Goal: Task Accomplishment & Management: Complete application form

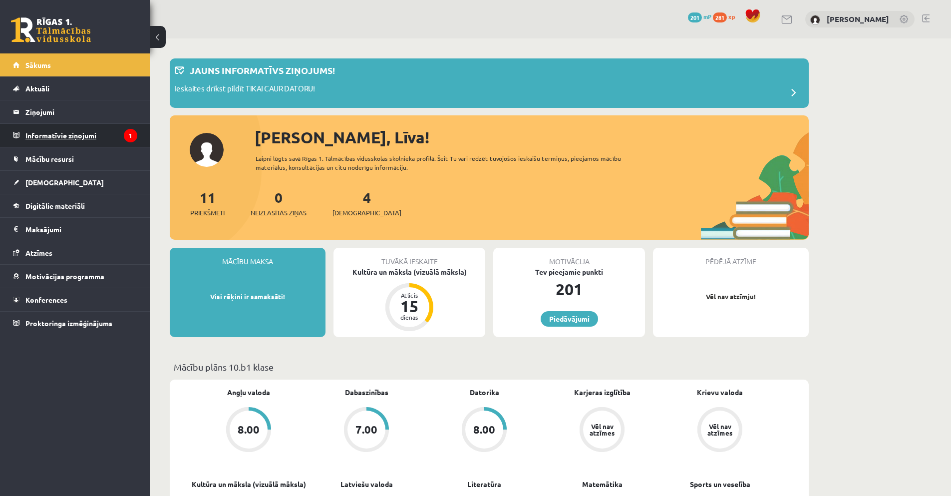
click at [107, 139] on legend "Informatīvie ziņojumi 1" at bounding box center [81, 135] width 112 height 23
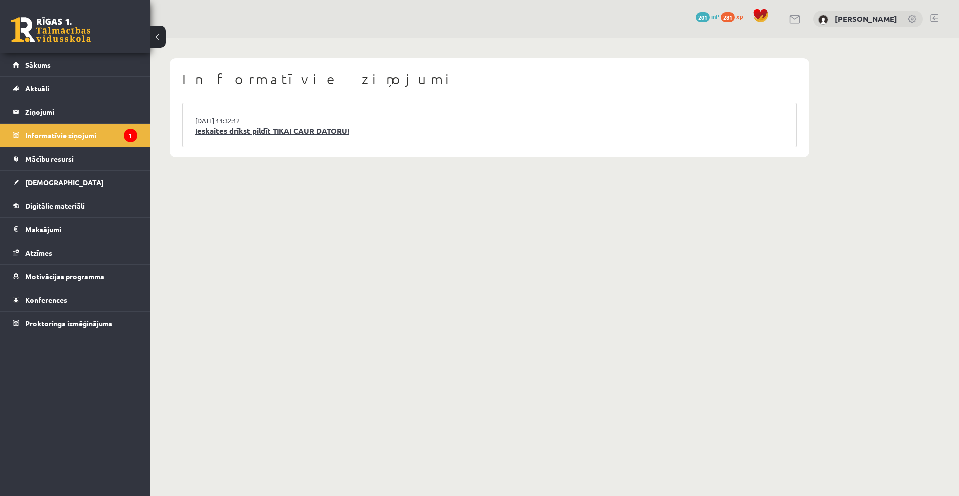
click at [277, 126] on link "Ieskaites drīkst pildīt TIKAI CAUR DATORU!" at bounding box center [489, 130] width 588 height 11
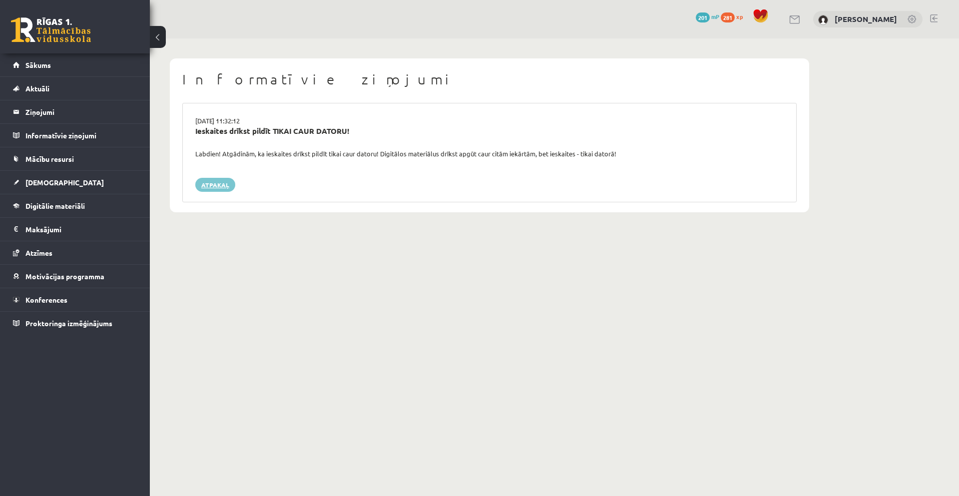
click at [222, 190] on link "Atpakaļ" at bounding box center [215, 185] width 40 height 14
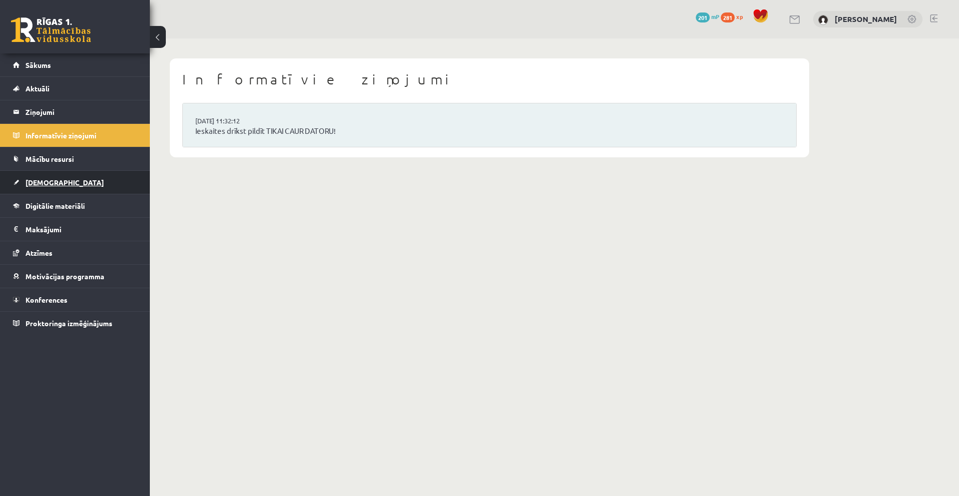
click at [59, 184] on link "[DEMOGRAPHIC_DATA]" at bounding box center [75, 182] width 124 height 23
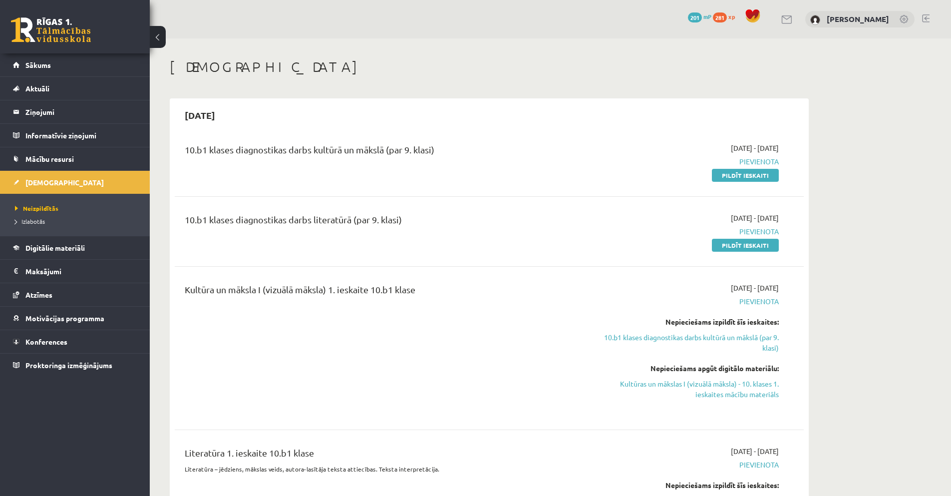
click at [735, 179] on link "Pildīt ieskaiti" at bounding box center [745, 175] width 67 height 13
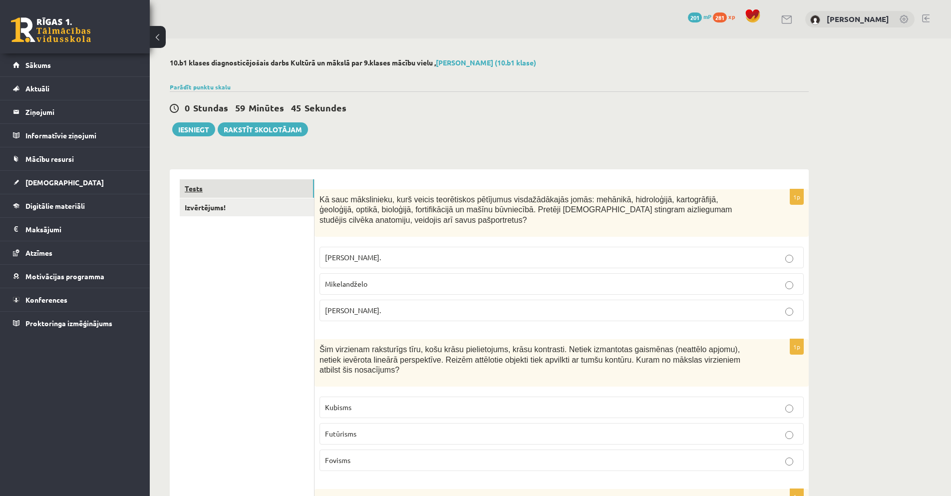
scroll to position [33, 0]
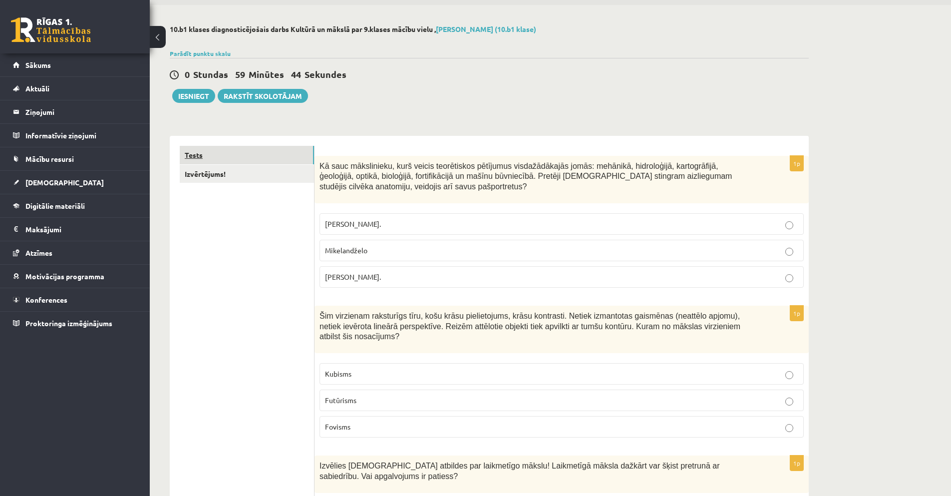
click at [263, 156] on link "Tests" at bounding box center [247, 155] width 134 height 18
click at [219, 174] on link "Izvērtējums!" at bounding box center [247, 174] width 134 height 18
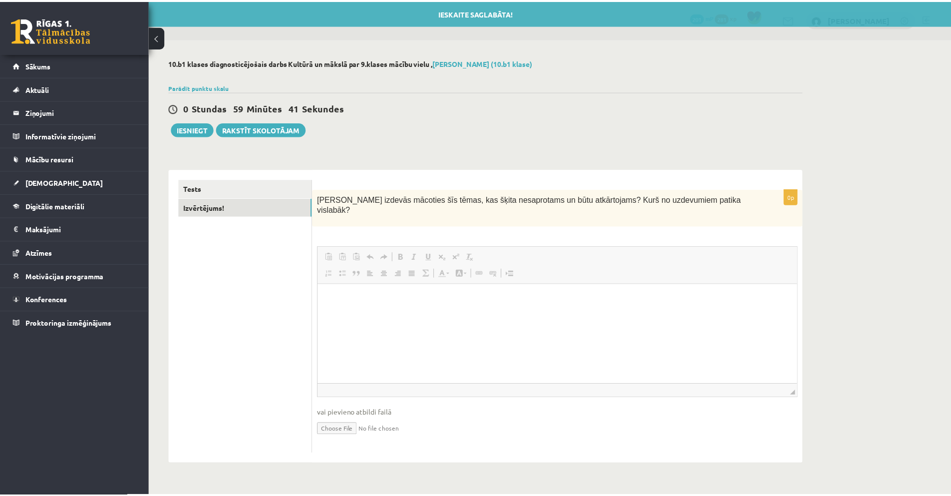
scroll to position [0, 0]
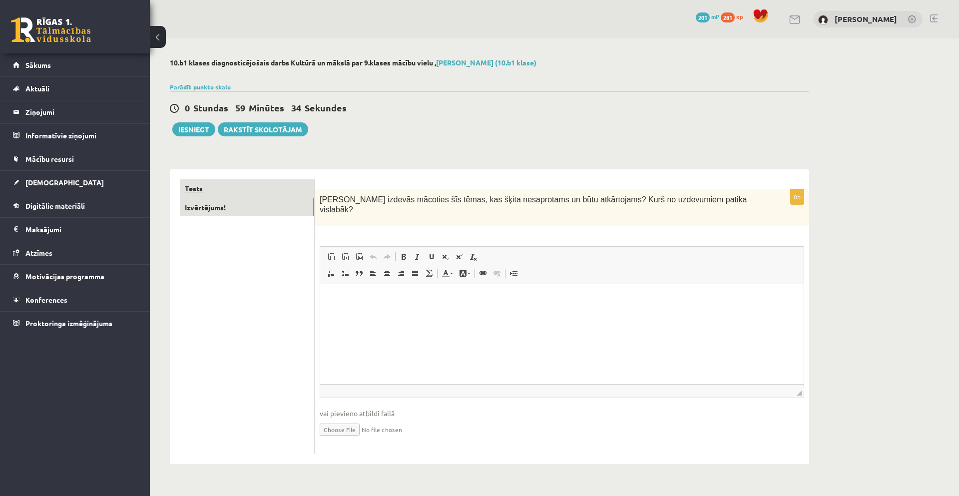
click at [197, 187] on link "Tests" at bounding box center [247, 188] width 134 height 18
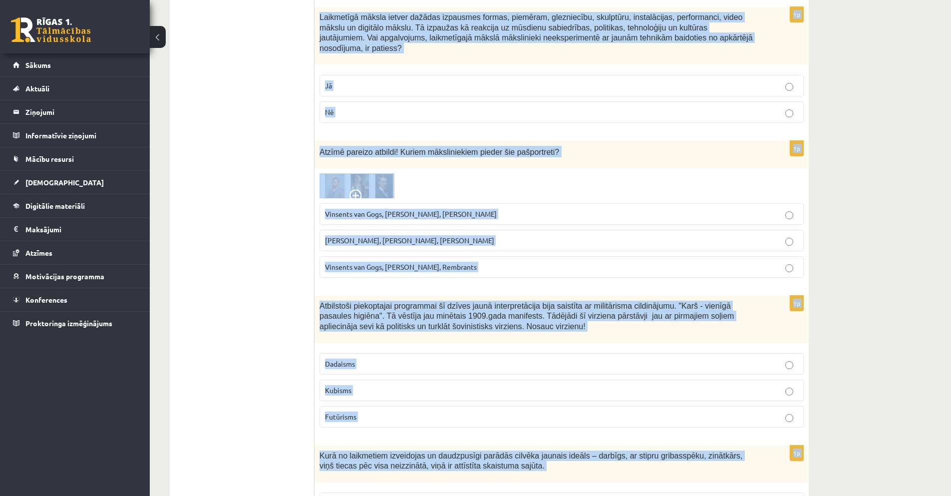
scroll to position [4336, 0]
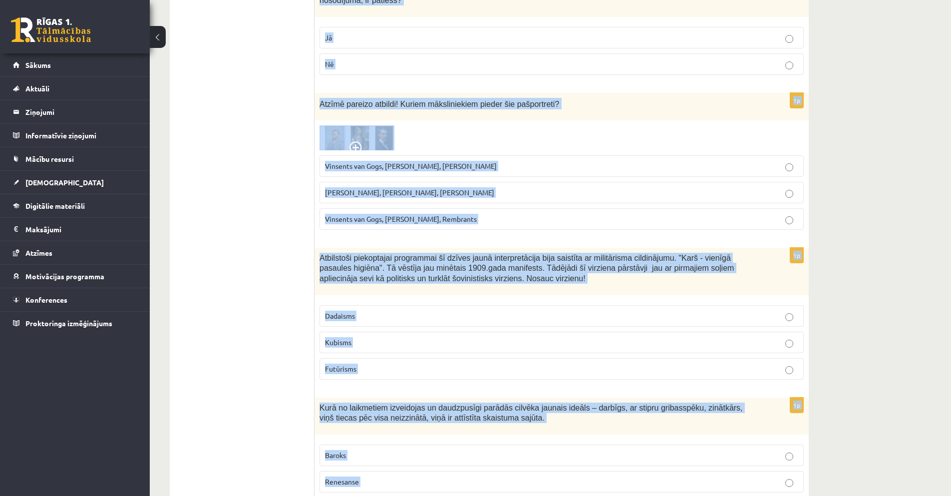
drag, startPoint x: 319, startPoint y: 199, endPoint x: 500, endPoint y: 468, distance: 325.1
copy form "Kā sauc mākslinieku, kurš veicis teorētiskos pētījumus visdažādākajās jomās: me…"
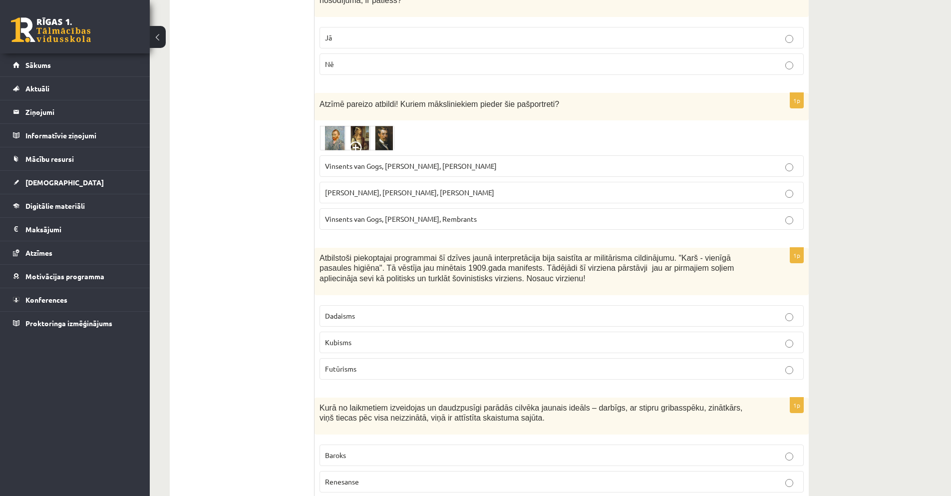
drag, startPoint x: 166, startPoint y: 134, endPoint x: 226, endPoint y: 145, distance: 60.9
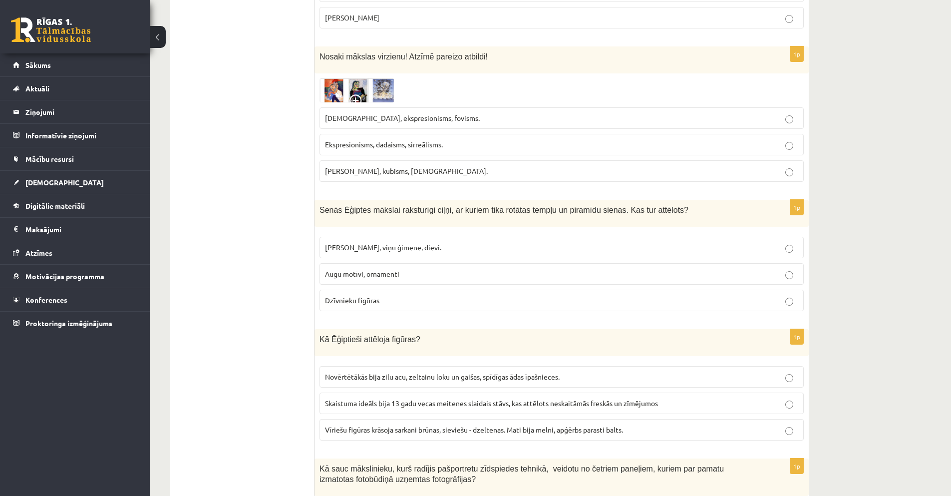
scroll to position [4186, 0]
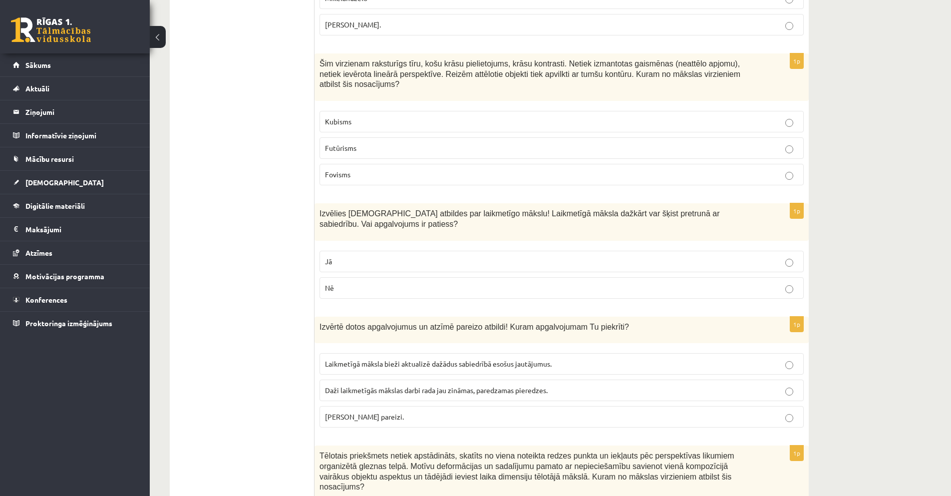
scroll to position [0, 0]
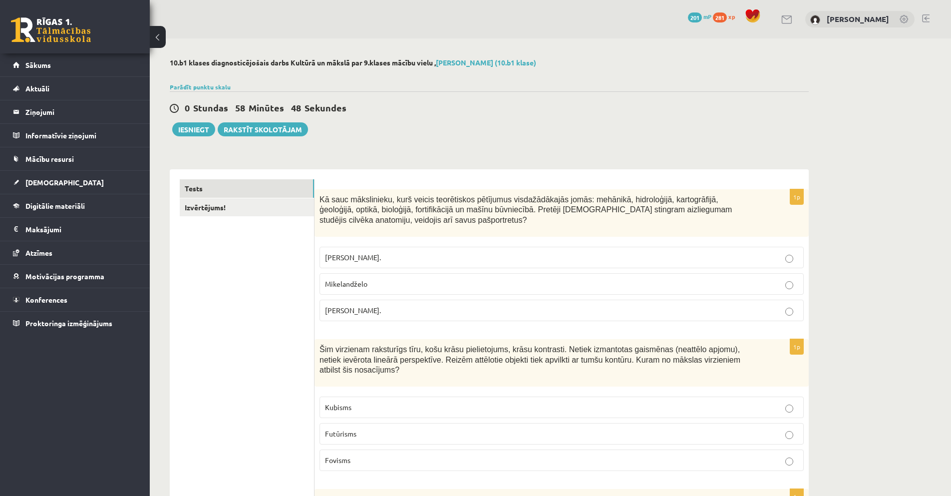
click at [382, 314] on p "Leonardo da Vinči." at bounding box center [561, 310] width 473 height 10
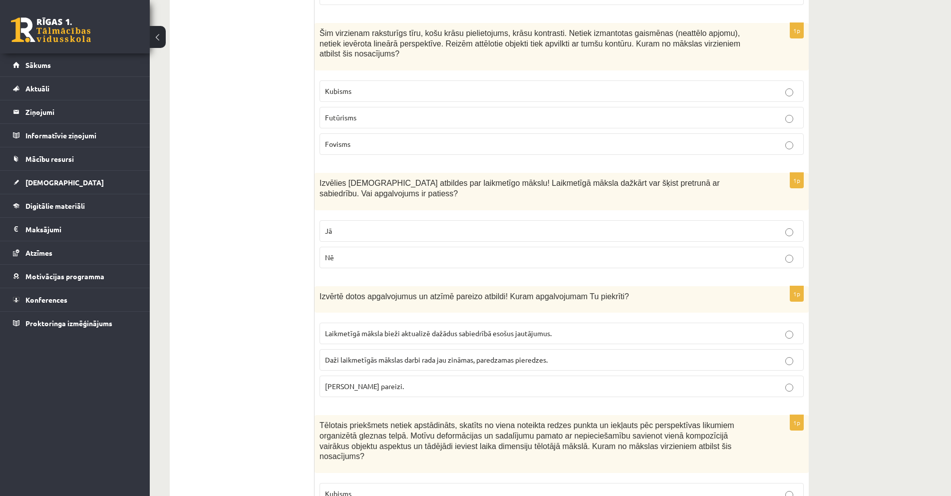
scroll to position [333, 0]
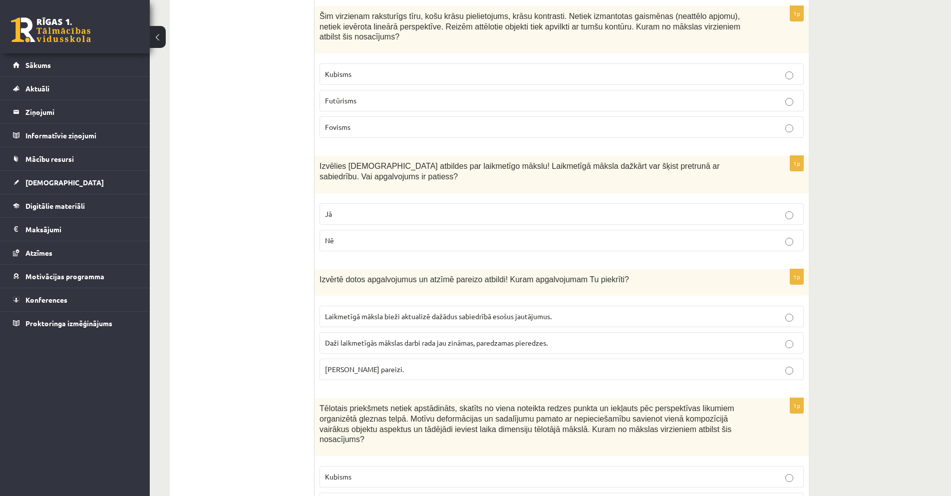
click at [357, 122] on p "Fovisms" at bounding box center [561, 127] width 473 height 10
click at [466, 209] on p "Jā" at bounding box center [561, 214] width 473 height 10
click at [411, 364] on p "Abi apgalvojumi pareizi." at bounding box center [561, 369] width 473 height 10
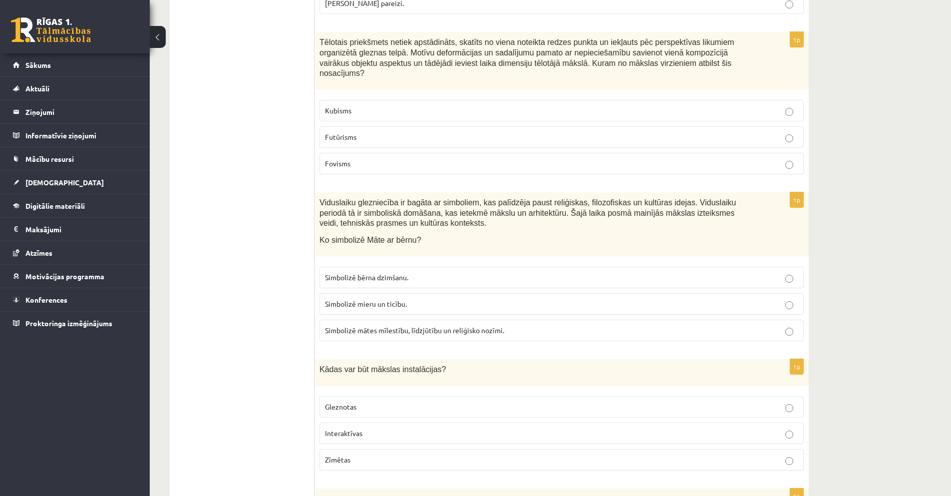
scroll to position [715, 0]
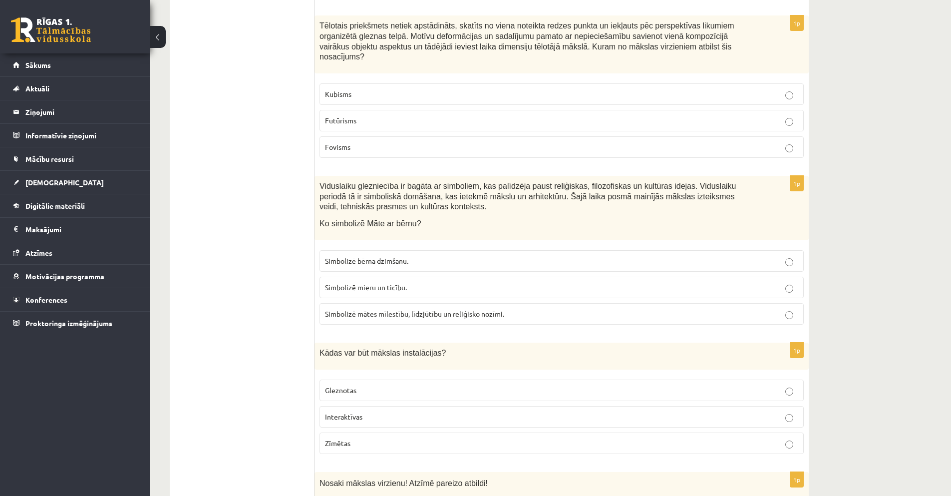
click at [436, 309] on span "Simbolizē mātes mīlestību, līdzjūtību un reliģisko nozīmi." at bounding box center [414, 313] width 179 height 9
click at [379, 89] on p "Kubisms" at bounding box center [561, 94] width 473 height 10
click at [390, 115] on p "Futūrisms" at bounding box center [561, 120] width 473 height 10
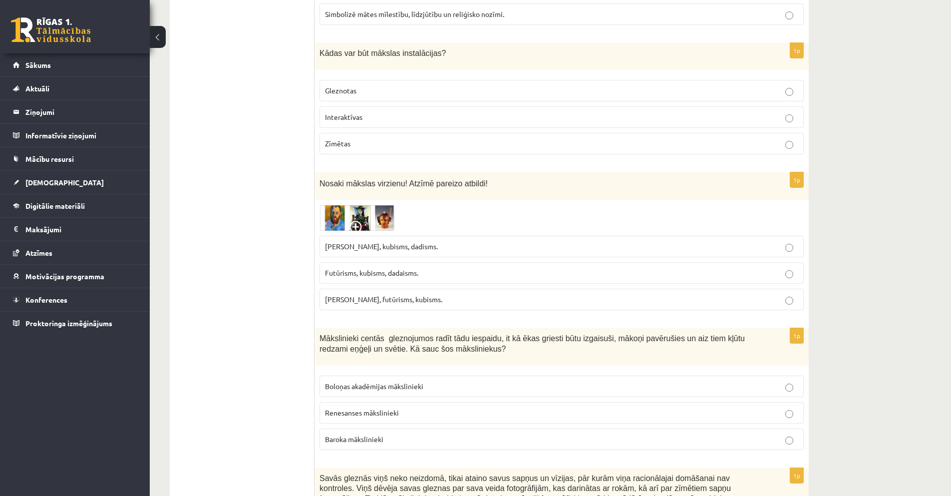
scroll to position [1032, 0]
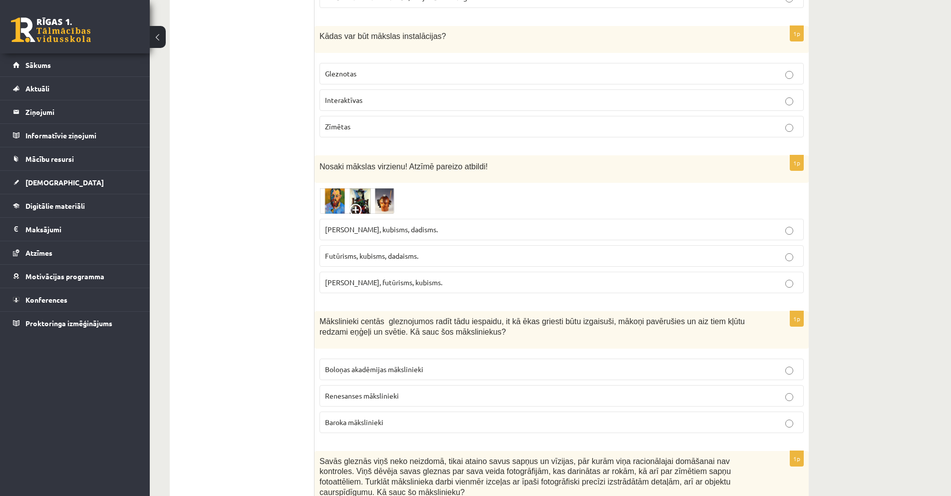
click at [382, 95] on p "Interaktīvas" at bounding box center [561, 100] width 473 height 10
click at [429, 251] on p "Futūrisms, kubisms, dadaisms." at bounding box center [561, 256] width 473 height 10
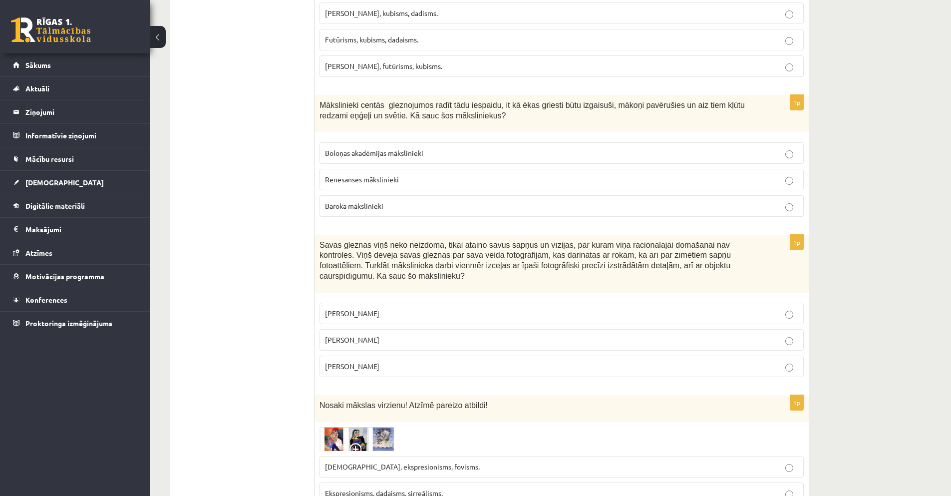
scroll to position [1265, 0]
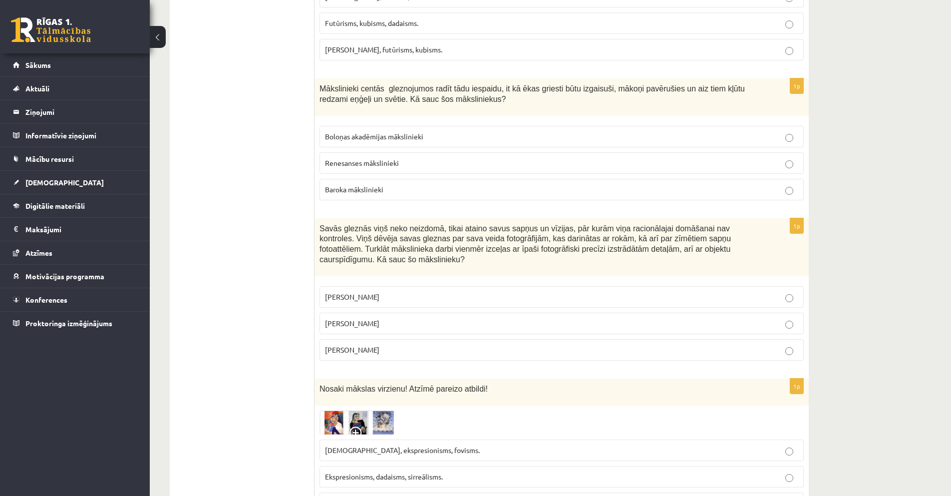
click at [410, 184] on p "Baroka mākslinieki" at bounding box center [561, 189] width 473 height 10
click at [417, 318] on p "Salvadors Dalī" at bounding box center [561, 323] width 473 height 10
click at [417, 472] on span "Ekspresionisms, dadaisms, sirreālisms." at bounding box center [384, 476] width 118 height 9
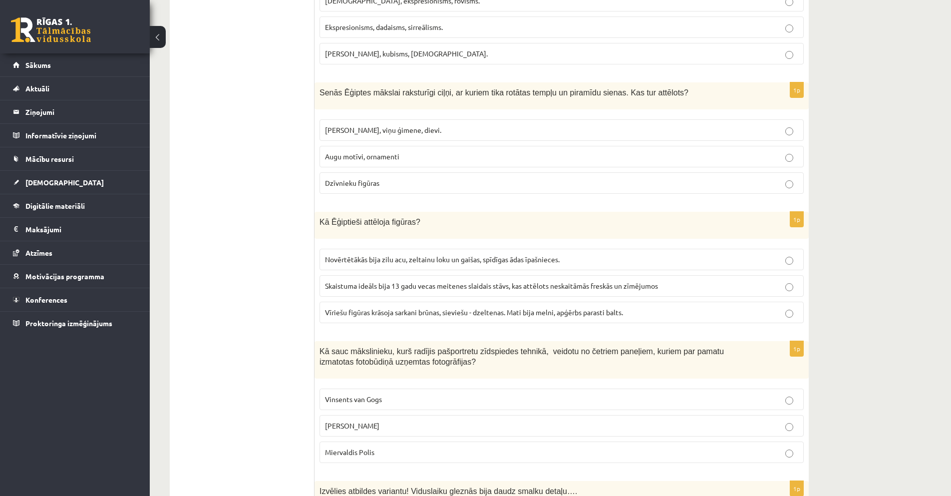
scroll to position [1747, 0]
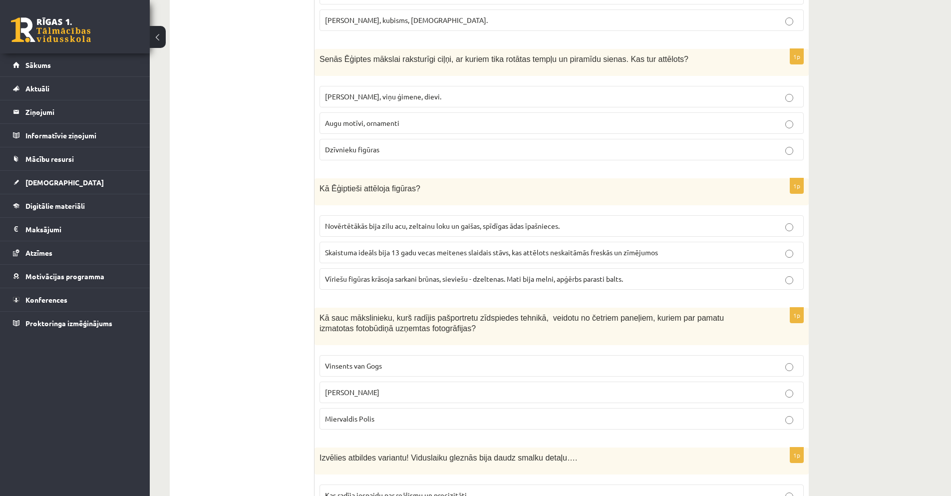
click at [397, 92] on span "Faraoni, viņu ģimene, dievi." at bounding box center [383, 96] width 116 height 9
click at [449, 274] on span "Vīriešu figūras krāsoja sarkani brūnas, sieviešu - dzeltenas. Mati bija melni, …" at bounding box center [474, 278] width 298 height 9
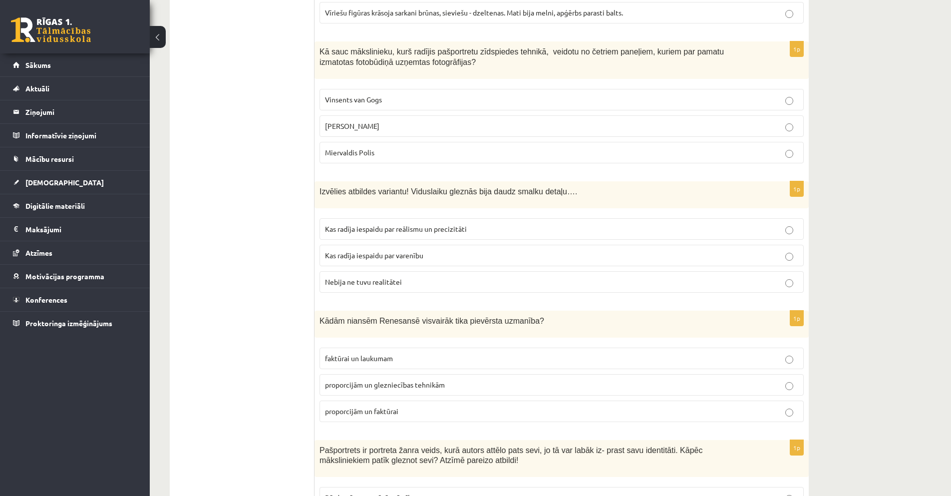
scroll to position [2030, 0]
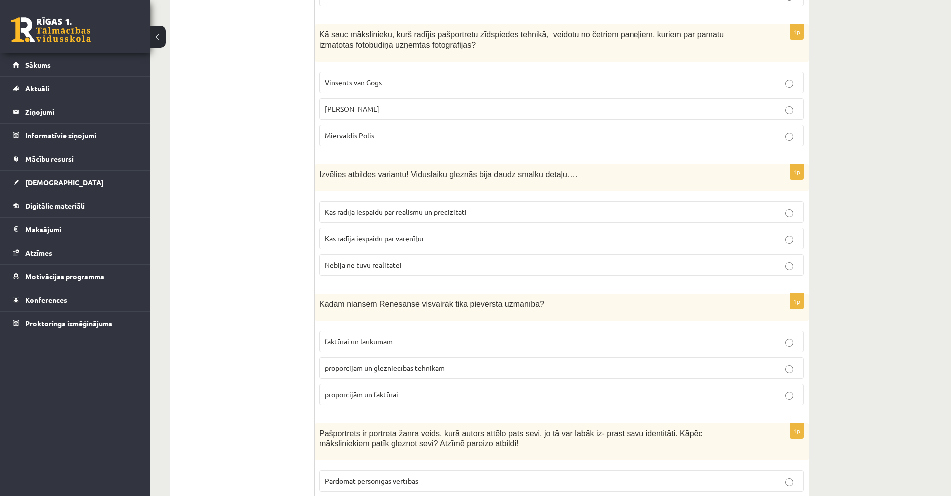
click at [370, 104] on p "Endijs Vorhols" at bounding box center [561, 109] width 473 height 10
click at [456, 207] on span "Kas radīja iespaidu par reālismu un precizitāti" at bounding box center [396, 211] width 142 height 9
click at [400, 363] on span "proporcijām un glezniecības tehnikām" at bounding box center [385, 367] width 120 height 9
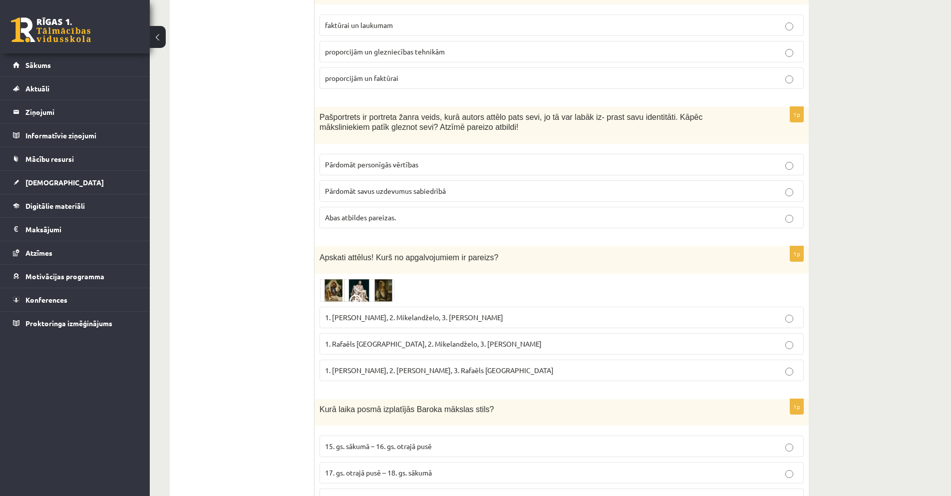
scroll to position [2363, 0]
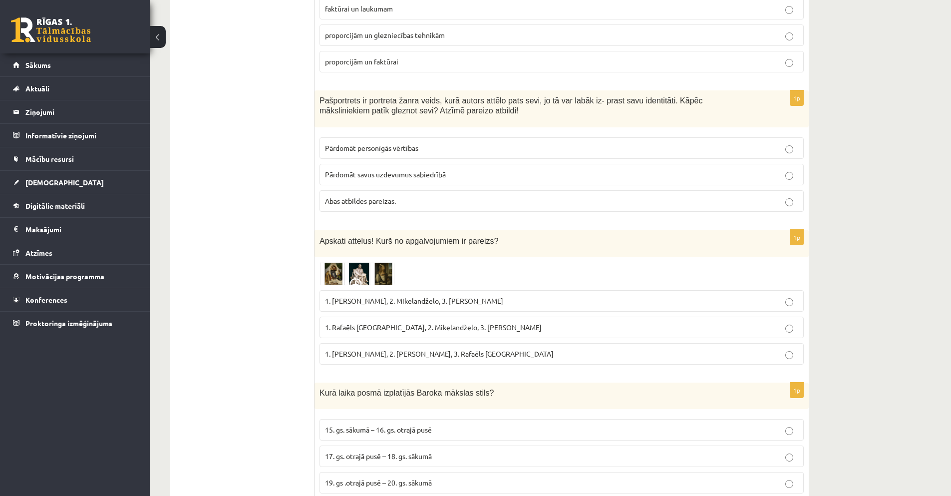
click at [525, 56] on p "proporcijām un faktūrai" at bounding box center [561, 61] width 473 height 10
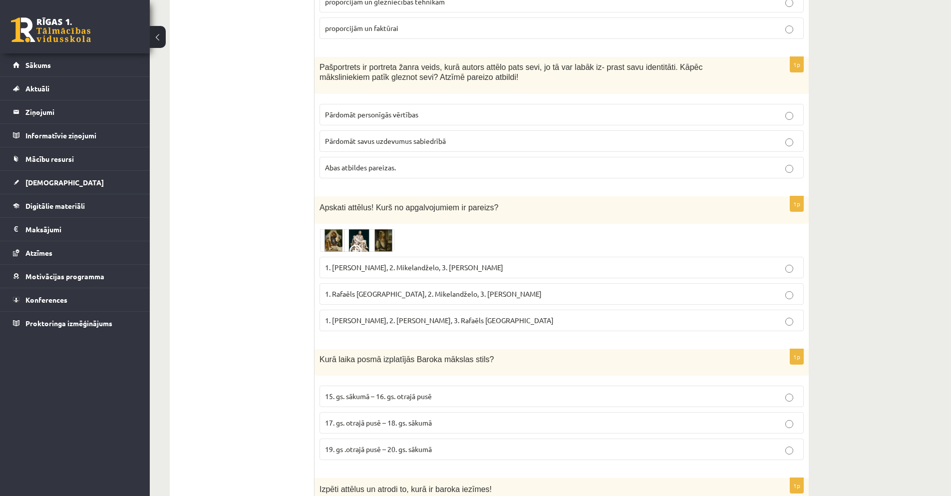
scroll to position [2413, 0]
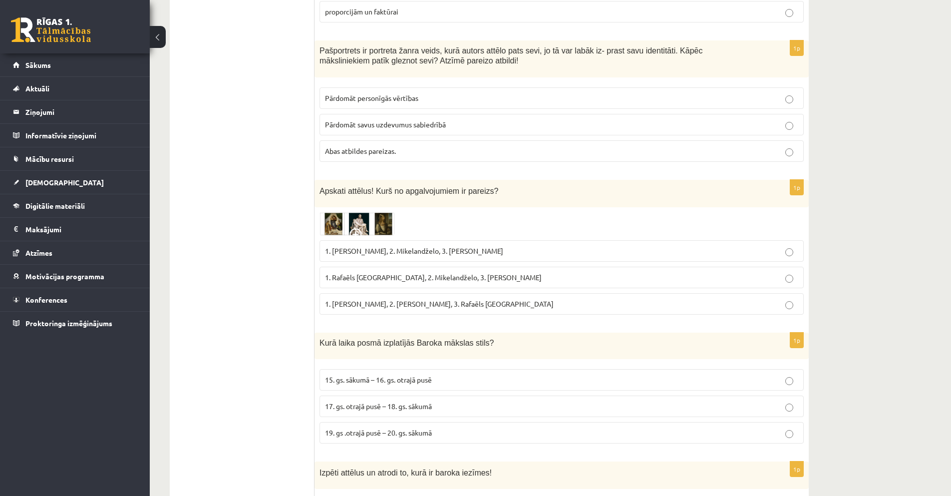
click at [437, 140] on label "Abas atbildes pareizas." at bounding box center [562, 150] width 484 height 21
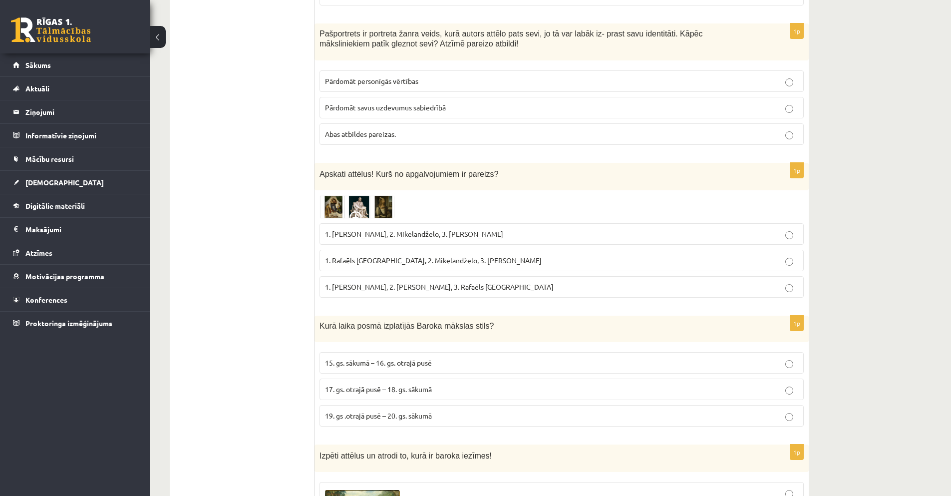
click at [436, 256] on span "1. Rafaēls Sancio da Urbīno, 2. Mikelandželo, 3. Albrehts Dīrers" at bounding box center [433, 260] width 217 height 9
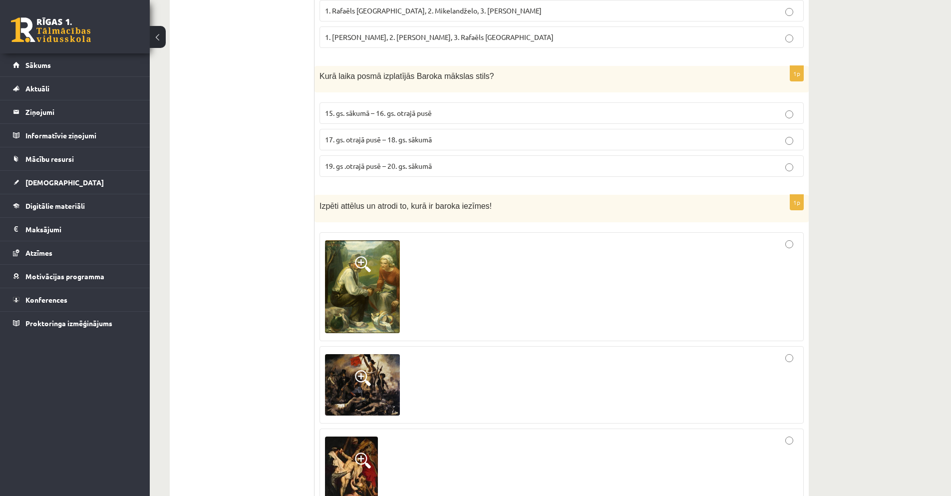
scroll to position [2696, 0]
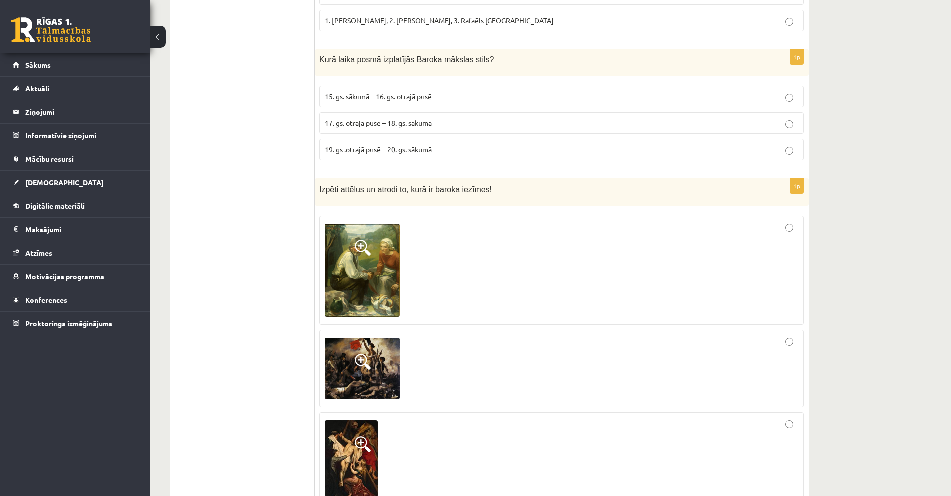
click at [392, 118] on span "17. gs. otrajā pusē – 18. gs. sākumā" at bounding box center [378, 122] width 107 height 9
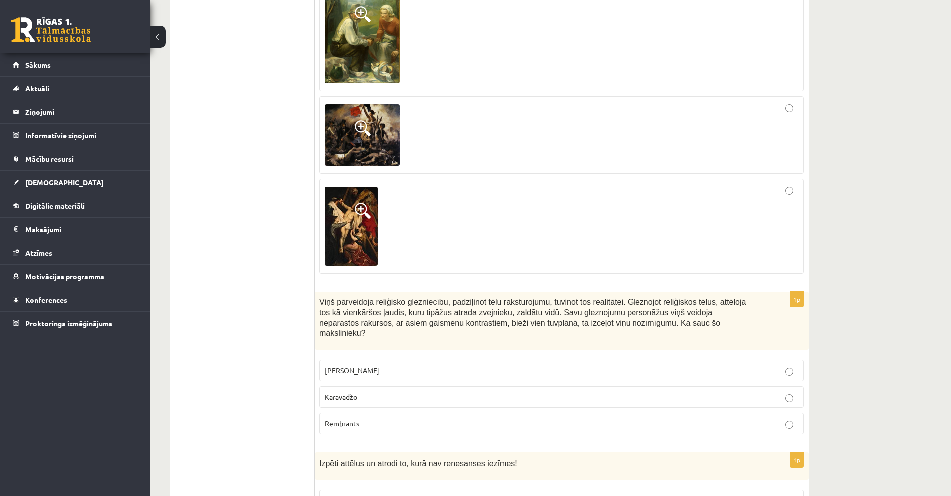
scroll to position [2946, 0]
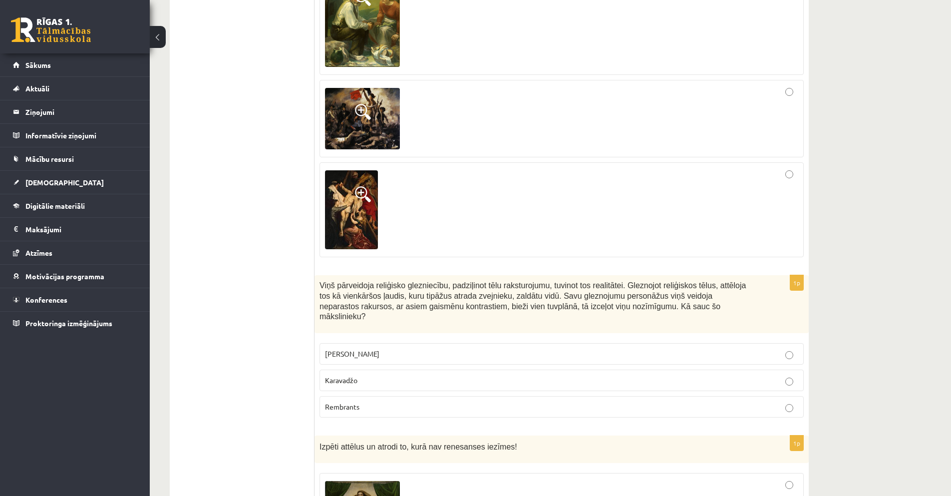
click at [396, 375] on p "Karavadžo" at bounding box center [561, 380] width 473 height 10
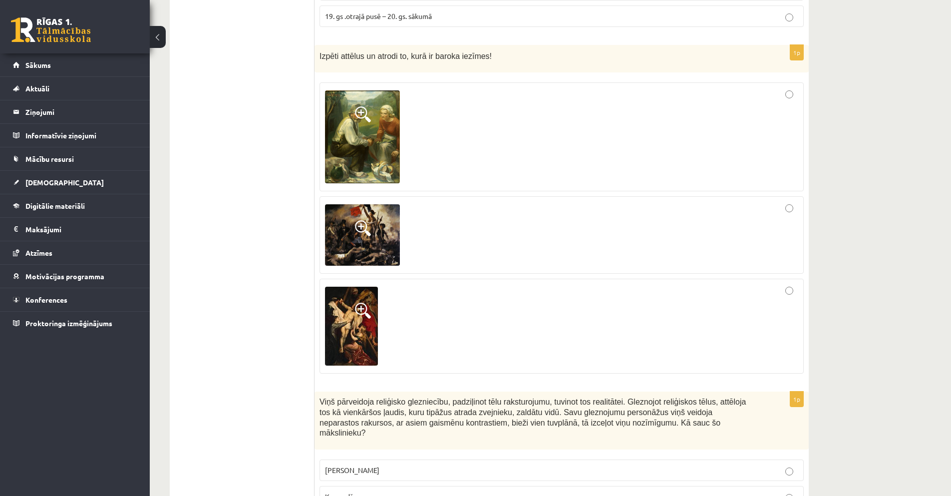
scroll to position [2812, 0]
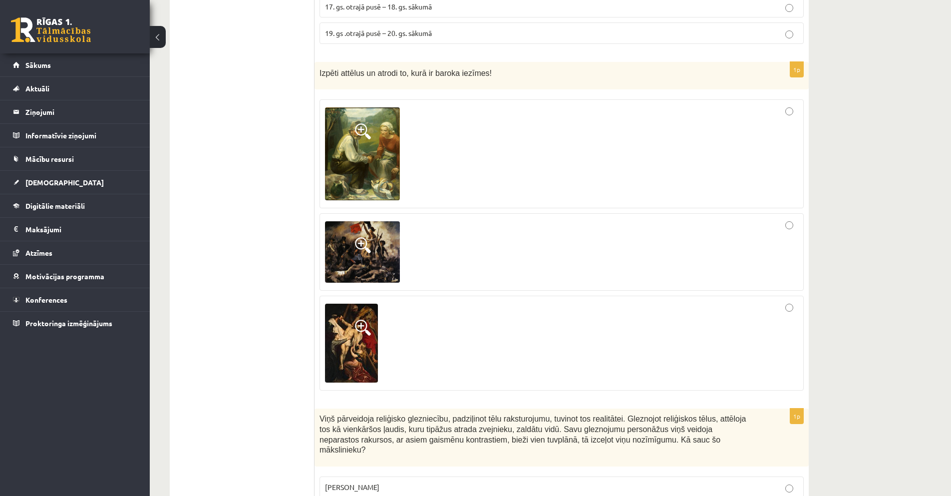
click at [453, 301] on div at bounding box center [561, 343] width 473 height 84
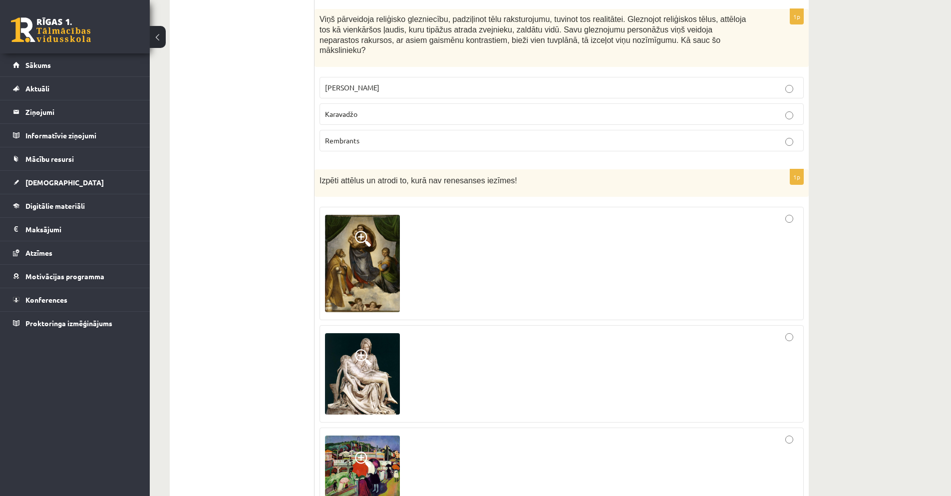
scroll to position [3245, 0]
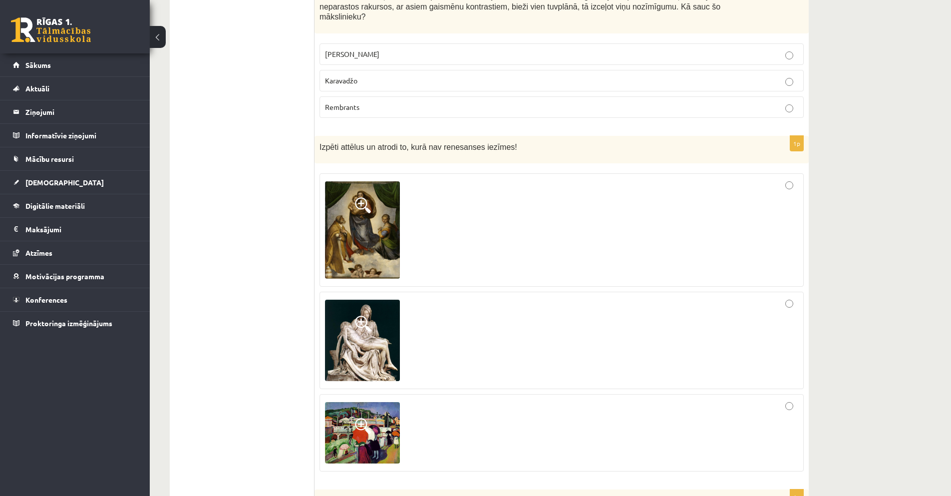
click at [450, 191] on div at bounding box center [561, 230] width 473 height 102
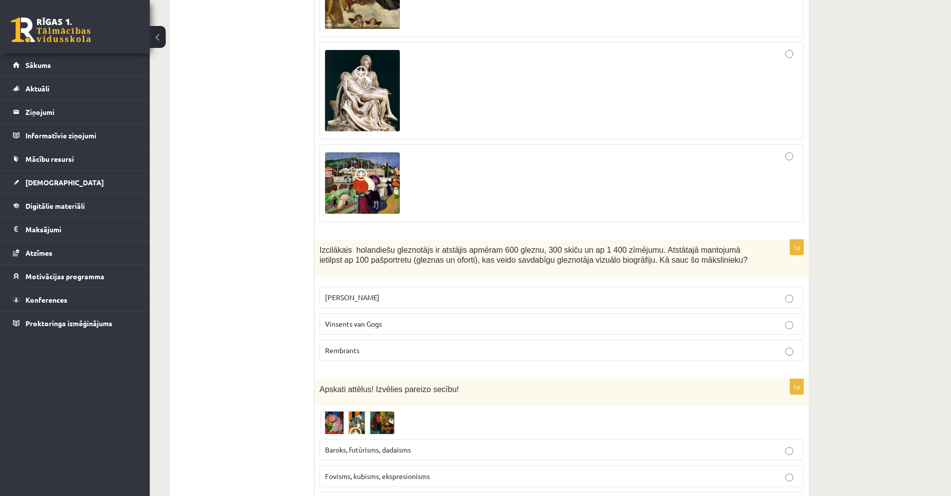
scroll to position [3511, 0]
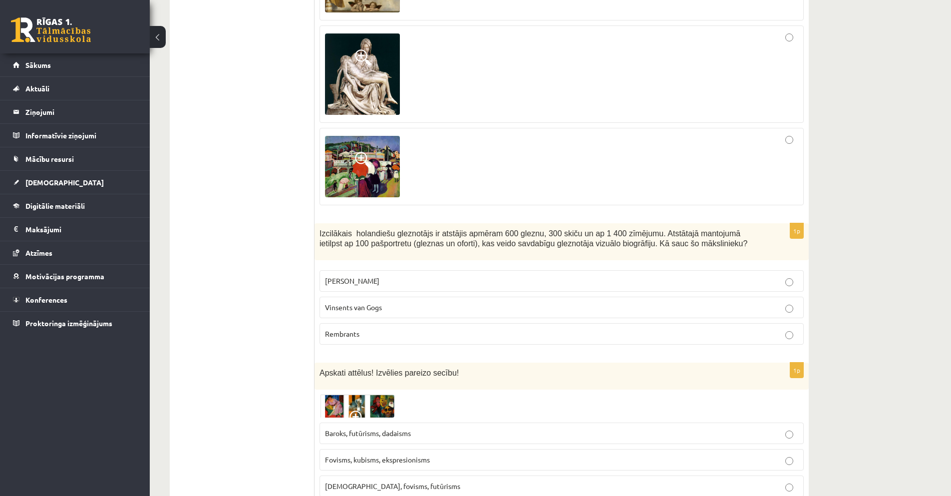
click at [395, 329] on p "Rembrants" at bounding box center [561, 334] width 473 height 10
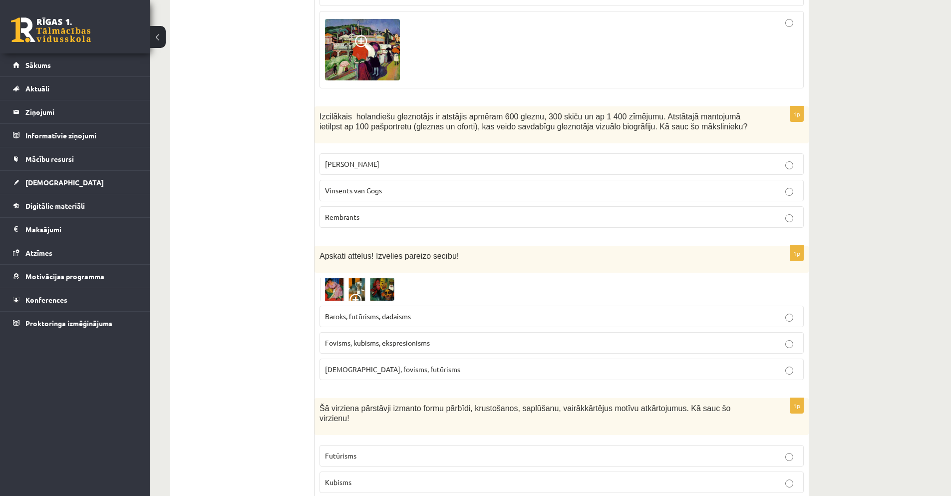
scroll to position [3678, 0]
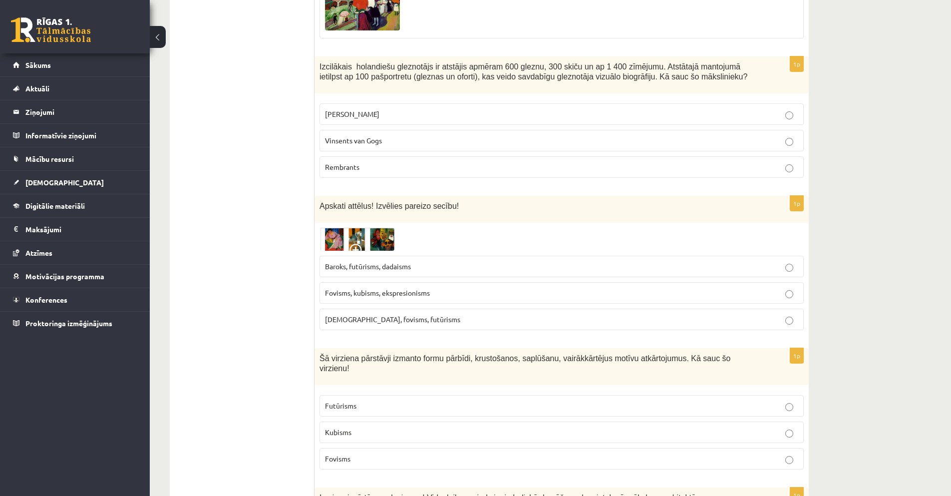
click at [382, 262] on span "Baroks, futūrisms, dadaisms" at bounding box center [368, 266] width 86 height 9
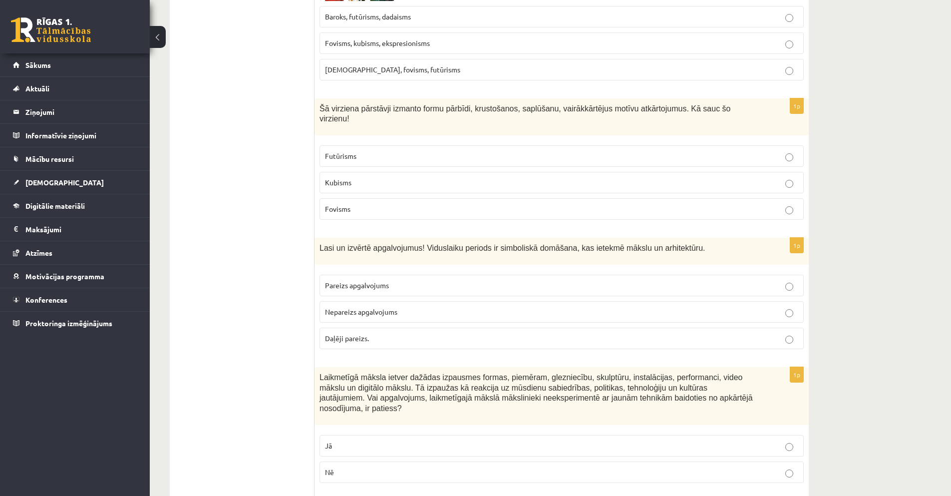
scroll to position [3944, 0]
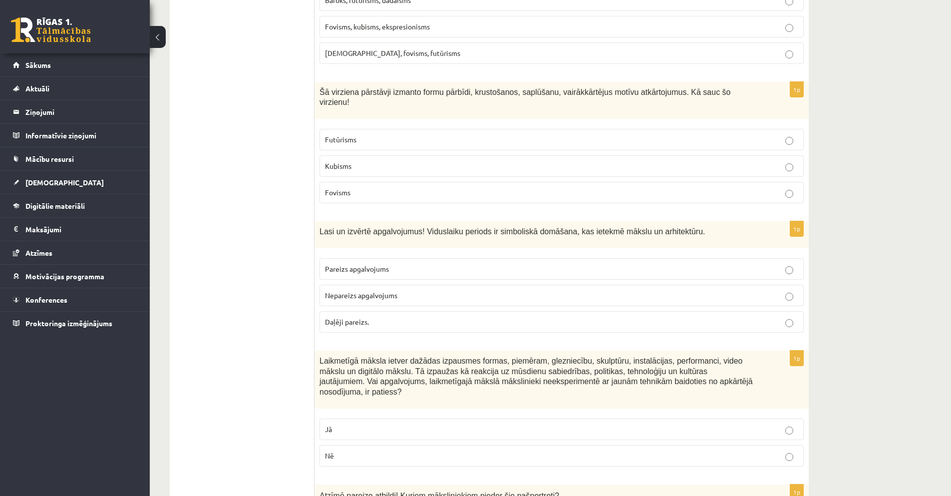
click at [357, 134] on p "Futūrisms" at bounding box center [561, 139] width 473 height 10
click at [404, 264] on p "Pareizs apgalvojums" at bounding box center [561, 269] width 473 height 10
click at [422, 450] on p "Nē" at bounding box center [561, 455] width 473 height 10
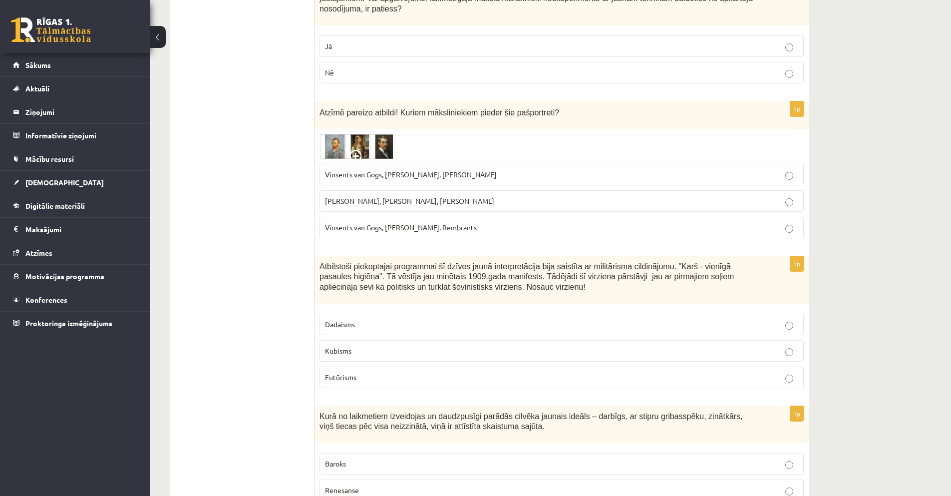
scroll to position [4336, 0]
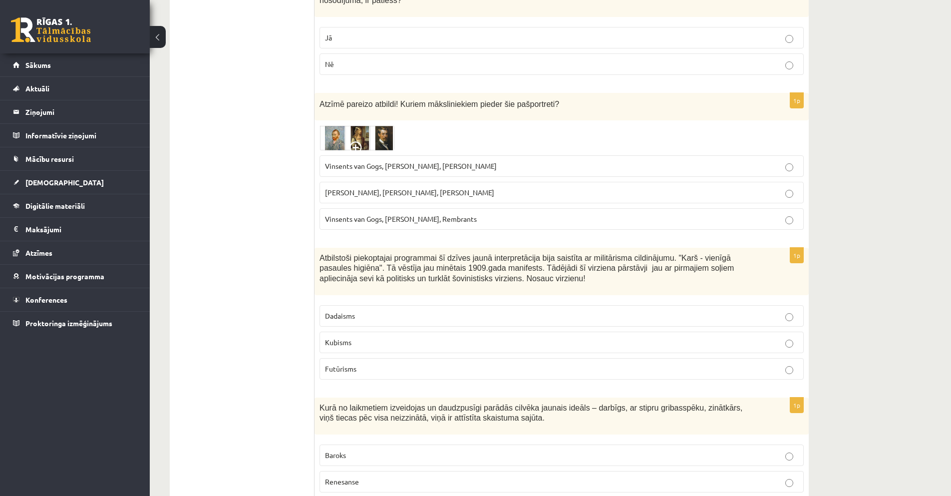
click at [453, 214] on p "Vinsents van Gogs, Kārlis Padegs, Rembrants" at bounding box center [561, 219] width 473 height 10
click at [352, 364] on span "Futūrisms" at bounding box center [340, 368] width 31 height 9
drag, startPoint x: 304, startPoint y: 394, endPoint x: 255, endPoint y: 386, distance: 49.6
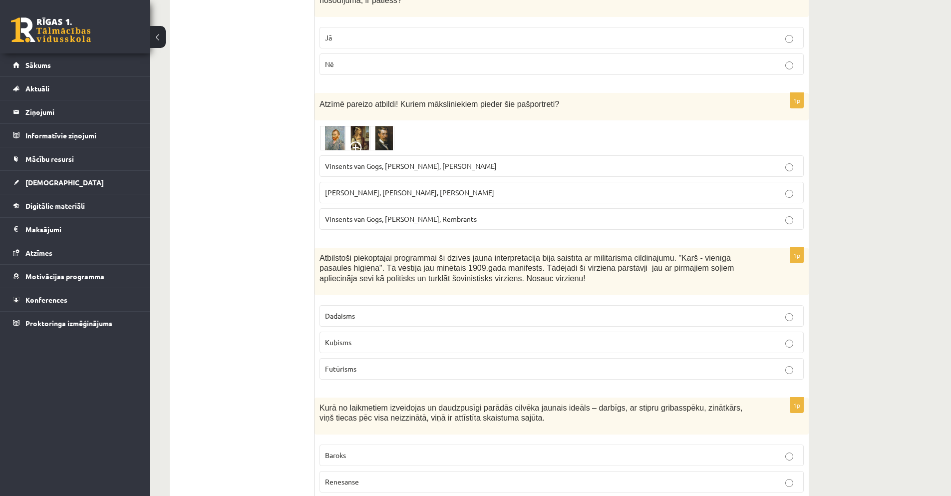
click at [351, 477] on span "Renesanse" at bounding box center [342, 481] width 34 height 9
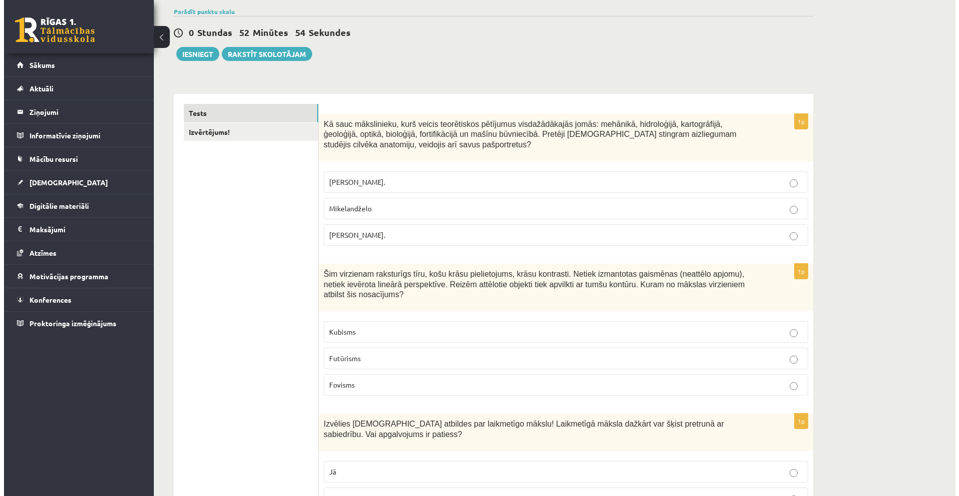
scroll to position [0, 0]
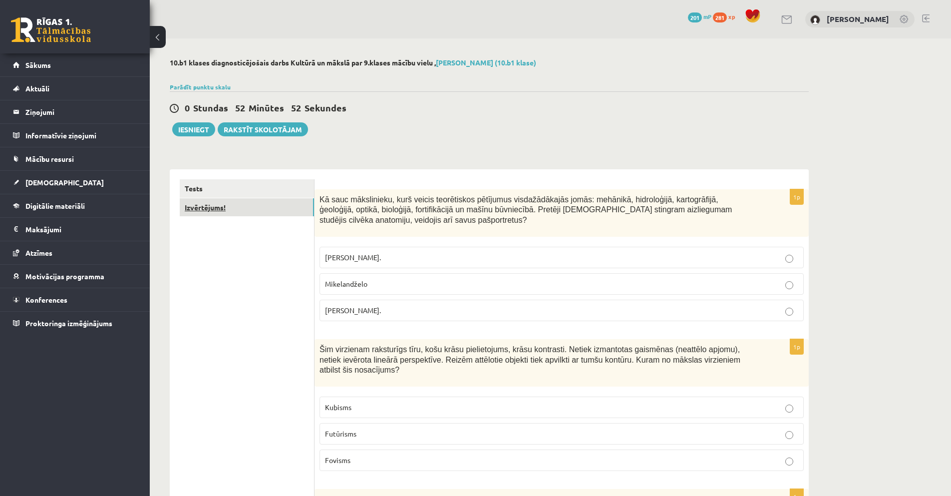
click at [206, 209] on link "Izvērtējums!" at bounding box center [247, 207] width 134 height 18
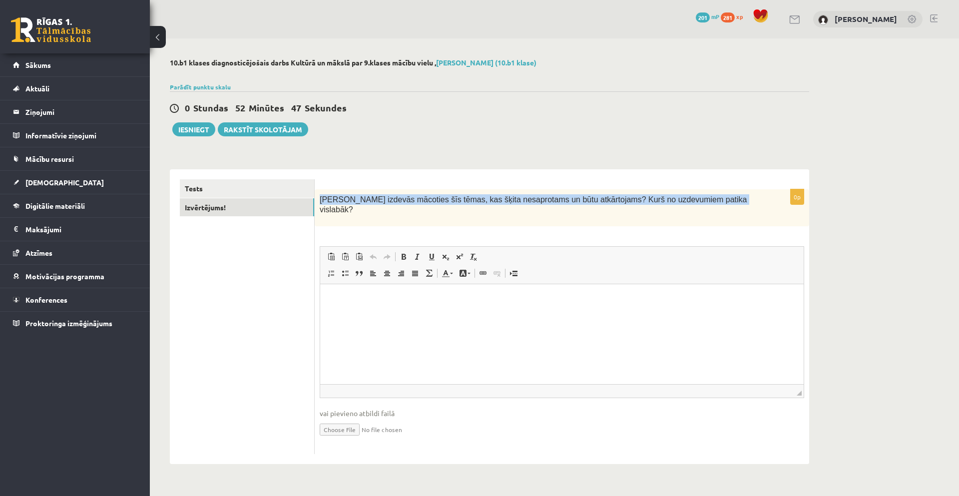
drag, startPoint x: 318, startPoint y: 199, endPoint x: 696, endPoint y: 200, distance: 378.9
click at [696, 200] on div "Kas izdevās mācoties šīs tēmas, kas šķita nesaprotams un būtu atkārtojams? Kurš…" at bounding box center [562, 207] width 494 height 37
copy span "Kas izdevās mācoties šīs tēmas, kas šķita nesaprotams un būtu atkārtojams? Kurš…"
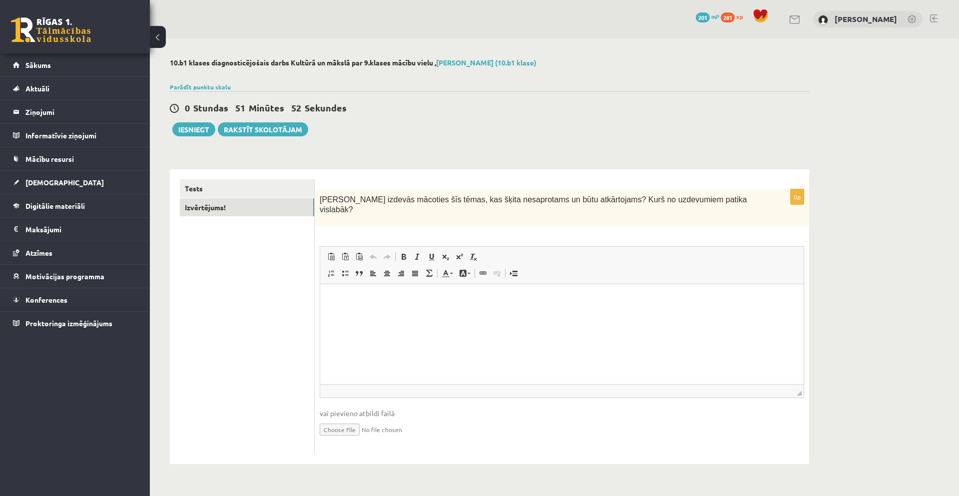
click at [210, 326] on ul "Tests Izvērtējums!" at bounding box center [247, 316] width 135 height 275
click at [378, 315] on html at bounding box center [561, 299] width 483 height 30
click at [489, 321] on p "**********" at bounding box center [561, 309] width 463 height 31
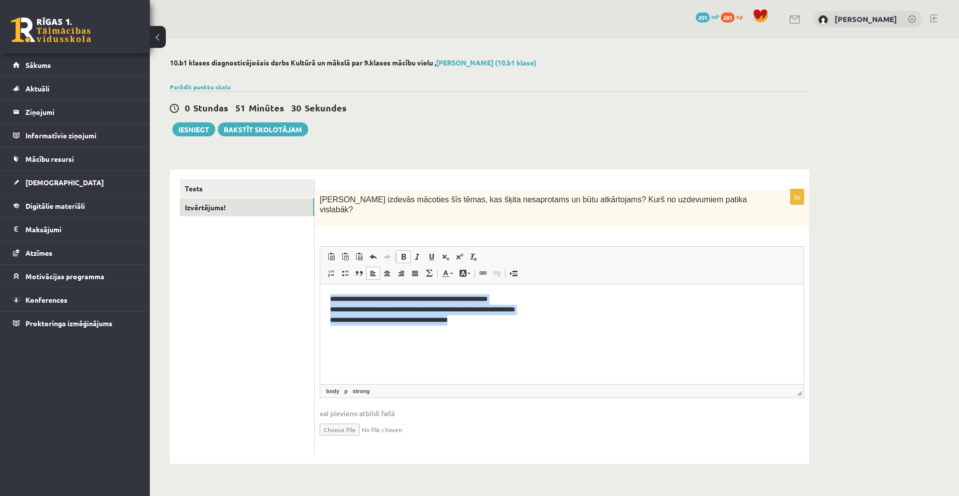
drag, startPoint x: 326, startPoint y: 296, endPoint x: 459, endPoint y: 301, distance: 133.9
click at [506, 335] on html "**********" at bounding box center [561, 309] width 483 height 51
click at [399, 253] on span at bounding box center [403, 257] width 8 height 8
click at [405, 253] on span at bounding box center [403, 257] width 8 height 8
click at [415, 253] on span at bounding box center [417, 257] width 8 height 8
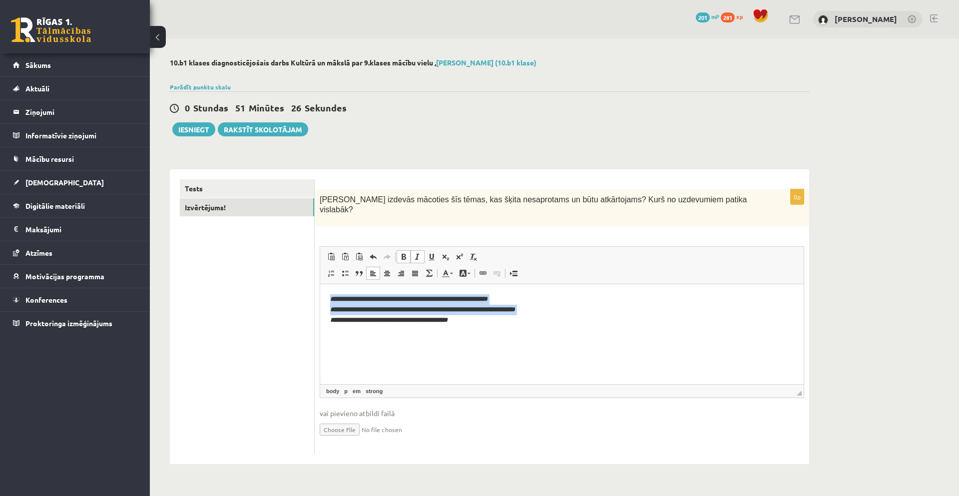
click at [417, 253] on span at bounding box center [417, 257] width 8 height 8
click at [399, 250] on link "Treknraksts Klaviatūras saīsne vadīšanas taustiņš+B" at bounding box center [403, 256] width 14 height 13
click at [418, 253] on span at bounding box center [417, 257] width 8 height 8
click at [485, 321] on p "**********" at bounding box center [561, 309] width 463 height 31
drag, startPoint x: 478, startPoint y: 310, endPoint x: 484, endPoint y: 331, distance: 22.0
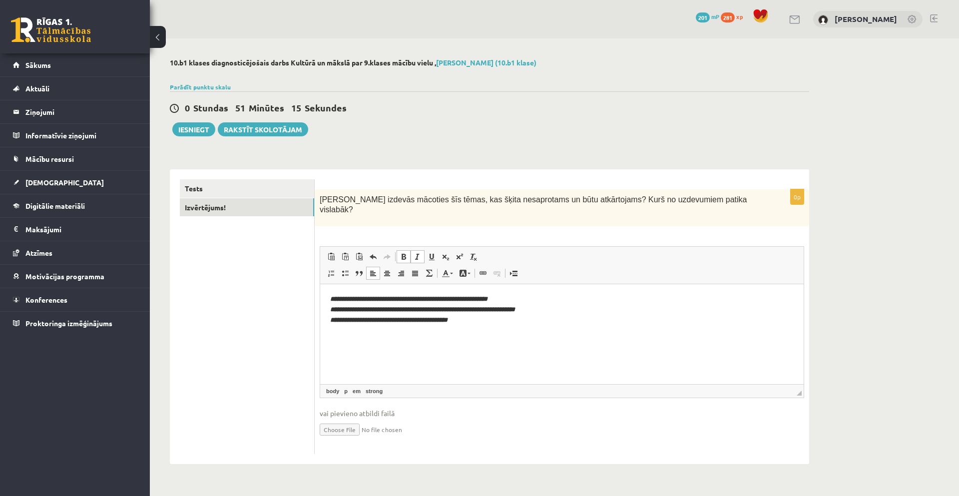
click at [478, 311] on strong "**********" at bounding box center [422, 309] width 185 height 6
click at [481, 311] on strong "**********" at bounding box center [422, 309] width 185 height 6
click at [483, 326] on html "**********" at bounding box center [561, 309] width 483 height 51
click at [480, 308] on strong "**********" at bounding box center [422, 309] width 185 height 6
click at [226, 183] on link "Tests" at bounding box center [247, 188] width 134 height 18
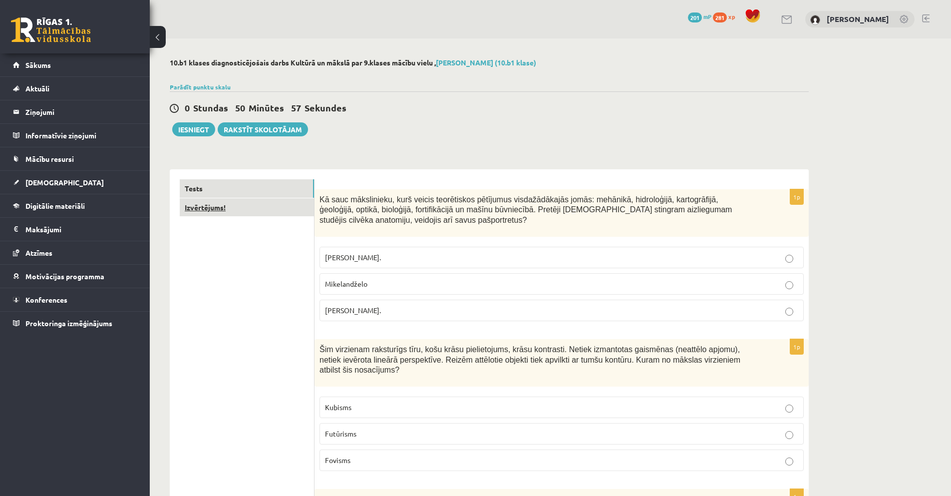
click at [206, 209] on link "Izvērtējums!" at bounding box center [247, 207] width 134 height 18
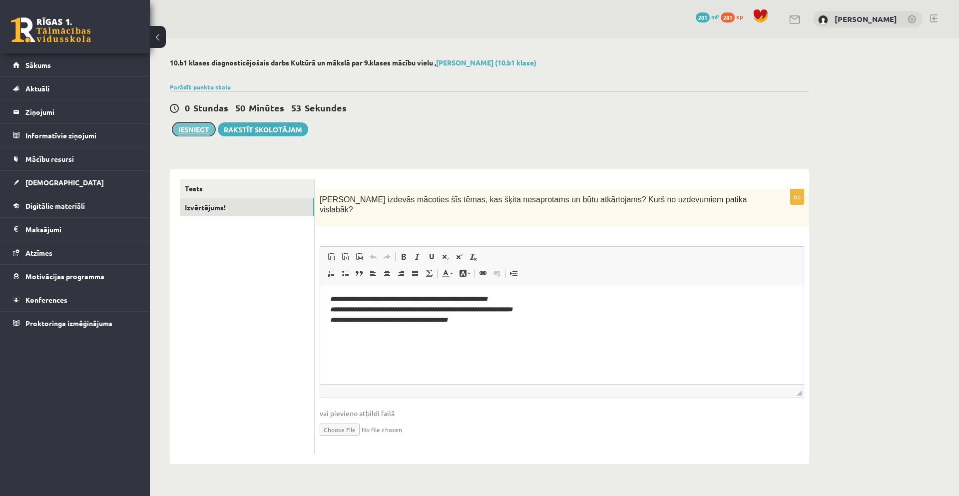
click at [196, 129] on button "Iesniegt" at bounding box center [193, 129] width 43 height 14
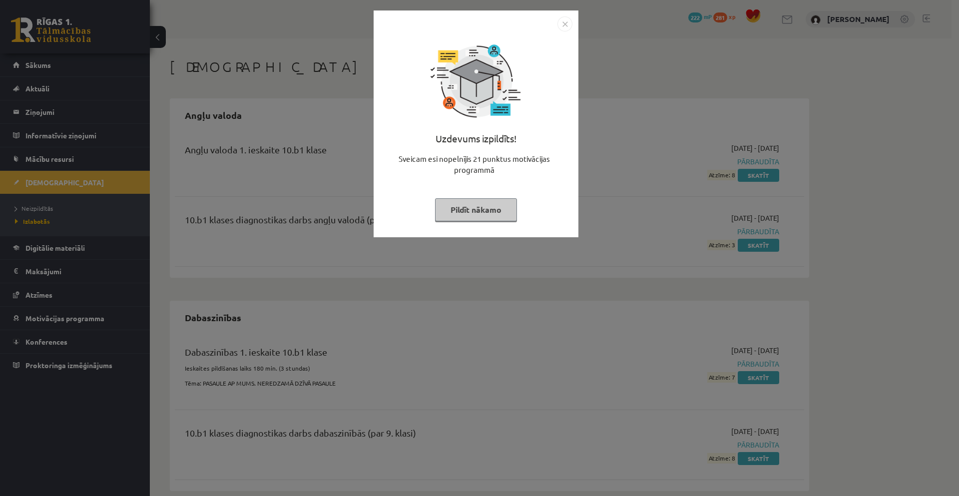
click at [494, 210] on button "Pildīt nākamo" at bounding box center [476, 209] width 82 height 23
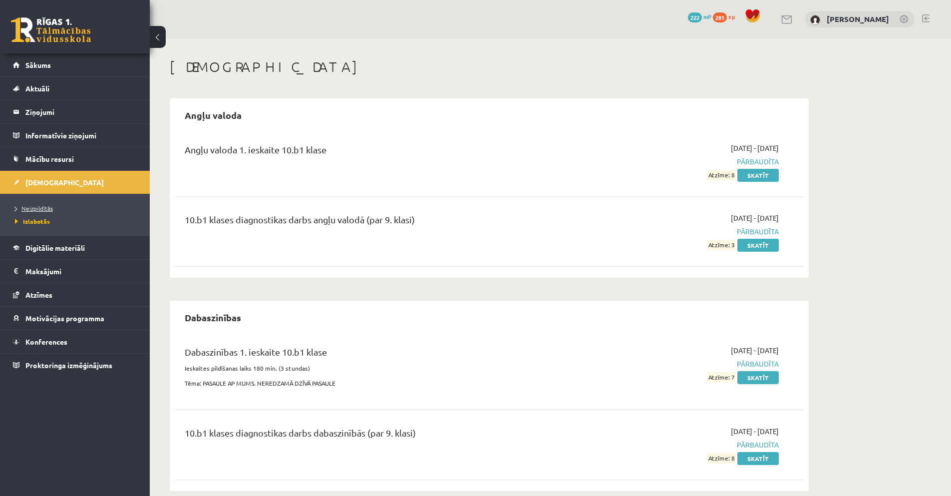
click at [36, 208] on span "Neizpildītās" at bounding box center [34, 208] width 38 height 8
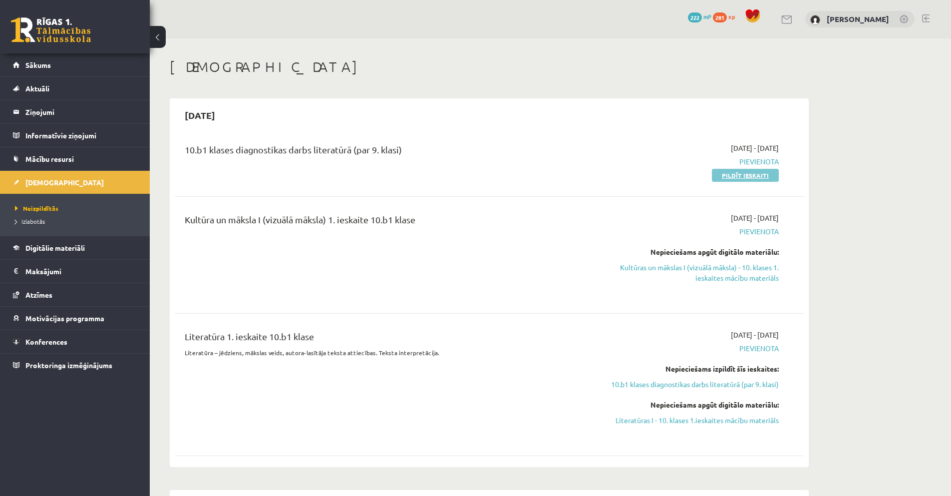
click at [740, 174] on link "Pildīt ieskaiti" at bounding box center [745, 175] width 67 height 13
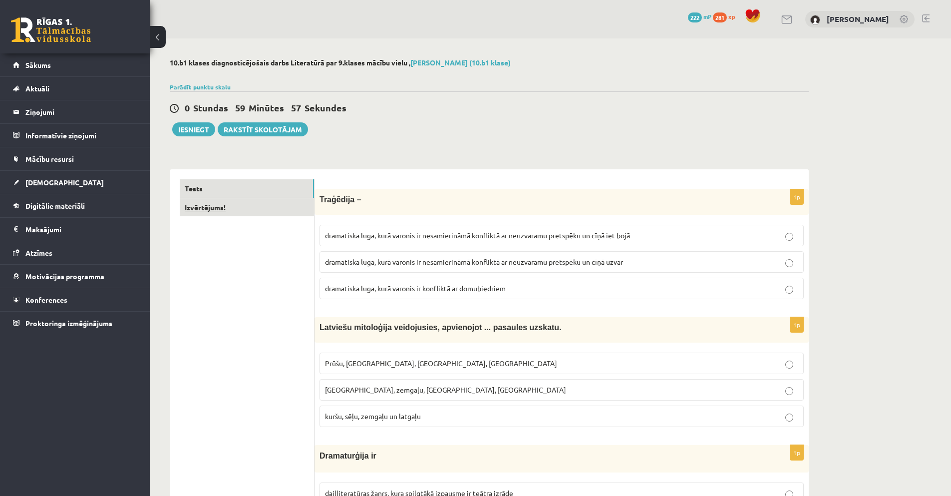
click at [211, 208] on link "Izvērtējums!" at bounding box center [247, 207] width 134 height 18
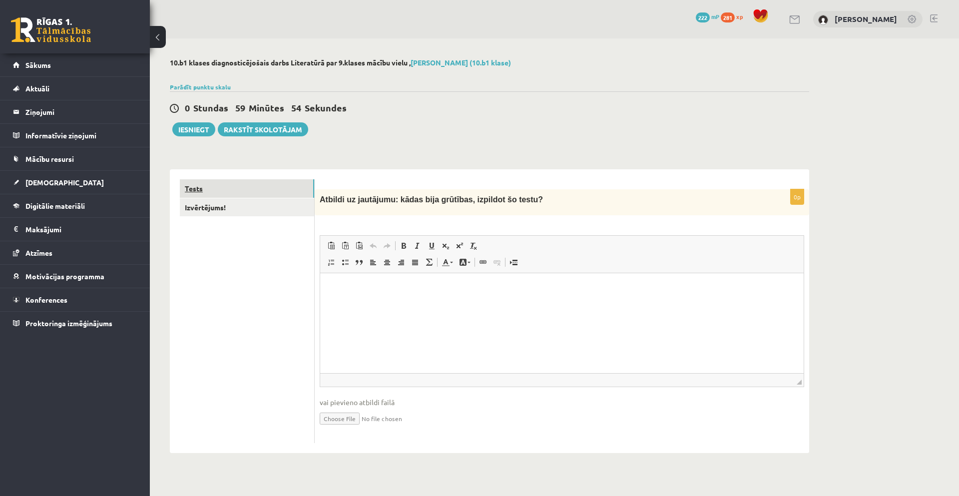
click at [194, 189] on link "Tests" at bounding box center [247, 188] width 134 height 18
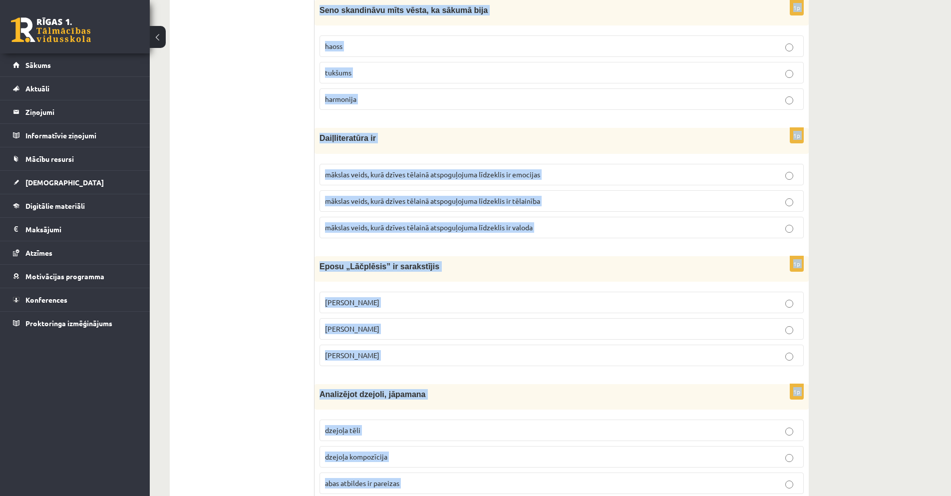
scroll to position [3820, 0]
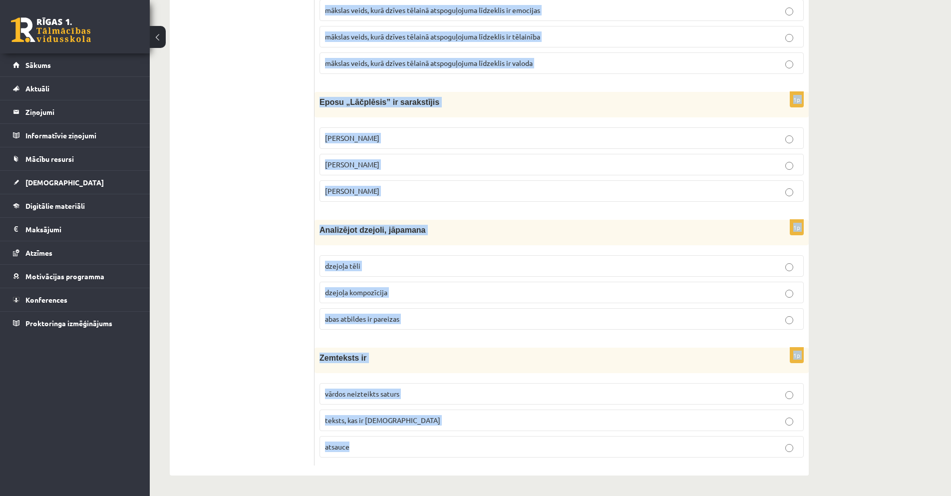
drag, startPoint x: 320, startPoint y: 199, endPoint x: 474, endPoint y: 473, distance: 314.8
copy form "Loremipsu – dolorsitam cons, adip elitsed do eiusmodtempor incididun ut laboree…"
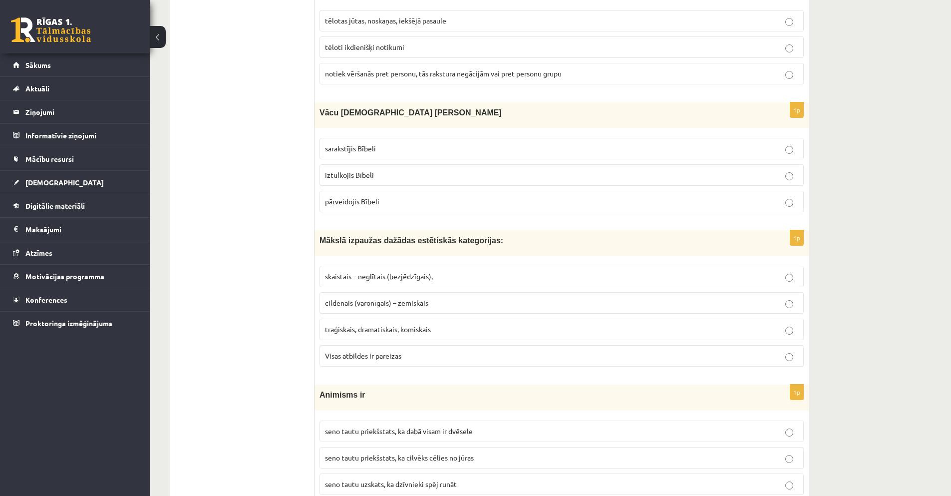
scroll to position [0, 0]
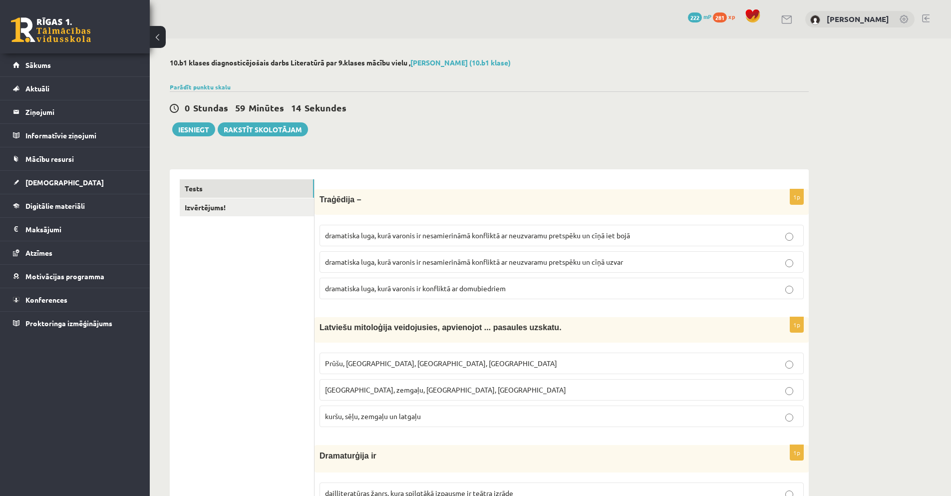
click at [626, 236] on span "dramatiska luga, kurā varonis ir nesamierināmā konfliktā ar neuzvaramu pretspēk…" at bounding box center [477, 235] width 305 height 9
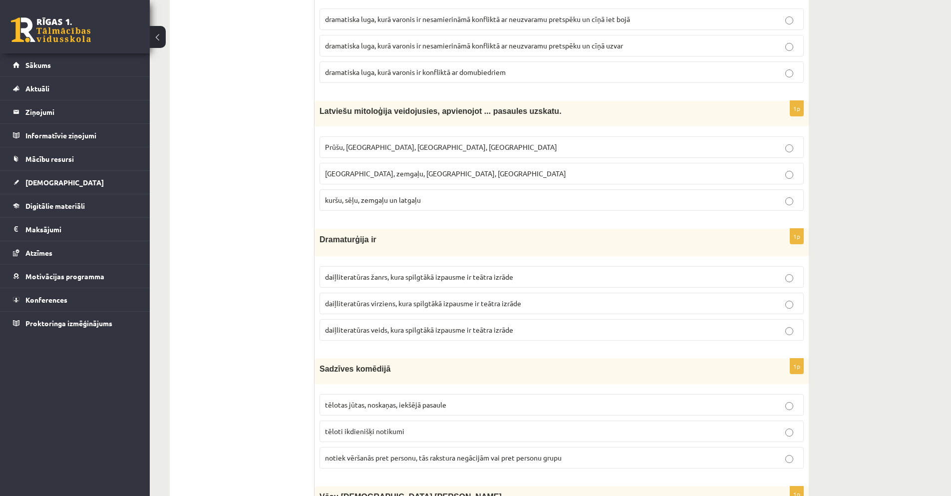
scroll to position [233, 0]
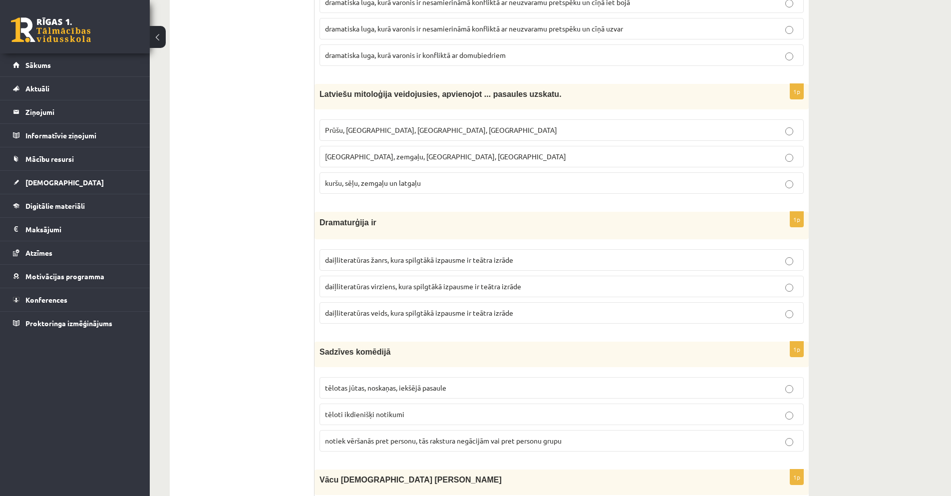
click at [423, 182] on p "kuršu, sēļu, zemgaļu un latgaļu" at bounding box center [561, 183] width 473 height 10
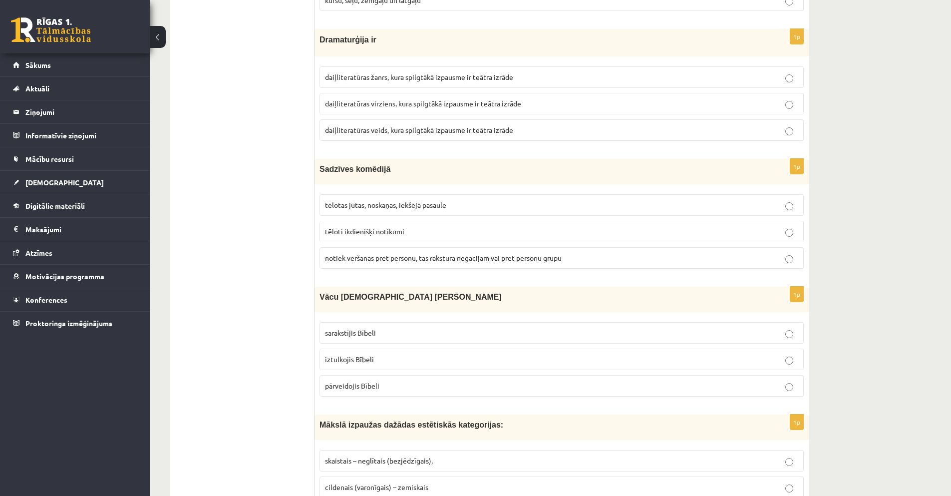
scroll to position [433, 0]
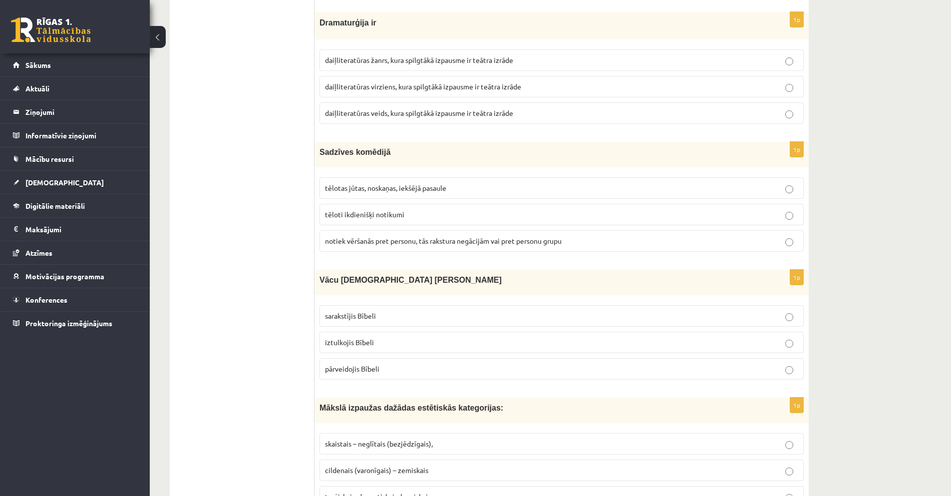
click at [360, 113] on span "daiļliteratūras veids, kura spilgtākā izpausme ir teātra izrāde" at bounding box center [419, 112] width 188 height 9
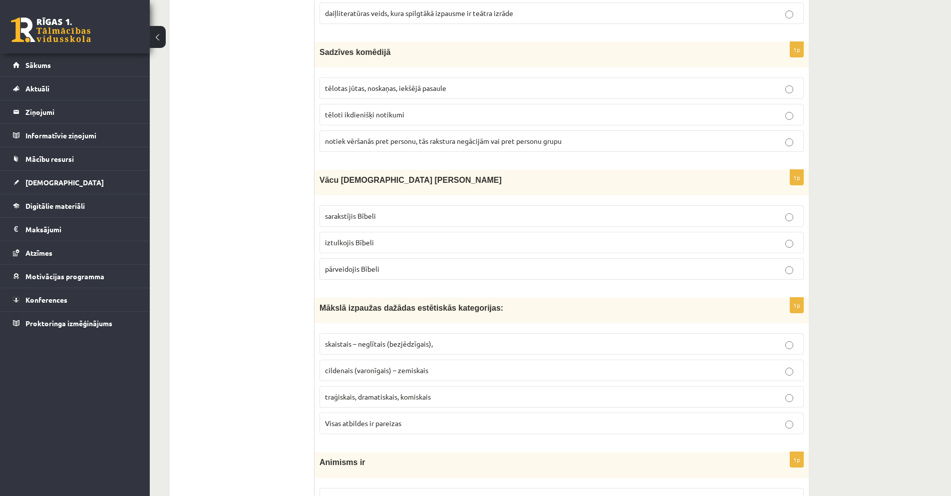
scroll to position [549, 0]
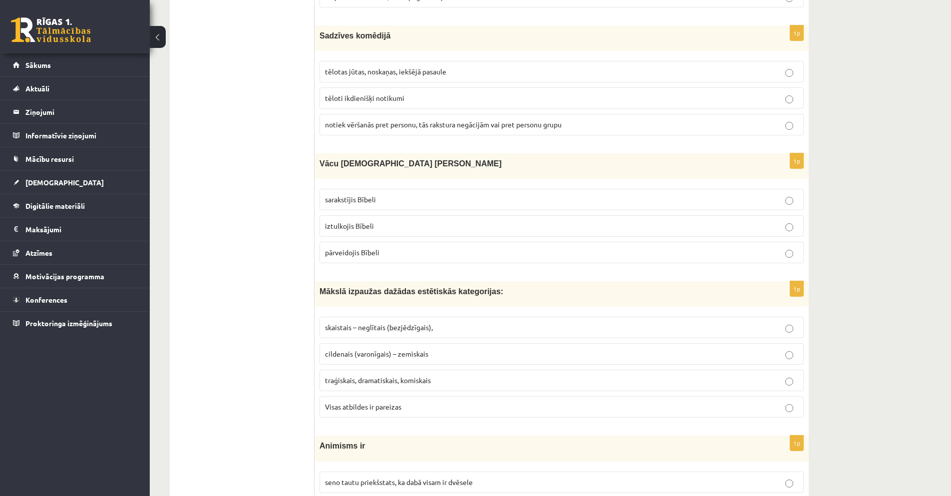
click at [405, 96] on p "tēloti ikdienišķi notikumi" at bounding box center [561, 98] width 473 height 10
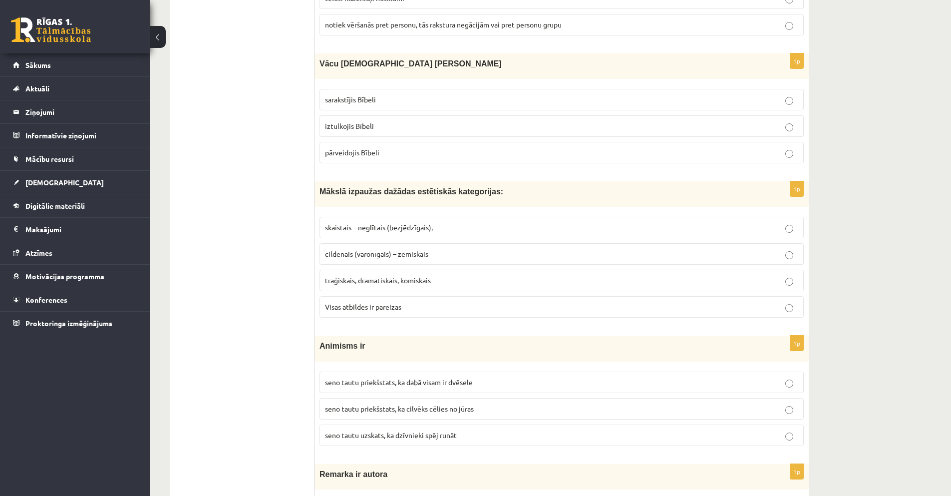
scroll to position [682, 0]
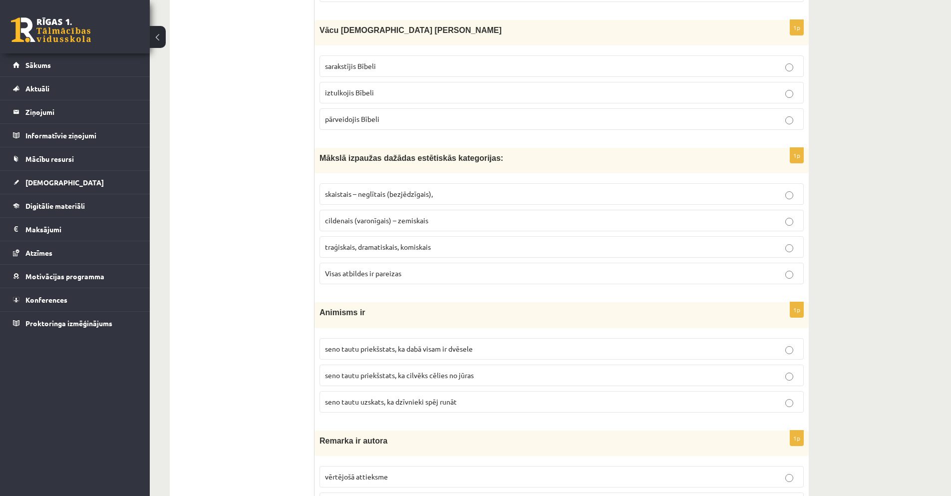
click at [381, 93] on p "iztulkojis Bībeli" at bounding box center [561, 92] width 473 height 10
click at [383, 279] on label "Visas atbildes ir pareizas" at bounding box center [562, 273] width 484 height 21
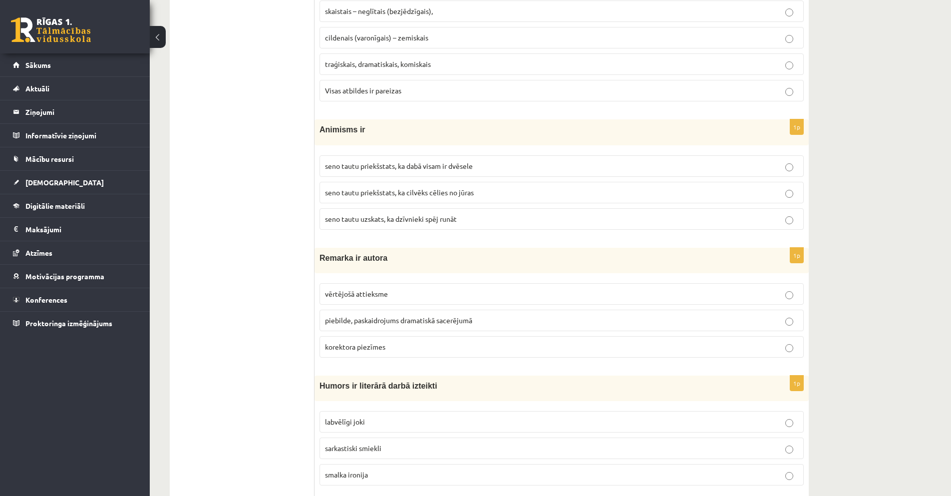
scroll to position [882, 0]
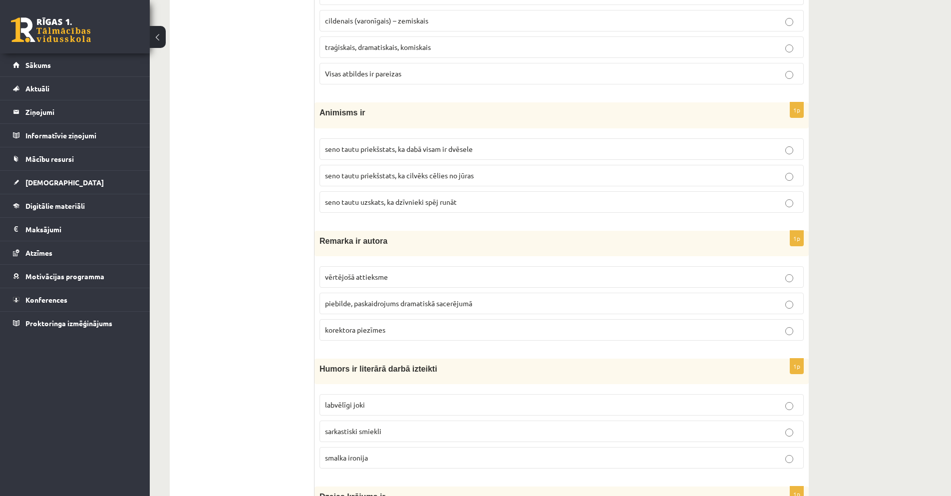
click at [476, 148] on p "seno tautu priekšstats, ka dabā visam ir dvēsele" at bounding box center [561, 149] width 473 height 10
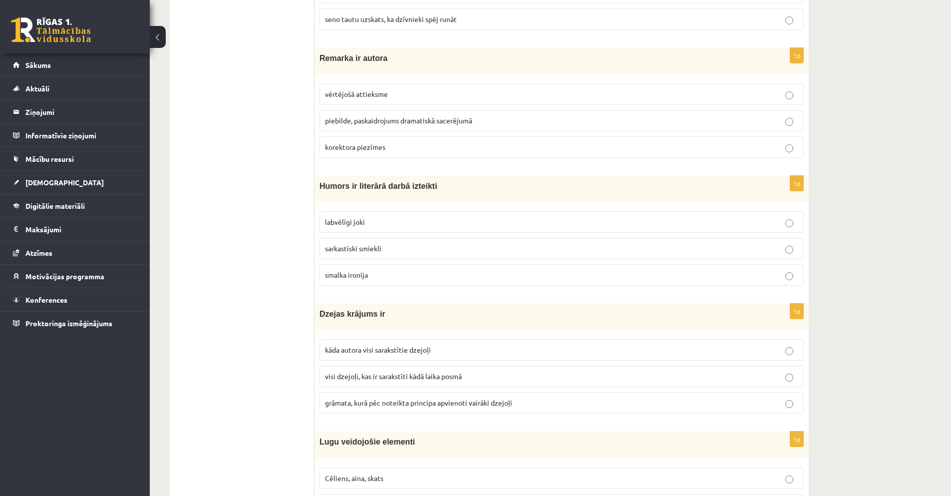
scroll to position [1082, 0]
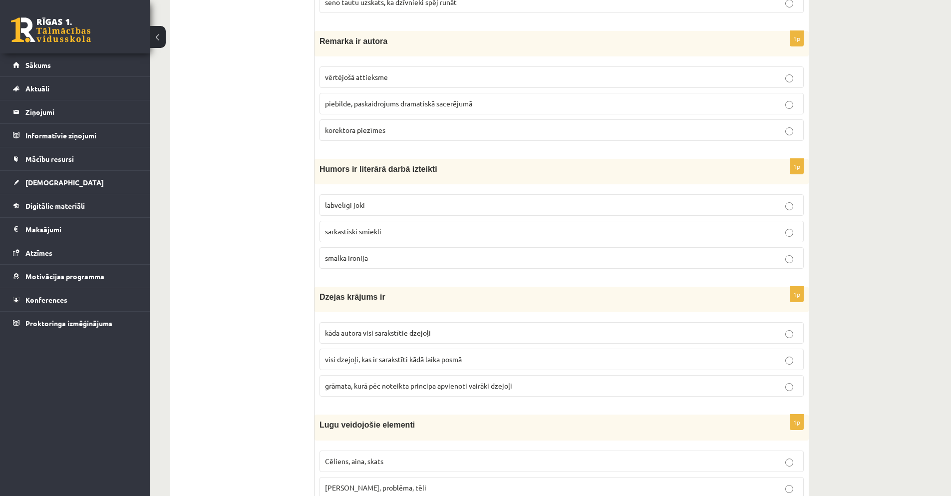
click at [391, 102] on span "piebilde, paskaidrojums dramatiskā sacerējumā" at bounding box center [398, 103] width 147 height 9
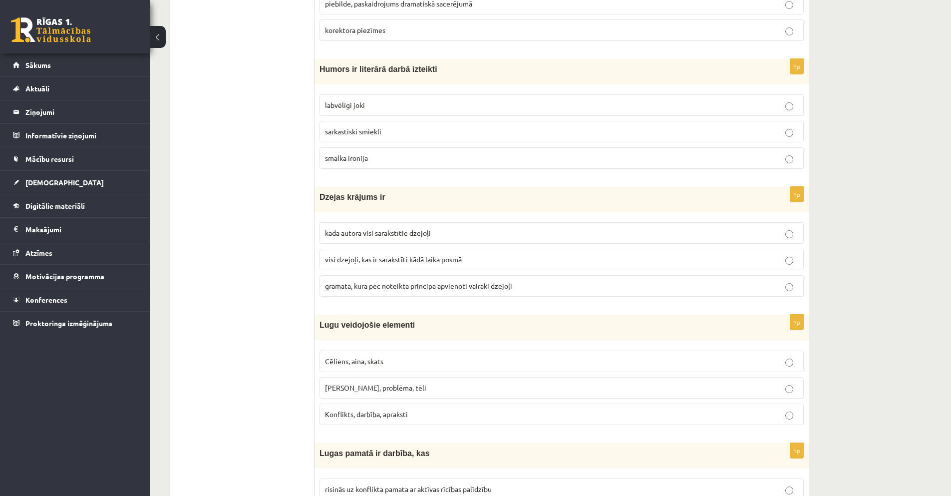
scroll to position [1198, 0]
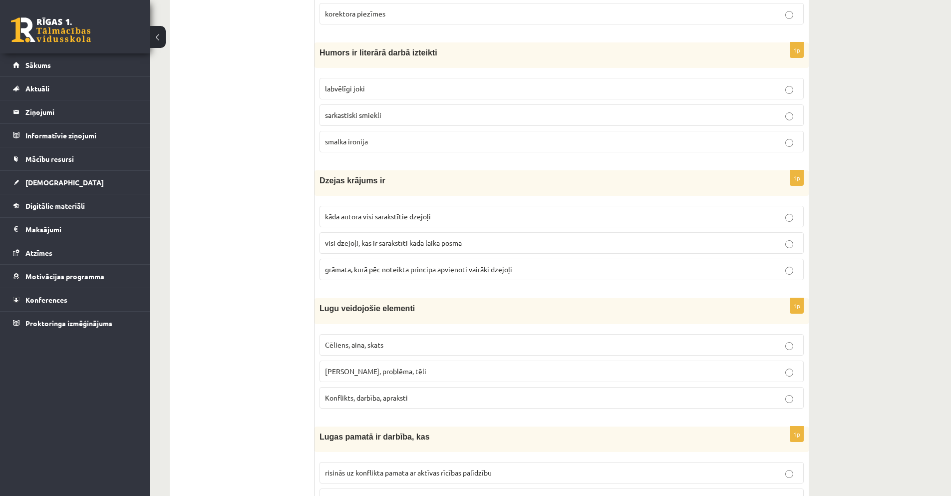
click at [363, 85] on p "labvēlīgi joki" at bounding box center [561, 88] width 473 height 10
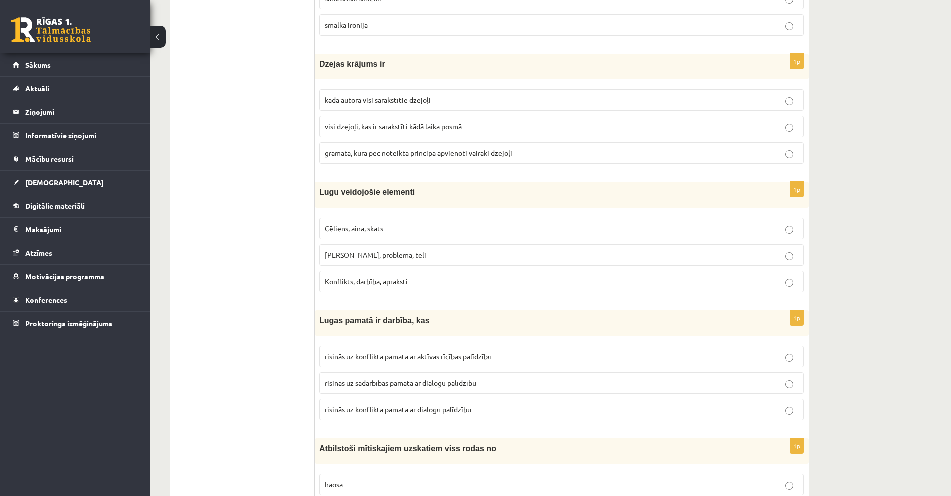
scroll to position [1332, 0]
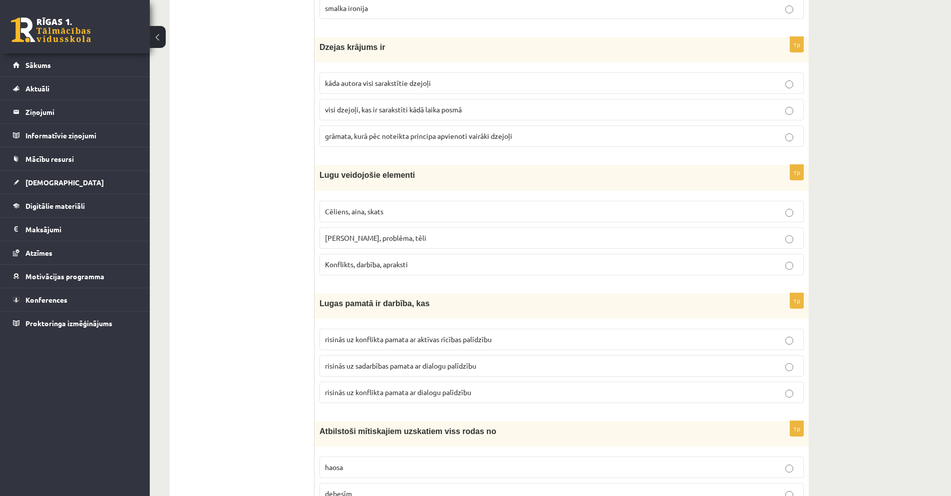
click at [446, 85] on p "kāda autora visi sarakstītie dzejoļi" at bounding box center [561, 83] width 473 height 10
click at [367, 213] on span "Cēliens, aina, skats" at bounding box center [354, 211] width 58 height 9
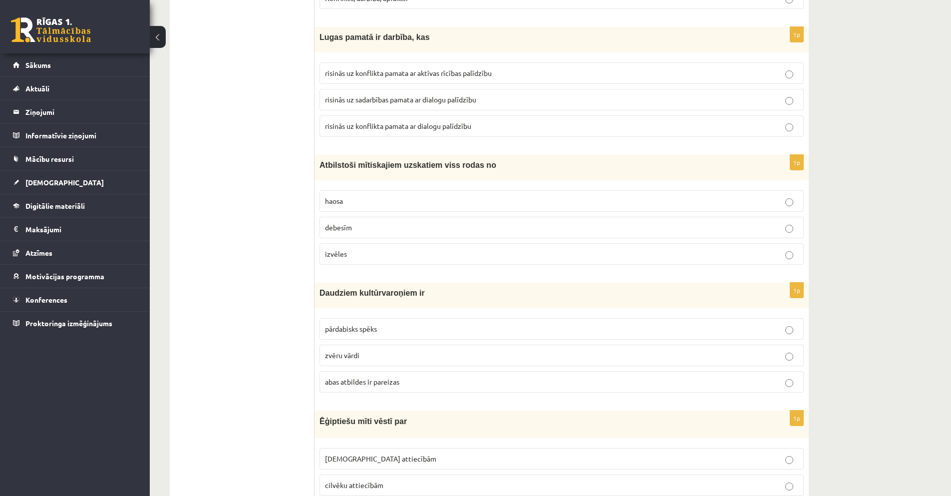
scroll to position [1614, 0]
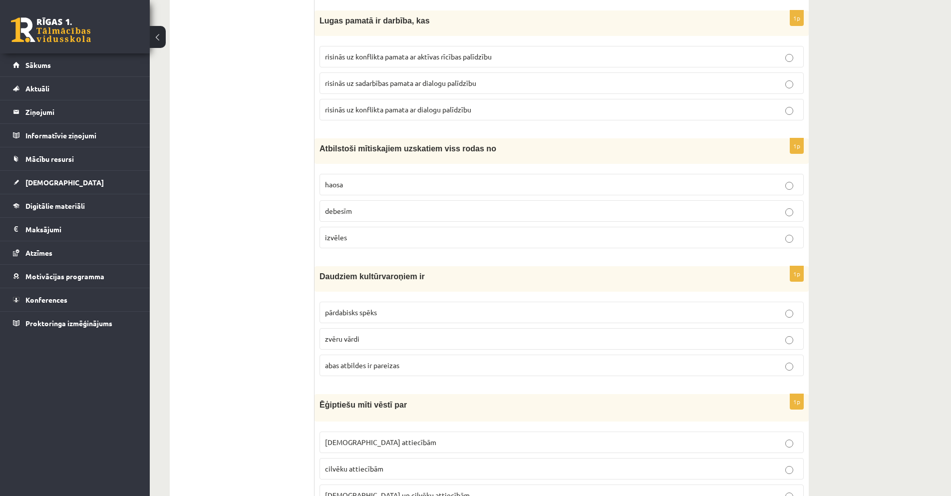
click at [501, 54] on p "risinās uz konflikta pamata ar aktīvas rīcības palīdzību" at bounding box center [561, 56] width 473 height 10
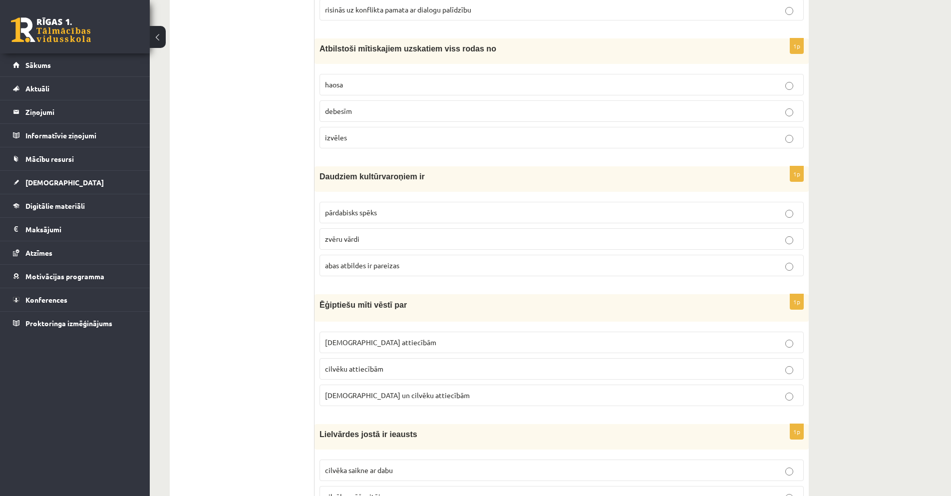
scroll to position [1731, 0]
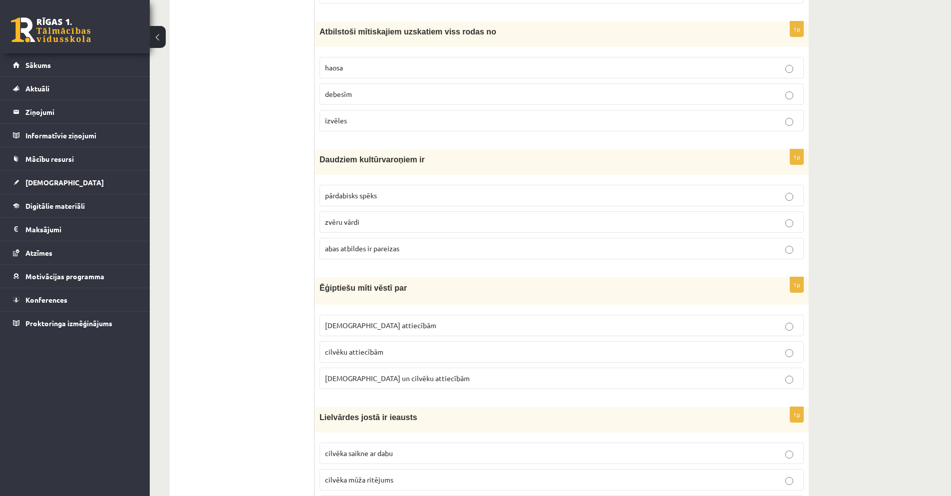
click at [360, 67] on p "haosa" at bounding box center [561, 67] width 473 height 10
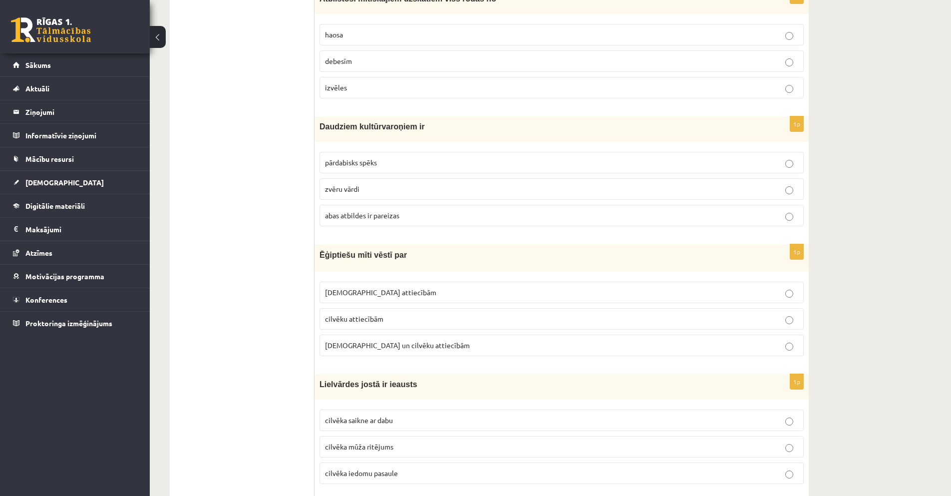
scroll to position [1814, 0]
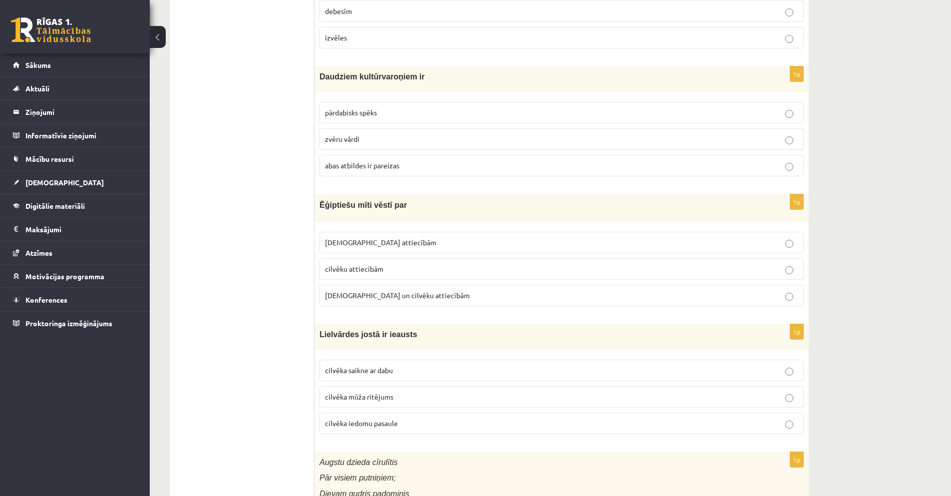
click at [373, 167] on span "abas atbildes ir pareizas" at bounding box center [362, 165] width 74 height 9
click at [455, 294] on p "[DEMOGRAPHIC_DATA] un cilvēku attiecībām" at bounding box center [561, 295] width 473 height 10
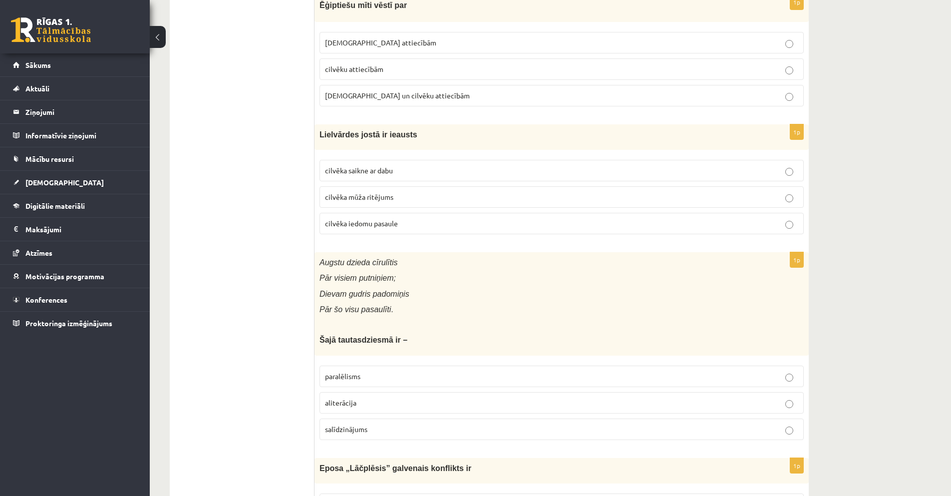
scroll to position [2047, 0]
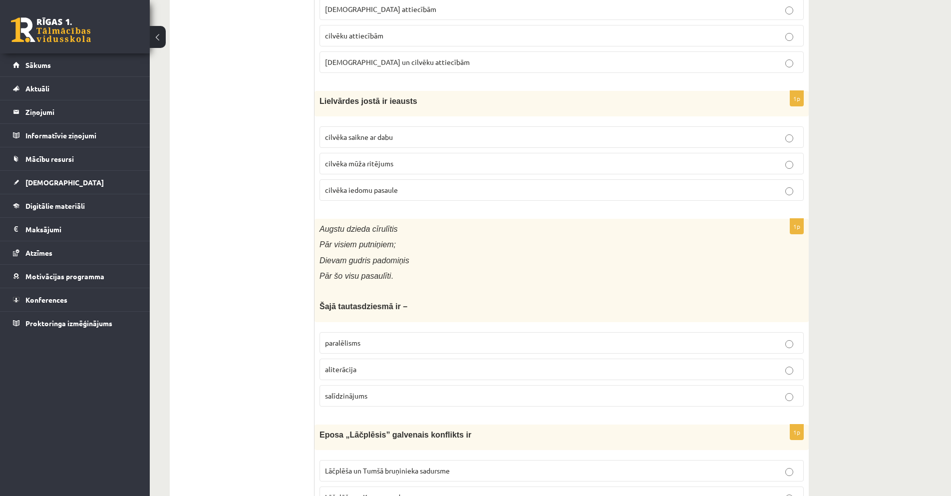
click at [407, 162] on p "cilvēka mūža ritējums" at bounding box center [561, 163] width 473 height 10
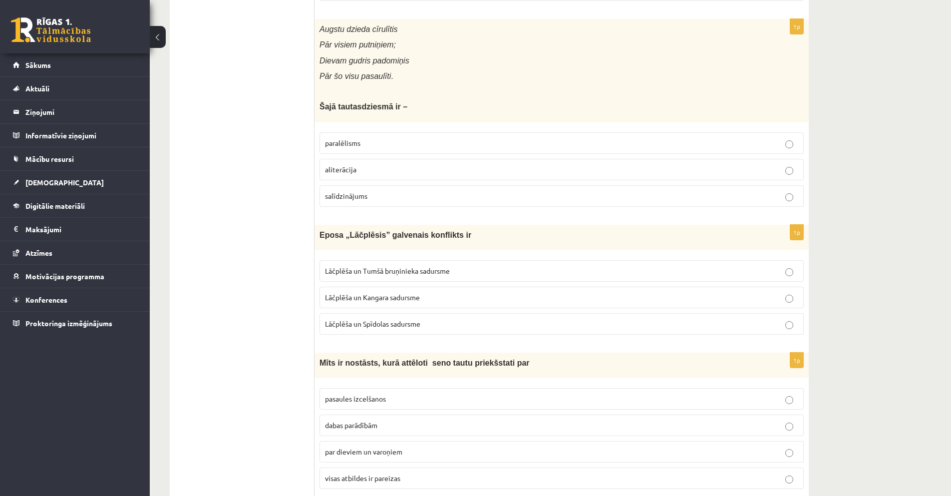
scroll to position [2263, 0]
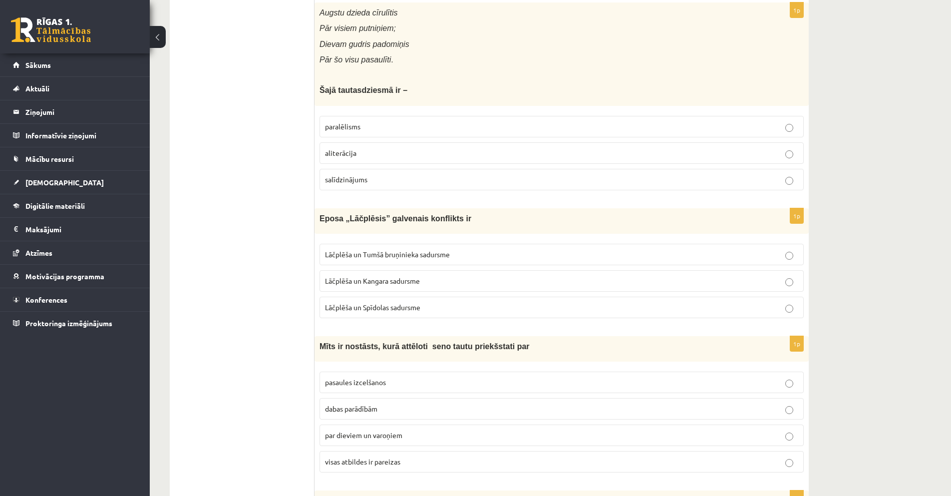
click at [367, 127] on p "paralēlisms" at bounding box center [561, 126] width 473 height 10
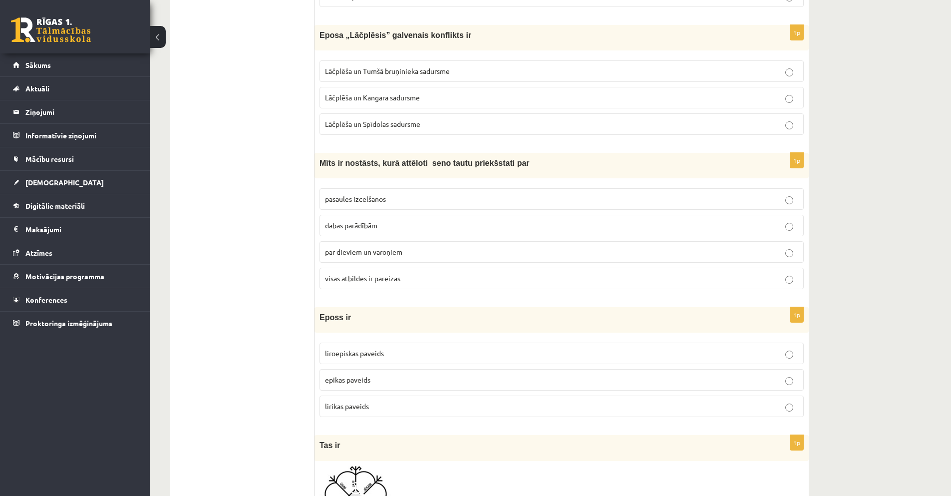
scroll to position [2463, 0]
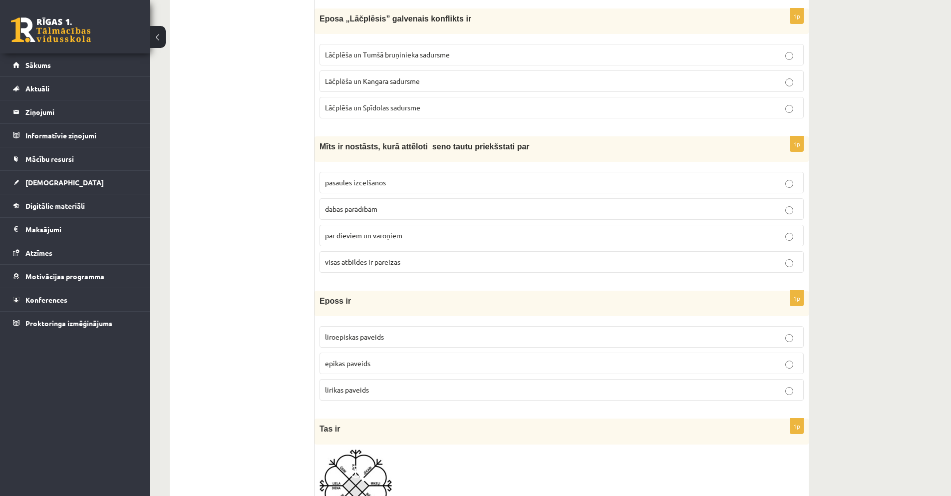
click at [448, 54] on span "Lāčplēša un Tumšā bruņinieka sadursme" at bounding box center [387, 54] width 125 height 9
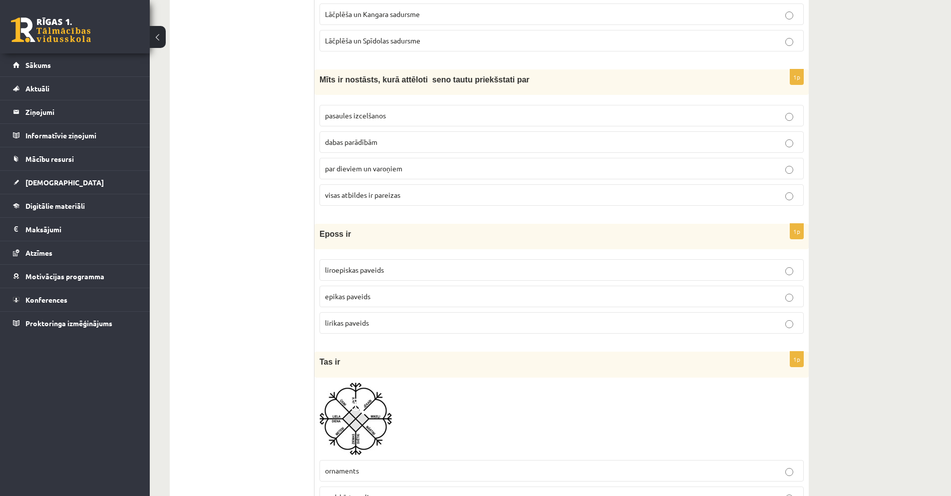
scroll to position [2563, 0]
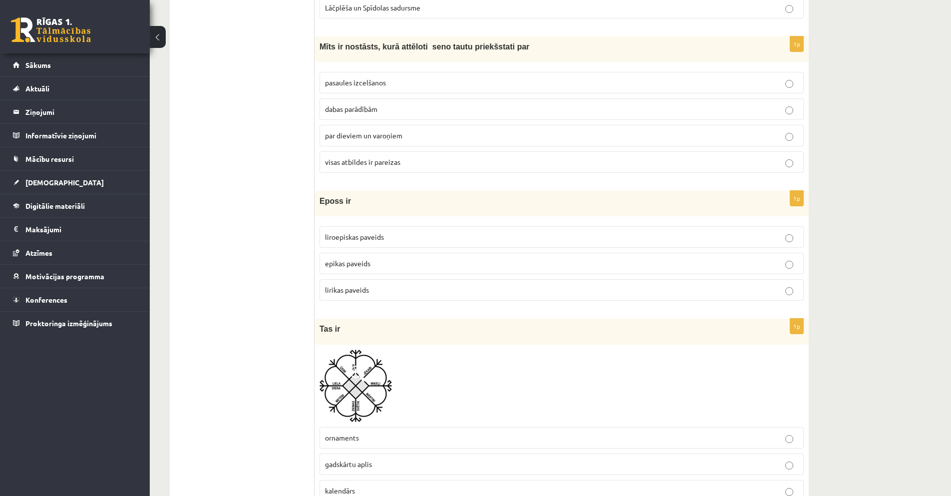
click at [400, 162] on p "visas atbildes ir pareizas" at bounding box center [561, 162] width 473 height 10
click at [369, 266] on span "epikas paveids" at bounding box center [347, 263] width 45 height 9
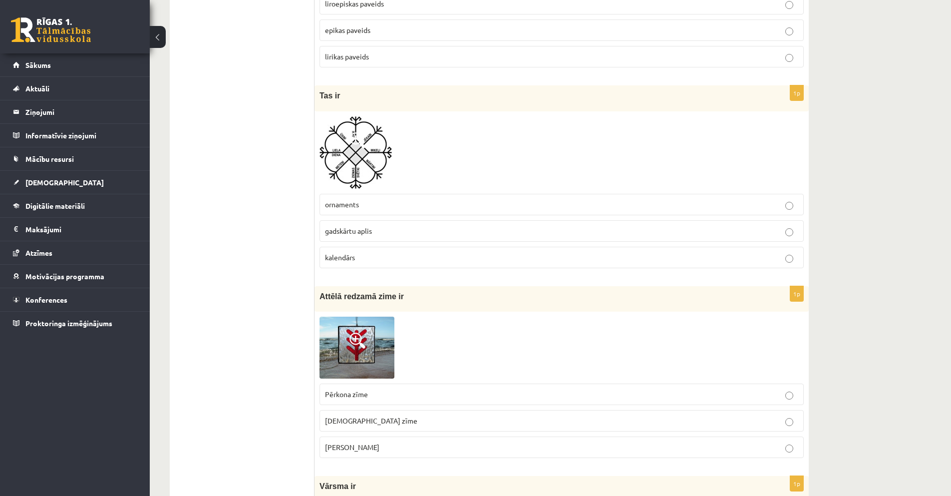
scroll to position [2829, 0]
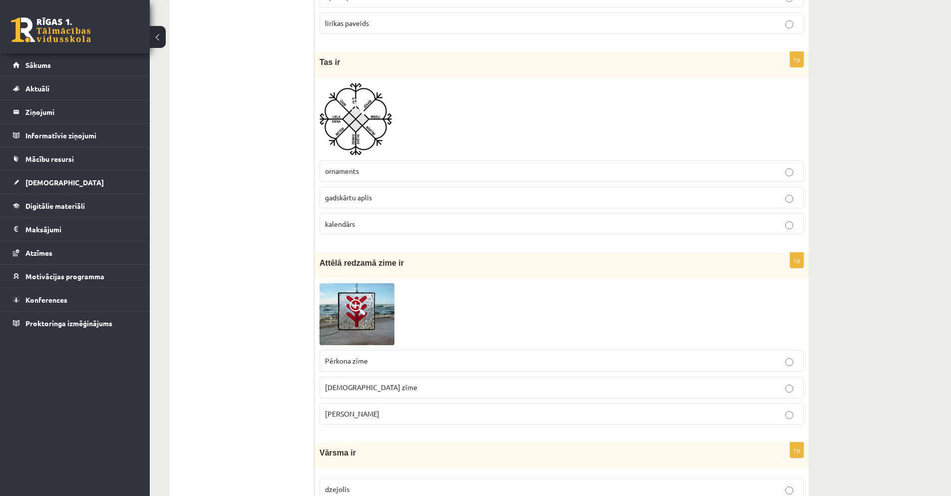
click at [344, 122] on img at bounding box center [356, 119] width 72 height 72
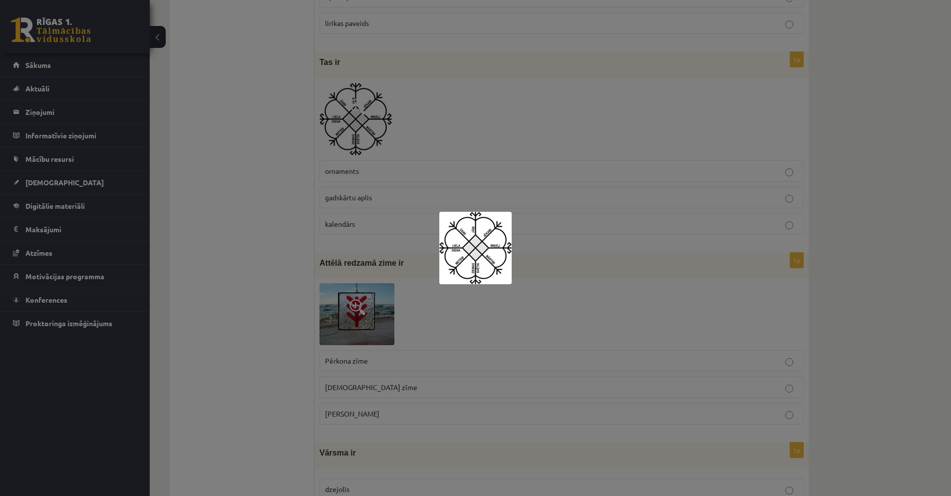
click at [497, 147] on div at bounding box center [475, 248] width 951 height 496
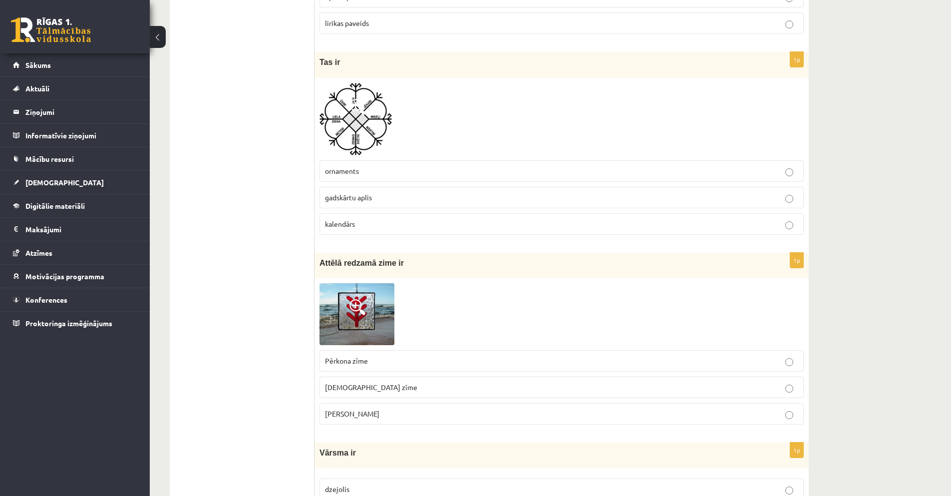
click at [367, 226] on p "kalendārs" at bounding box center [561, 224] width 473 height 10
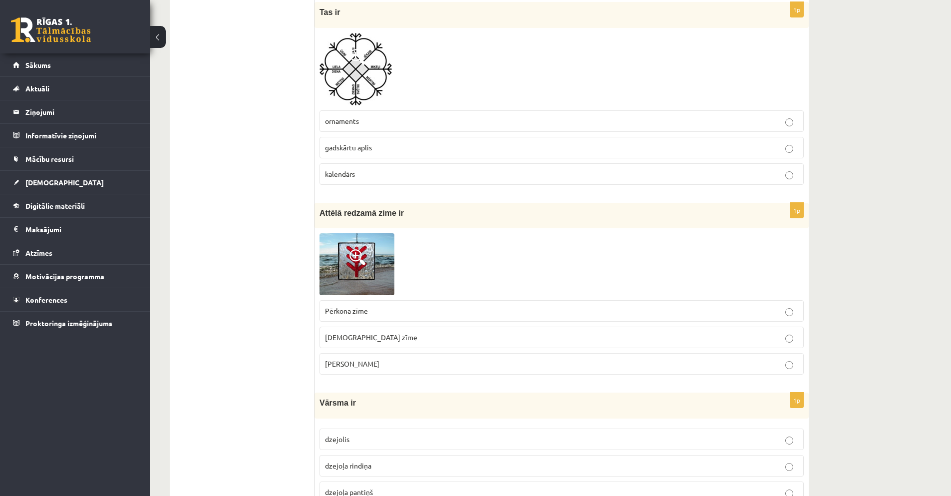
scroll to position [2912, 0]
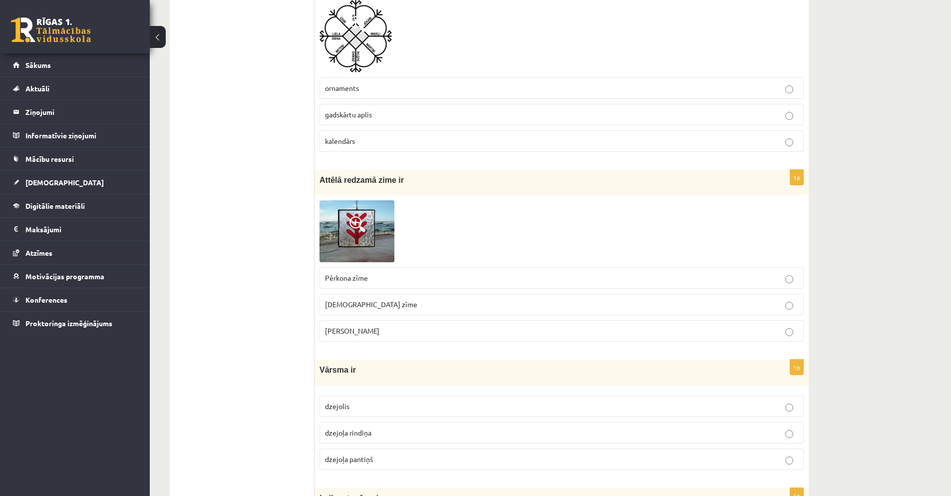
click at [421, 275] on p "Pērkona zīme" at bounding box center [561, 278] width 473 height 10
click at [367, 120] on label "gadskārtu aplis" at bounding box center [562, 114] width 484 height 21
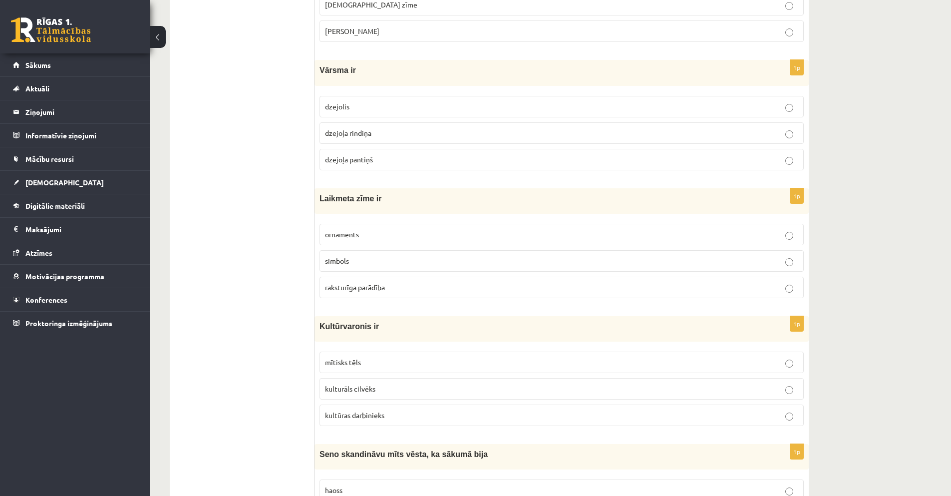
scroll to position [3262, 0]
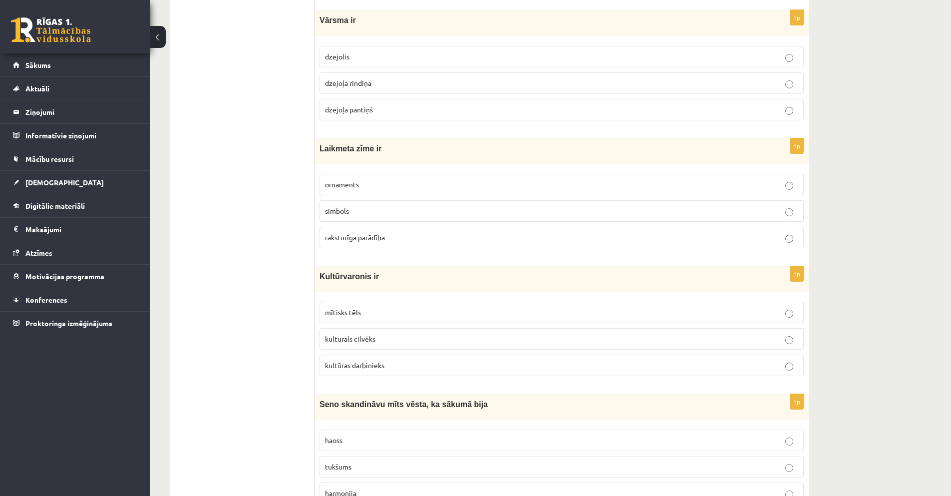
click at [380, 81] on p "dzejoļa rindiņa" at bounding box center [561, 83] width 473 height 10
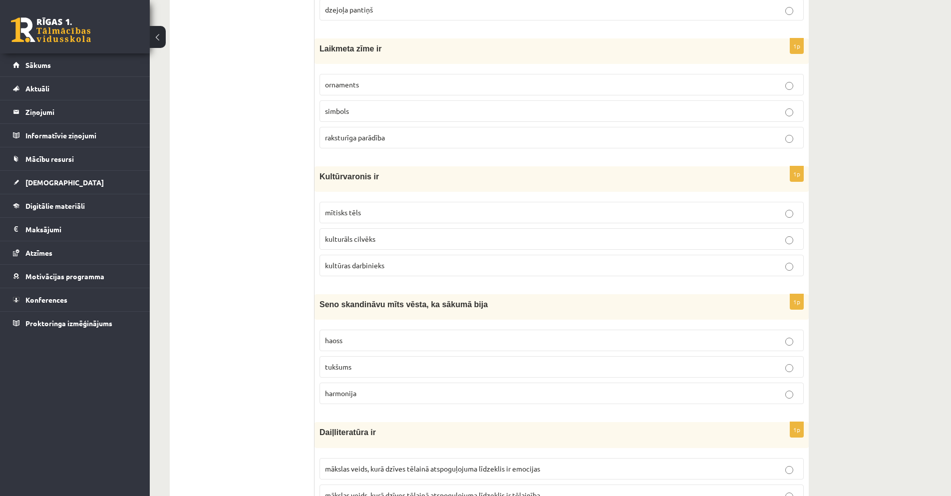
scroll to position [3378, 0]
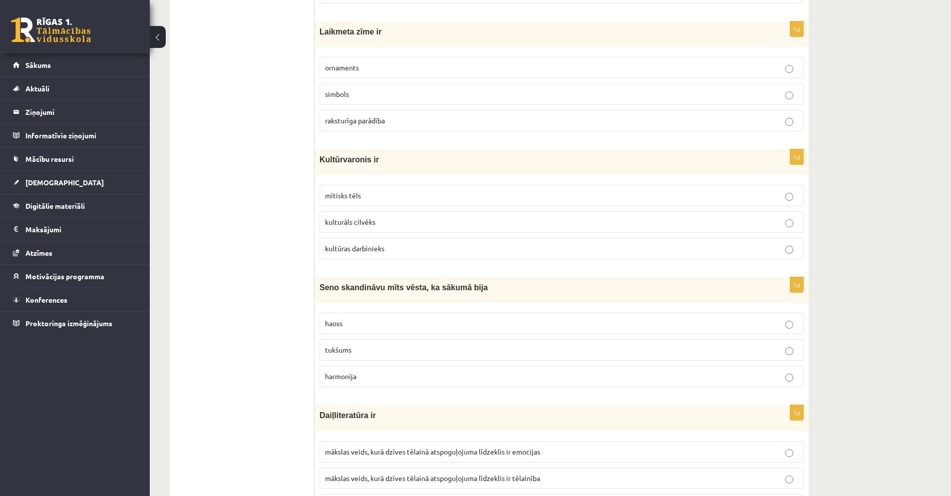
click at [407, 121] on p "raksturīga parādība" at bounding box center [561, 120] width 473 height 10
click at [376, 345] on p "tukšums" at bounding box center [561, 349] width 473 height 10
click at [372, 223] on span "kulturāls cilvēks" at bounding box center [350, 221] width 50 height 9
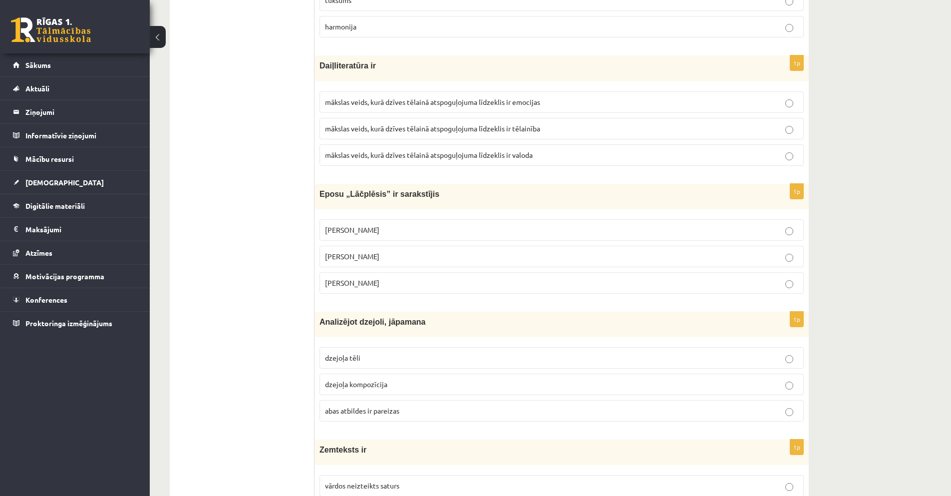
scroll to position [3778, 0]
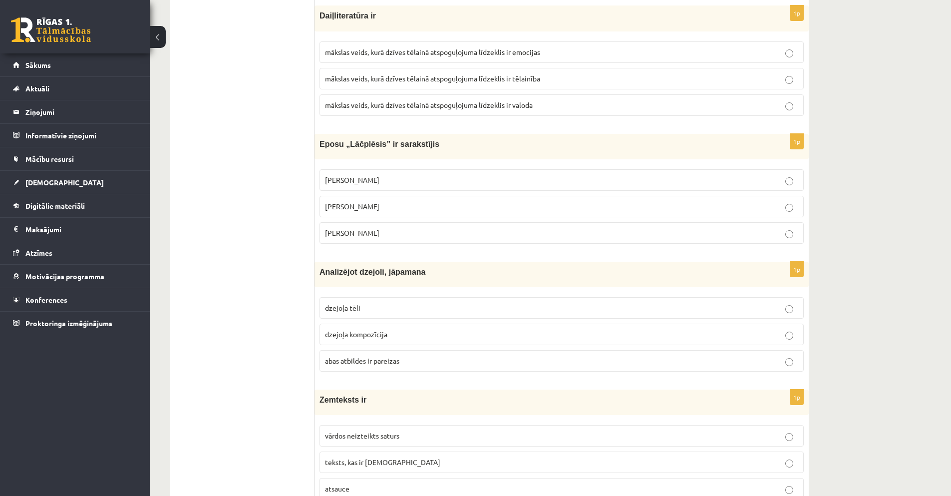
click at [543, 107] on p "mākslas veids, kurā dzīves tēlainā atspoguļojuma līdzeklis ir valoda" at bounding box center [561, 105] width 473 height 10
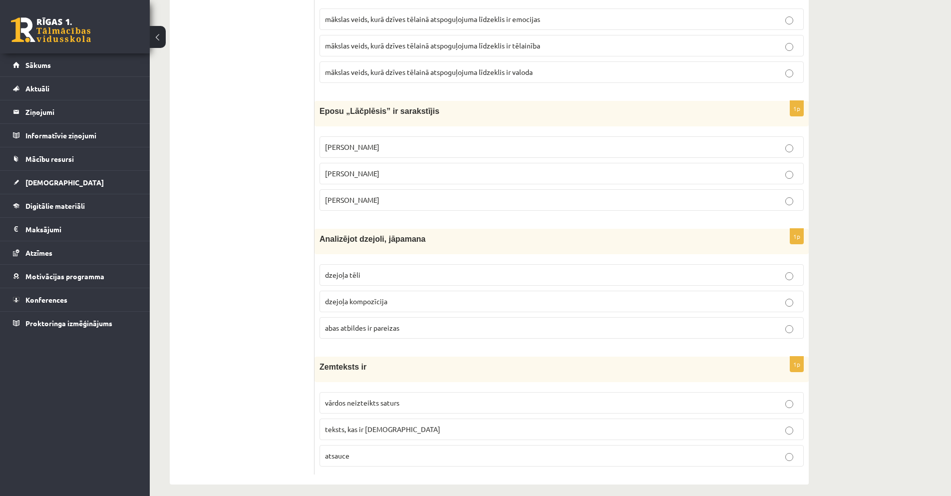
scroll to position [3820, 0]
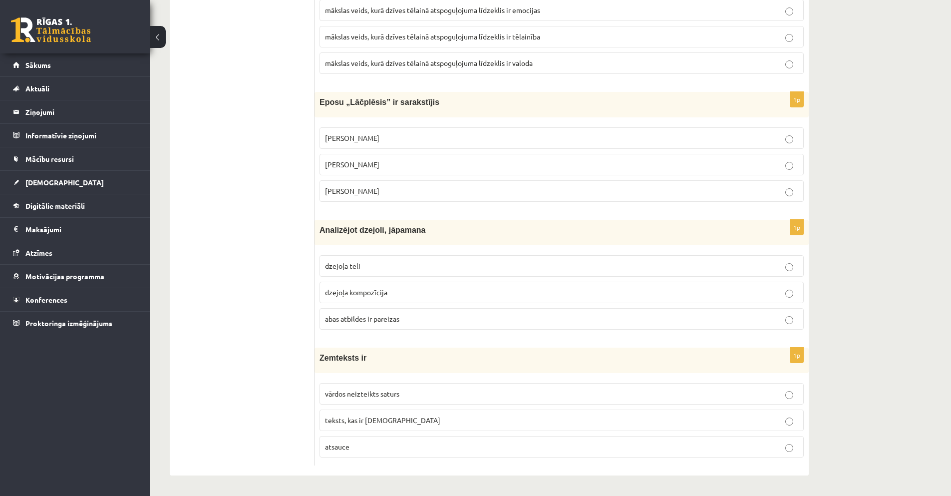
click at [361, 164] on span "Andrejs Pumpurs" at bounding box center [352, 164] width 54 height 9
click at [387, 318] on span "abas atbildes ir pareizas" at bounding box center [362, 318] width 74 height 9
click at [373, 392] on span "vārdos neizteikts saturs" at bounding box center [362, 393] width 74 height 9
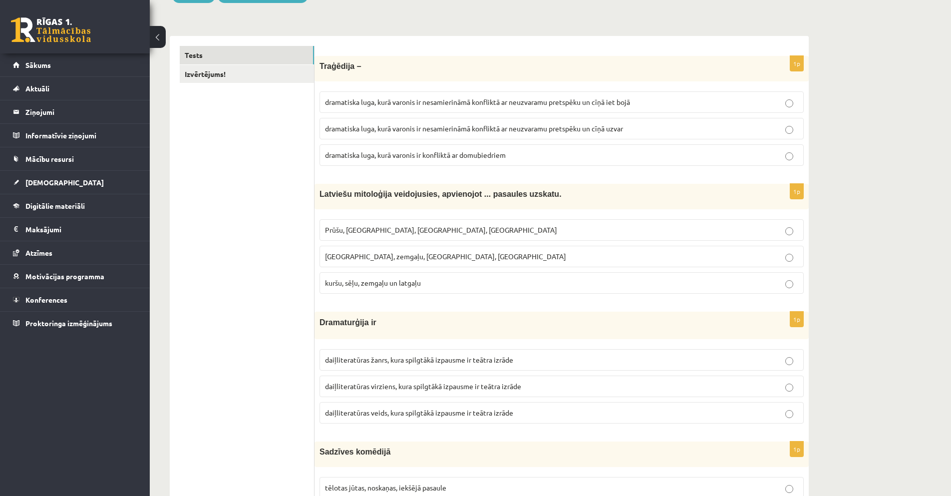
scroll to position [16, 0]
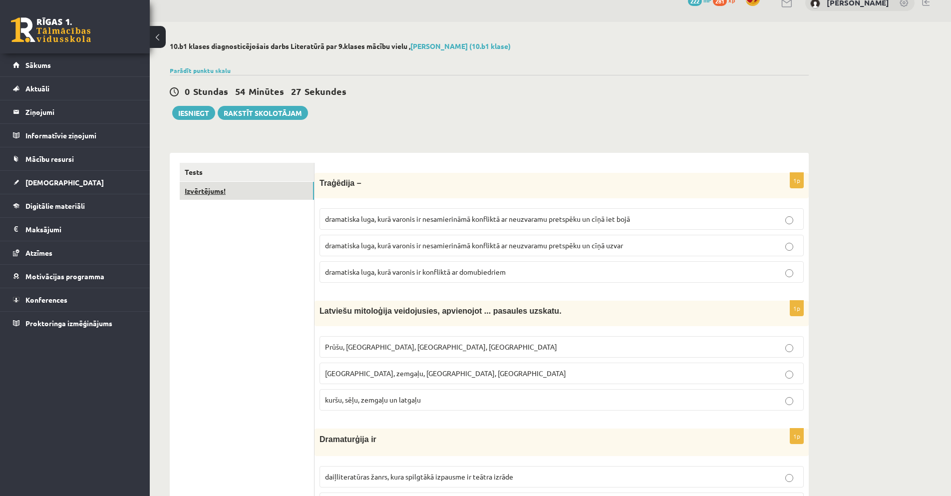
click at [206, 189] on link "Izvērtējums!" at bounding box center [247, 191] width 134 height 18
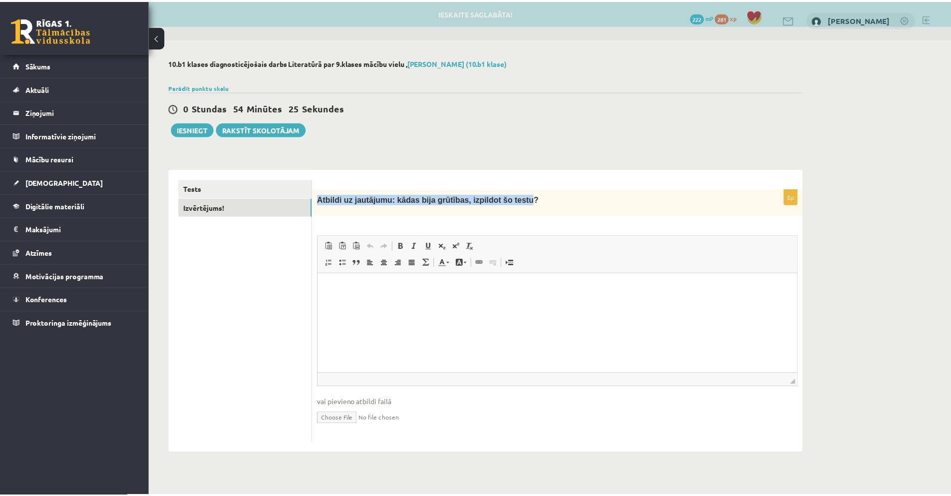
scroll to position [0, 0]
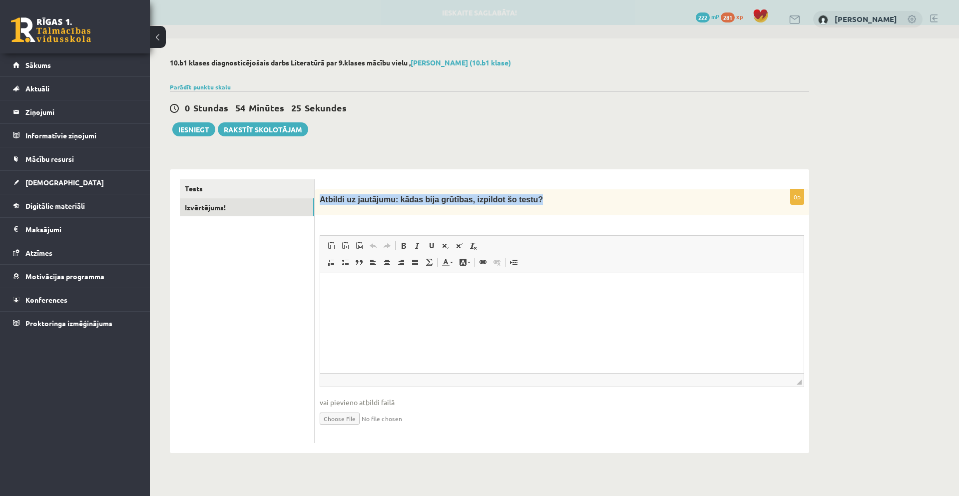
drag, startPoint x: 320, startPoint y: 199, endPoint x: 560, endPoint y: 187, distance: 240.5
click at [560, 187] on form "0p Atbildi uz jautājumu: kādas bija grūtības, izpildot šo testu? Rich Text Edit…" at bounding box center [562, 311] width 474 height 264
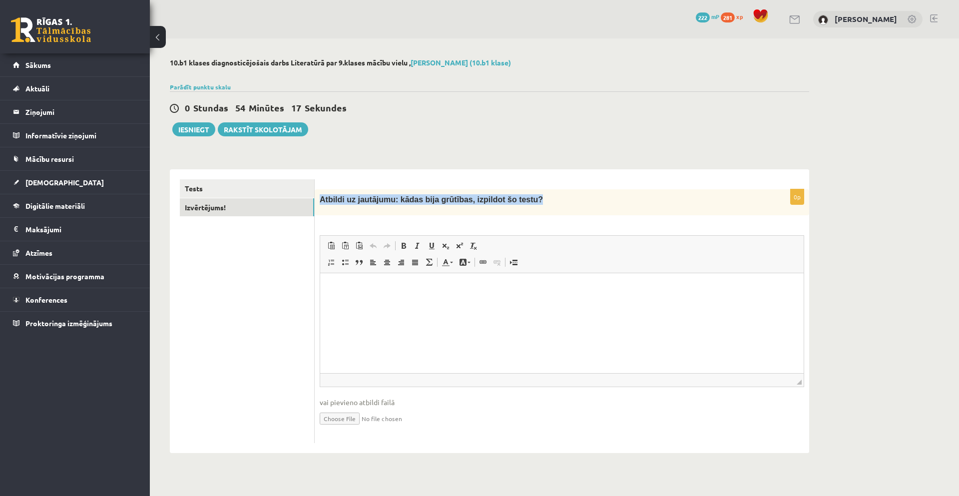
copy span "Atbildi uz jautājumu: kādas bija grūtības, izpildot šo testu?"
click at [393, 296] on html at bounding box center [561, 288] width 483 height 30
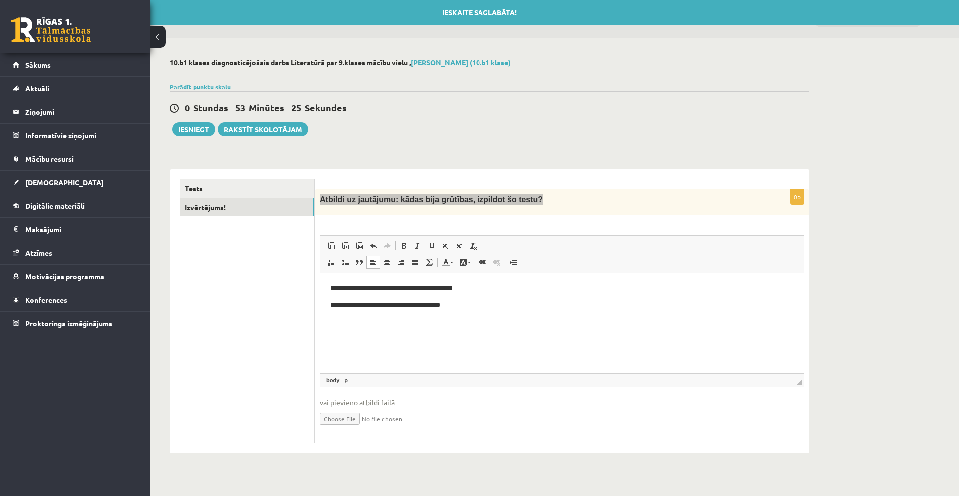
click at [493, 288] on p "**********" at bounding box center [561, 288] width 463 height 10
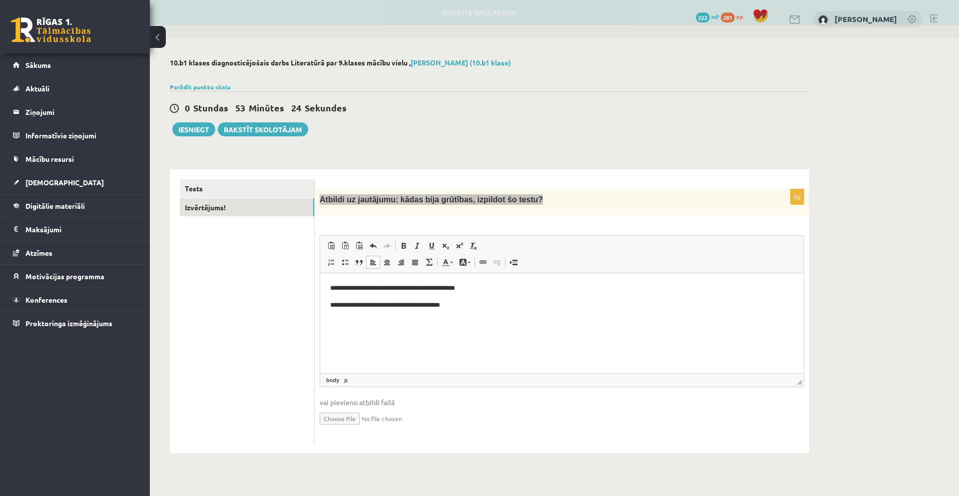
click at [331, 306] on p "**********" at bounding box center [561, 305] width 463 height 10
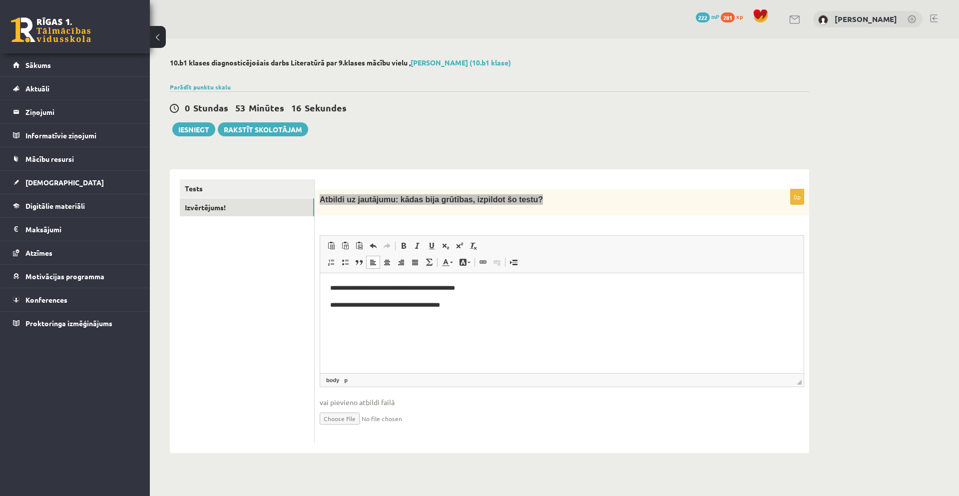
click at [328, 288] on html "**********" at bounding box center [561, 296] width 483 height 47
click at [331, 291] on p "**********" at bounding box center [561, 288] width 463 height 10
click at [333, 288] on p "**********" at bounding box center [561, 288] width 463 height 10
click at [512, 293] on p "**********" at bounding box center [561, 288] width 463 height 10
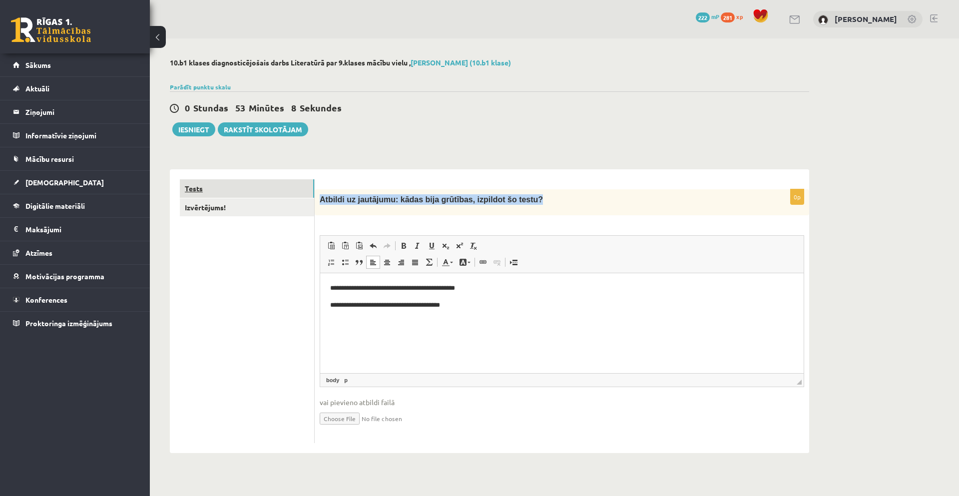
click at [194, 186] on link "Tests" at bounding box center [247, 188] width 134 height 18
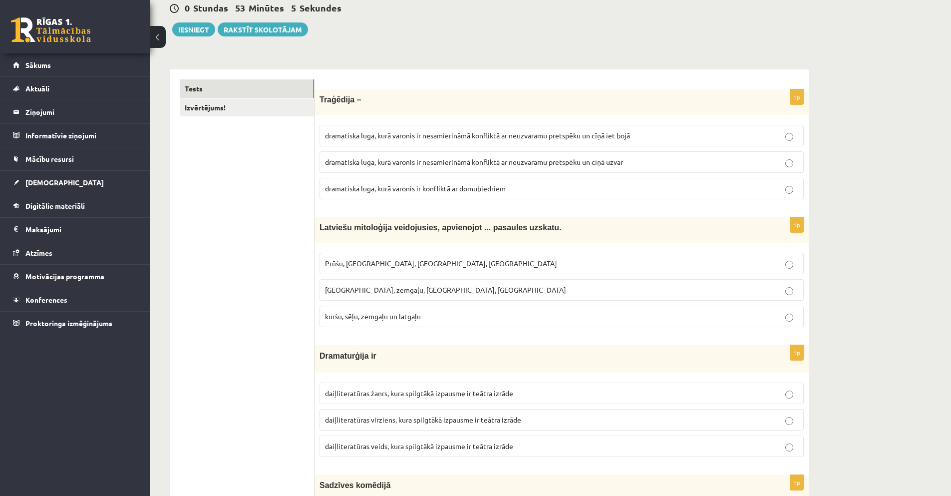
scroll to position [83, 0]
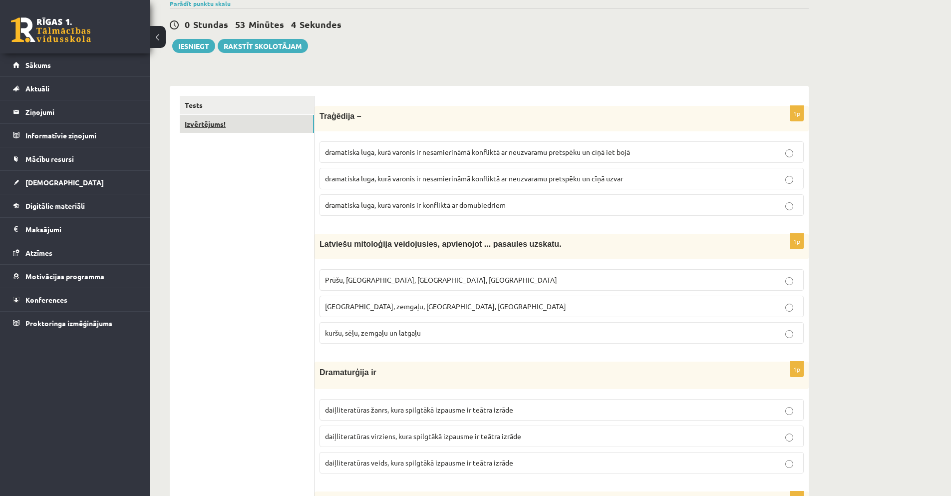
click at [201, 126] on link "Izvērtējums!" at bounding box center [247, 124] width 134 height 18
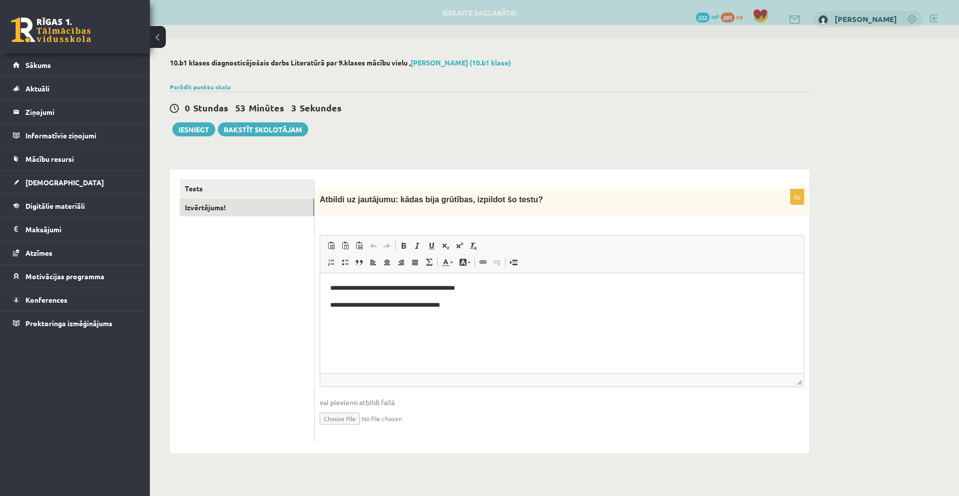
scroll to position [0, 0]
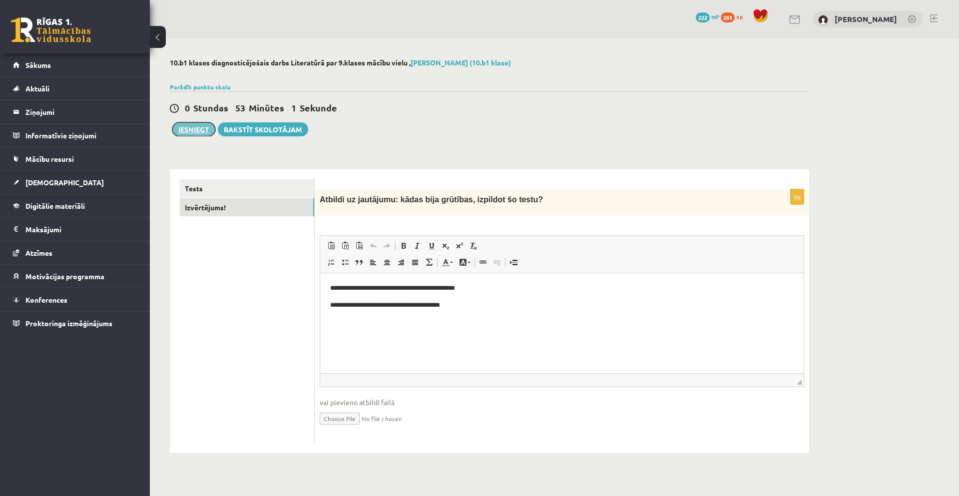
click at [196, 128] on button "Iesniegt" at bounding box center [193, 129] width 43 height 14
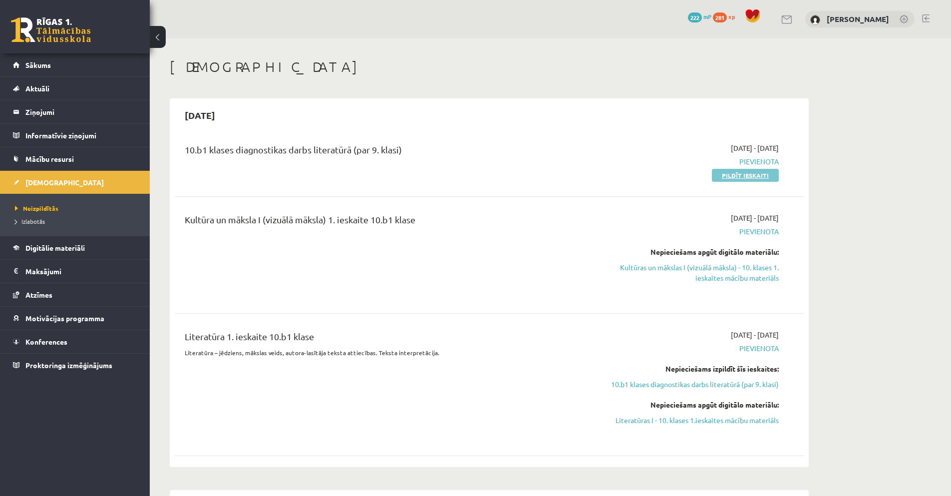
click at [761, 181] on link "Pildīt ieskaiti" at bounding box center [745, 175] width 67 height 13
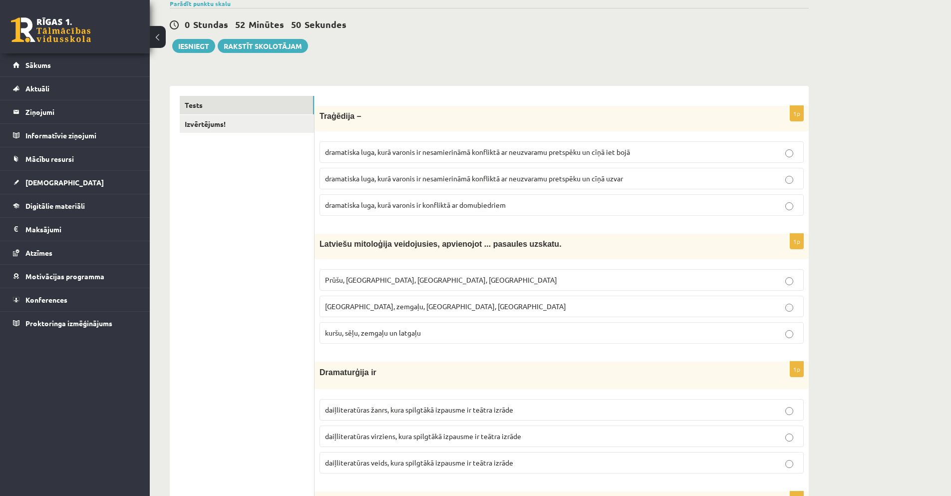
scroll to position [50, 0]
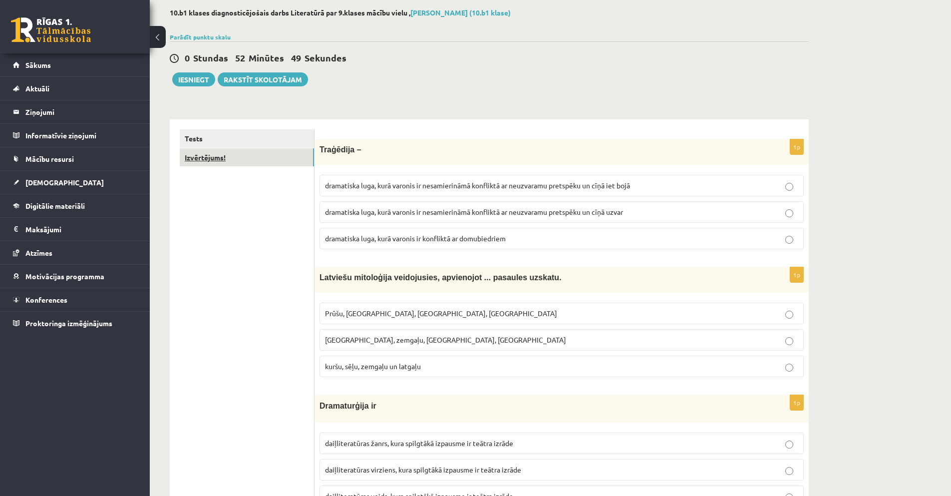
click at [204, 154] on link "Izvērtējums!" at bounding box center [247, 157] width 134 height 18
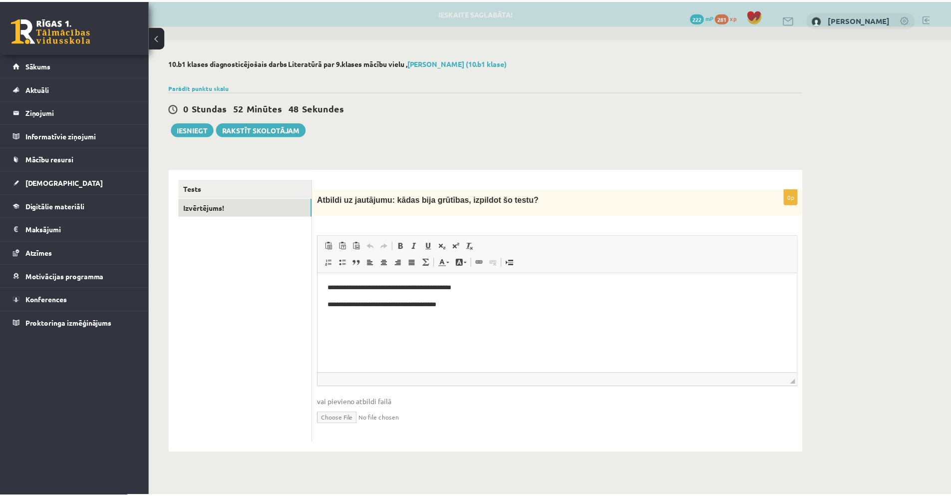
scroll to position [0, 0]
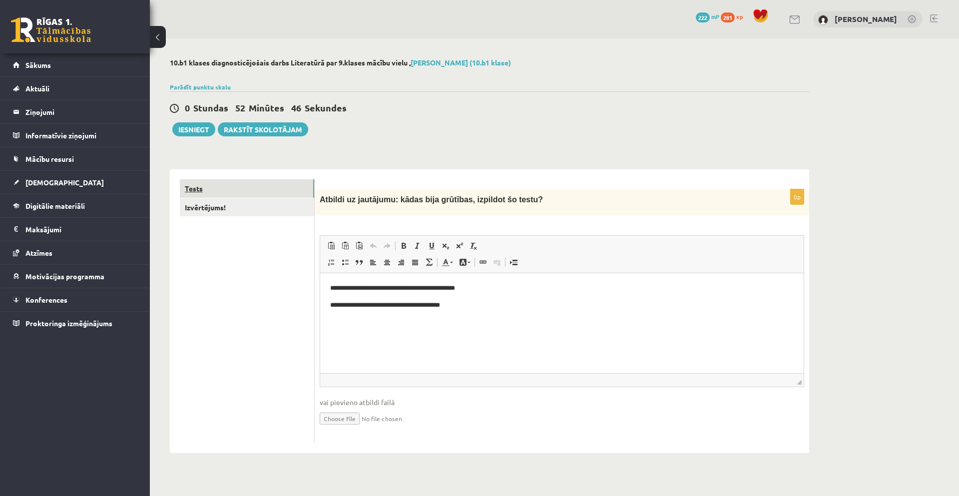
click at [196, 188] on link "Tests" at bounding box center [247, 188] width 134 height 18
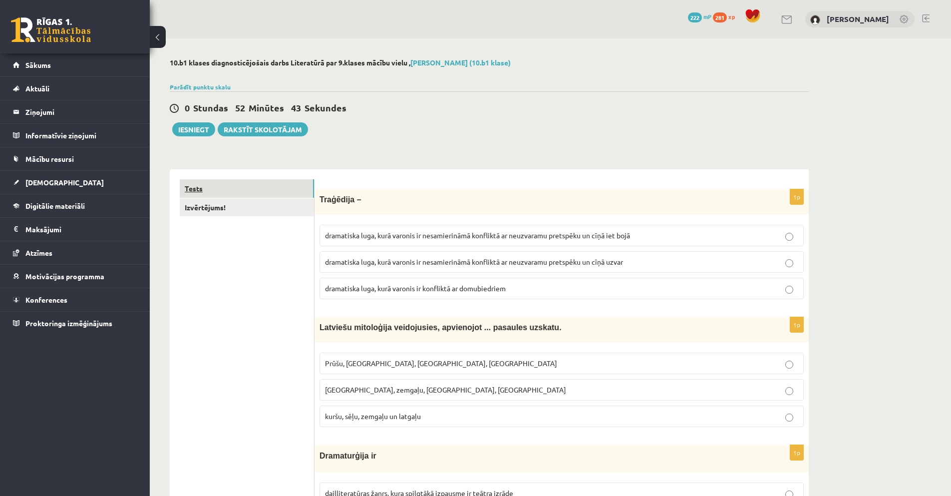
click at [195, 187] on link "Tests" at bounding box center [247, 188] width 134 height 18
click at [192, 127] on button "Iesniegt" at bounding box center [193, 129] width 43 height 14
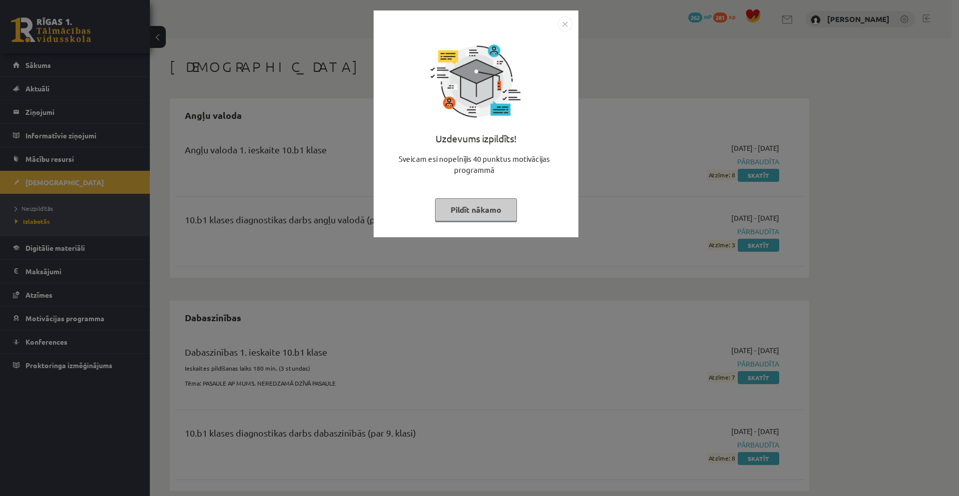
click at [489, 210] on button "Pildīt nākamo" at bounding box center [476, 209] width 82 height 23
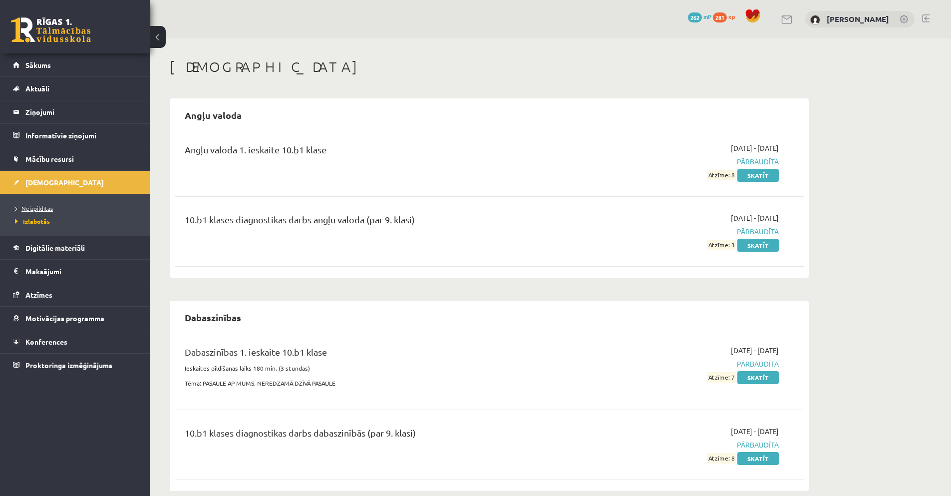
click at [40, 205] on span "Neizpildītās" at bounding box center [34, 208] width 38 height 8
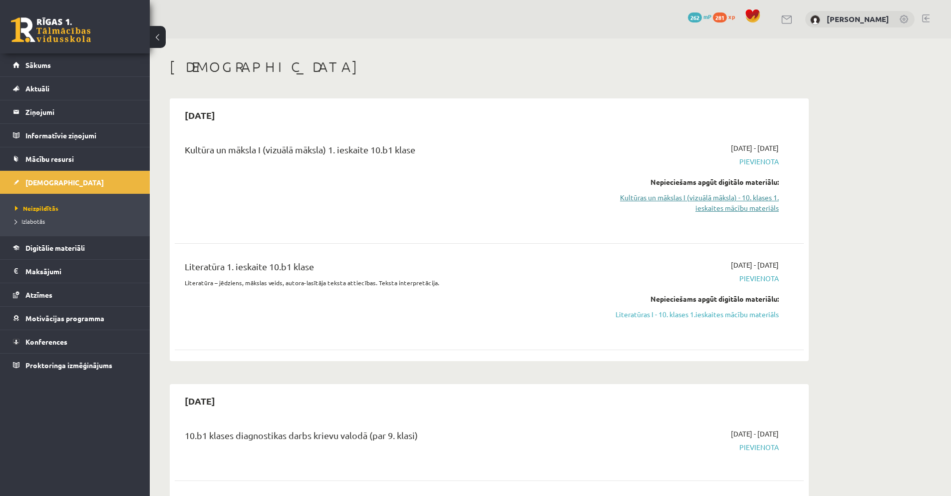
click at [650, 198] on link "Kultūras un mākslas I (vizuālā māksla) - 10. klases 1. ieskaites mācību materiā…" at bounding box center [685, 202] width 188 height 21
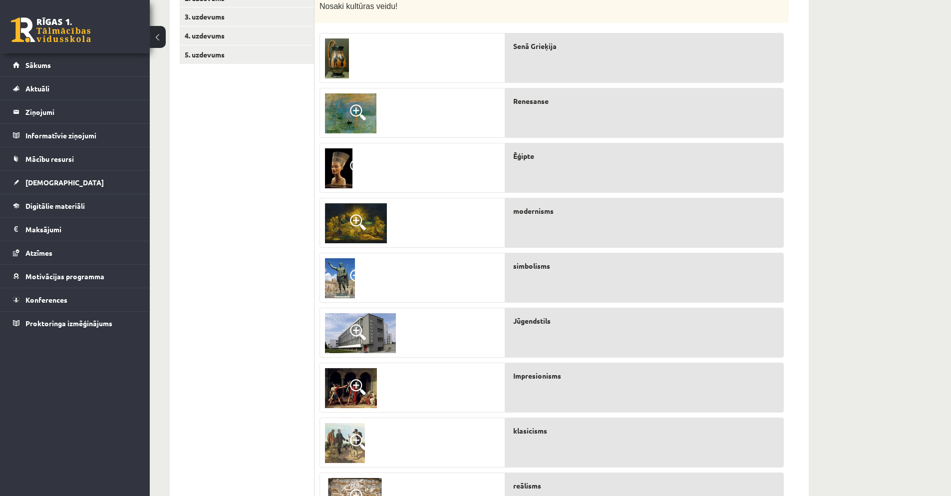
scroll to position [59, 0]
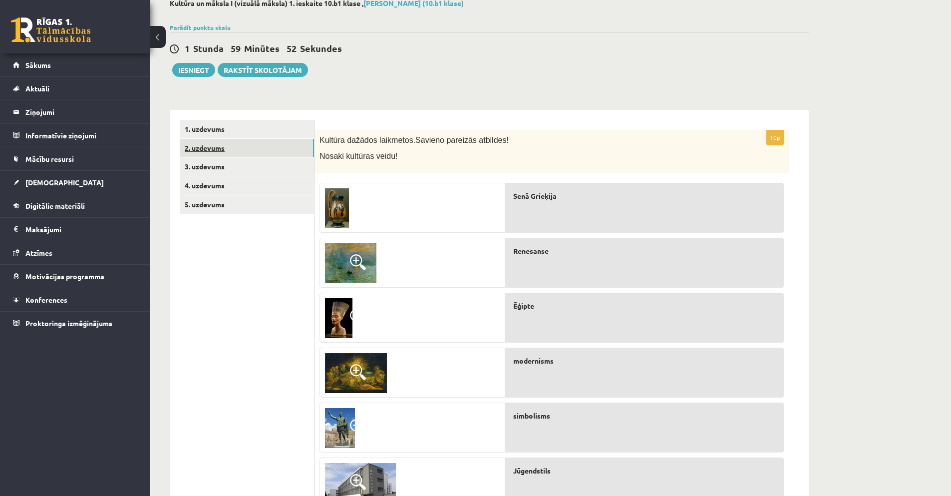
click at [212, 148] on link "2. uzdevums" at bounding box center [247, 148] width 134 height 18
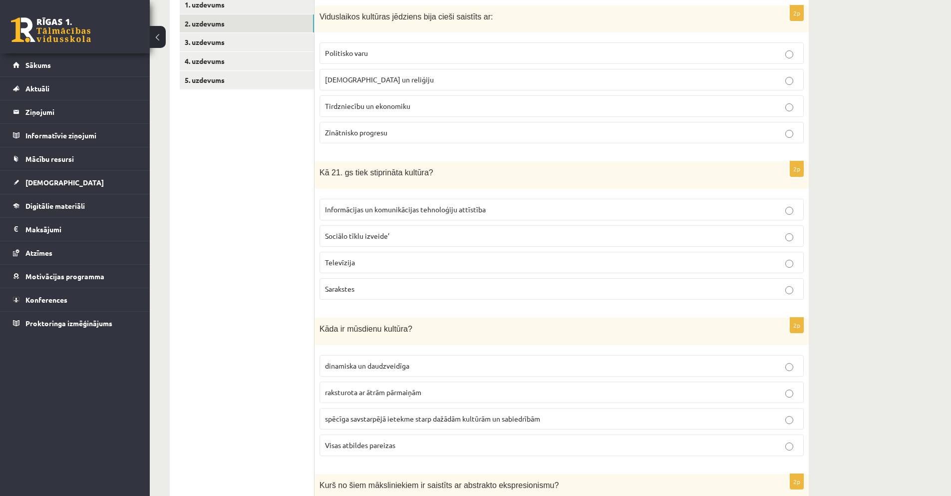
scroll to position [0, 0]
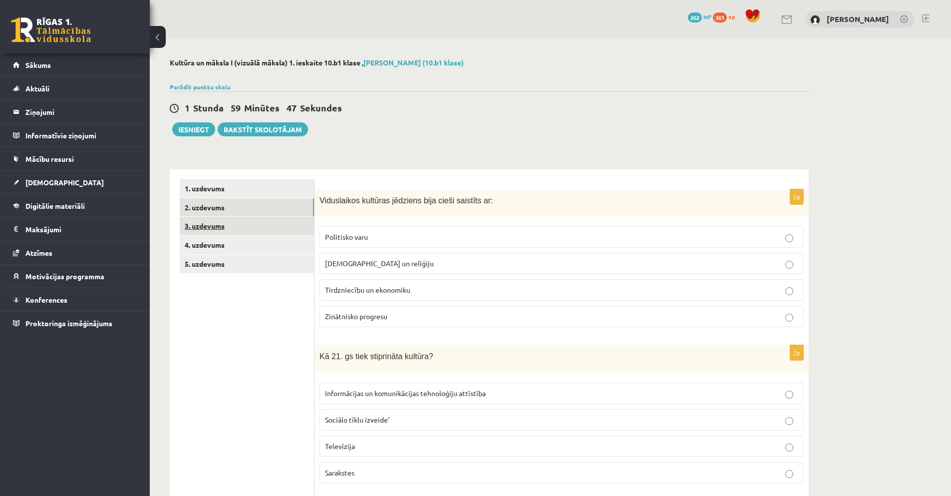
click at [218, 223] on link "3. uzdevums" at bounding box center [247, 226] width 134 height 18
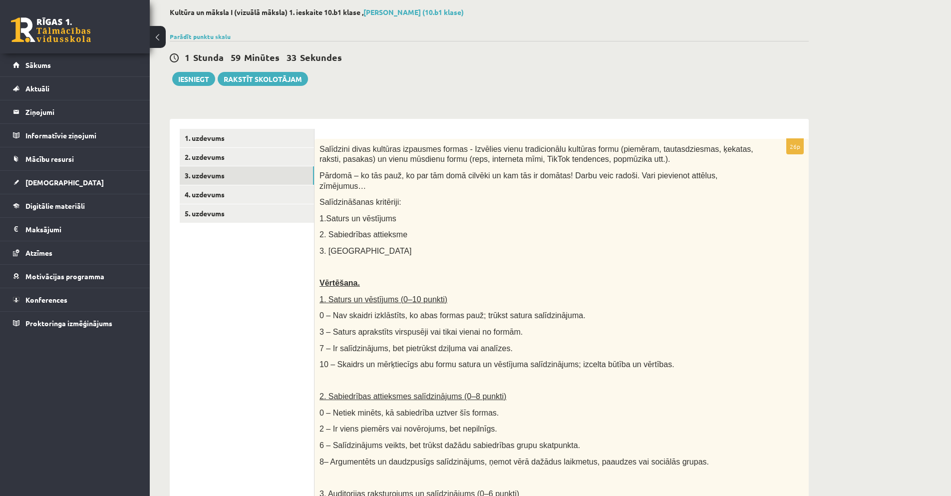
scroll to position [51, 0]
click at [210, 192] on link "4. uzdevums" at bounding box center [247, 193] width 134 height 18
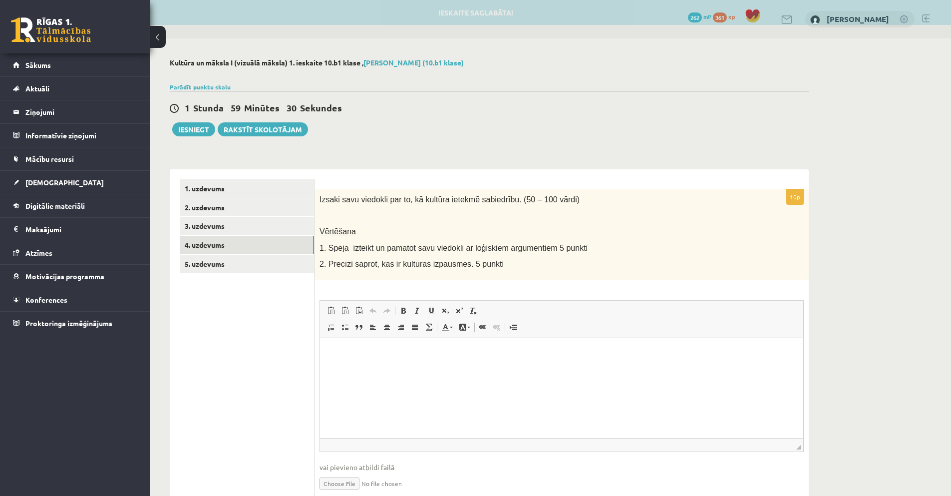
scroll to position [0, 0]
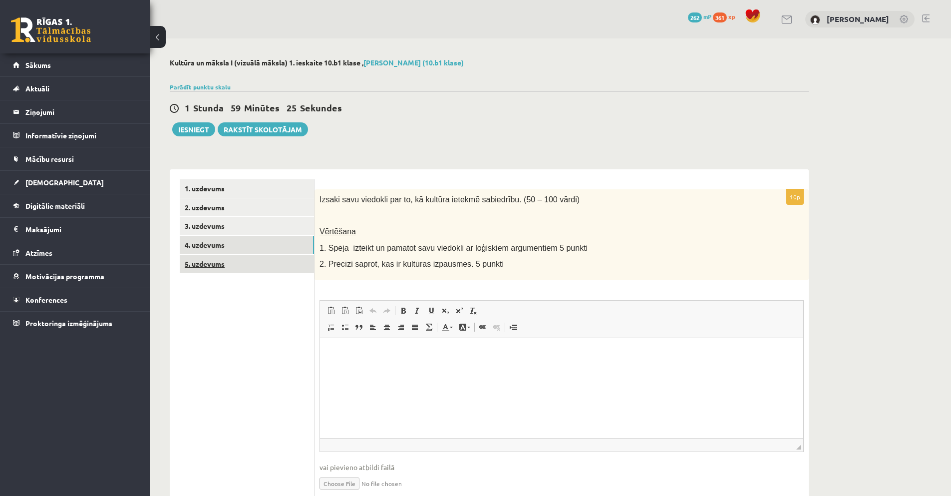
click at [203, 264] on link "5. uzdevums" at bounding box center [247, 264] width 134 height 18
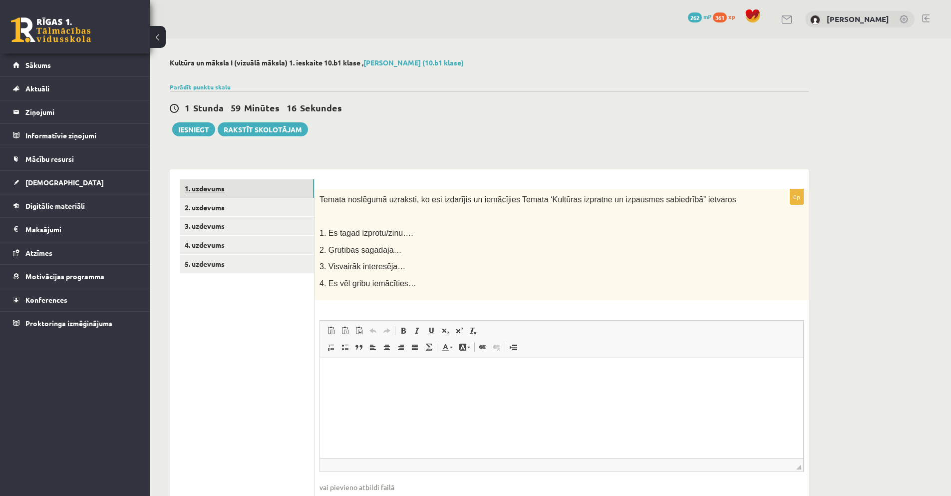
click at [205, 186] on link "1. uzdevums" at bounding box center [247, 188] width 134 height 18
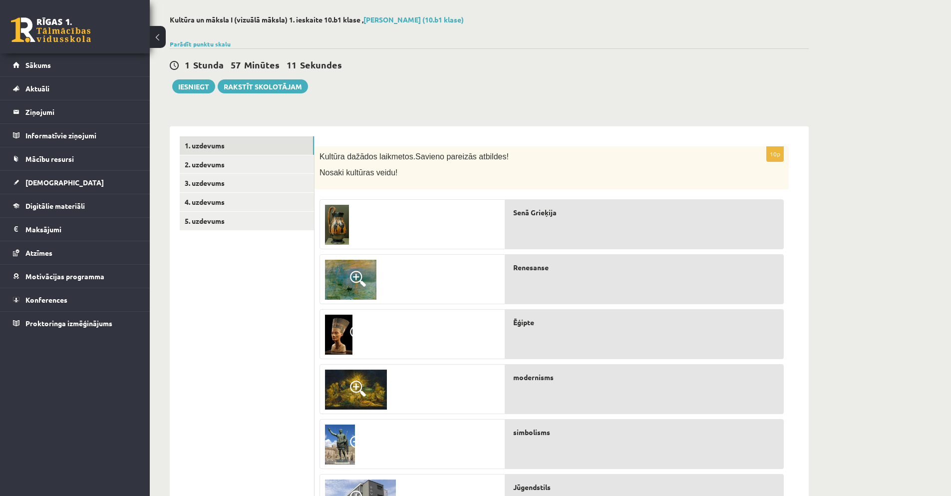
scroll to position [26, 0]
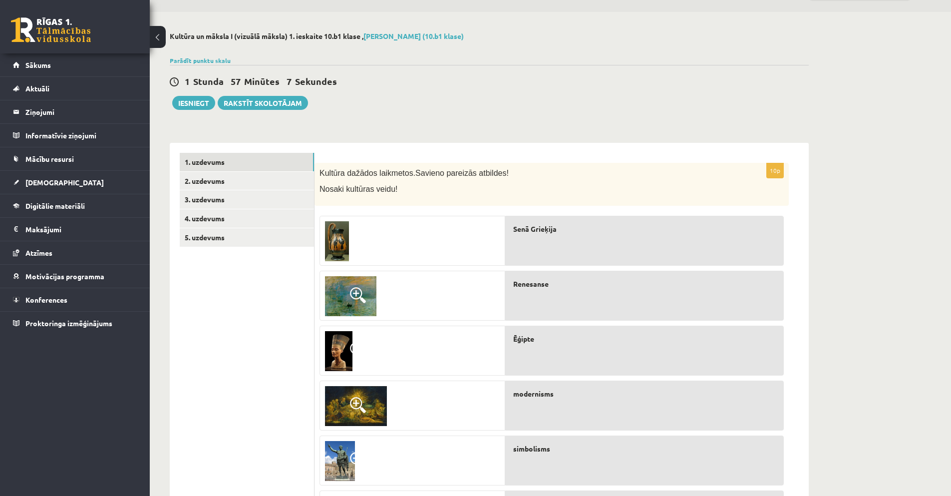
click at [332, 249] on img at bounding box center [337, 241] width 24 height 40
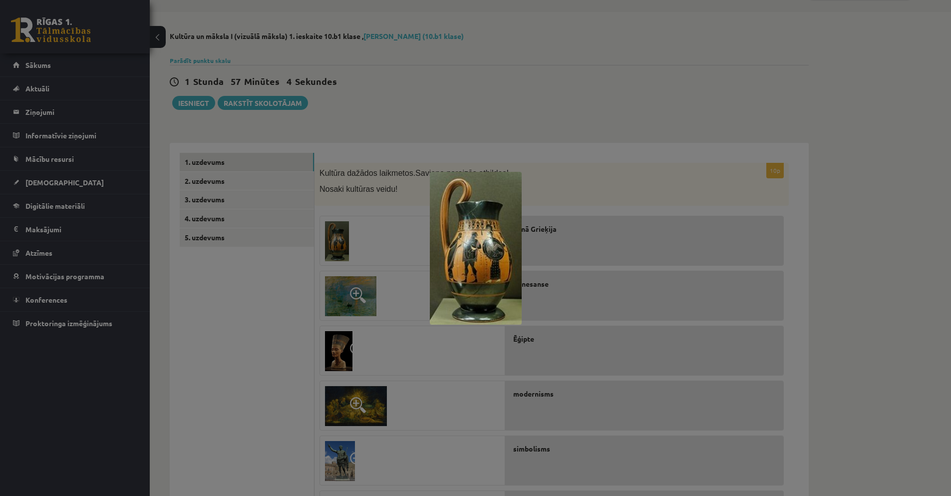
click at [489, 110] on div at bounding box center [475, 248] width 951 height 496
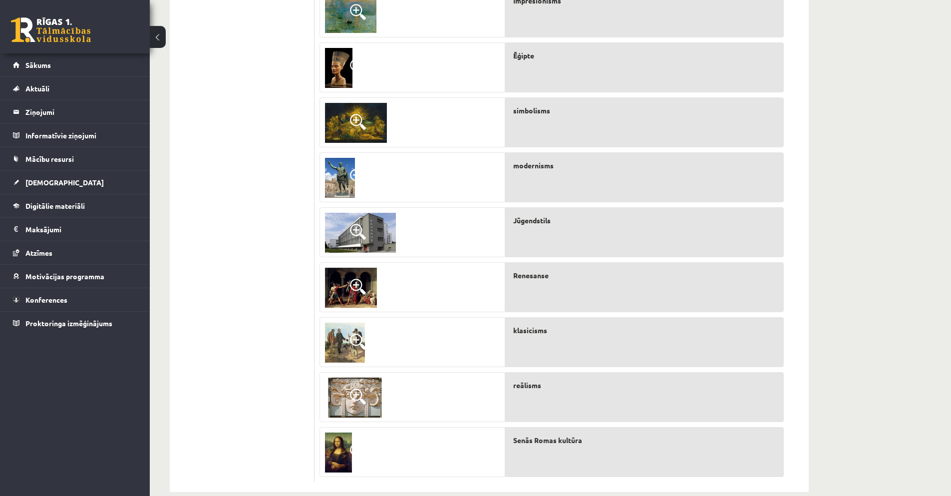
scroll to position [326, 0]
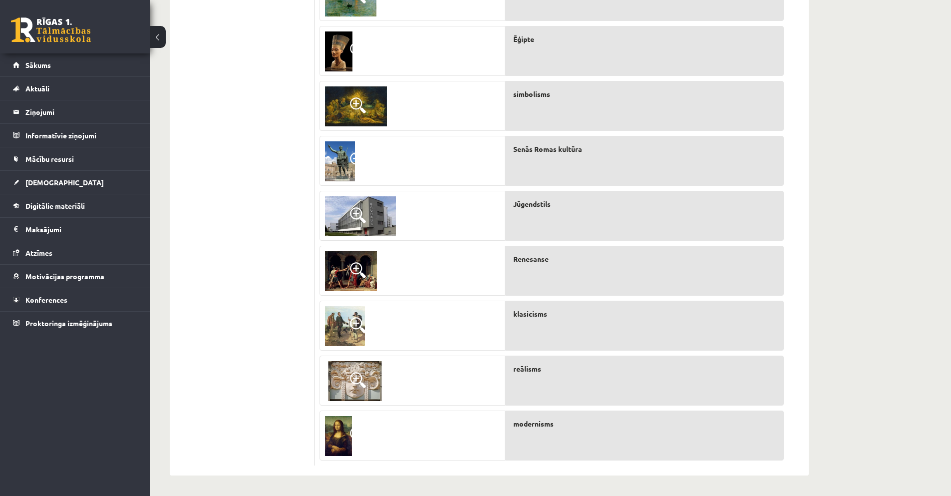
click at [867, 185] on div "Kultūra un māksla I (vizuālā māksla) 1. ieskaite 10.b1 klase , Līva Grosa (10.b…" at bounding box center [550, 103] width 801 height 783
click at [865, 186] on div "Kultūra un māksla I (vizuālā māksla) 1. ieskaite 10.b1 klase , Līva Grosa (10.b…" at bounding box center [550, 103] width 801 height 783
click at [826, 84] on div "Kultūra un māksla I (vizuālā māksla) 1. ieskaite 10.b1 klase , Līva Grosa (10.b…" at bounding box center [489, 103] width 679 height 783
click at [341, 208] on img at bounding box center [360, 216] width 71 height 40
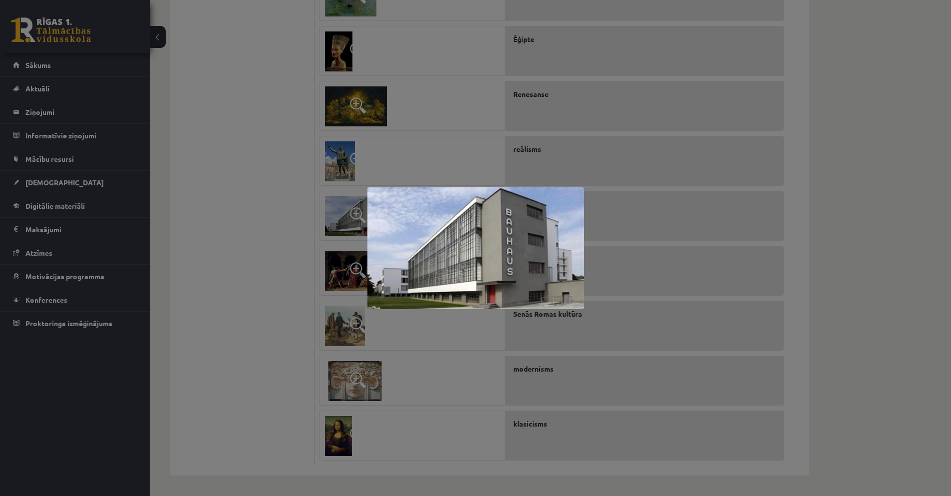
click at [257, 240] on div at bounding box center [475, 248] width 951 height 496
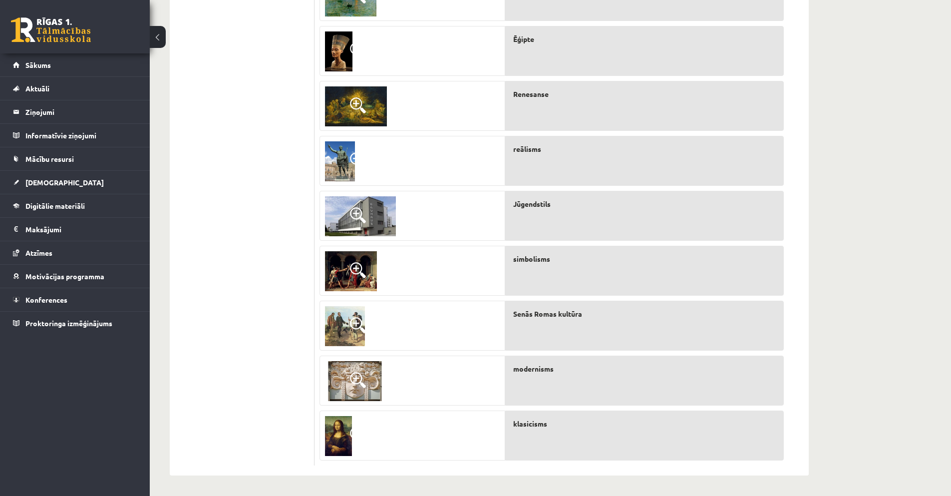
click at [342, 271] on img at bounding box center [351, 271] width 52 height 40
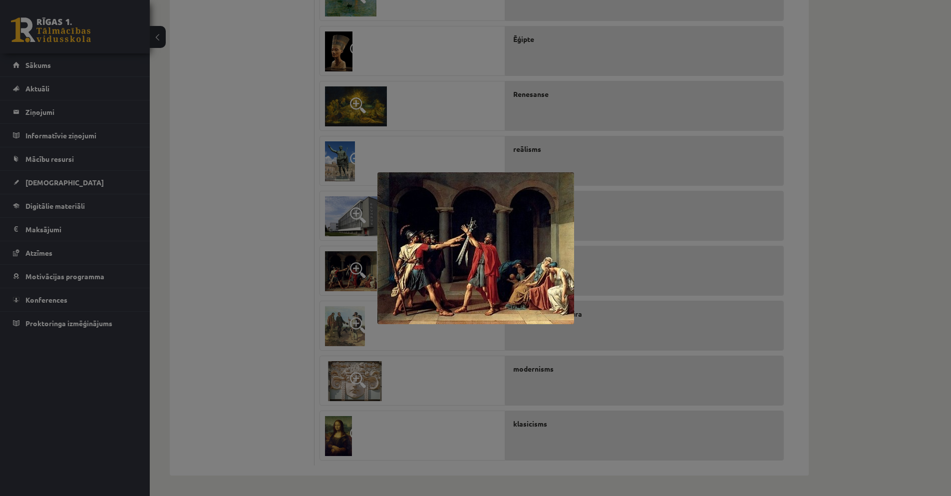
click at [267, 266] on div at bounding box center [475, 248] width 951 height 496
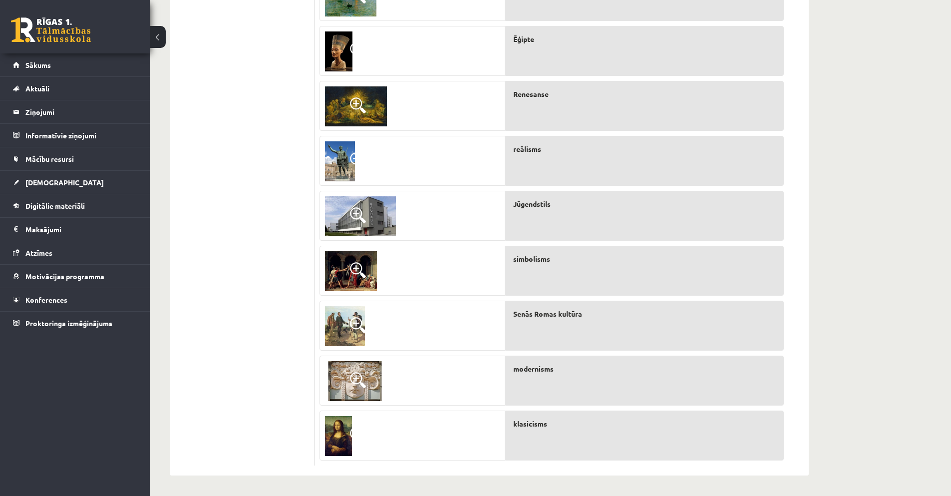
click at [344, 330] on img at bounding box center [345, 326] width 40 height 40
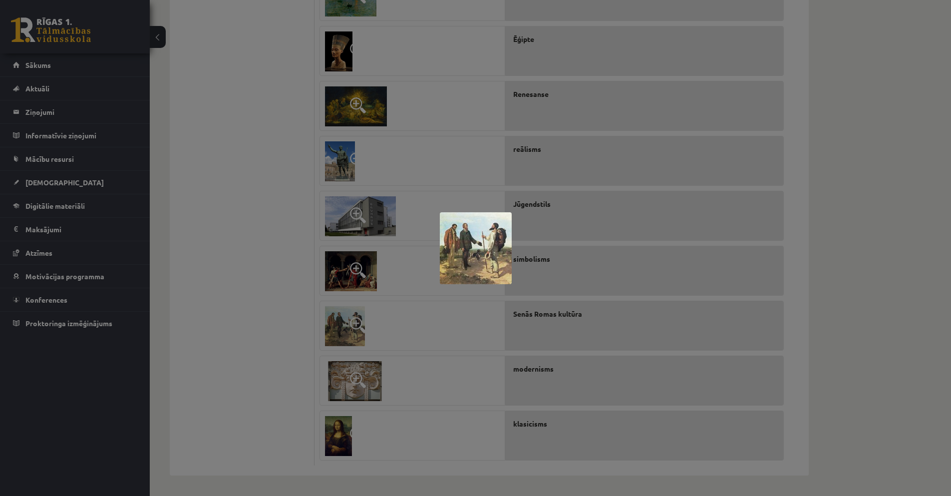
drag, startPoint x: 289, startPoint y: 323, endPoint x: 285, endPoint y: 341, distance: 19.4
click at [287, 322] on div at bounding box center [475, 248] width 951 height 496
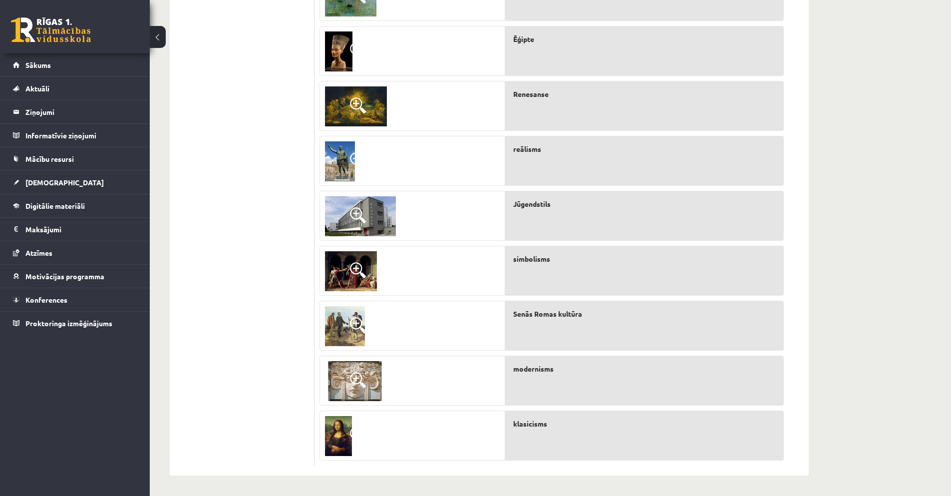
click at [337, 365] on img at bounding box center [355, 381] width 60 height 40
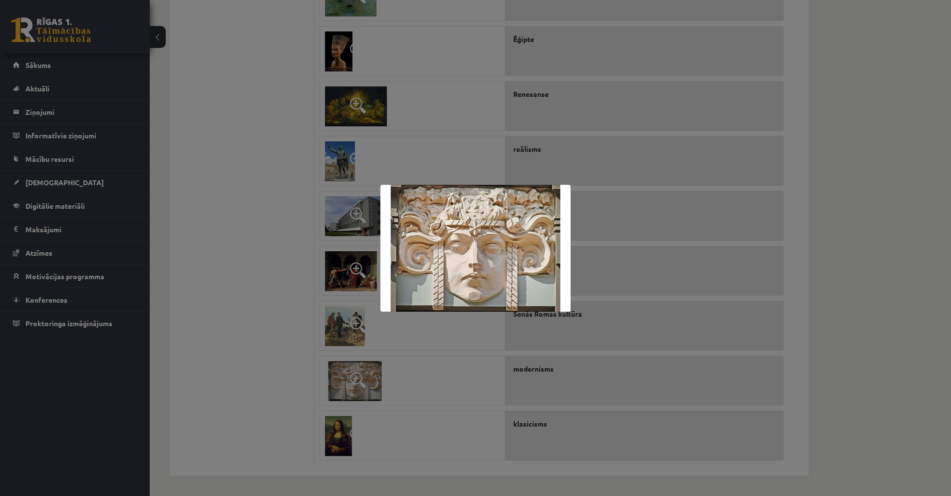
click at [272, 348] on div at bounding box center [475, 248] width 951 height 496
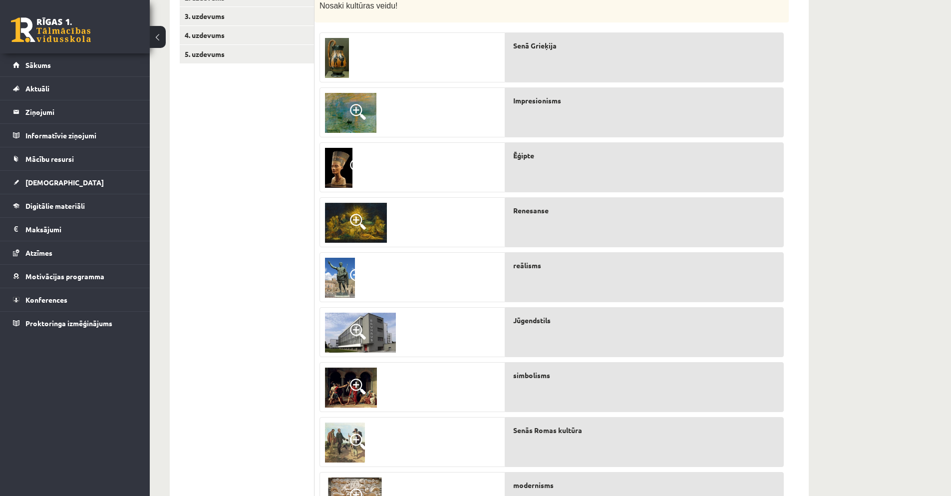
scroll to position [193, 0]
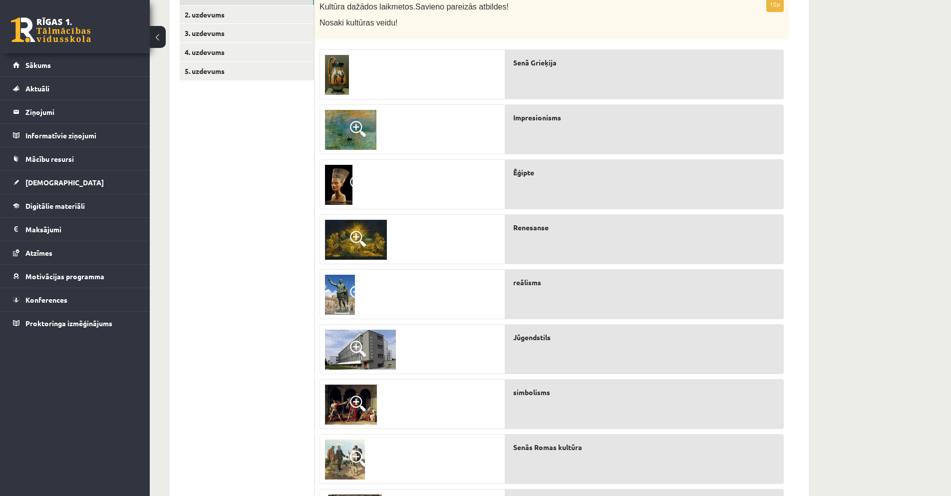
click at [340, 291] on img at bounding box center [340, 295] width 30 height 40
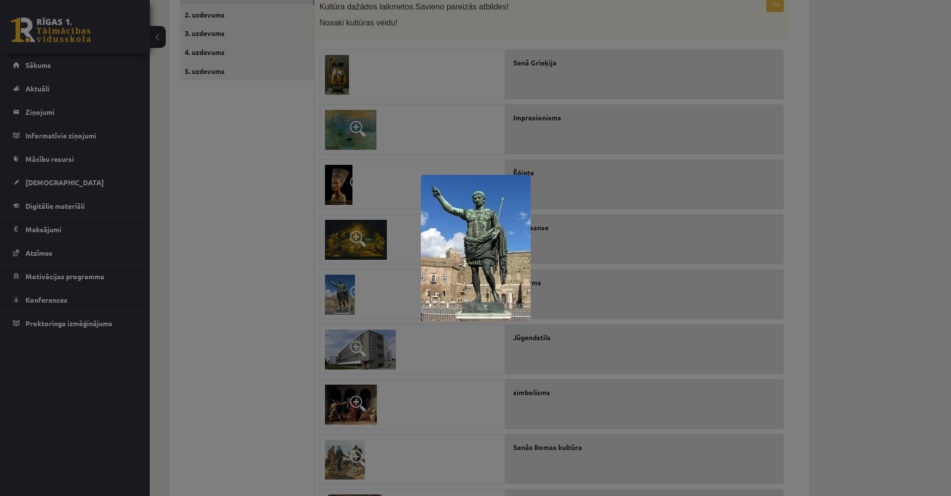
drag, startPoint x: 246, startPoint y: 281, endPoint x: 281, endPoint y: 267, distance: 37.0
click at [246, 280] on div at bounding box center [475, 248] width 951 height 496
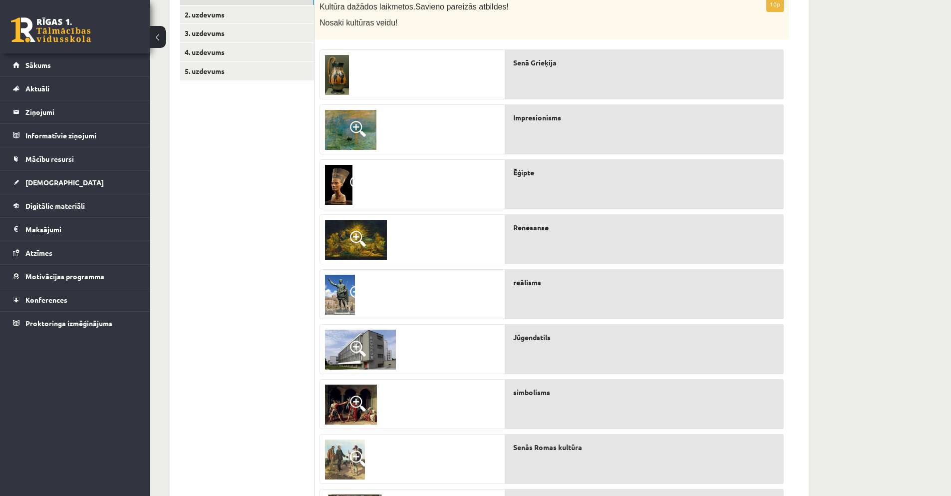
click at [336, 253] on img at bounding box center [356, 240] width 62 height 40
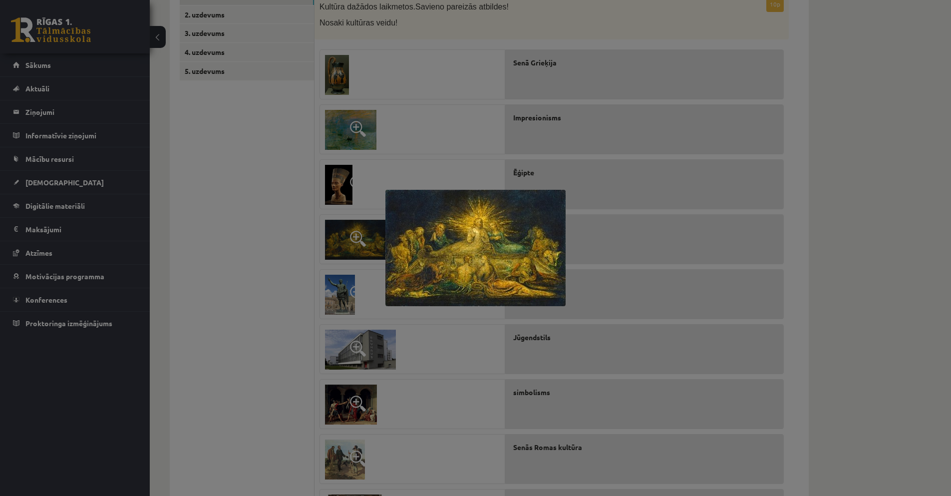
drag, startPoint x: 242, startPoint y: 227, endPoint x: 228, endPoint y: 227, distance: 14.0
click at [228, 227] on div at bounding box center [475, 248] width 951 height 496
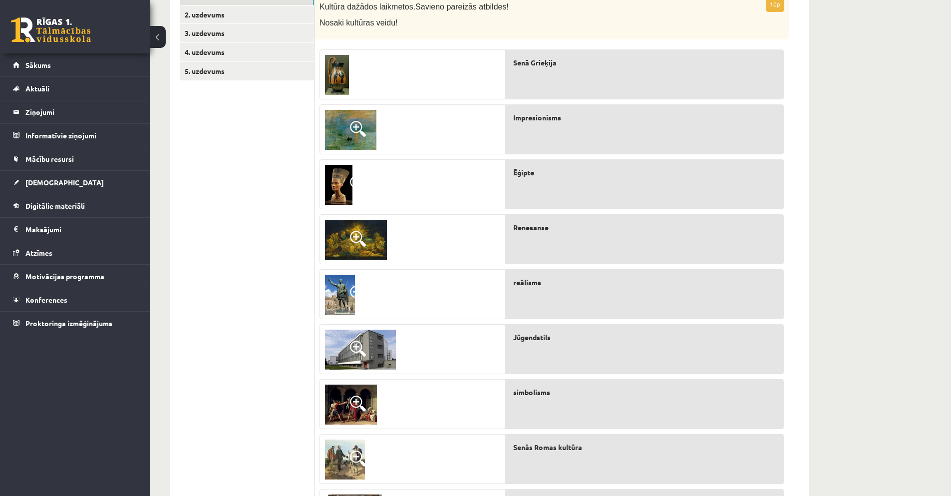
click at [336, 178] on img at bounding box center [338, 185] width 27 height 40
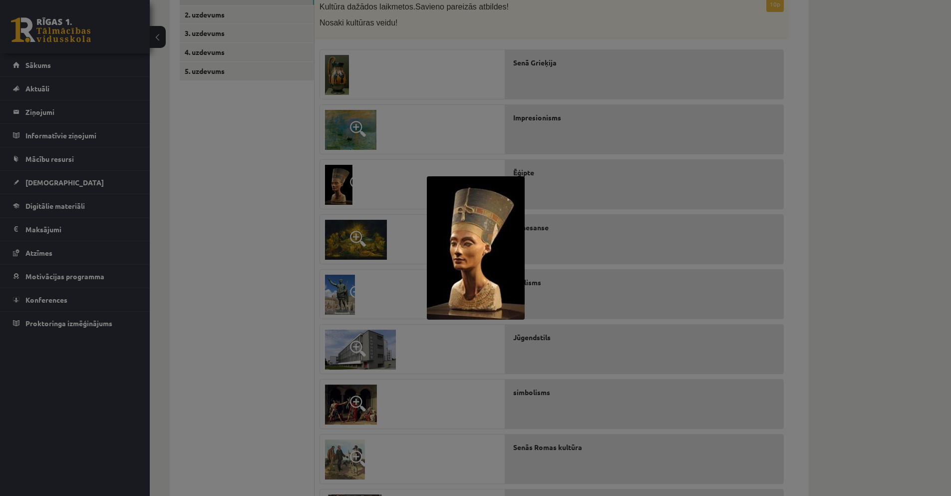
drag, startPoint x: 259, startPoint y: 184, endPoint x: 275, endPoint y: 165, distance: 24.5
click at [259, 184] on div at bounding box center [475, 248] width 951 height 496
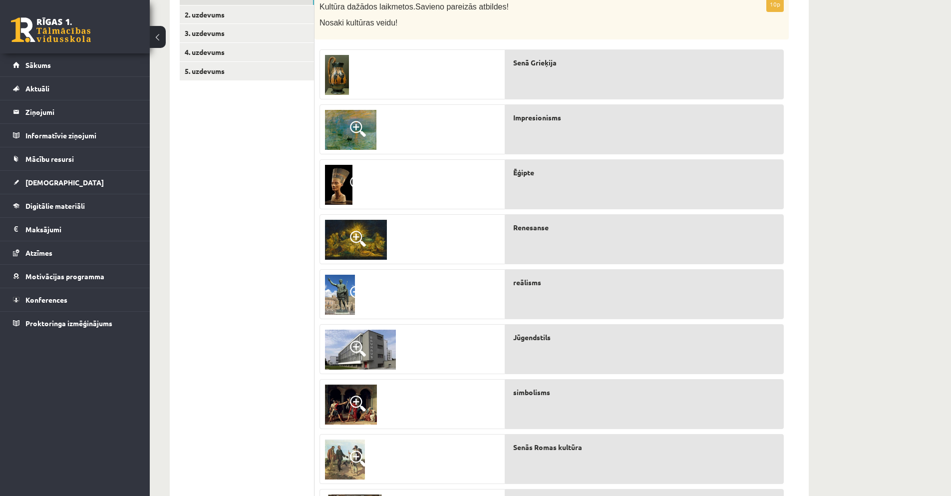
click at [336, 186] on img at bounding box center [338, 185] width 27 height 40
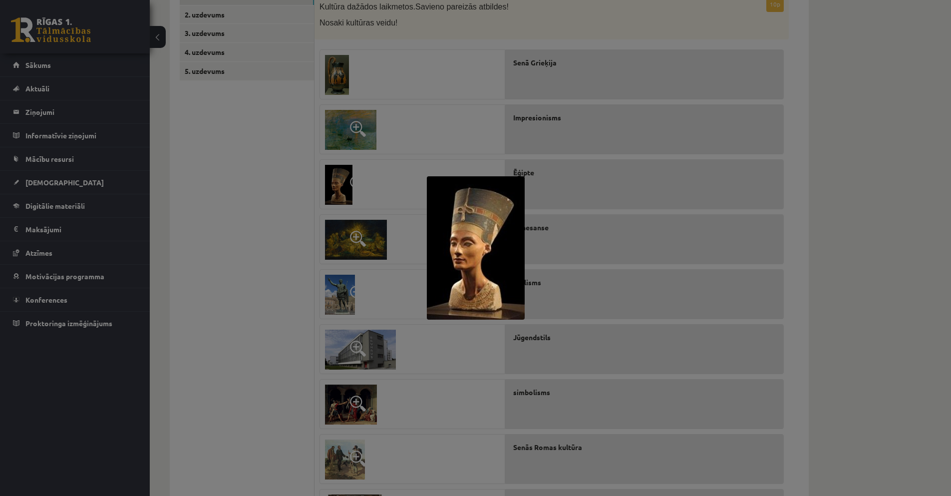
click at [247, 170] on div at bounding box center [475, 248] width 951 height 496
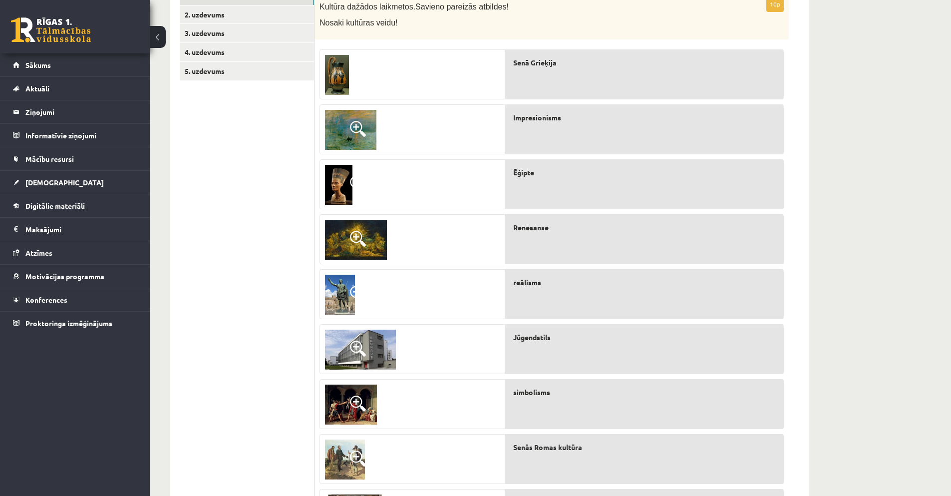
click at [361, 118] on img at bounding box center [350, 130] width 51 height 40
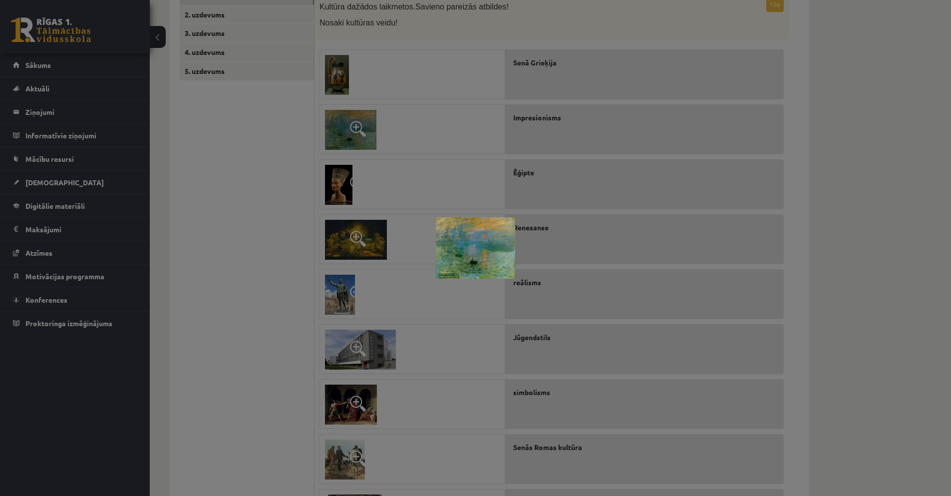
click at [277, 129] on div at bounding box center [475, 248] width 951 height 496
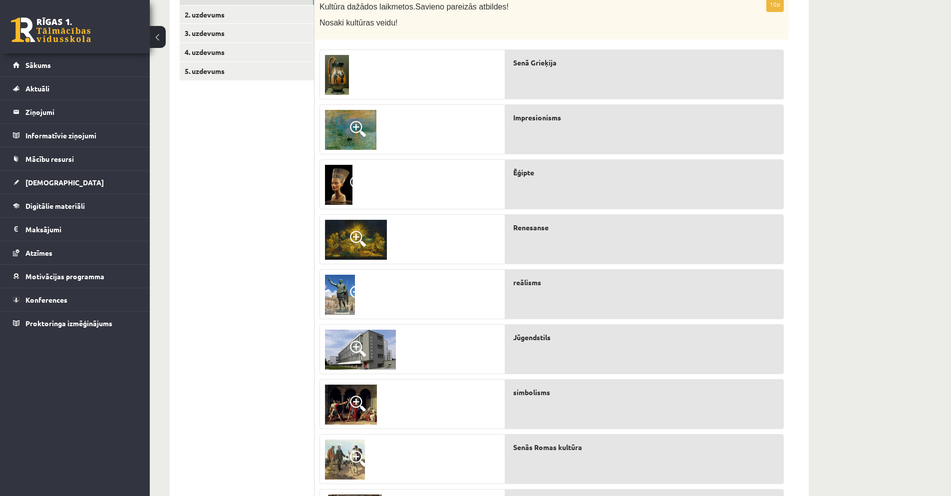
click at [328, 76] on img at bounding box center [337, 75] width 24 height 40
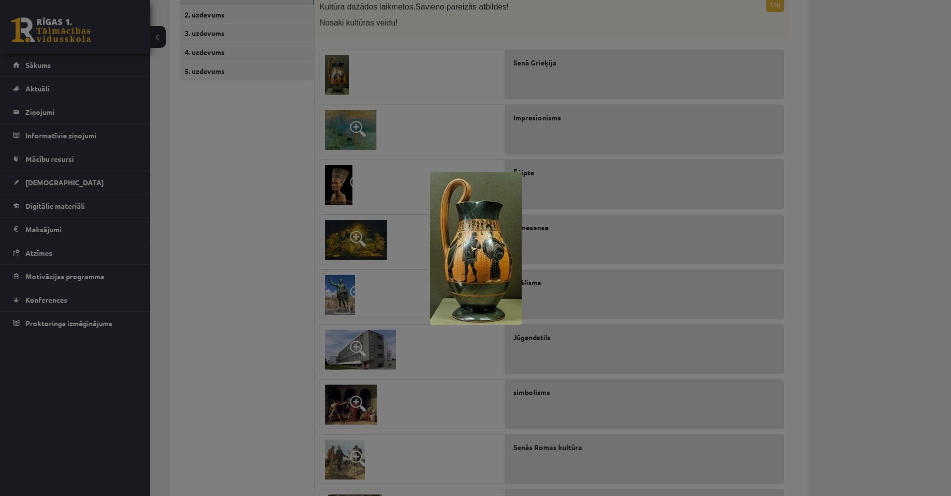
click at [271, 145] on div at bounding box center [475, 248] width 951 height 496
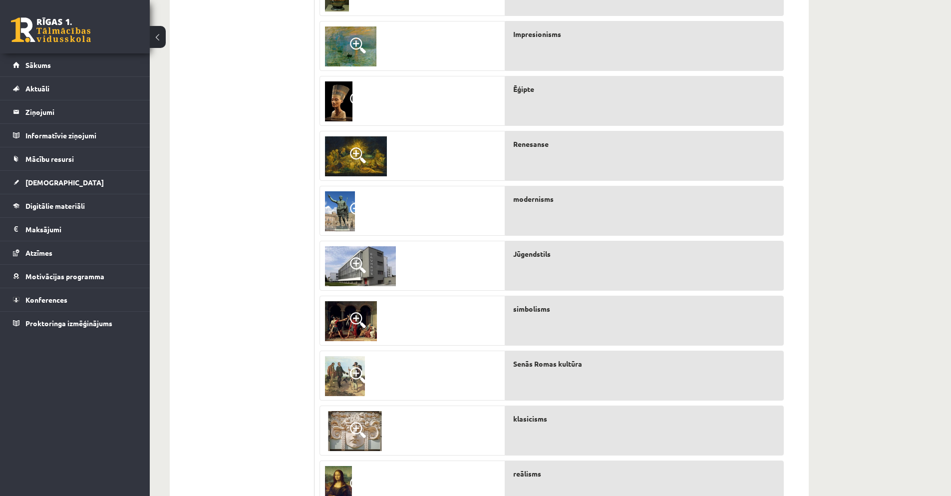
scroll to position [326, 0]
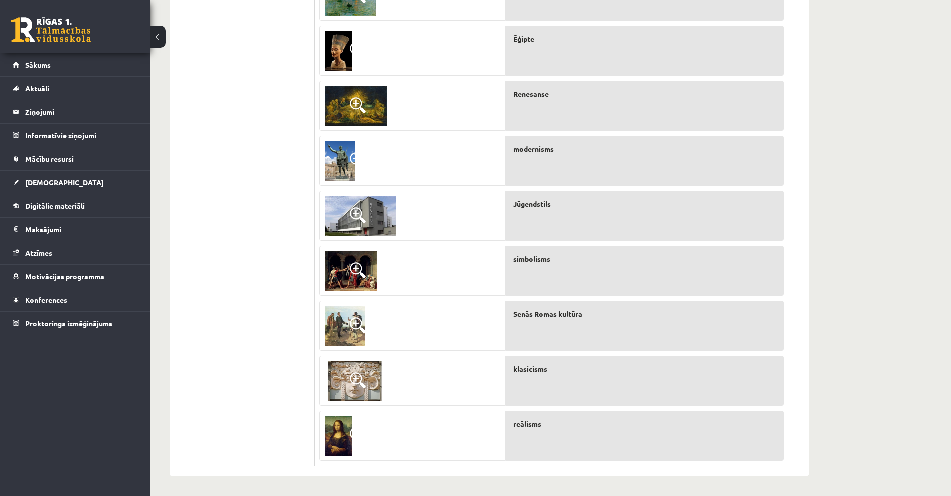
click at [335, 434] on img at bounding box center [338, 436] width 27 height 40
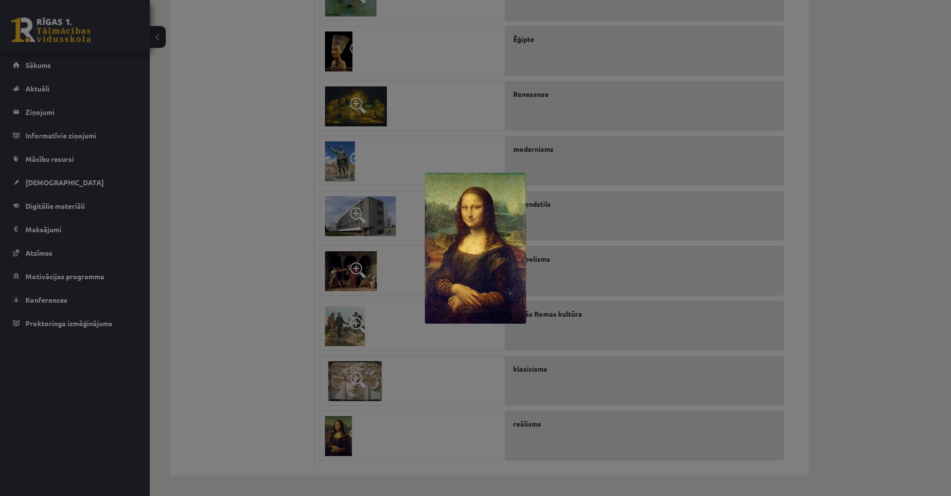
click at [259, 302] on div at bounding box center [475, 248] width 951 height 496
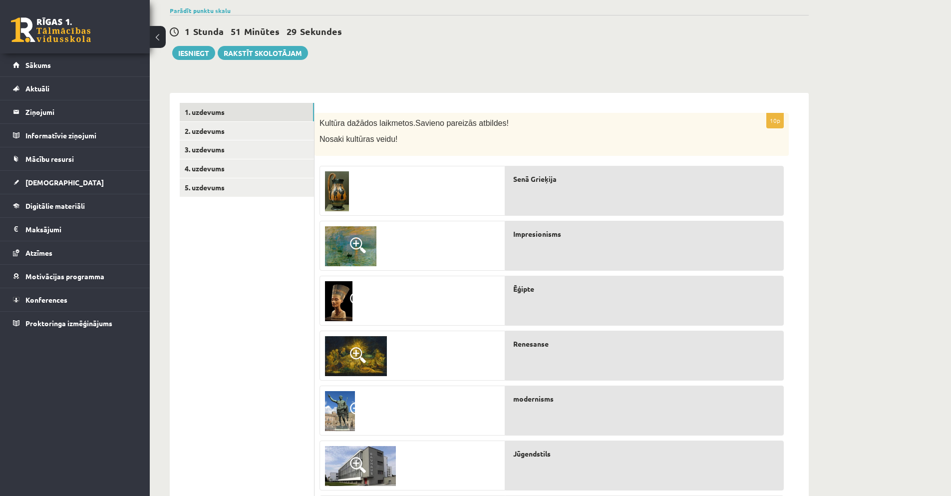
scroll to position [0, 0]
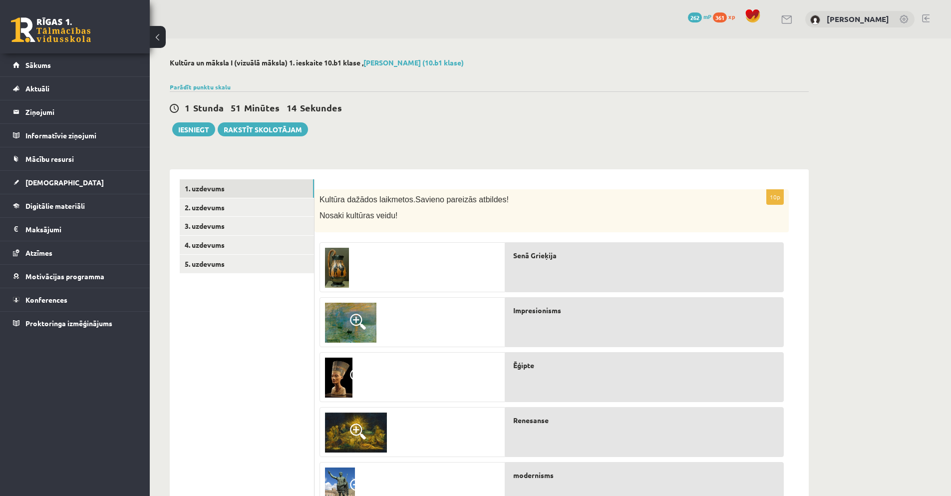
drag, startPoint x: 225, startPoint y: 345, endPoint x: 203, endPoint y: 358, distance: 25.5
click at [203, 358] on ul "1. uzdevums 2. uzdevums 3. uzdevums 4. uzdevums 5. uzdevums" at bounding box center [247, 485] width 135 height 612
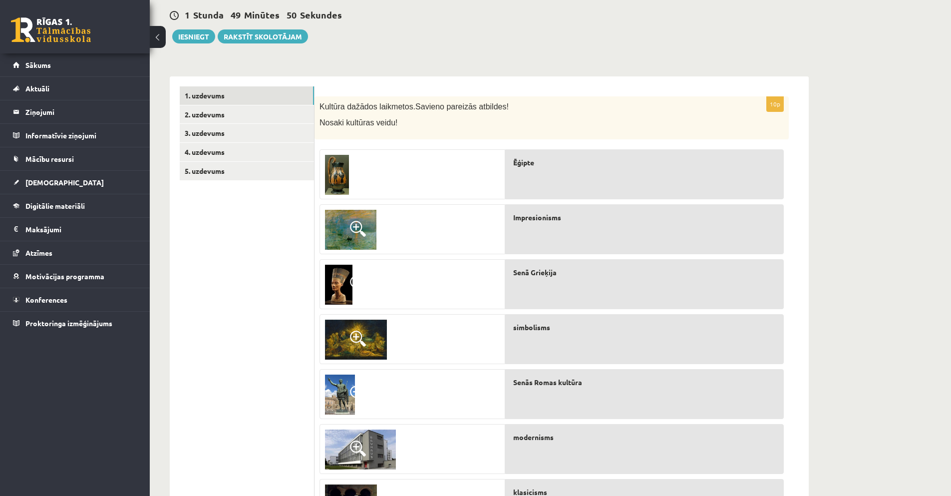
scroll to position [76, 0]
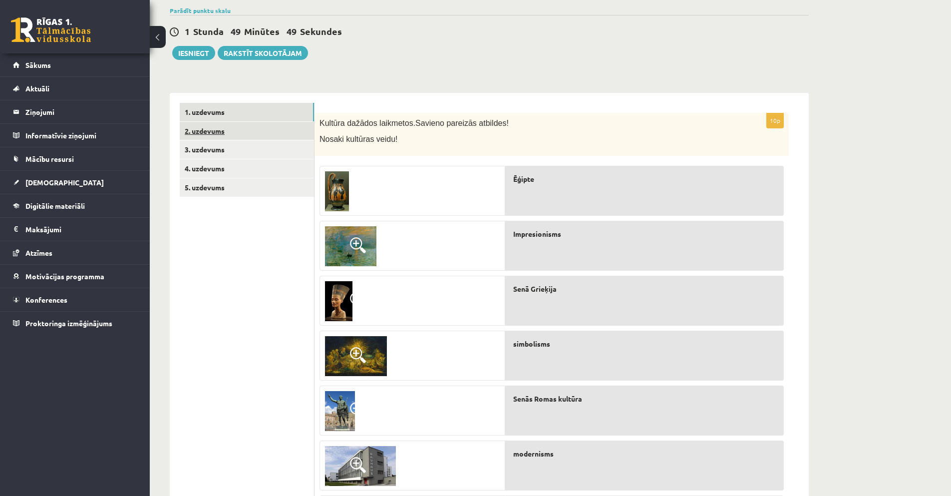
click at [203, 128] on link "2. uzdevums" at bounding box center [247, 131] width 134 height 18
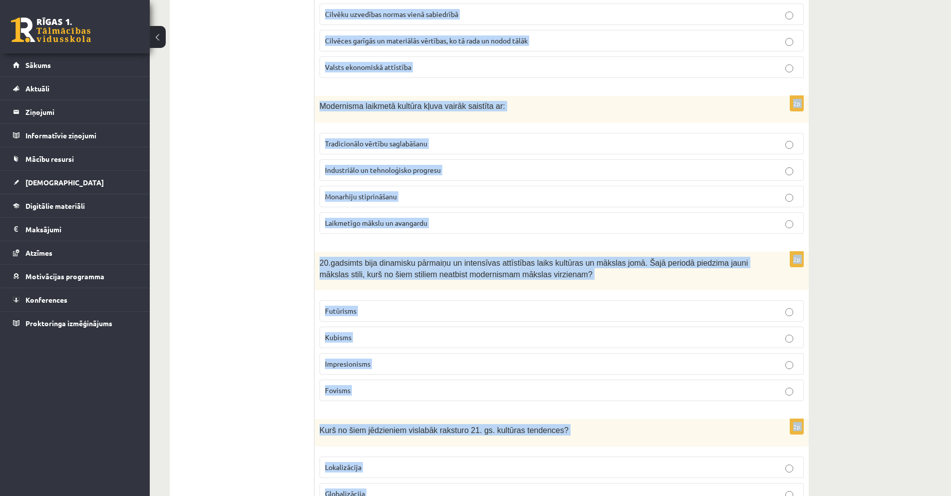
scroll to position [2065, 0]
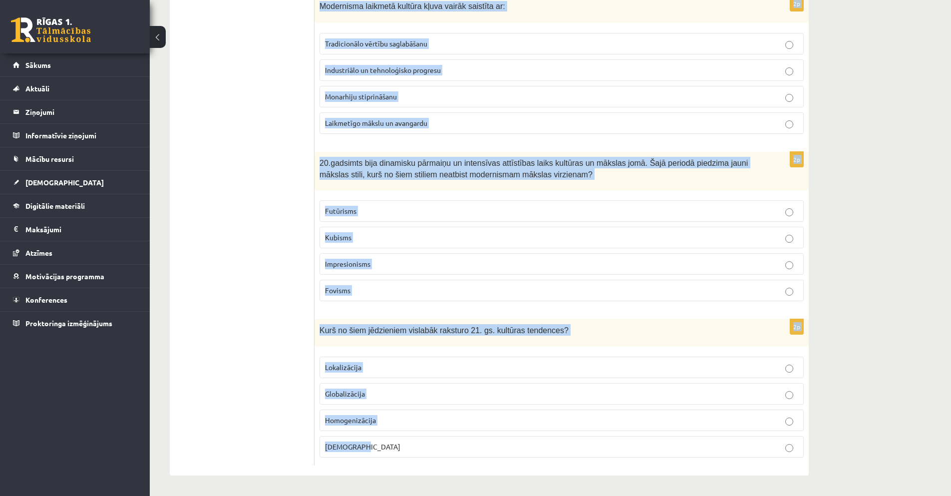
drag, startPoint x: 318, startPoint y: 124, endPoint x: 376, endPoint y: 454, distance: 335.5
copy form "Viduslaikos kultūras jēdziens bija cieši saistīts ar: Politisko varu Baznīcu un…"
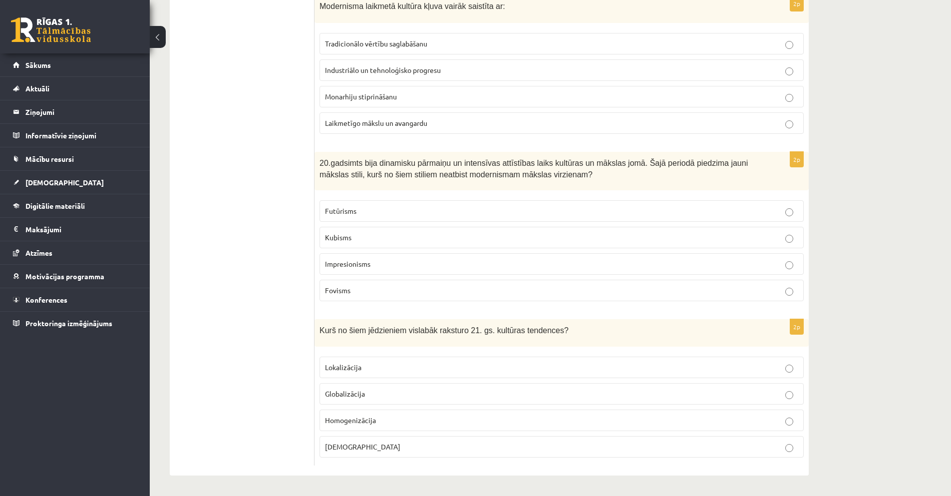
click at [358, 397] on span "Globalizācija" at bounding box center [345, 393] width 40 height 9
click at [377, 263] on p "Impresionisms" at bounding box center [561, 264] width 473 height 10
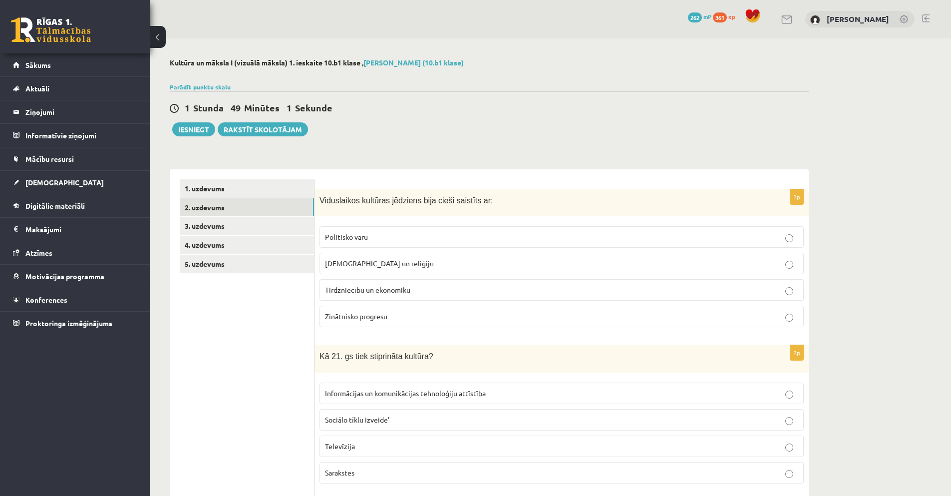
scroll to position [18, 0]
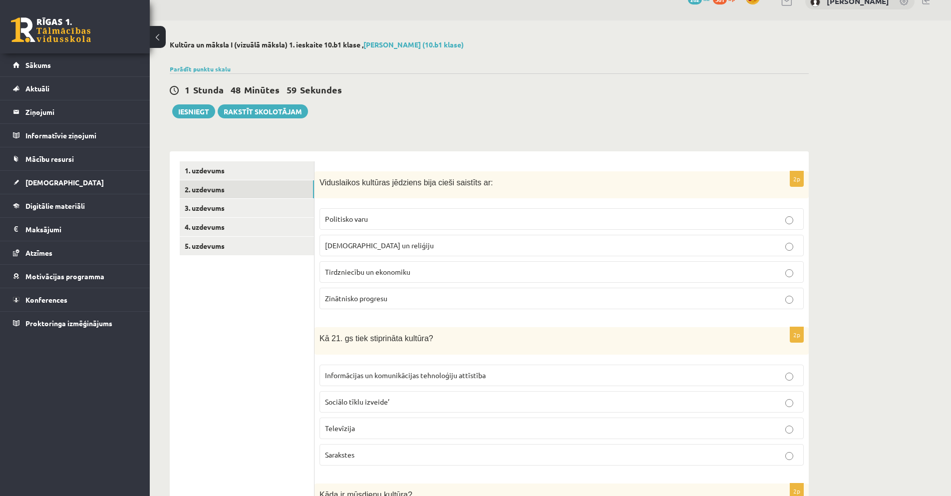
click at [384, 246] on p "Baznīcu un reliģiju" at bounding box center [561, 245] width 473 height 10
click at [415, 377] on span "Informācijas un komunikācijas tehnoloģiju attīstība" at bounding box center [405, 374] width 161 height 9
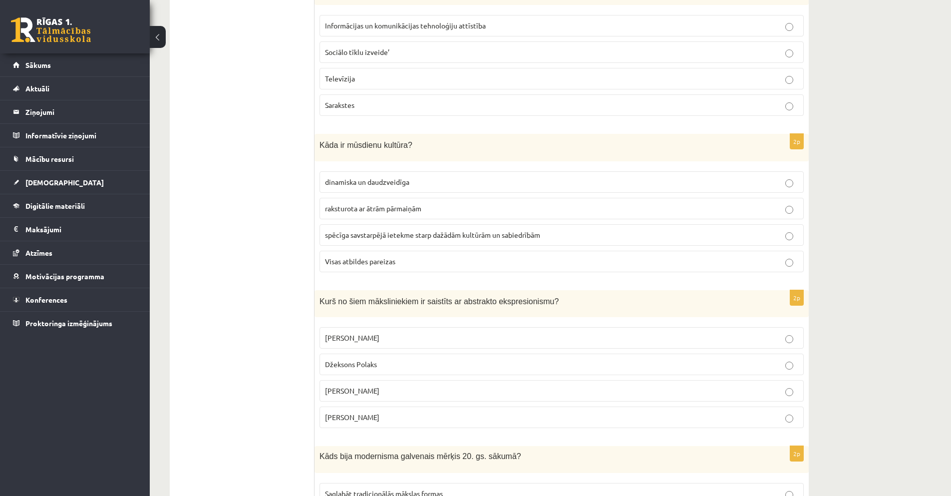
scroll to position [467, 0]
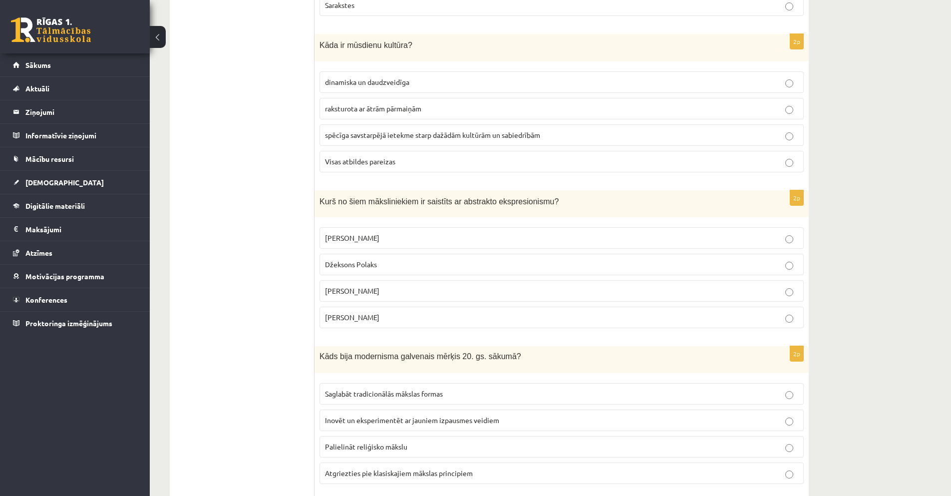
click at [366, 150] on fieldset "dinamiska un daudzveidīga raksturota ar ātrām pārmaiņām spēcīga savstarpējā iet…" at bounding box center [562, 120] width 484 height 109
click at [366, 157] on span "Visas atbildes pareizas" at bounding box center [360, 161] width 70 height 9
drag, startPoint x: 370, startPoint y: 260, endPoint x: 367, endPoint y: 242, distance: 18.8
click at [369, 260] on span "Džeksons Polaks" at bounding box center [351, 264] width 52 height 9
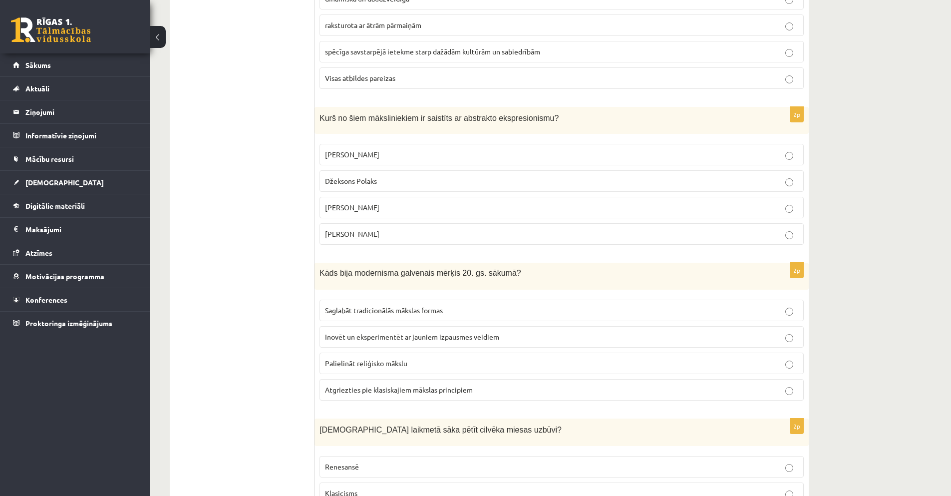
scroll to position [617, 0]
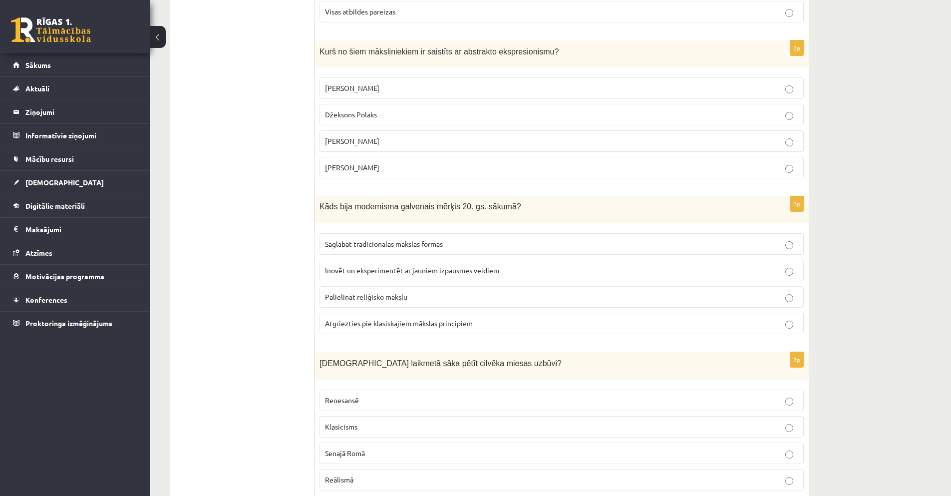
click at [352, 268] on span "Inovēt un eksperimentēt ar jauniem izpausmes veidiem" at bounding box center [412, 270] width 174 height 9
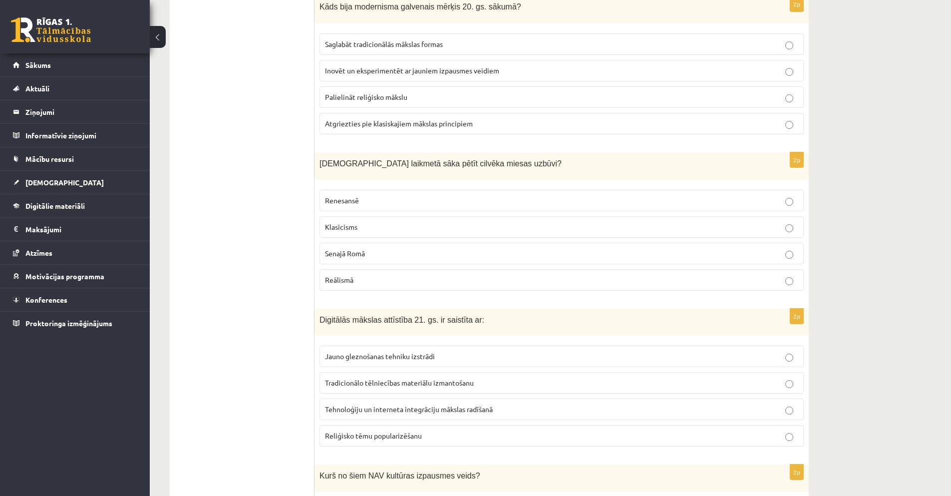
scroll to position [850, 0]
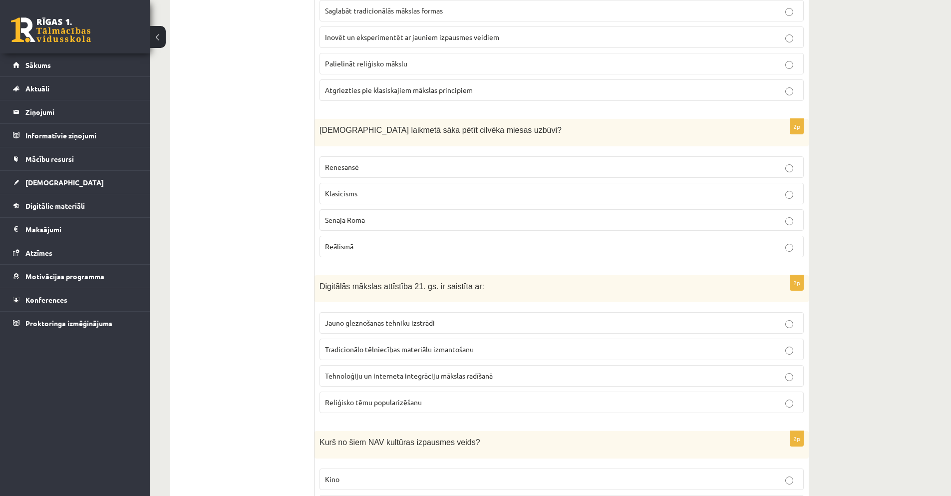
click at [352, 165] on span "Renesansē" at bounding box center [342, 166] width 34 height 9
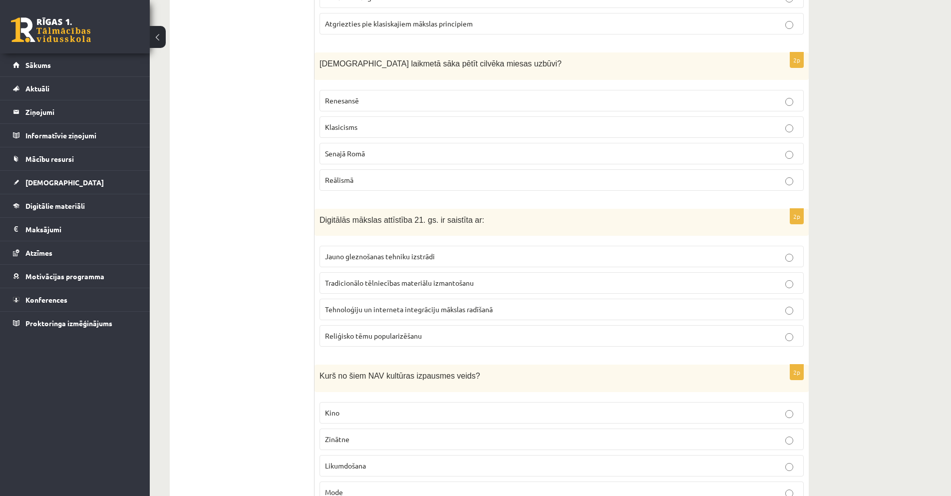
click at [369, 311] on span "Tehnoloģiju un interneta integrāciju mākslas radīšanā" at bounding box center [409, 309] width 168 height 9
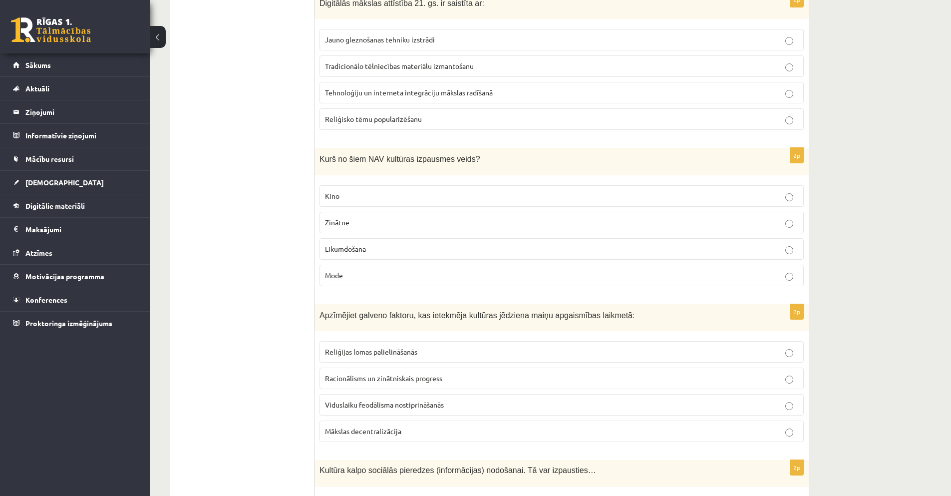
scroll to position [1150, 0]
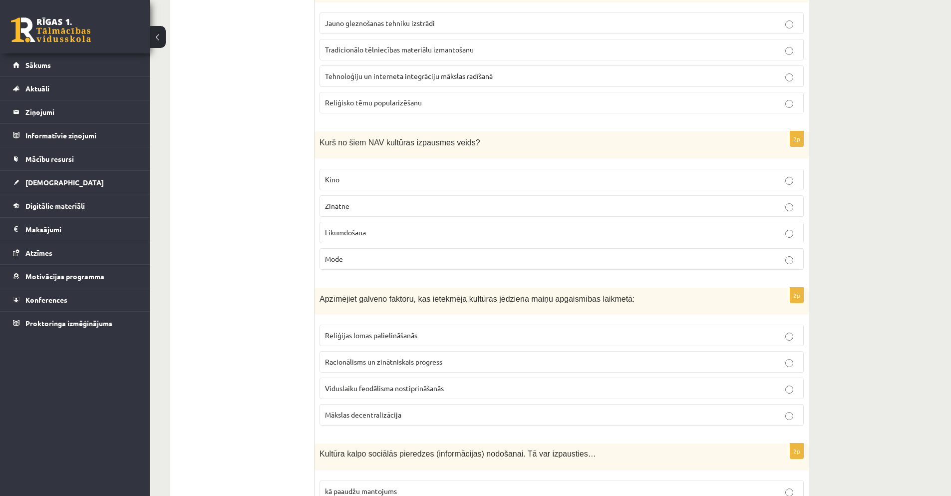
drag, startPoint x: 362, startPoint y: 238, endPoint x: 359, endPoint y: 232, distance: 6.0
click at [361, 237] on label "Likumdošana" at bounding box center [562, 232] width 484 height 21
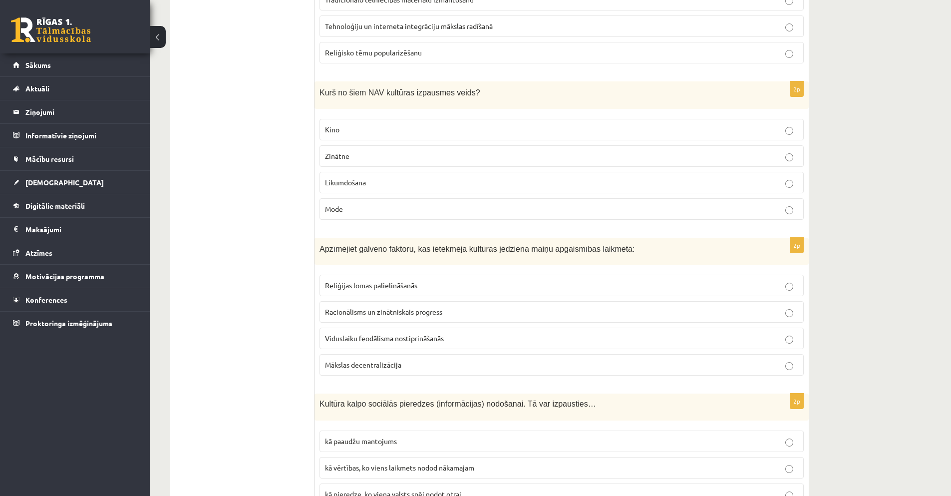
click at [361, 314] on span "Racionālisms un zinātniskais progress" at bounding box center [383, 311] width 117 height 9
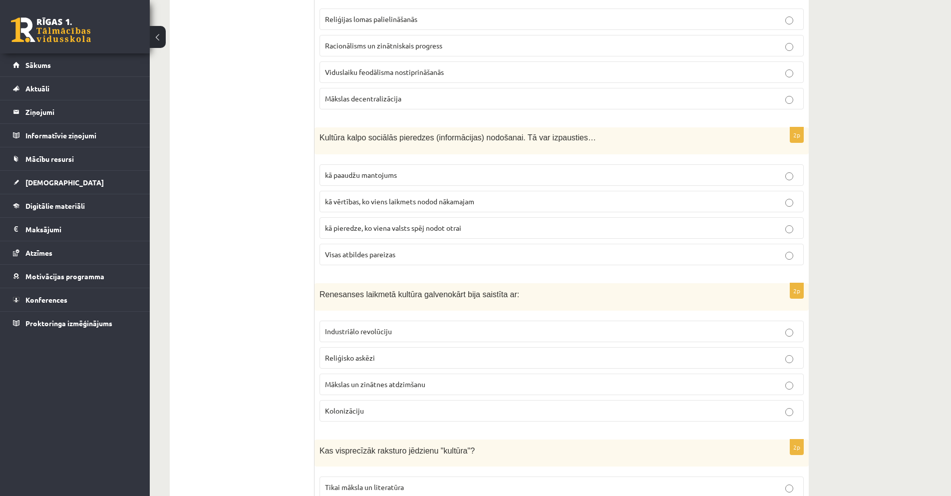
scroll to position [1483, 0]
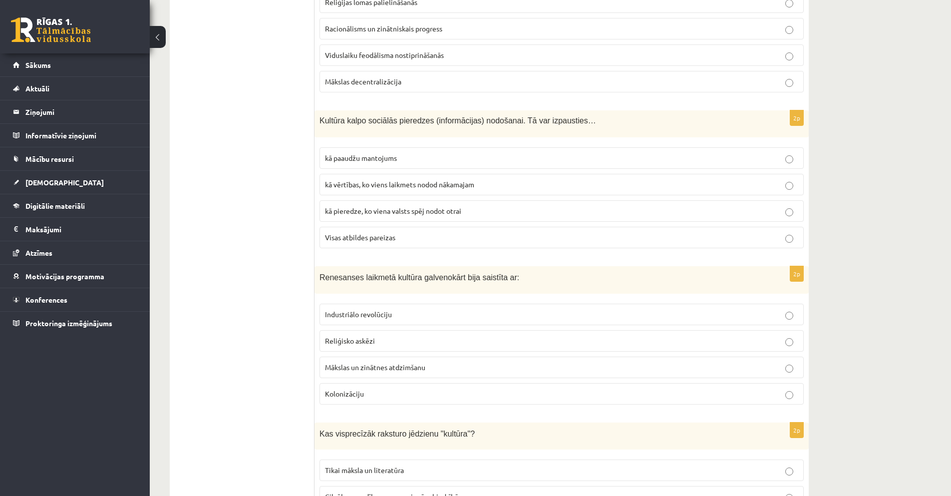
click at [428, 237] on p "Visas atbildes pareizas" at bounding box center [561, 237] width 473 height 10
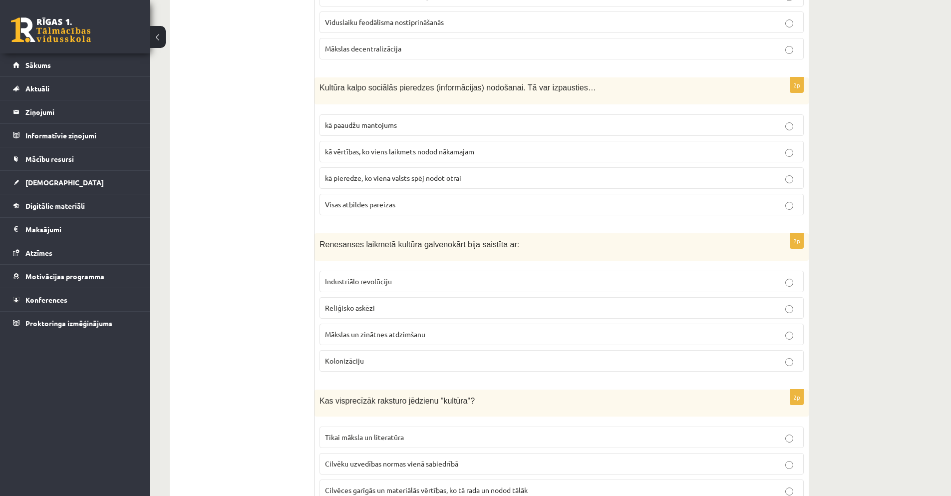
scroll to position [1566, 0]
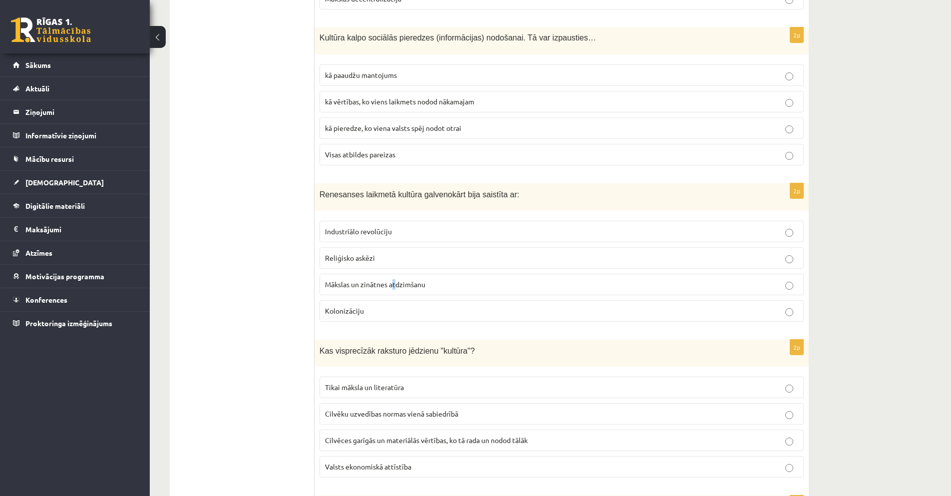
drag, startPoint x: 394, startPoint y: 289, endPoint x: 381, endPoint y: 292, distance: 13.7
click at [394, 289] on p "Mākslas un zinātnes atdzimšanu" at bounding box center [561, 284] width 473 height 10
click at [388, 285] on span "Mākslas un zinātnes atdzimšanu" at bounding box center [375, 284] width 100 height 9
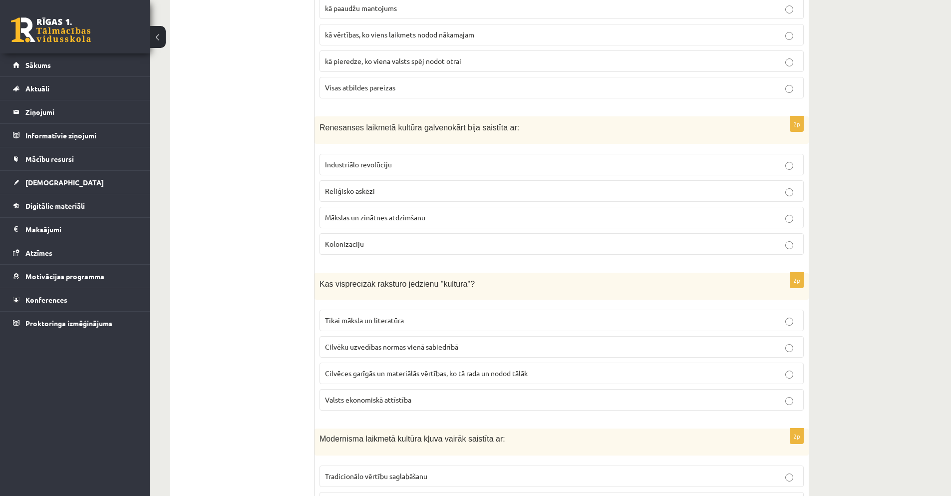
scroll to position [1649, 0]
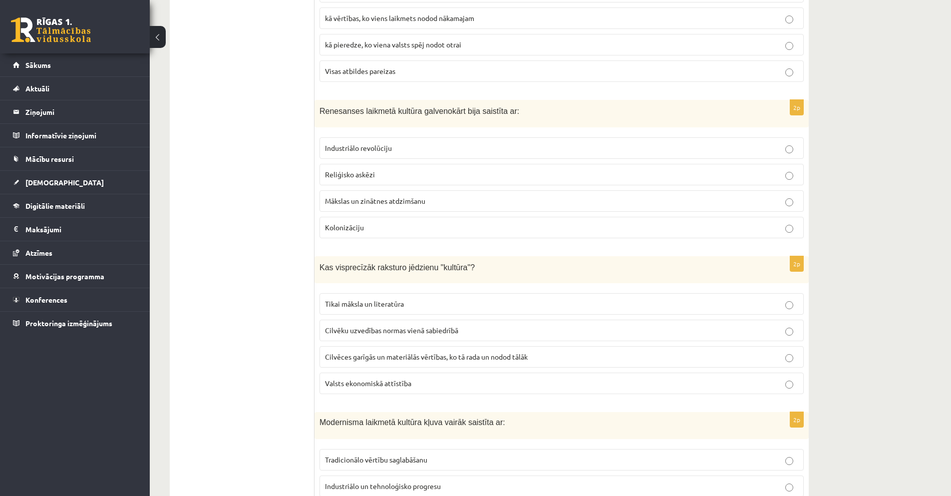
click at [414, 357] on span "Cilvēces garīgās un materiālās vērtības, ko tā rada un nodod tālāk" at bounding box center [426, 356] width 203 height 9
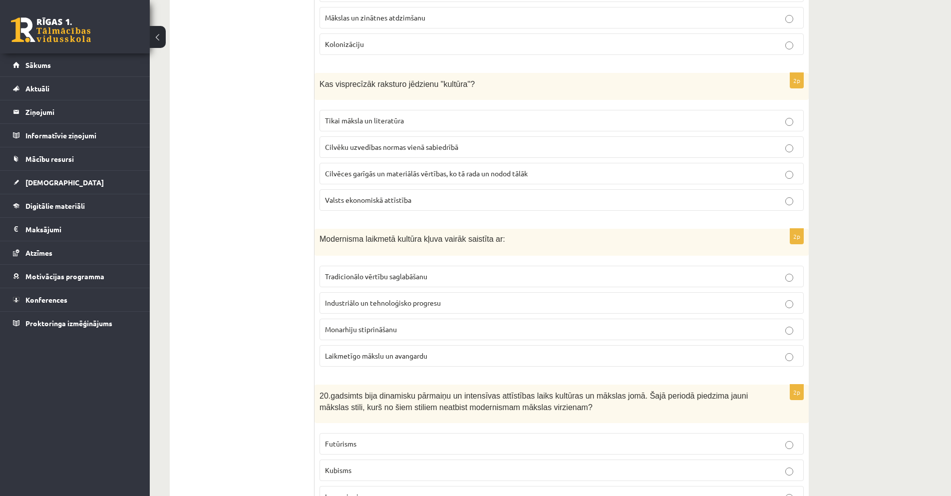
scroll to position [1899, 0]
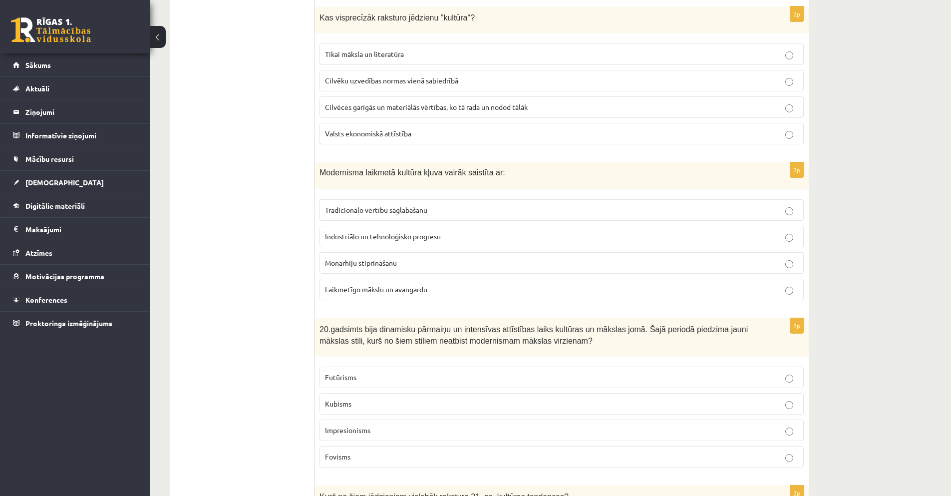
click at [392, 288] on span "Laikmetīgo mākslu un avangardu" at bounding box center [376, 289] width 102 height 9
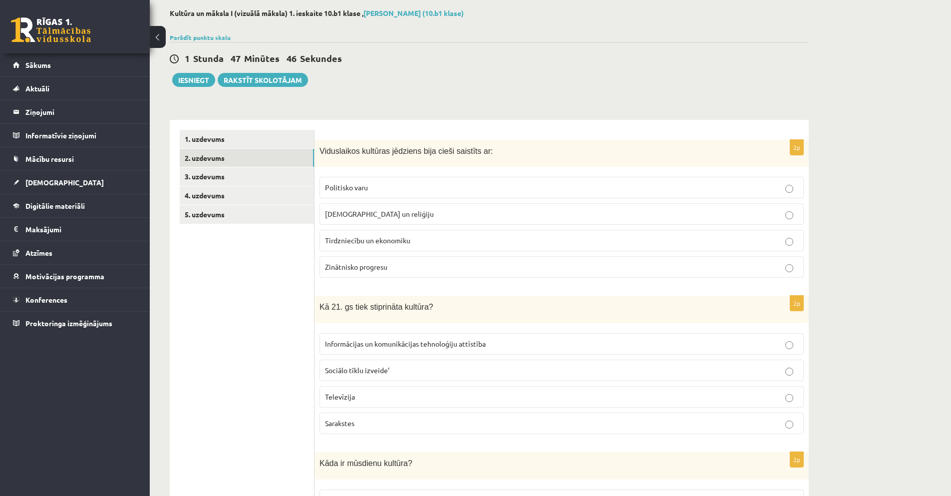
scroll to position [0, 0]
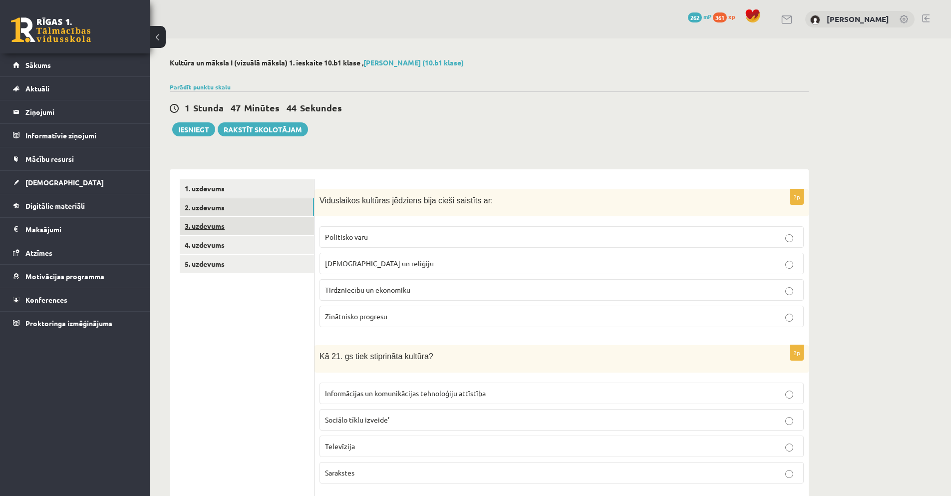
click at [203, 227] on link "3. uzdevums" at bounding box center [247, 226] width 134 height 18
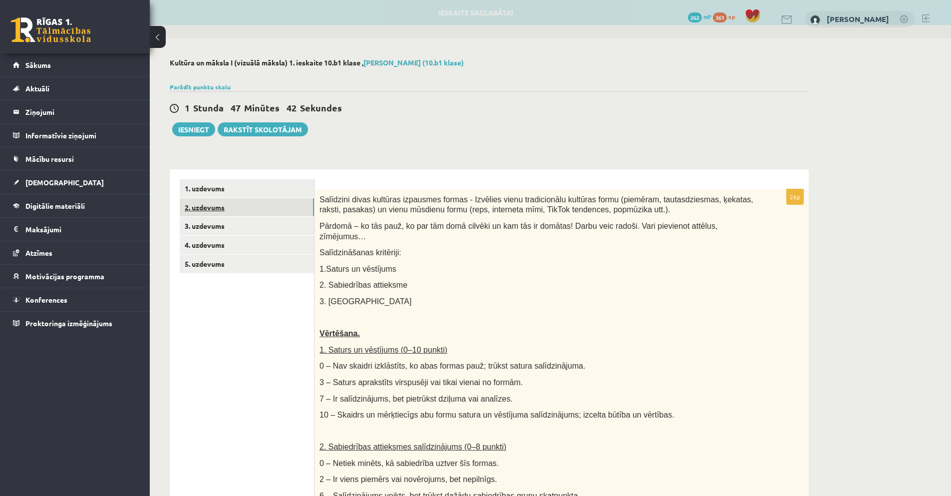
click at [211, 207] on link "2. uzdevums" at bounding box center [247, 207] width 134 height 18
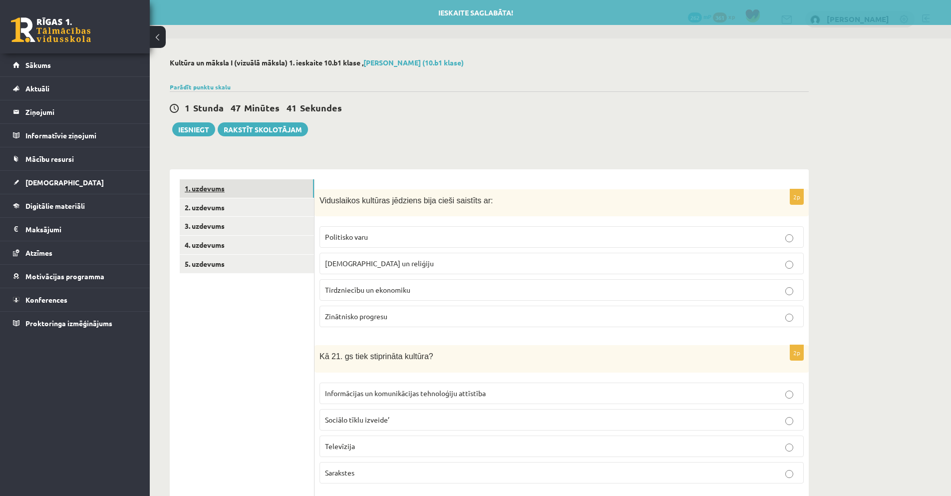
click at [207, 187] on link "1. uzdevums" at bounding box center [247, 188] width 134 height 18
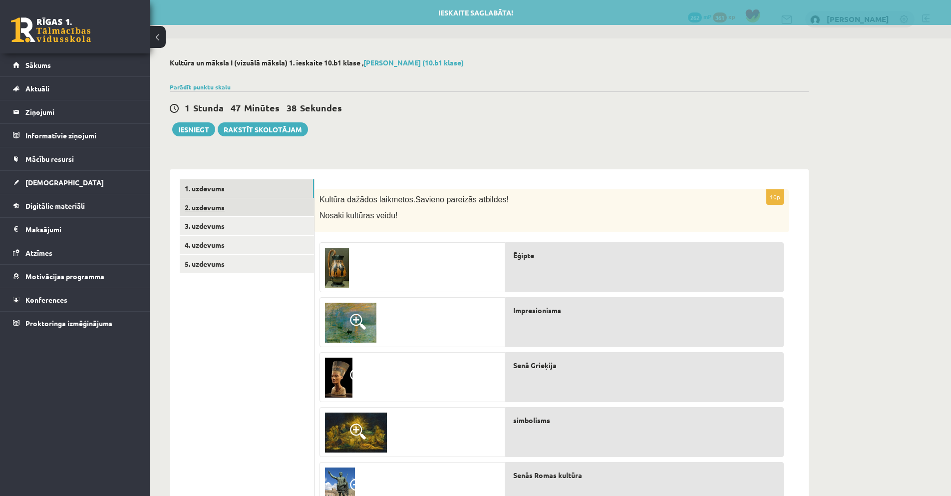
click at [213, 206] on link "2. uzdevums" at bounding box center [247, 207] width 134 height 18
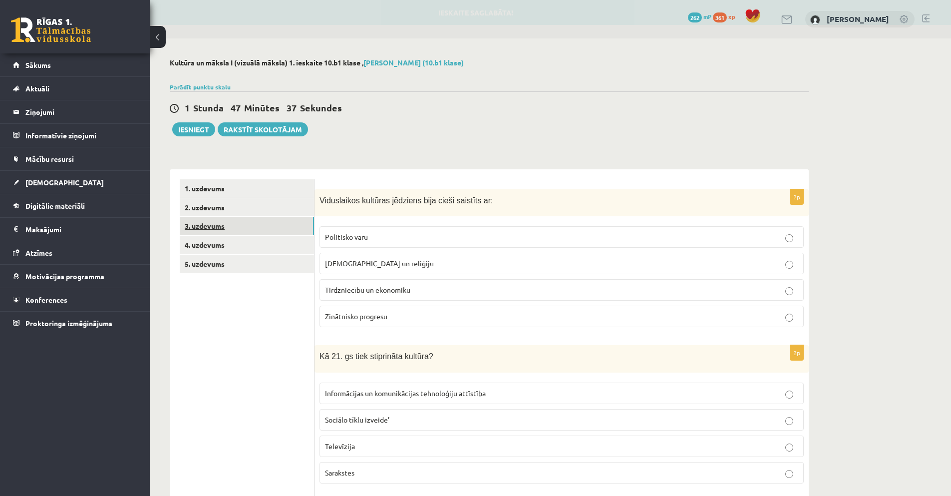
click at [213, 225] on link "3. uzdevums" at bounding box center [247, 226] width 134 height 18
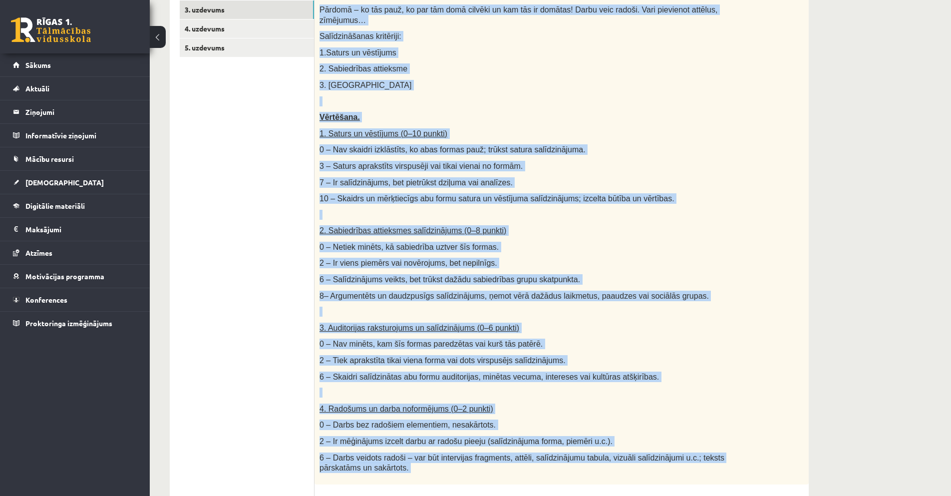
scroll to position [300, 0]
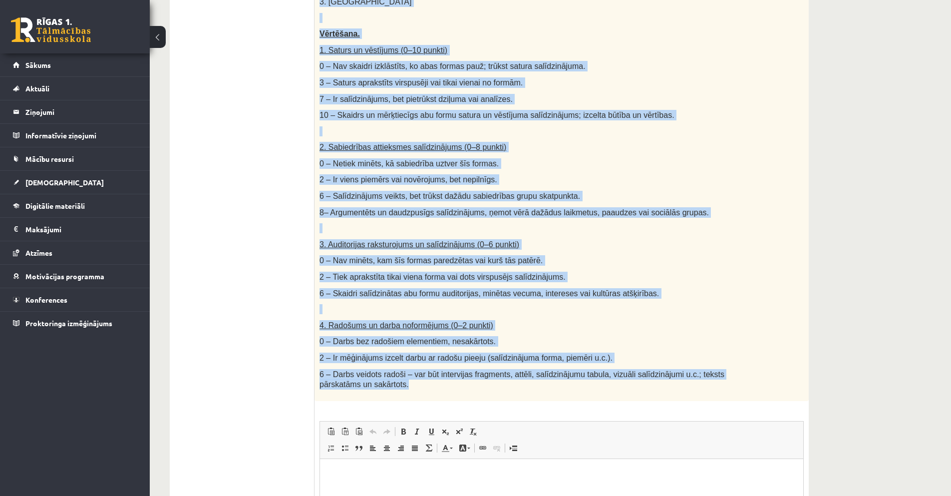
drag, startPoint x: 319, startPoint y: 82, endPoint x: 399, endPoint y: 387, distance: 315.0
click at [400, 387] on div "Salīdzini divas kultūras izpausmes formas - Izvēlies vienu tradicionālu kultūra…" at bounding box center [562, 145] width 494 height 511
copy div "Salīdzini divas kultūras izpausmes formas - Izvēlies vienu tradicionālu kultūra…"
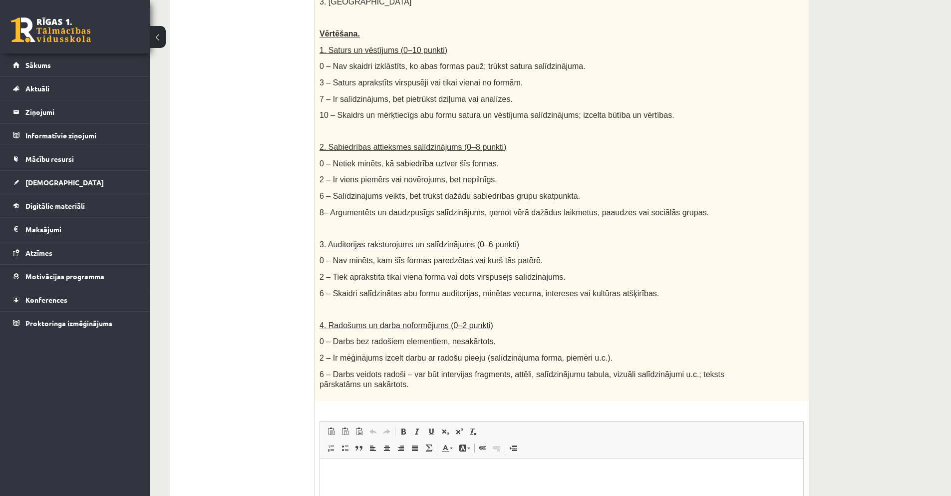
click at [276, 288] on ul "1. uzdevums 2. uzdevums 3. uzdevums 4. uzdevums 5. uzdevums" at bounding box center [247, 254] width 135 height 749
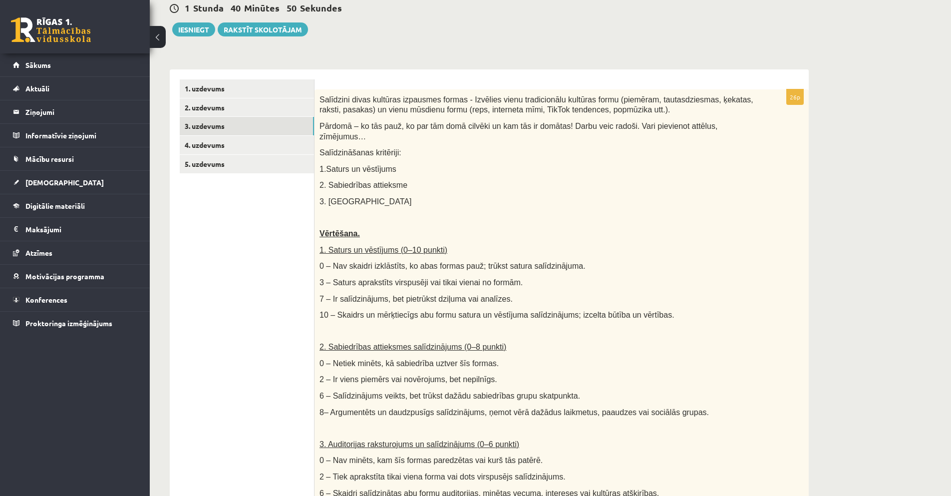
scroll to position [66, 0]
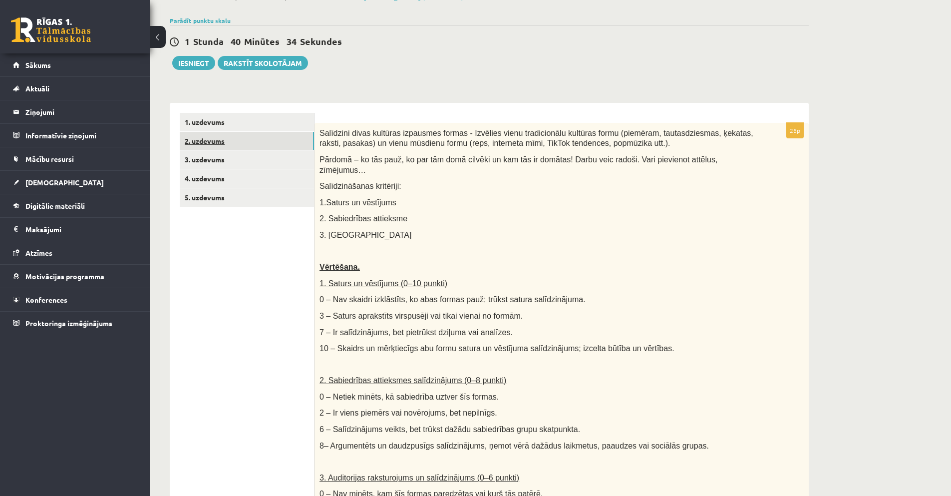
click at [223, 141] on link "2. uzdevums" at bounding box center [247, 141] width 134 height 18
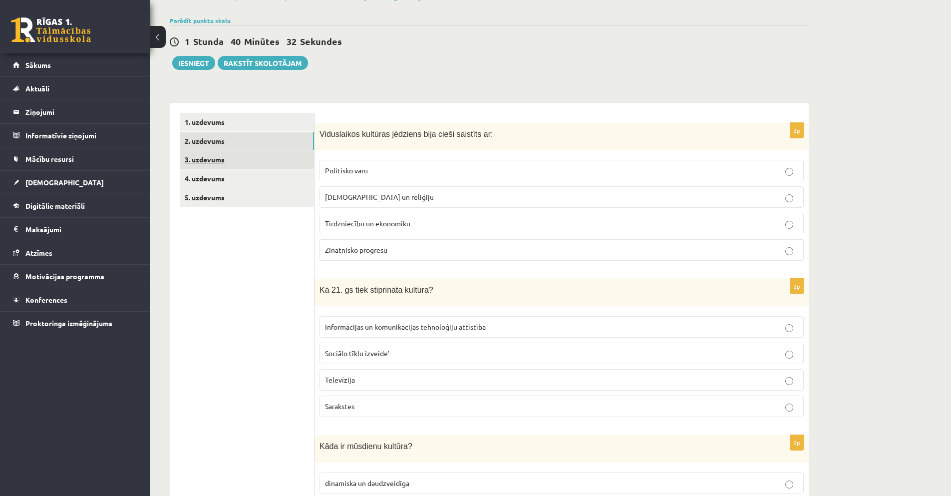
click at [205, 157] on link "3. uzdevums" at bounding box center [247, 159] width 134 height 18
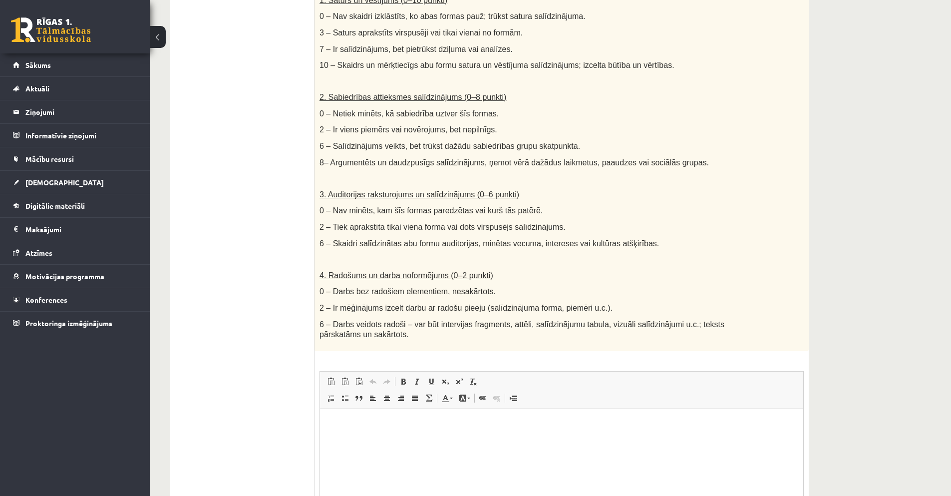
scroll to position [453, 0]
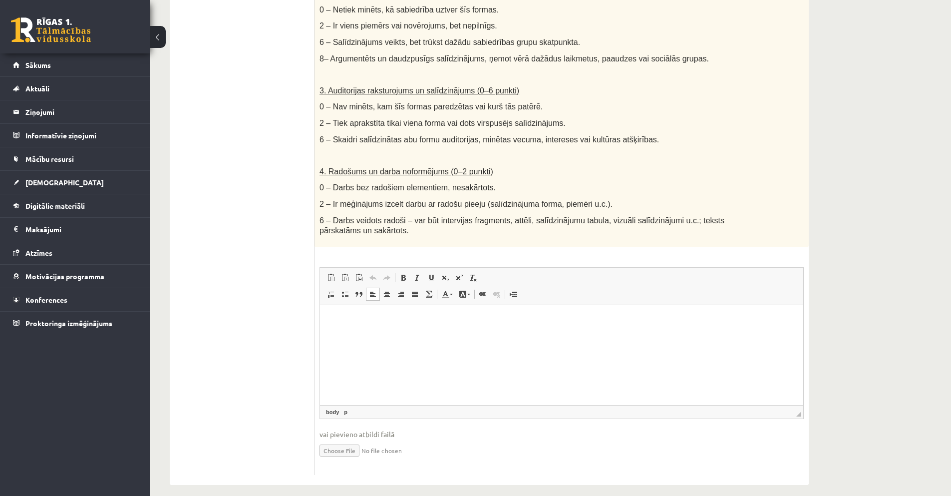
click at [358, 320] on p "Bagātinātā teksta redaktors, wiswyg-editor-user-answer-47025054701620" at bounding box center [561, 320] width 463 height 10
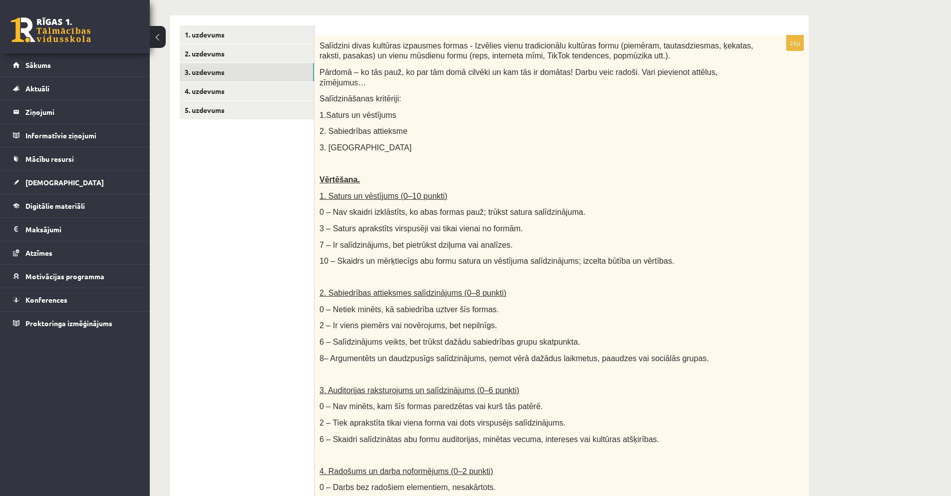
scroll to position [104, 0]
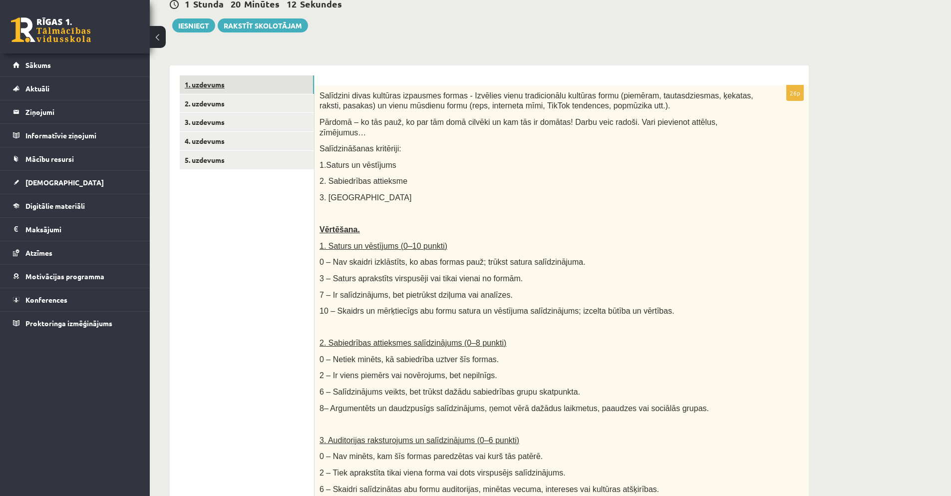
click at [213, 80] on link "1. uzdevums" at bounding box center [247, 84] width 134 height 18
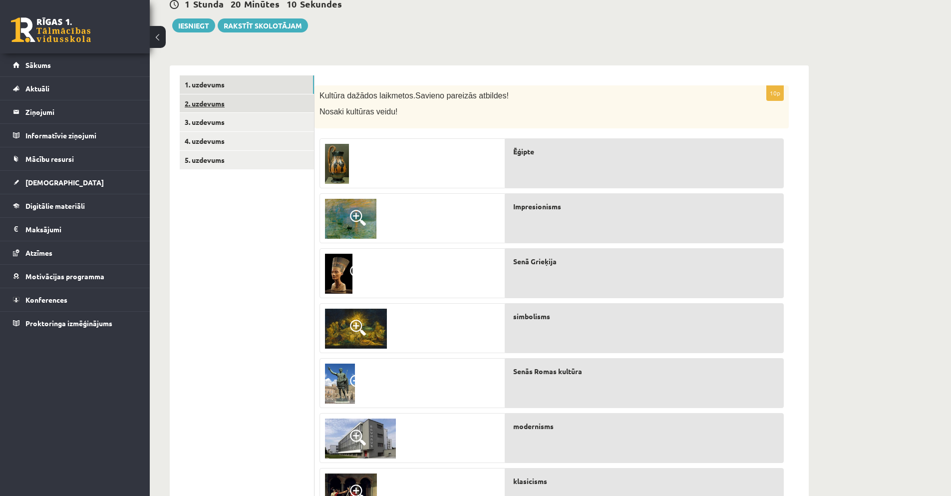
click at [210, 103] on link "2. uzdevums" at bounding box center [247, 103] width 134 height 18
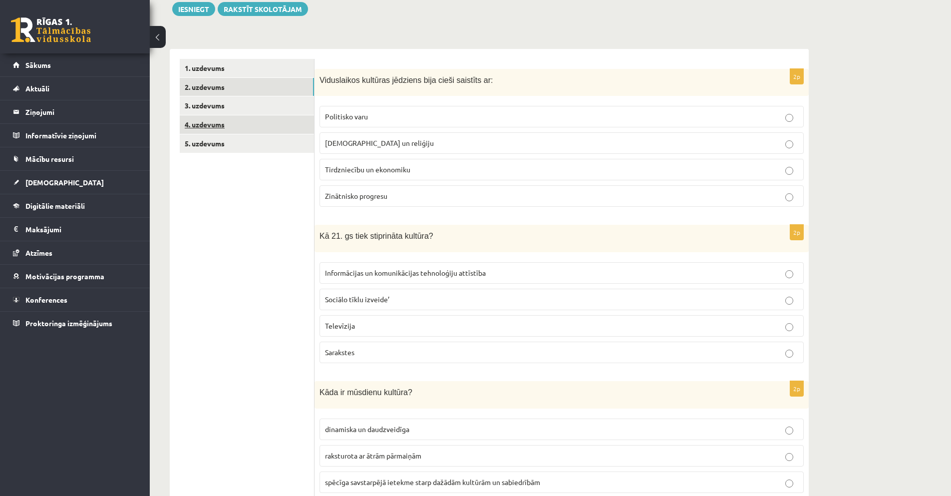
scroll to position [137, 0]
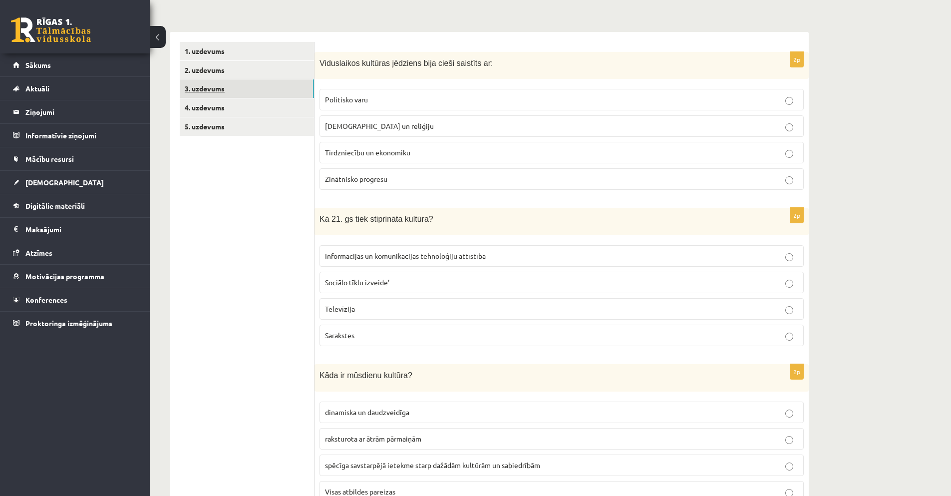
click at [206, 89] on link "3. uzdevums" at bounding box center [247, 88] width 134 height 18
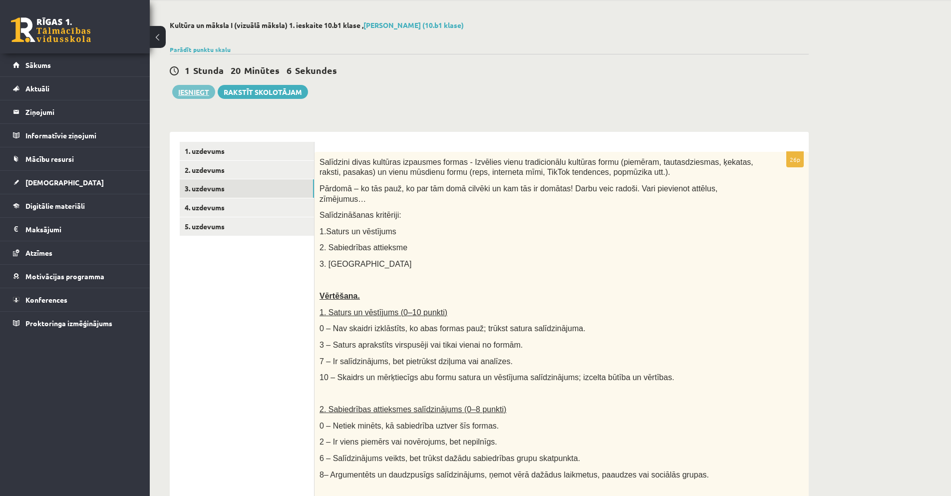
scroll to position [0, 0]
click at [208, 208] on link "4. uzdevums" at bounding box center [247, 207] width 134 height 18
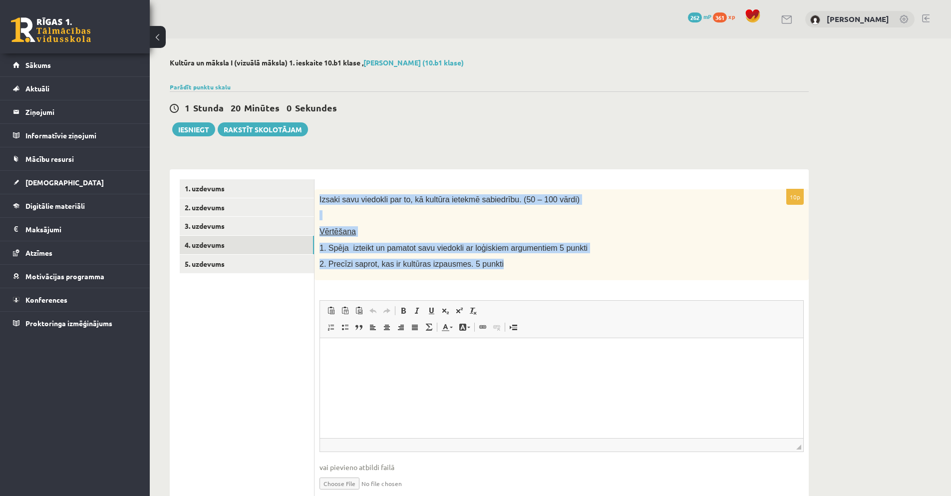
drag, startPoint x: 320, startPoint y: 199, endPoint x: 519, endPoint y: 265, distance: 210.1
click at [519, 265] on div "Izsaki savu viedokli par to, kā kultūra ietekmē sabiedrību. (50 – 100 vārdi) Vē…" at bounding box center [562, 234] width 494 height 91
copy div "Izsaki savu viedokli par to, kā kultūra ietekmē sabiedrību. (50 – 100 vārdi) Vē…"
click at [570, 247] on p "1. Spēja izteikt un pamatot savu viedokli ar loģiskiem argumentiem 5 punkti" at bounding box center [537, 248] width 434 height 10
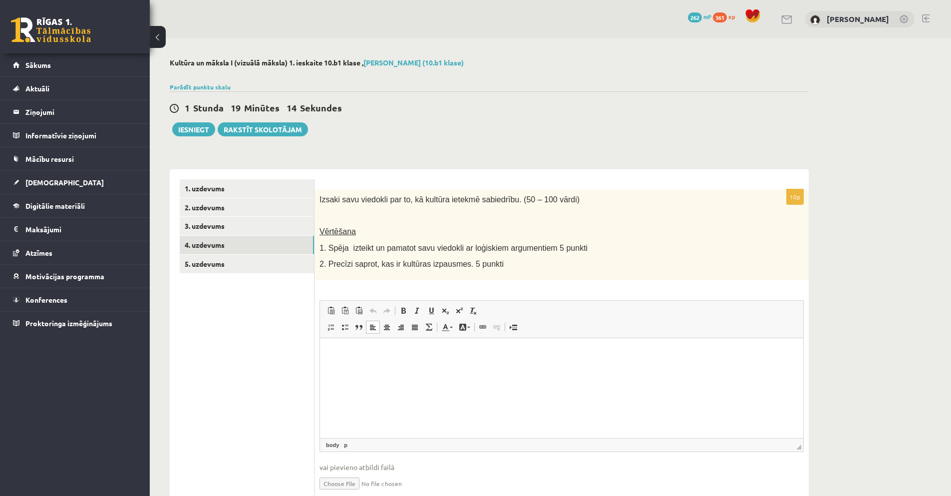
drag, startPoint x: 383, startPoint y: 373, endPoint x: 368, endPoint y: 360, distance: 19.1
click at [381, 368] on html at bounding box center [561, 352] width 483 height 30
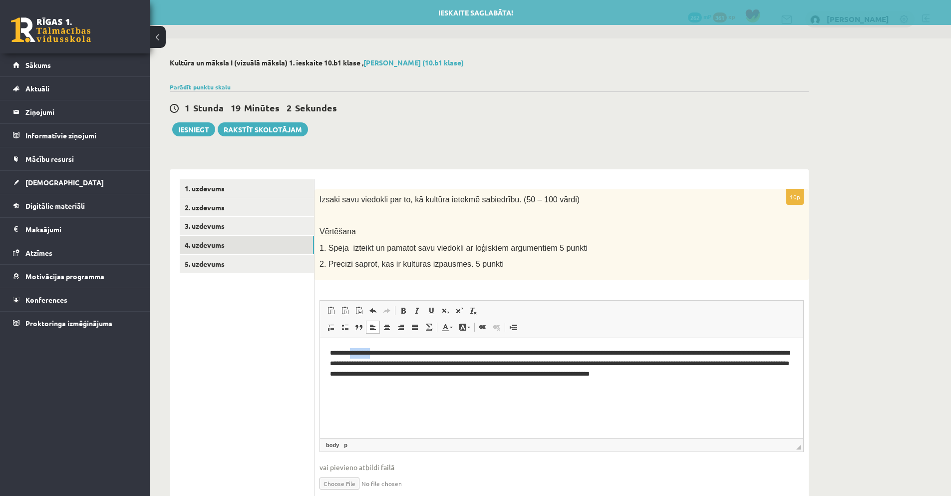
drag, startPoint x: 373, startPoint y: 354, endPoint x: 352, endPoint y: 353, distance: 20.5
click at [352, 353] on p "**********" at bounding box center [561, 362] width 463 height 31
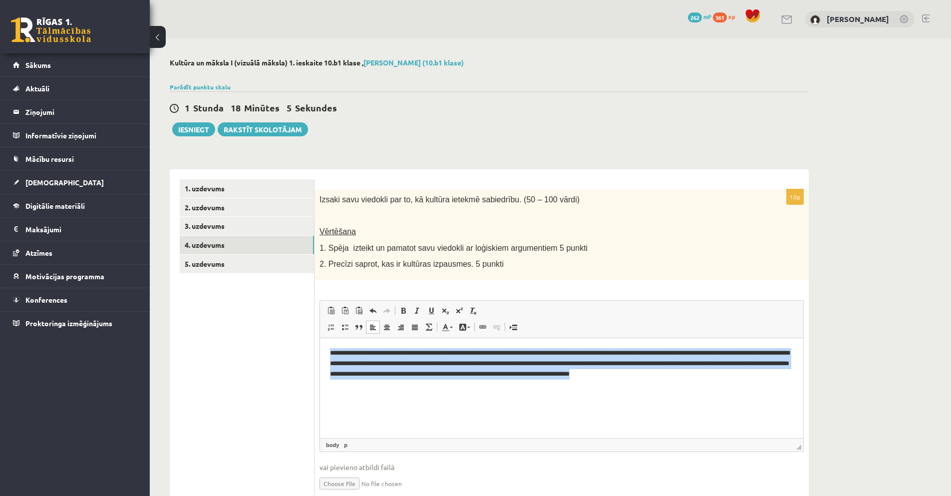
drag, startPoint x: 763, startPoint y: 381, endPoint x: 320, endPoint y: 344, distance: 444.9
click at [321, 344] on html "**********" at bounding box center [561, 362] width 483 height 51
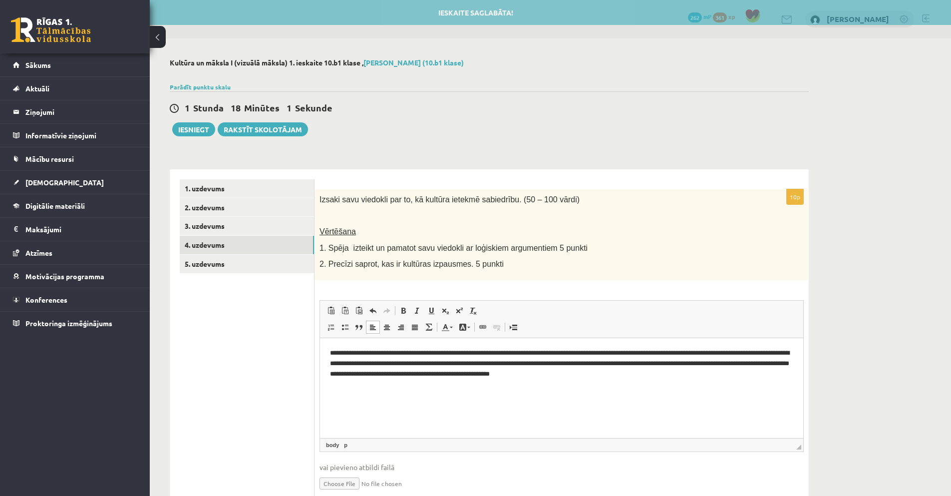
click at [701, 364] on p "**********" at bounding box center [561, 362] width 463 height 31
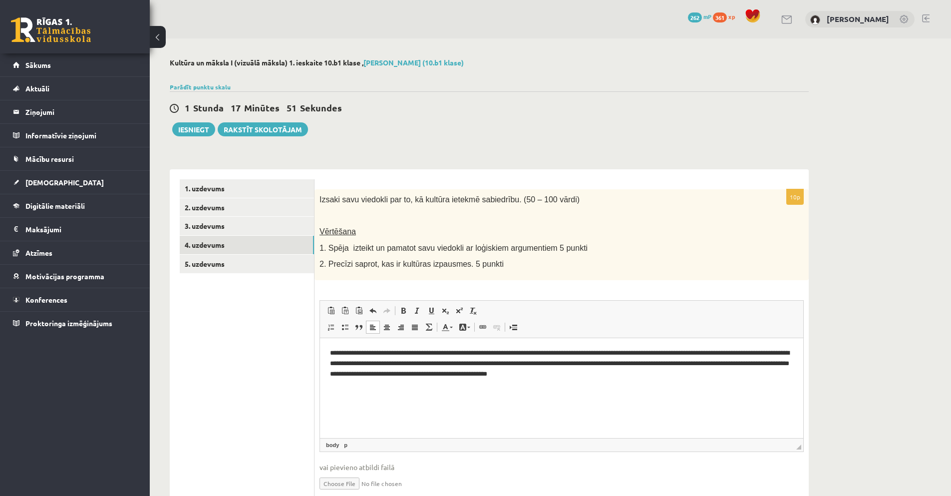
click at [550, 353] on p "**********" at bounding box center [561, 362] width 463 height 31
click at [765, 355] on p "**********" at bounding box center [561, 362] width 463 height 31
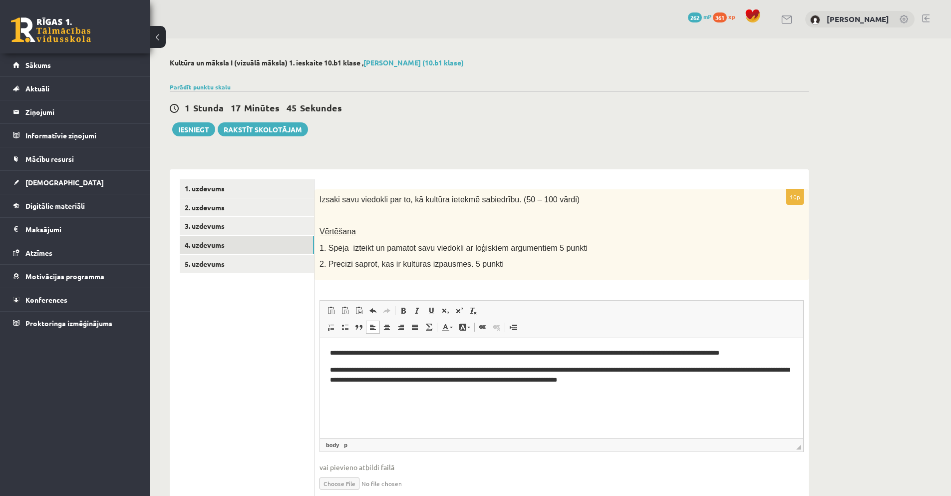
click at [625, 372] on p "**********" at bounding box center [561, 374] width 463 height 21
click at [629, 369] on p "**********" at bounding box center [561, 374] width 463 height 21
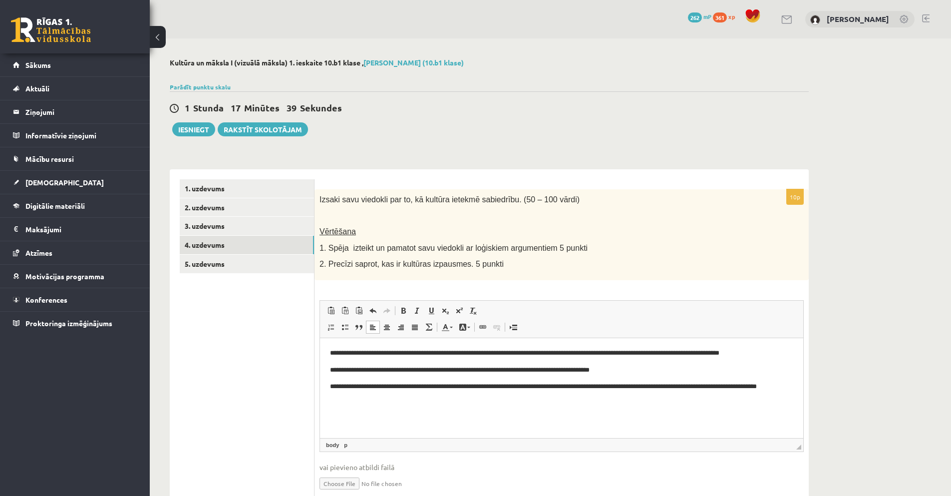
click at [556, 388] on p "**********" at bounding box center [561, 391] width 463 height 21
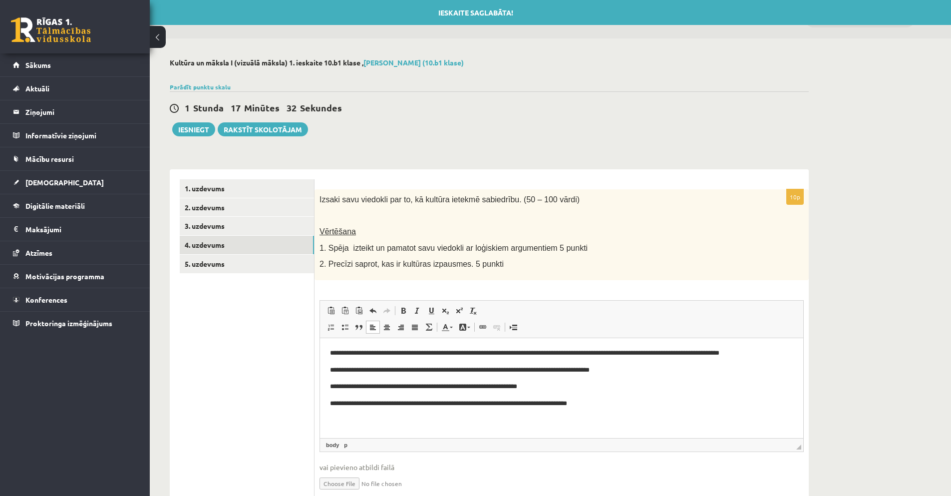
scroll to position [43, 0]
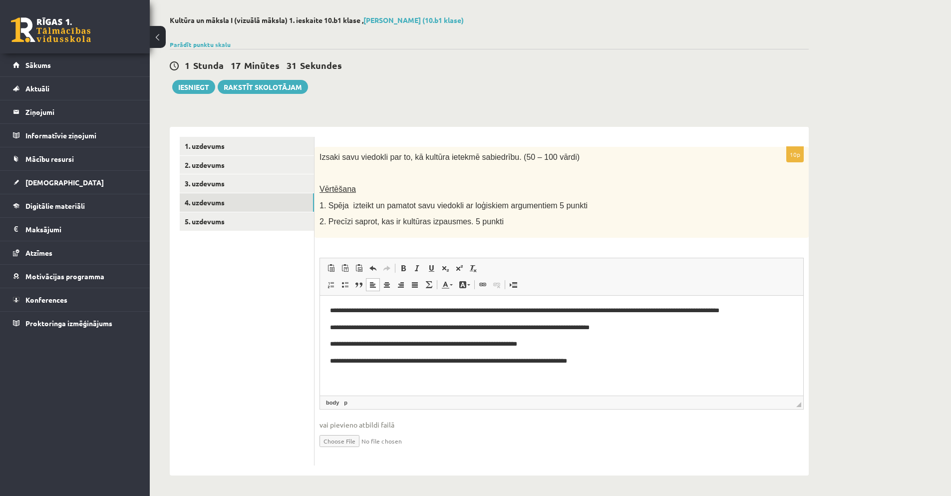
click at [572, 434] on input "file" at bounding box center [562, 440] width 484 height 20
click at [216, 220] on link "5. uzdevums" at bounding box center [247, 221] width 134 height 18
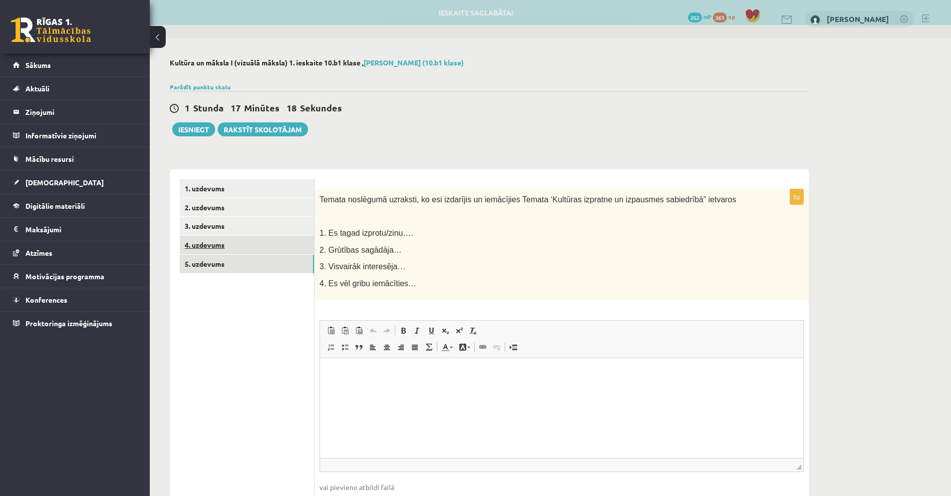
scroll to position [0, 0]
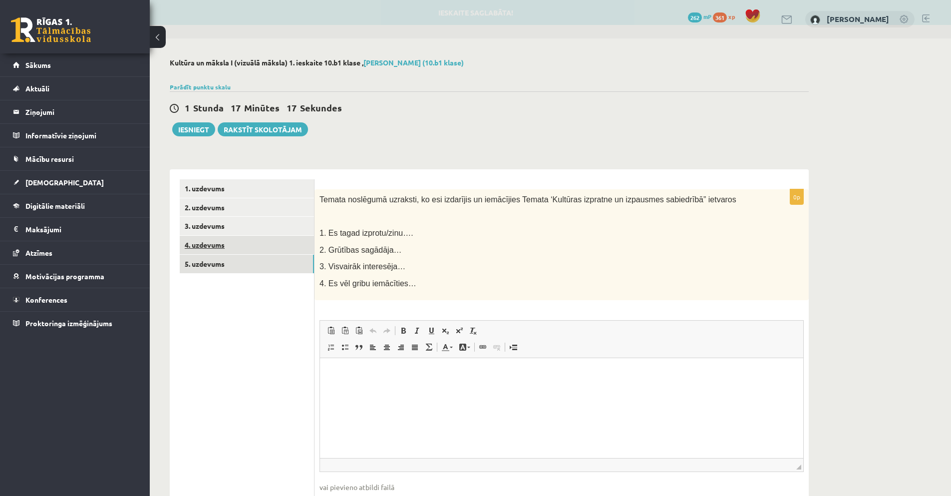
click at [213, 245] on link "4. uzdevums" at bounding box center [247, 245] width 134 height 18
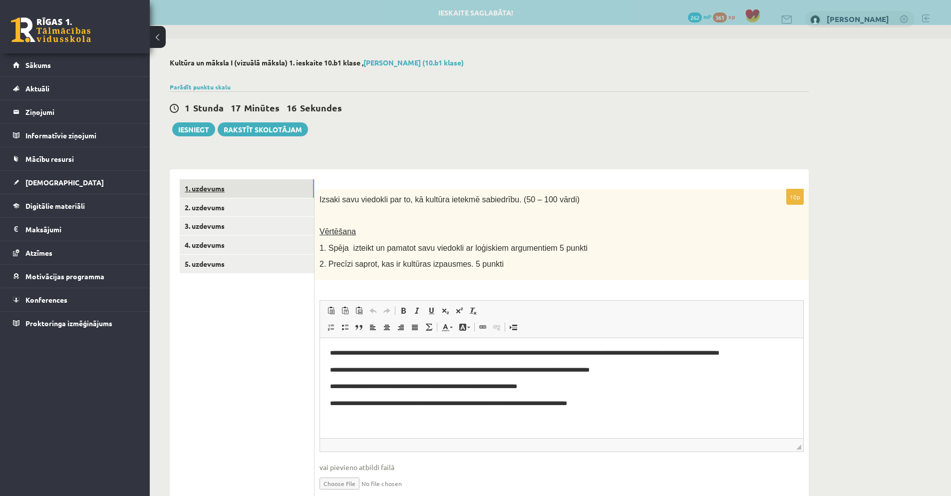
click at [216, 187] on link "1. uzdevums" at bounding box center [247, 188] width 134 height 18
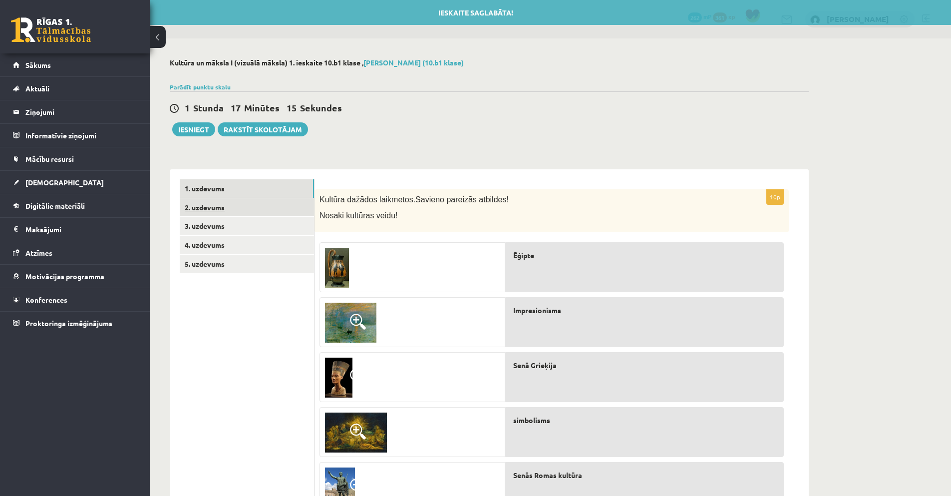
click at [210, 207] on link "2. uzdevums" at bounding box center [247, 207] width 134 height 18
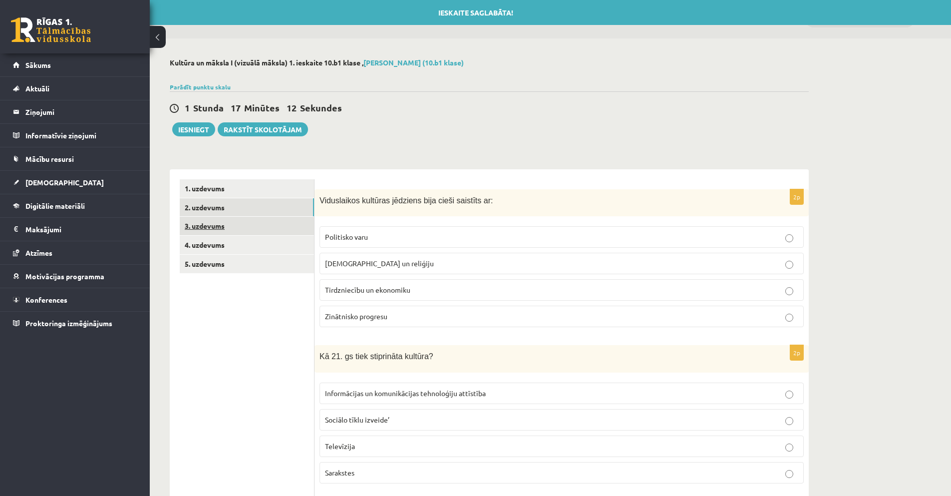
click at [211, 229] on link "3. uzdevums" at bounding box center [247, 226] width 134 height 18
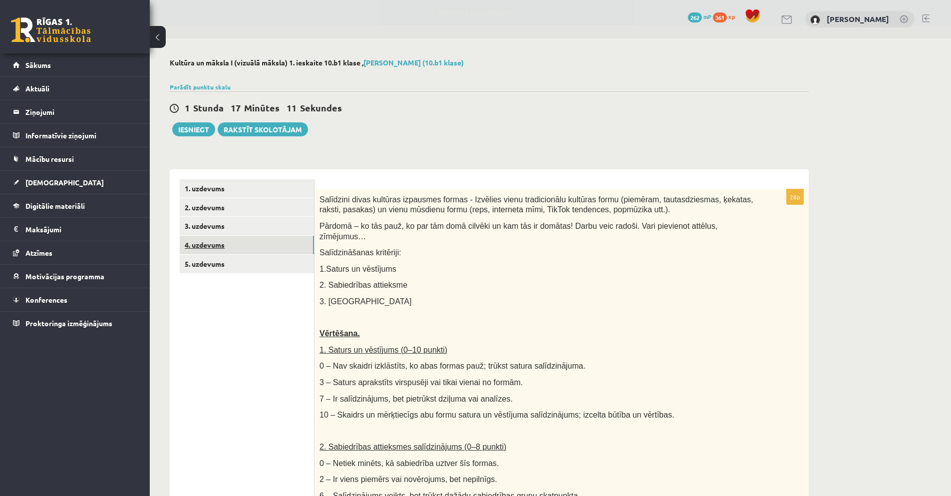
click at [215, 246] on link "4. uzdevums" at bounding box center [247, 245] width 134 height 18
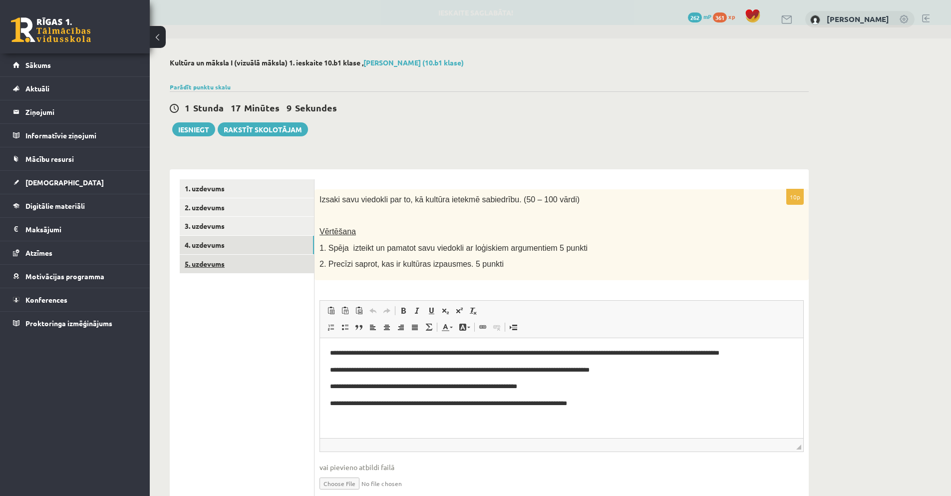
click at [213, 264] on link "5. uzdevums" at bounding box center [247, 264] width 134 height 18
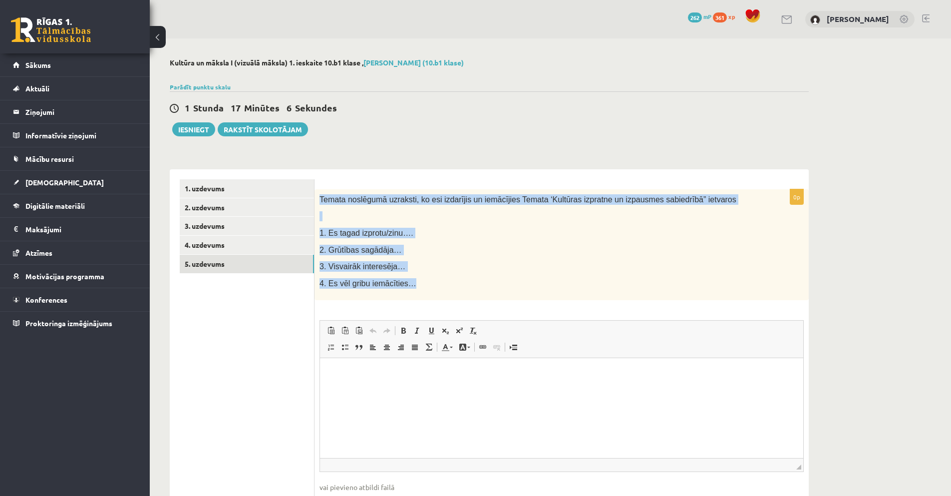
drag, startPoint x: 319, startPoint y: 199, endPoint x: 428, endPoint y: 292, distance: 143.4
click at [428, 292] on div "Temata noslēgumā uzraksti, ko esi izdarījis un iemācījies Temata ‘Kultūras izpr…" at bounding box center [562, 244] width 494 height 111
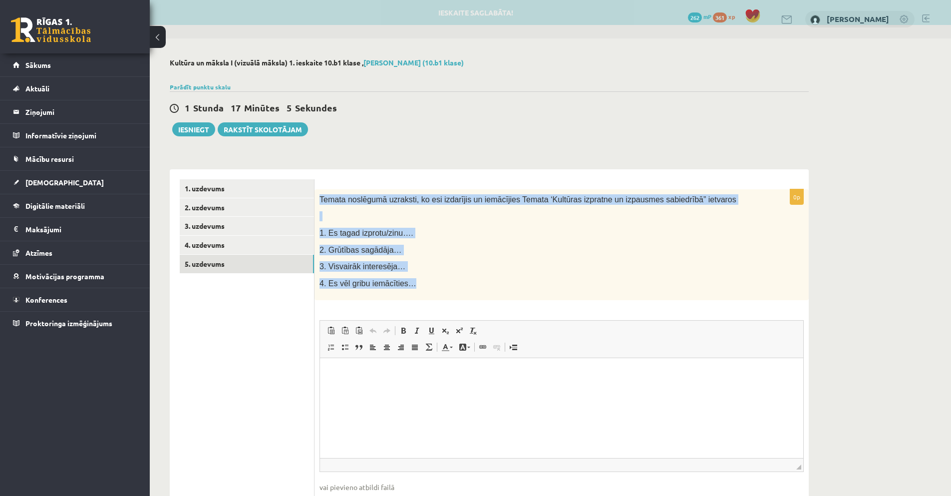
copy div "Temata noslēgumā uzraksti, ko esi izdarījis un iemācījies Temata ‘Kultūras izpr…"
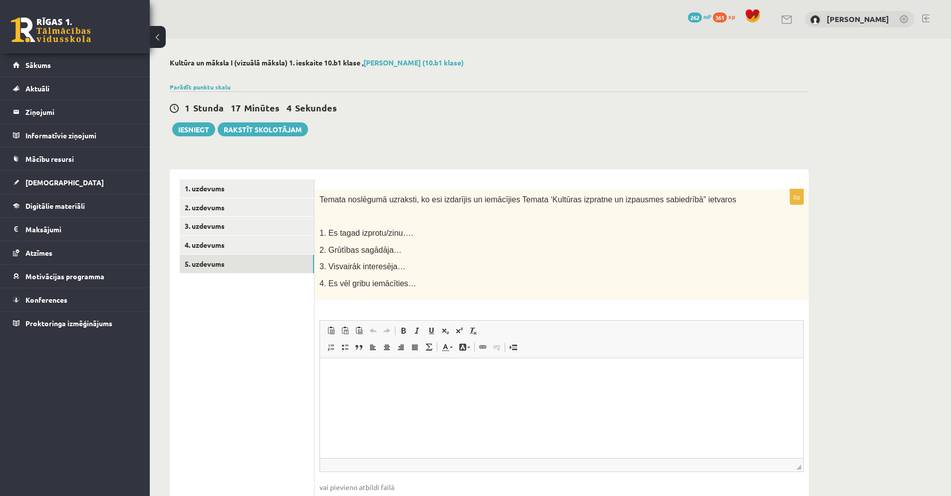
click at [245, 414] on ul "1. uzdevums 2. uzdevums 3. uzdevums 4. uzdevums 5. uzdevums" at bounding box center [247, 353] width 135 height 349
click at [329, 388] on html at bounding box center [561, 373] width 483 height 30
click at [259, 375] on ul "1. uzdevums 2. uzdevums 3. uzdevums 4. uzdevums 5. uzdevums" at bounding box center [247, 353] width 135 height 349
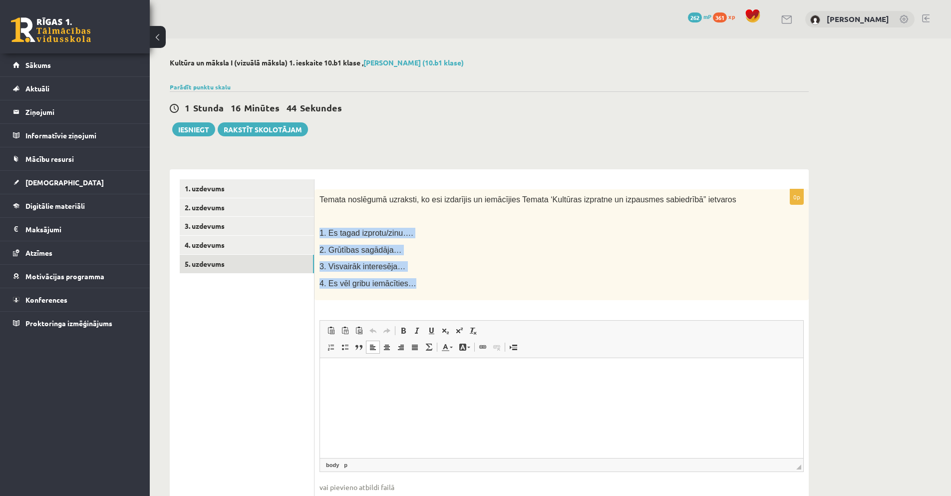
drag, startPoint x: 317, startPoint y: 233, endPoint x: 441, endPoint y: 287, distance: 135.0
click at [441, 287] on div "Temata noslēgumā uzraksti, ko esi izdarījis un iemācījies Temata ‘Kultūras izpr…" at bounding box center [562, 244] width 494 height 111
copy div "1. Es tagad izprotu/zinu…. 2. Grūtības sagādāja… 3. Visvairāk interesēja… 4. Es…"
click at [391, 388] on html at bounding box center [561, 373] width 483 height 30
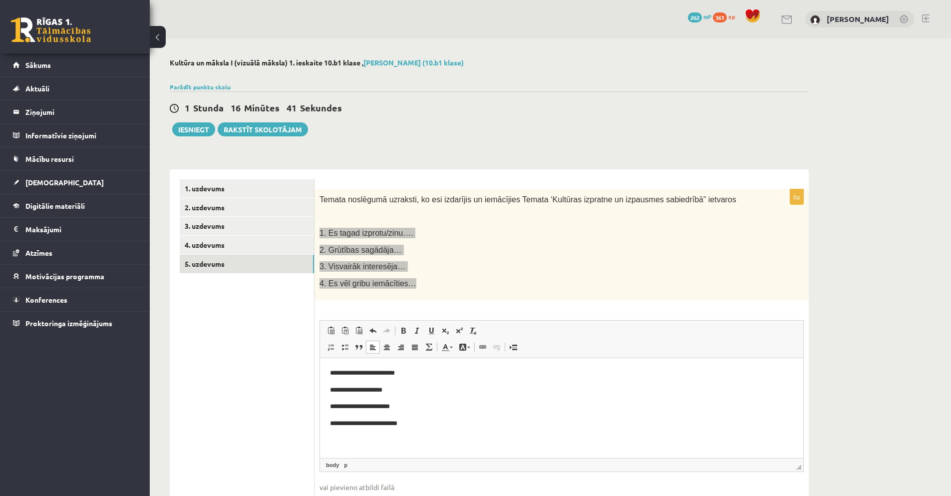
click at [436, 371] on p "**********" at bounding box center [561, 373] width 463 height 10
click at [433, 390] on p "**********" at bounding box center [561, 390] width 463 height 10
click at [422, 413] on body "**********" at bounding box center [561, 398] width 463 height 61
click at [422, 404] on p "**********" at bounding box center [561, 406] width 463 height 10
click at [422, 428] on p "**********" at bounding box center [561, 423] width 463 height 10
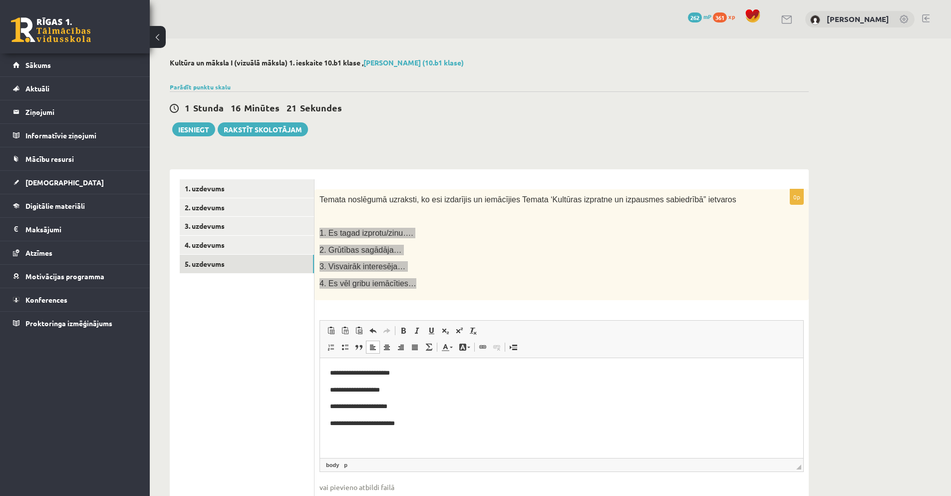
click at [396, 388] on p "**********" at bounding box center [561, 390] width 463 height 10
click at [422, 371] on p "**********" at bounding box center [561, 373] width 463 height 10
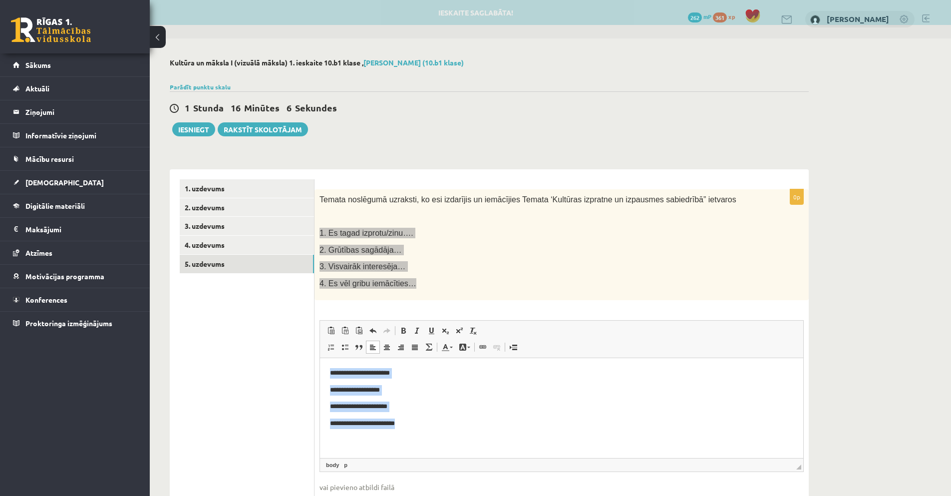
drag, startPoint x: 467, startPoint y: 441, endPoint x: 312, endPoint y: 360, distance: 175.3
click at [320, 360] on html "**********" at bounding box center [561, 398] width 483 height 81
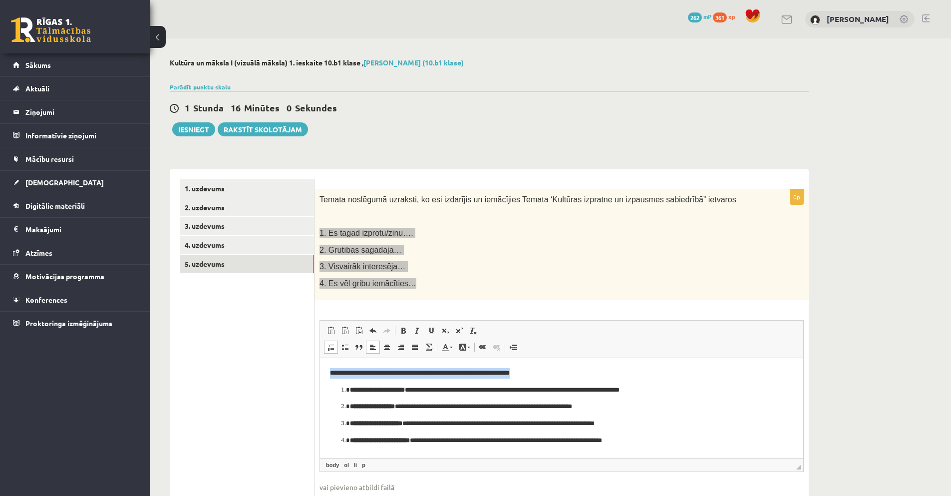
drag, startPoint x: 590, startPoint y: 379, endPoint x: 322, endPoint y: 362, distance: 268.1
click at [320, 371] on html "**********" at bounding box center [561, 407] width 483 height 98
click at [336, 392] on ol "**********" at bounding box center [561, 415] width 463 height 61
click at [334, 388] on ol "**********" at bounding box center [561, 415] width 463 height 61
click at [340, 379] on body "**********" at bounding box center [561, 407] width 463 height 78
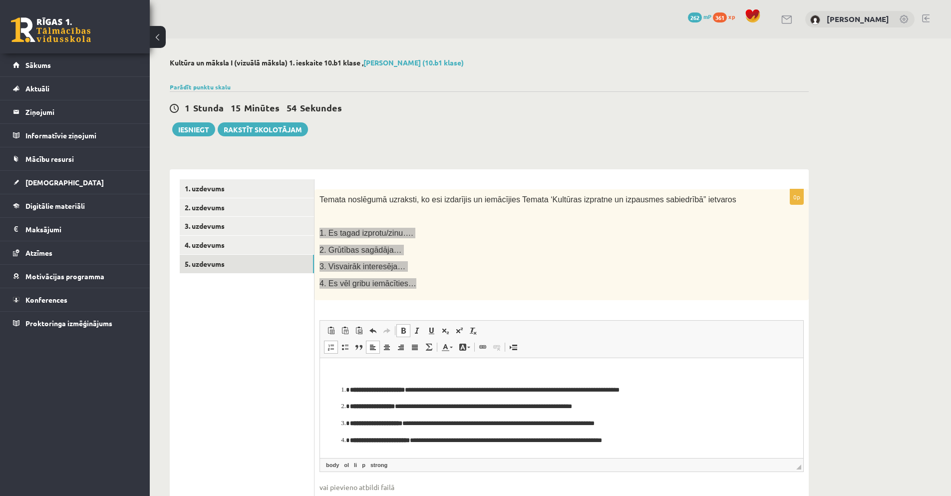
drag, startPoint x: 341, startPoint y: 375, endPoint x: 362, endPoint y: 391, distance: 26.0
click at [342, 375] on p "Bagātinātā teksta redaktors, wiswyg-editor-user-answer-47024868607100" at bounding box center [561, 373] width 463 height 10
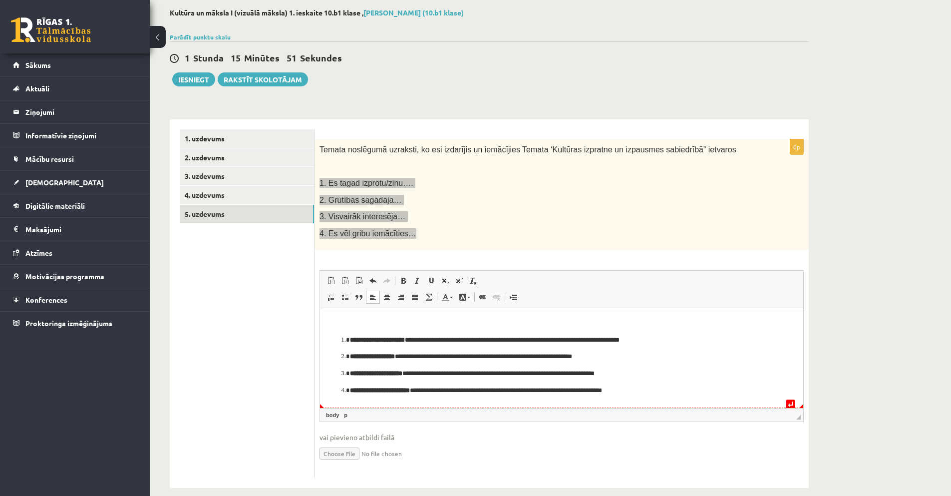
scroll to position [63, 0]
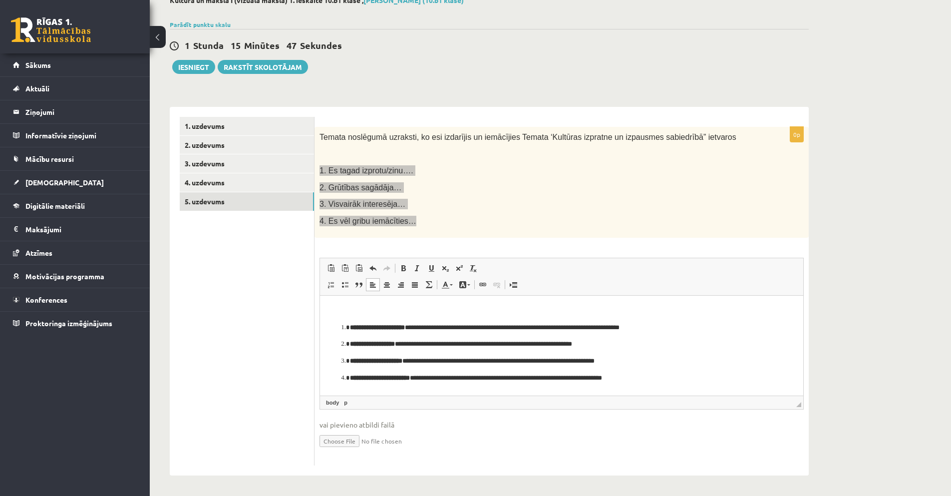
click at [679, 332] on p "**********" at bounding box center [561, 328] width 423 height 10
click at [654, 462] on div "**********" at bounding box center [562, 296] width 494 height 339
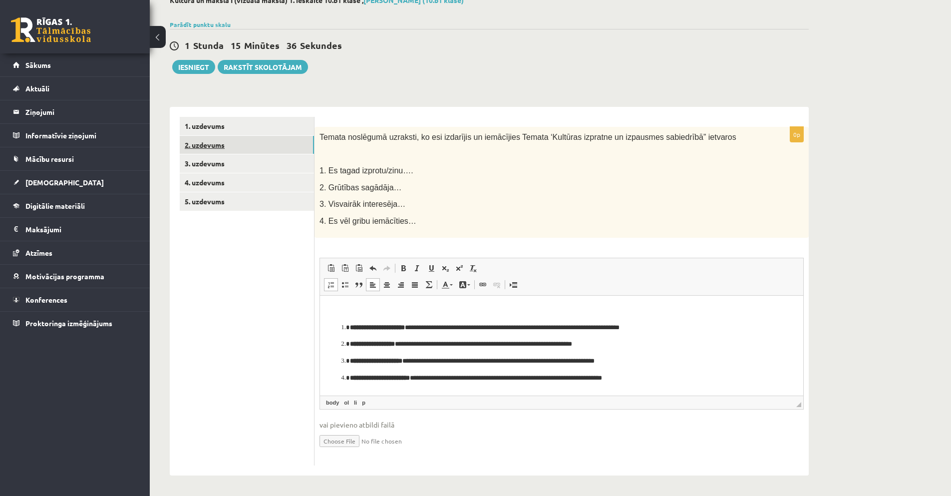
click at [222, 143] on link "2. uzdevums" at bounding box center [247, 145] width 134 height 18
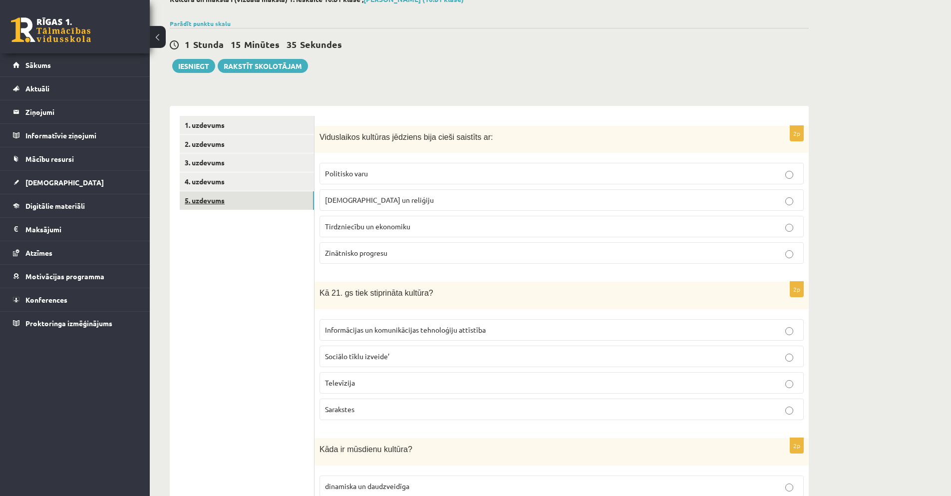
click at [214, 201] on link "5. uzdevums" at bounding box center [247, 200] width 134 height 18
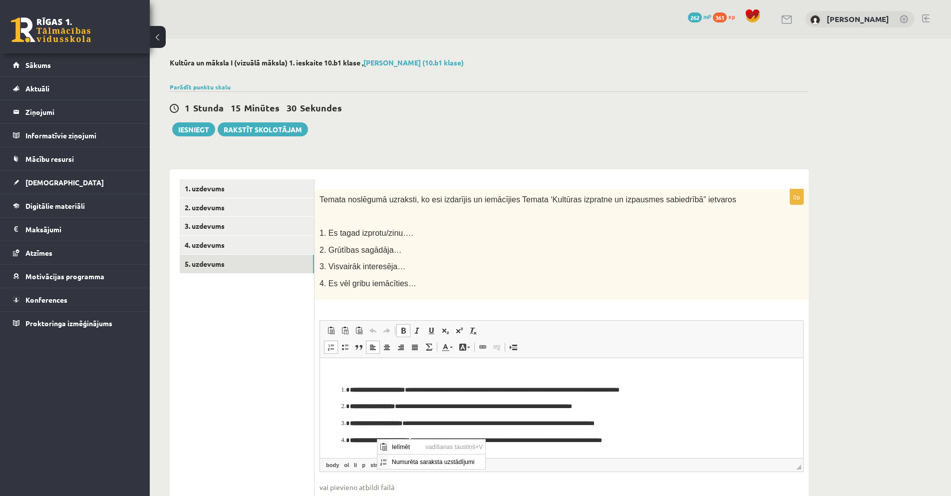
scroll to position [0, 0]
click at [518, 475] on fieldset "**********" at bounding box center [562, 421] width 484 height 203
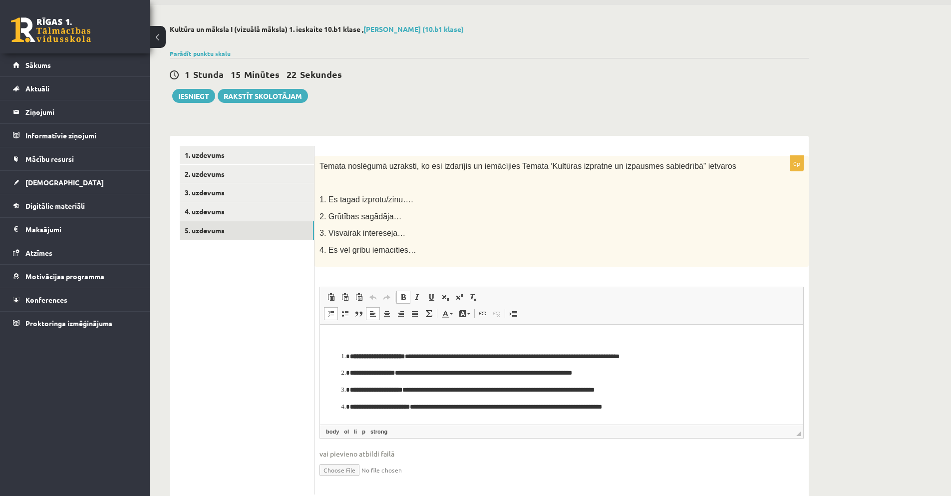
scroll to position [63, 0]
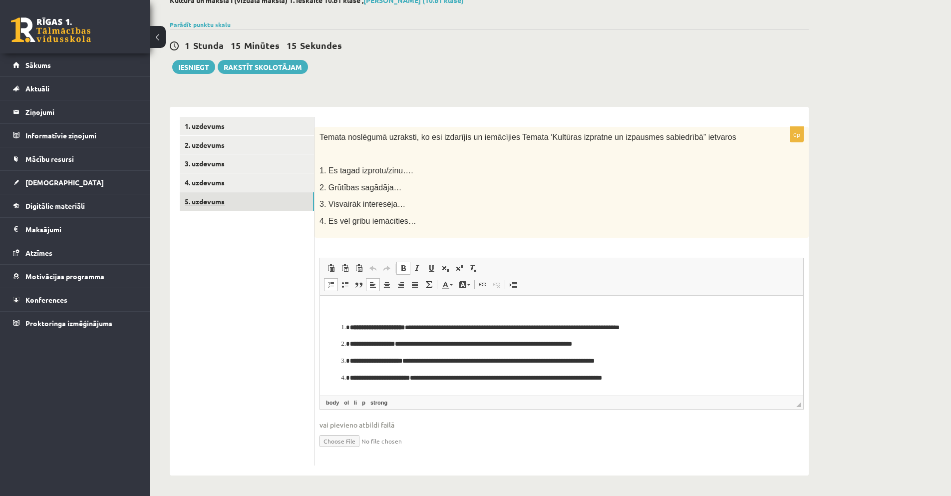
click at [204, 200] on link "5. uzdevums" at bounding box center [247, 201] width 134 height 18
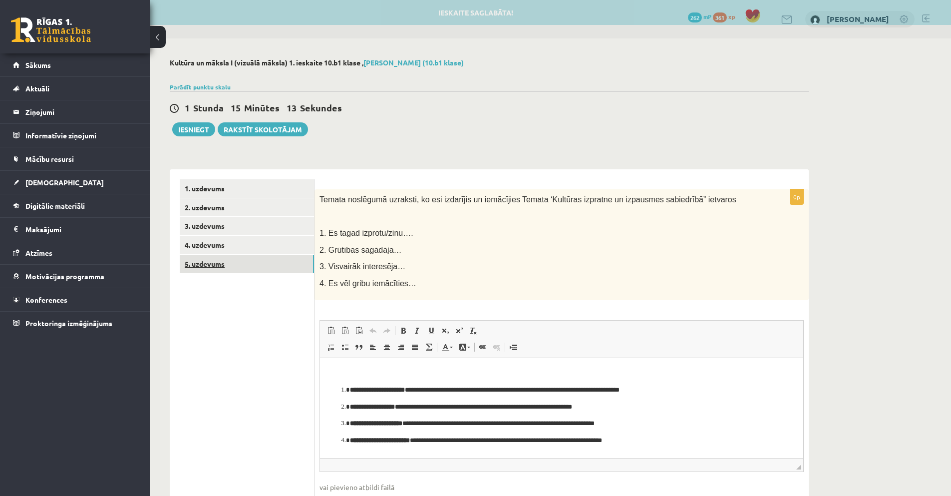
scroll to position [0, 0]
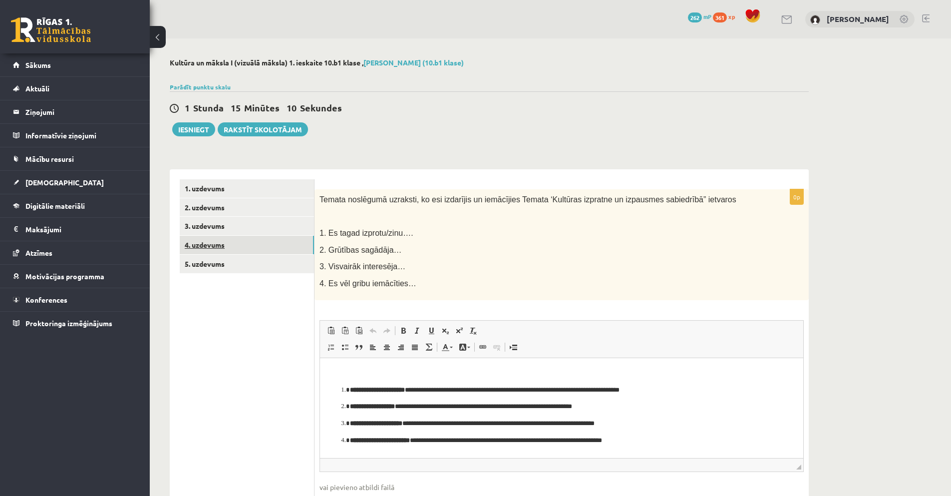
click at [207, 244] on link "4. uzdevums" at bounding box center [247, 245] width 134 height 18
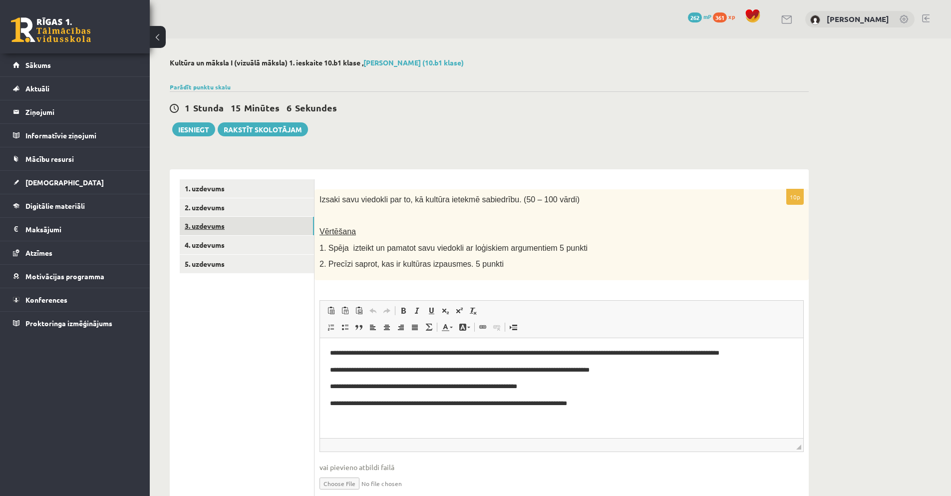
click at [209, 223] on link "3. uzdevums" at bounding box center [247, 226] width 134 height 18
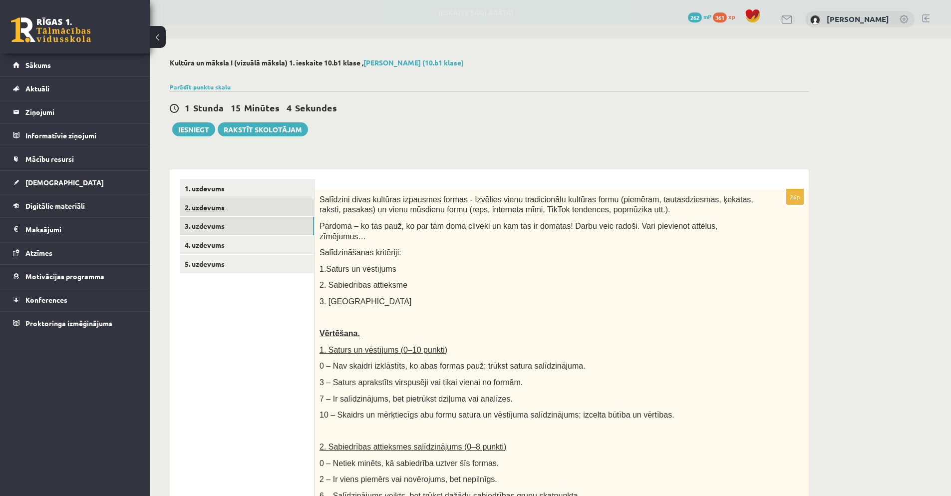
click at [210, 209] on link "2. uzdevums" at bounding box center [247, 207] width 134 height 18
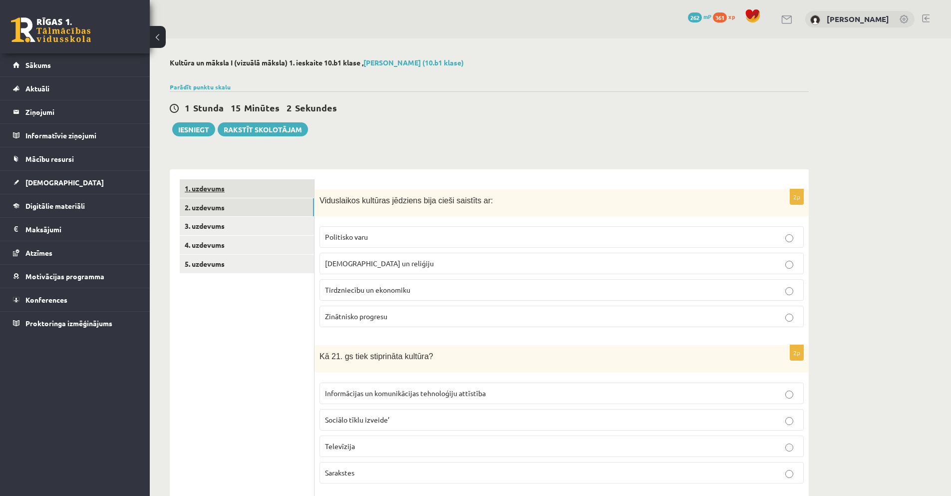
click at [210, 189] on link "1. uzdevums" at bounding box center [247, 188] width 134 height 18
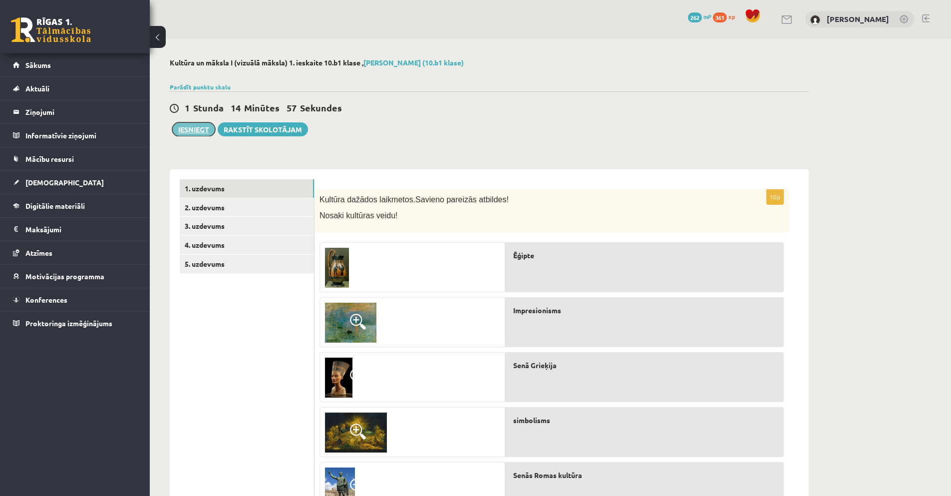
click at [183, 129] on button "Iesniegt" at bounding box center [193, 129] width 43 height 14
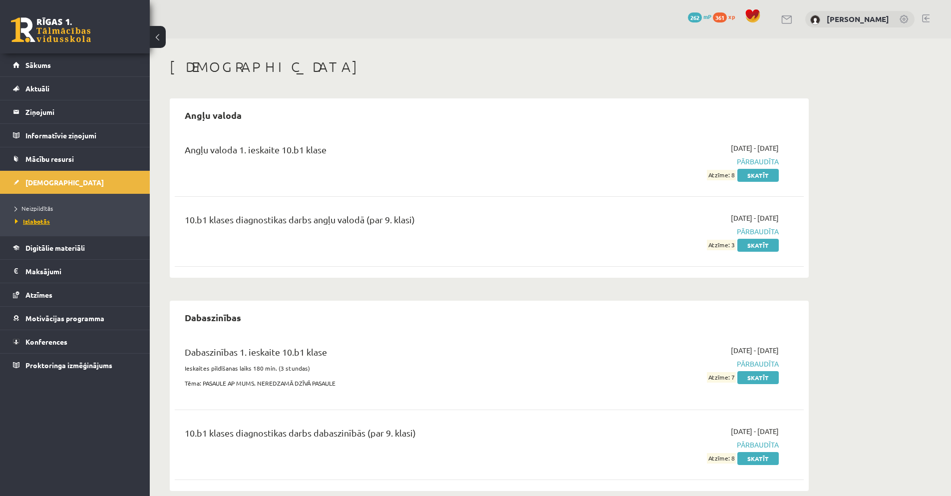
click at [44, 221] on span "Izlabotās" at bounding box center [32, 221] width 35 height 8
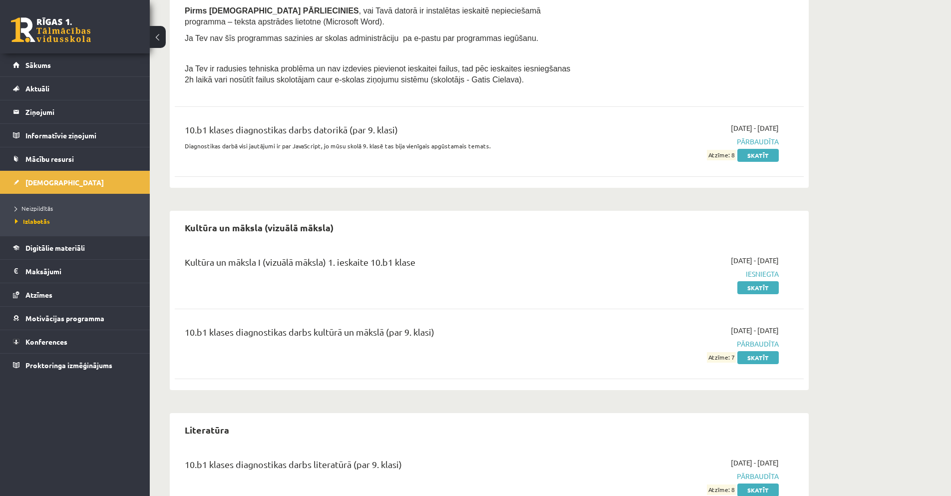
scroll to position [695, 0]
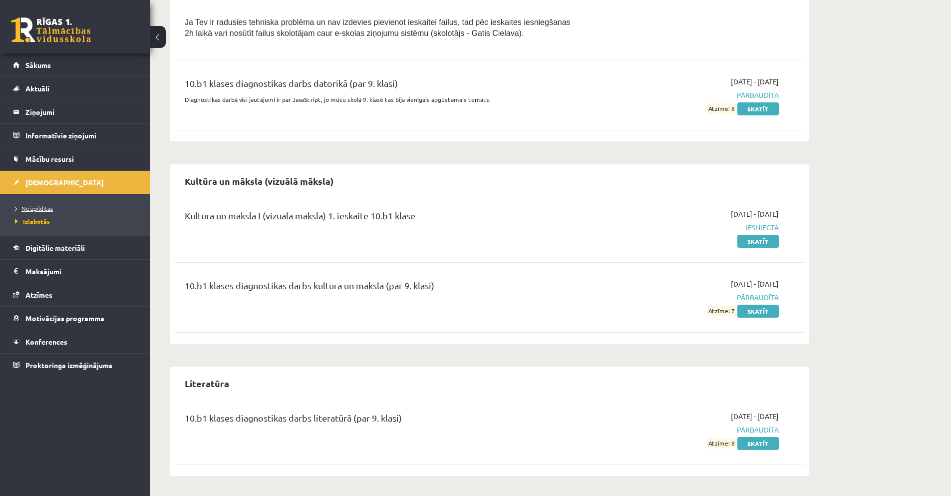
click at [40, 206] on span "Neizpildītās" at bounding box center [34, 208] width 38 height 8
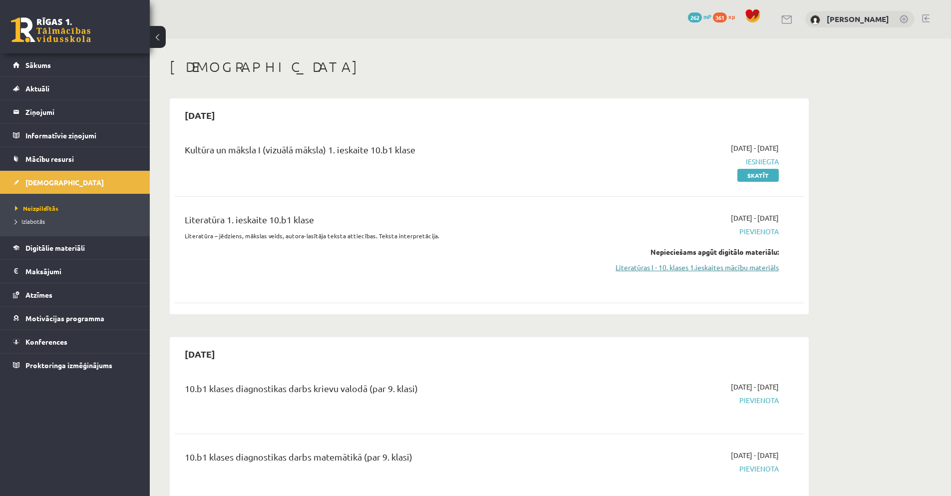
click at [644, 269] on link "Literatūras I - 10. klases 1.ieskaites mācību materiāls" at bounding box center [685, 267] width 188 height 10
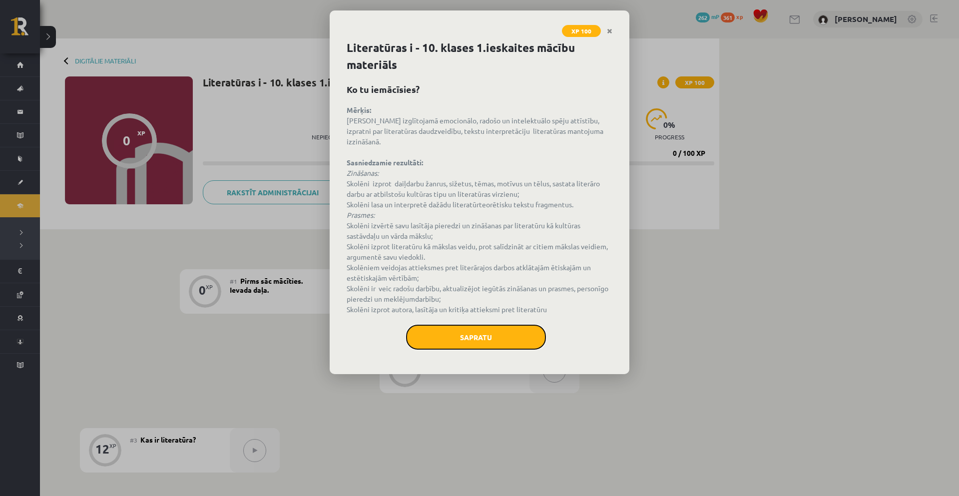
click at [462, 329] on button "Sapratu" at bounding box center [476, 337] width 140 height 25
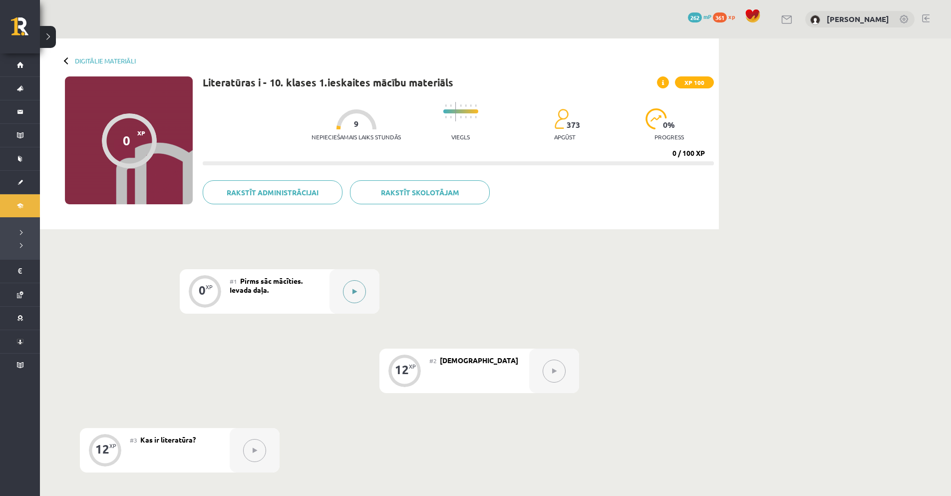
click at [350, 292] on button at bounding box center [354, 291] width 23 height 23
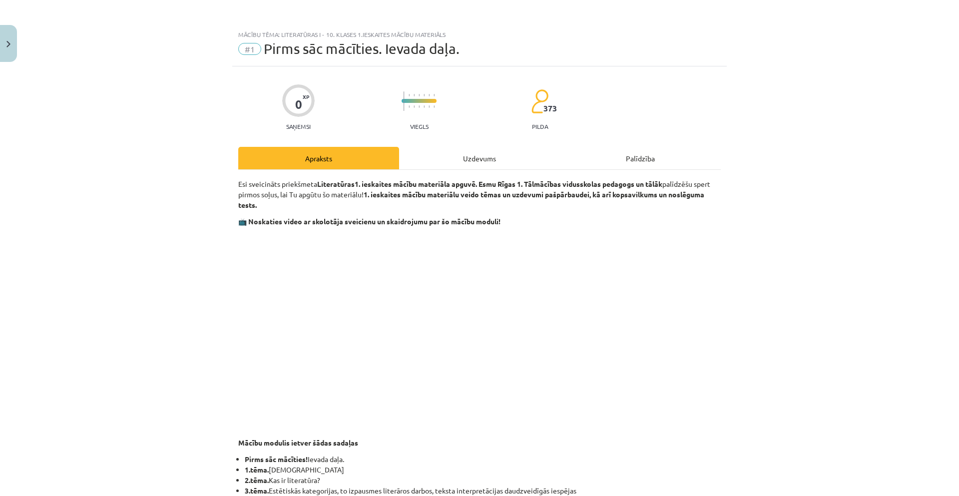
click at [469, 163] on div "Uzdevums" at bounding box center [479, 158] width 161 height 22
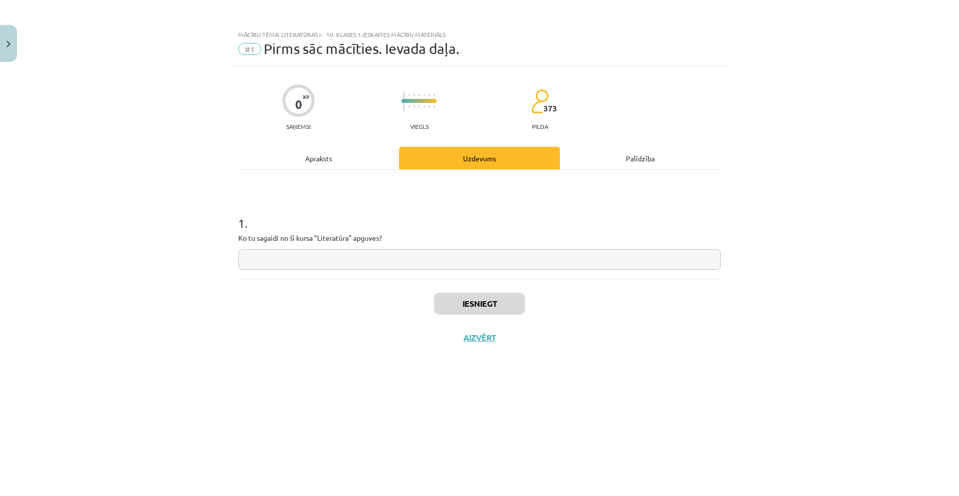
click at [330, 261] on input "text" at bounding box center [479, 259] width 482 height 20
click at [475, 337] on button "Aizvērt" at bounding box center [479, 338] width 38 height 10
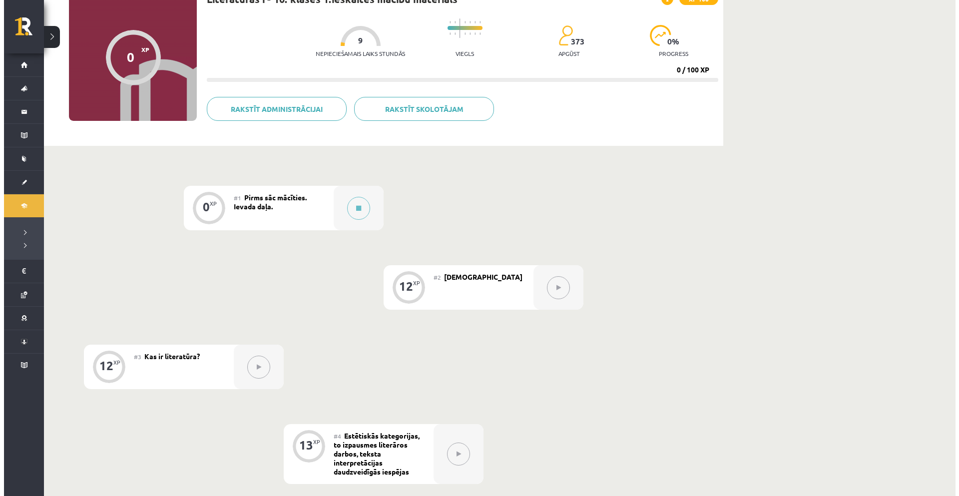
scroll to position [50, 0]
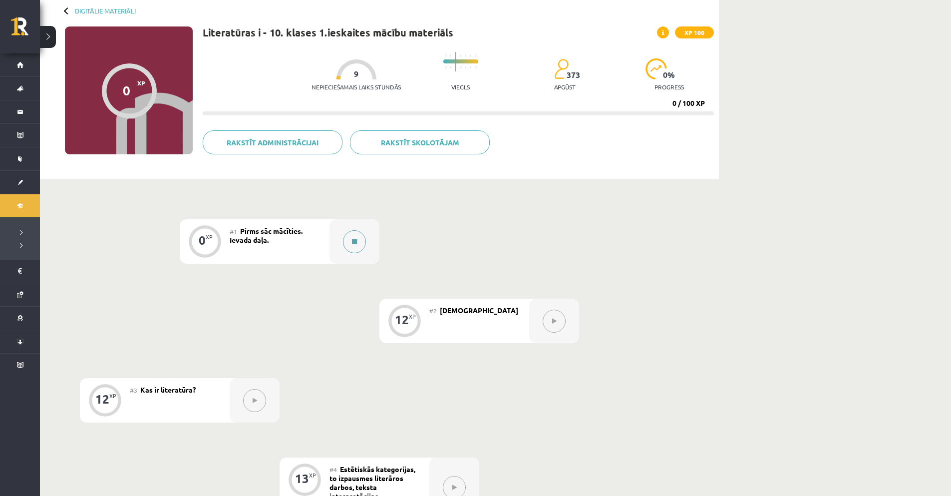
click at [351, 241] on button at bounding box center [354, 241] width 23 height 23
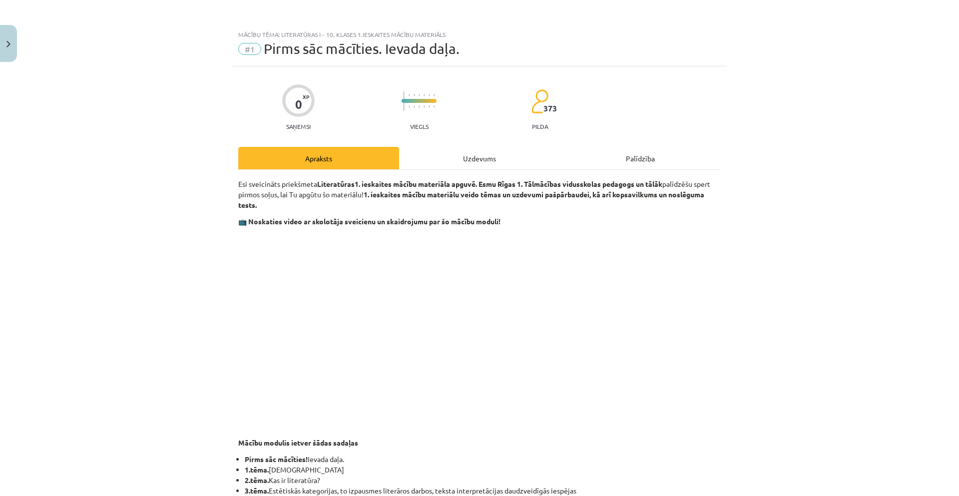
click at [485, 164] on div "Uzdevums" at bounding box center [479, 158] width 161 height 22
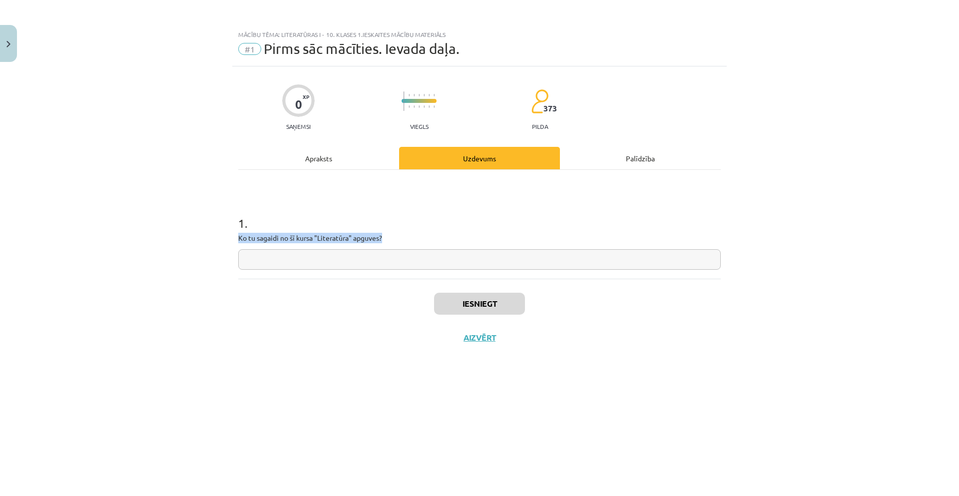
drag, startPoint x: 223, startPoint y: 235, endPoint x: 448, endPoint y: 242, distance: 224.8
click at [448, 242] on div "Mācību tēma: Literatūras i - 10. klases 1.ieskaites mācību materiāls #1 Pirms s…" at bounding box center [479, 248] width 959 height 496
copy p "Ko tu sagaidi no šī kursa "Literatūra" apguves?"
click at [330, 259] on input "text" at bounding box center [479, 259] width 482 height 20
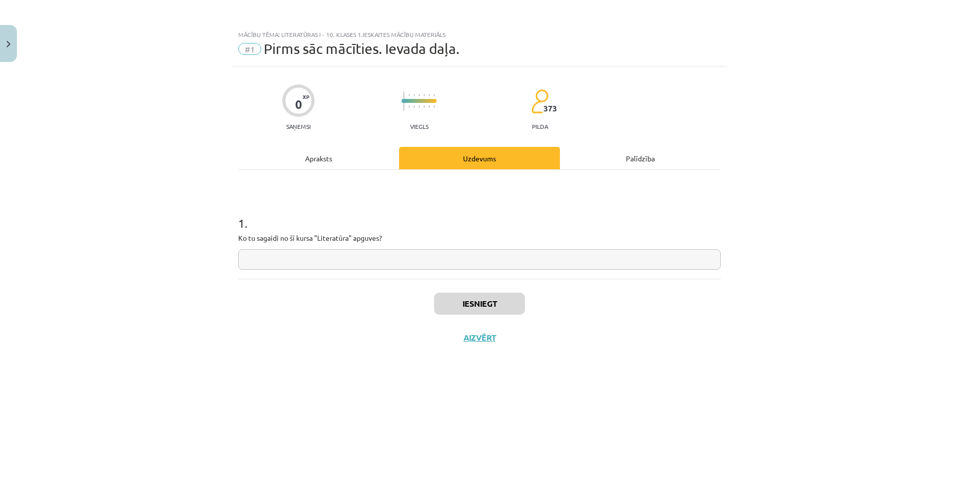
paste input "**********"
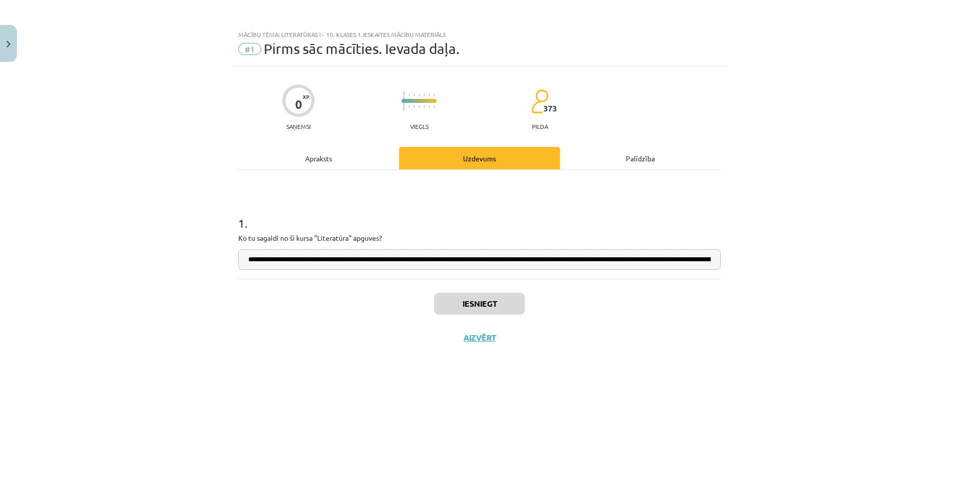
scroll to position [0, 100]
type input "**********"
click at [465, 314] on button "Iesniegt" at bounding box center [479, 304] width 91 height 22
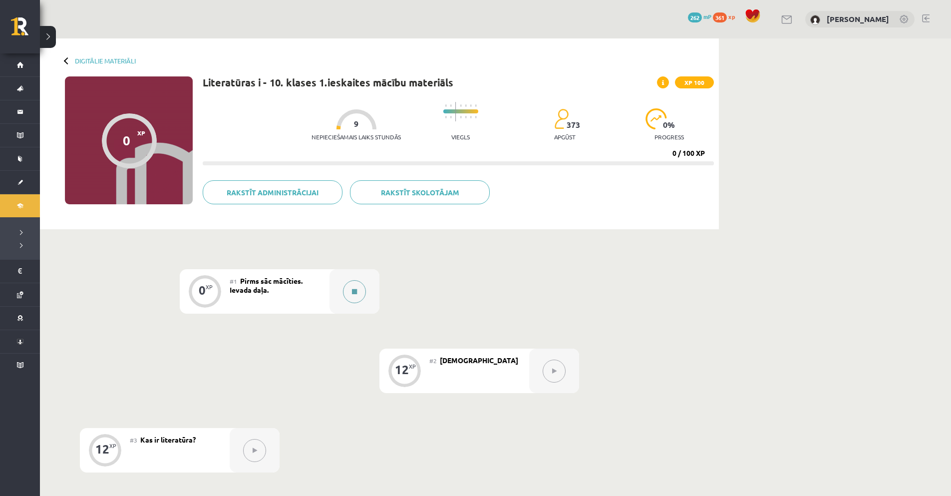
click at [357, 286] on button at bounding box center [354, 291] width 23 height 23
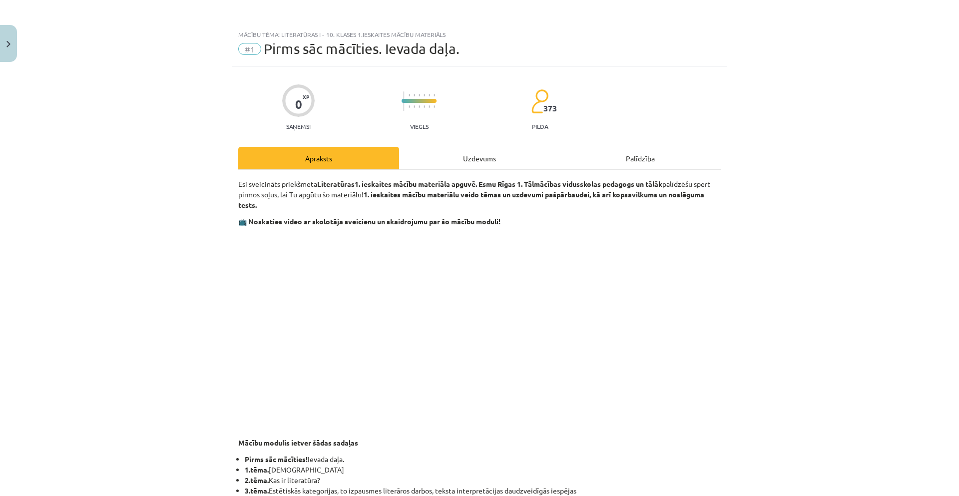
click at [473, 155] on div "Uzdevums" at bounding box center [479, 158] width 161 height 22
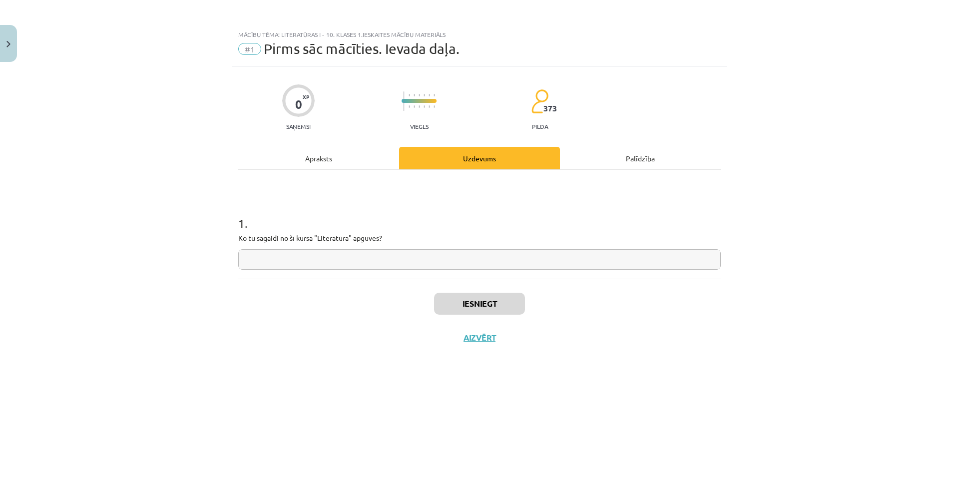
click at [339, 260] on input "text" at bounding box center [479, 259] width 482 height 20
paste input "**********"
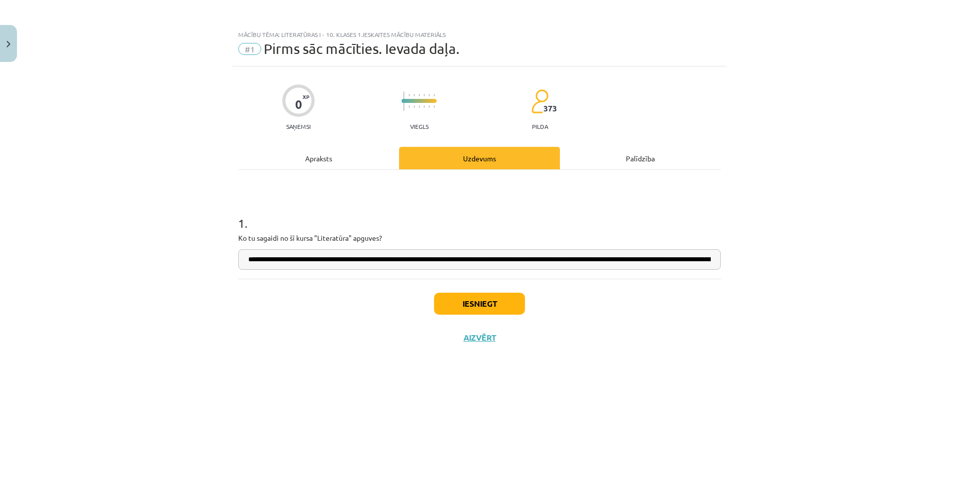
scroll to position [0, 100]
type input "**********"
click at [469, 306] on button "Iesniegt" at bounding box center [479, 304] width 91 height 22
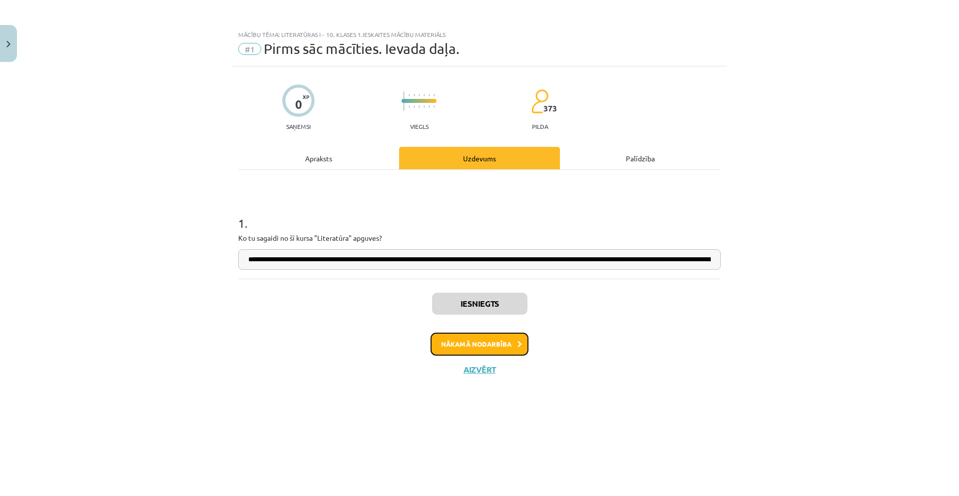
click at [472, 338] on button "Nākamā nodarbība" at bounding box center [479, 344] width 98 height 23
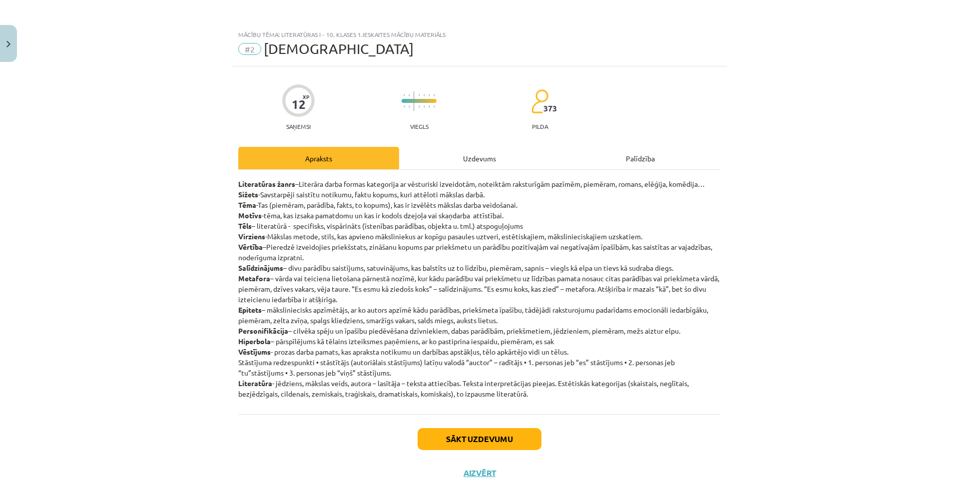
click at [469, 159] on div "Uzdevums" at bounding box center [479, 158] width 161 height 22
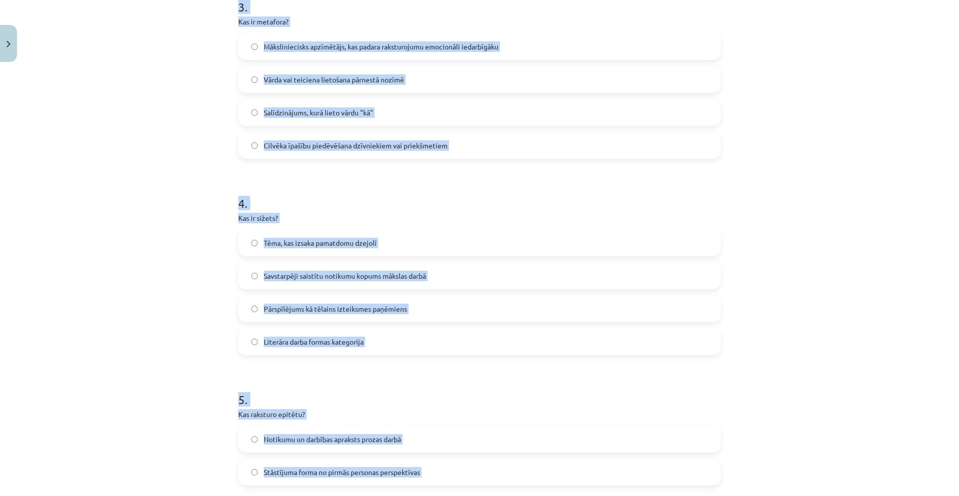
scroll to position [780, 0]
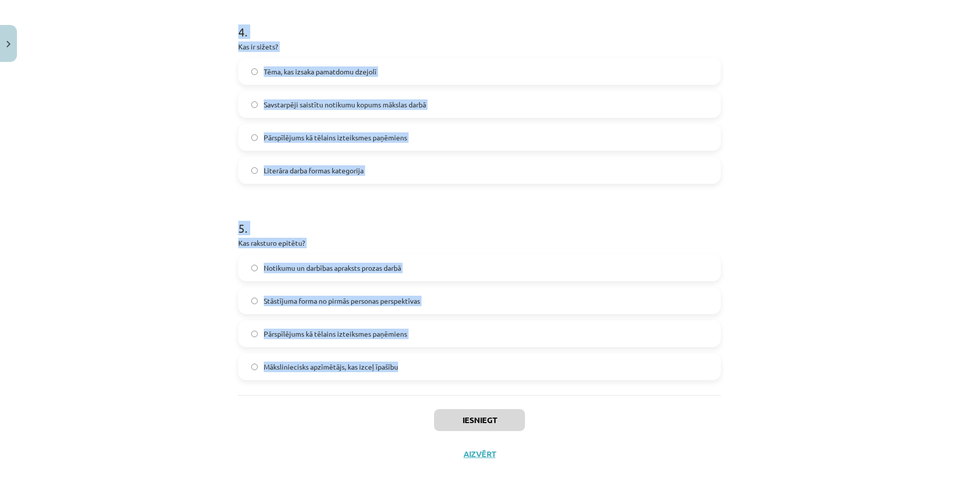
drag, startPoint x: 229, startPoint y: 207, endPoint x: 407, endPoint y: 355, distance: 232.2
copy form "7 . Lor ip dolorsi ametconsec? Adipisci elitseddoei temporincid utl etdolorema …"
click at [94, 340] on div "Mācību tēma: Literatūras i - 10. klases 1.ieskaites mācību materiāls #2 Jēdzien…" at bounding box center [479, 248] width 959 height 496
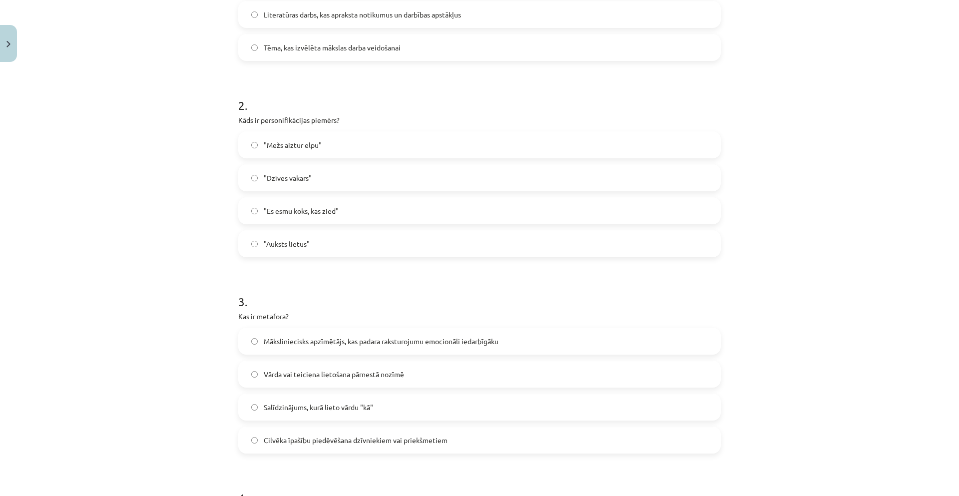
scroll to position [298, 0]
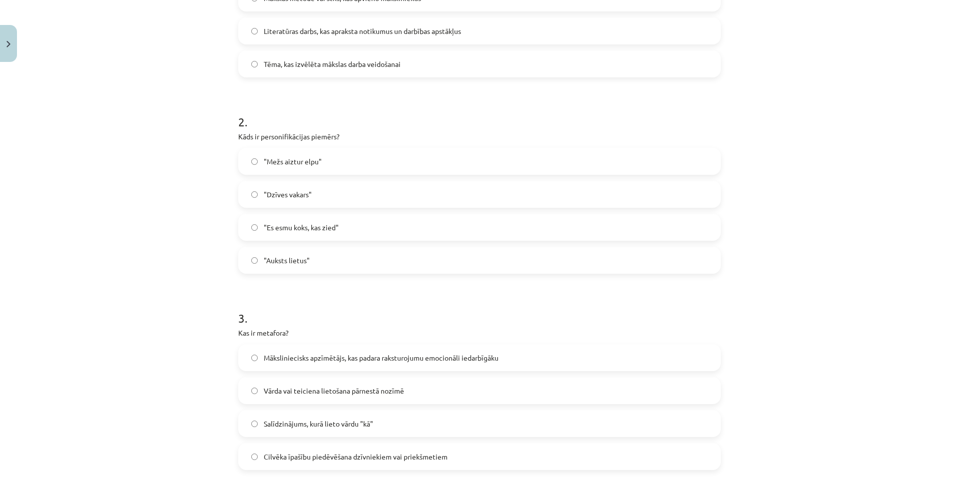
click at [316, 159] on span ""Mežs aiztur elpu"" at bounding box center [293, 161] width 58 height 10
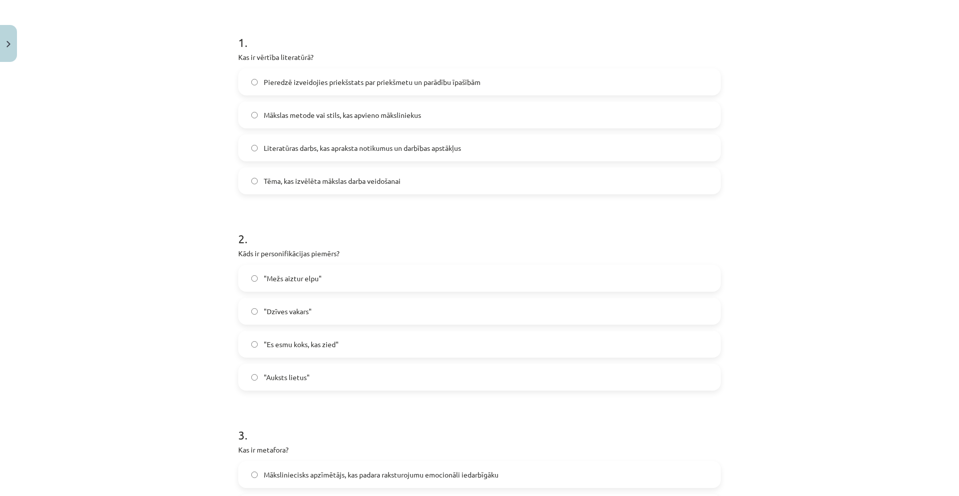
click at [273, 72] on label "Pieredzē izveidojies priekšstats par priekšmetu un parādību īpašībām" at bounding box center [479, 81] width 480 height 25
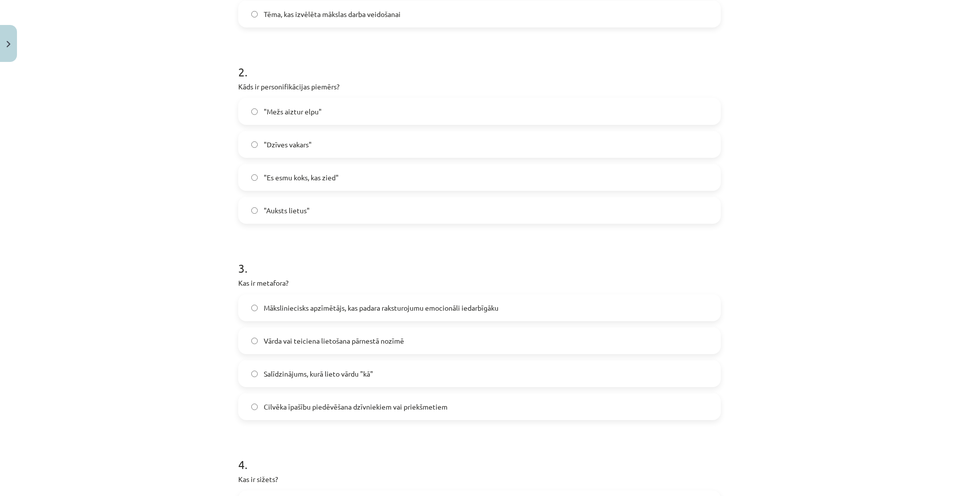
scroll to position [364, 0]
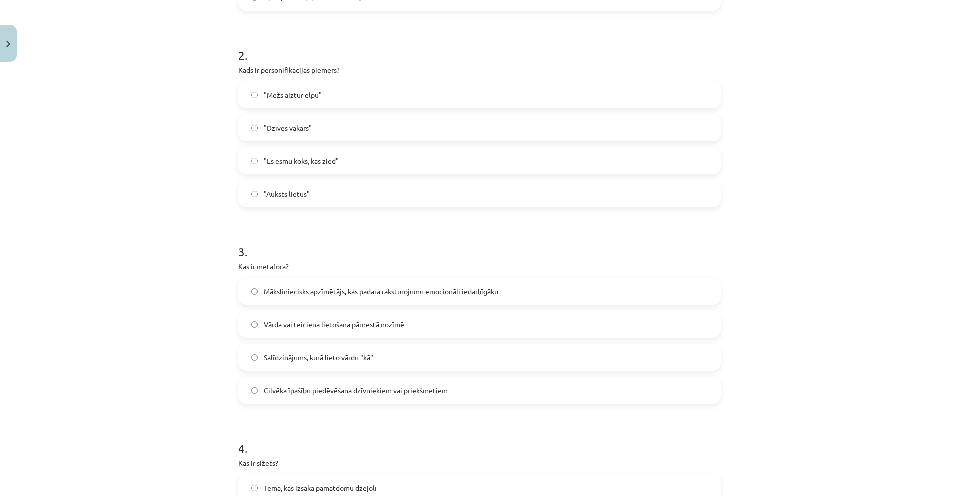
click at [317, 330] on label "Vārda vai teiciena lietošana pārnestā nozīmē" at bounding box center [479, 324] width 480 height 25
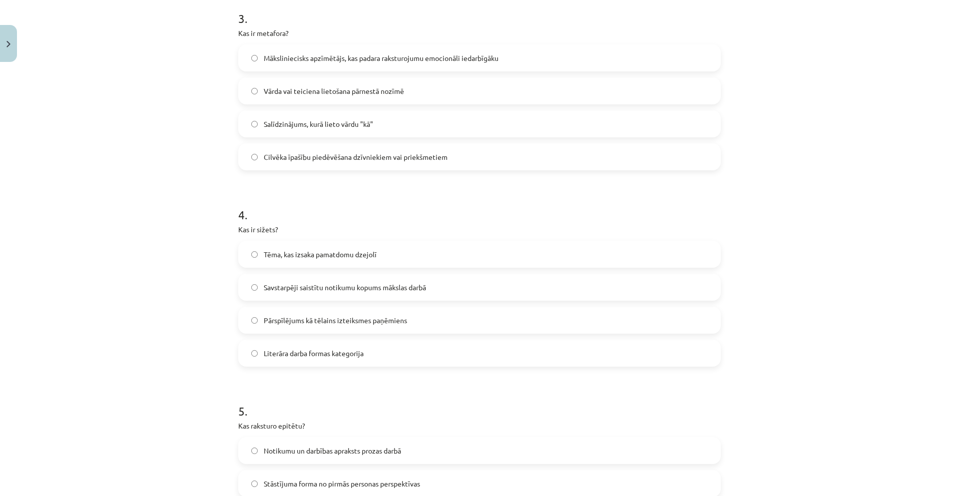
scroll to position [664, 0]
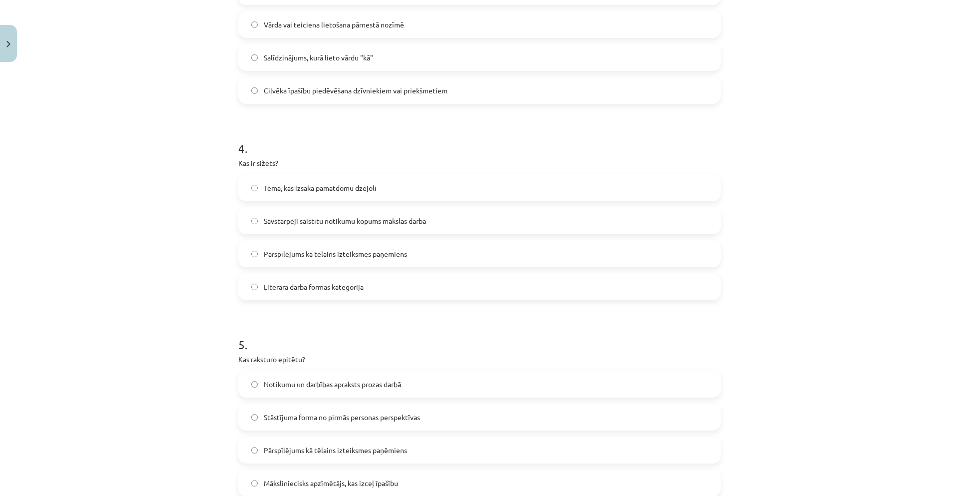
click at [336, 229] on label "Savstarpēji saistītu notikumu kopums mākslas darbā" at bounding box center [479, 220] width 480 height 25
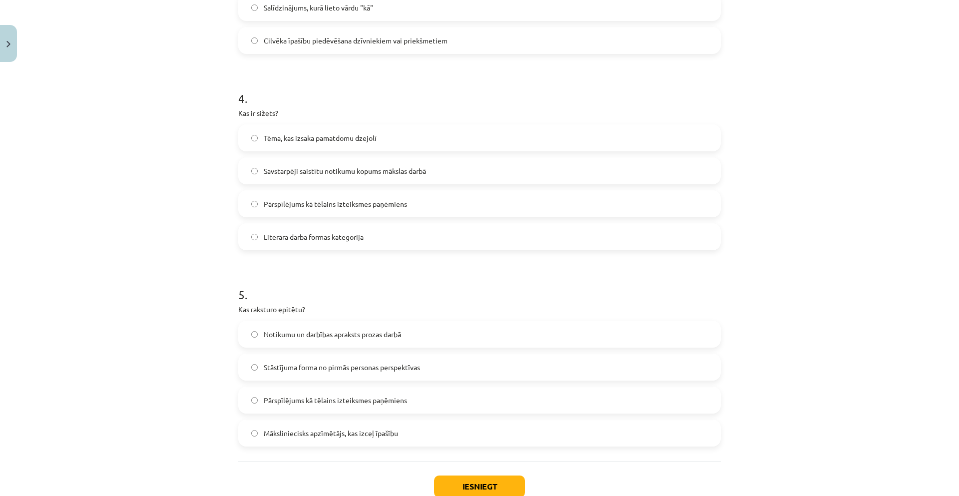
scroll to position [747, 0]
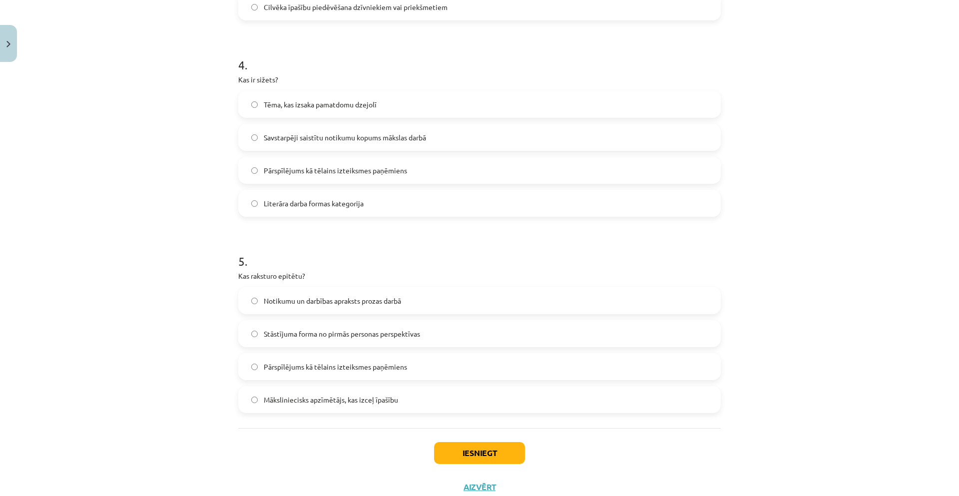
click at [280, 399] on span "Māksliniecisks apzīmētājs, kas izceļ īpašību" at bounding box center [331, 399] width 134 height 10
click at [478, 454] on button "Iesniegt" at bounding box center [479, 453] width 91 height 22
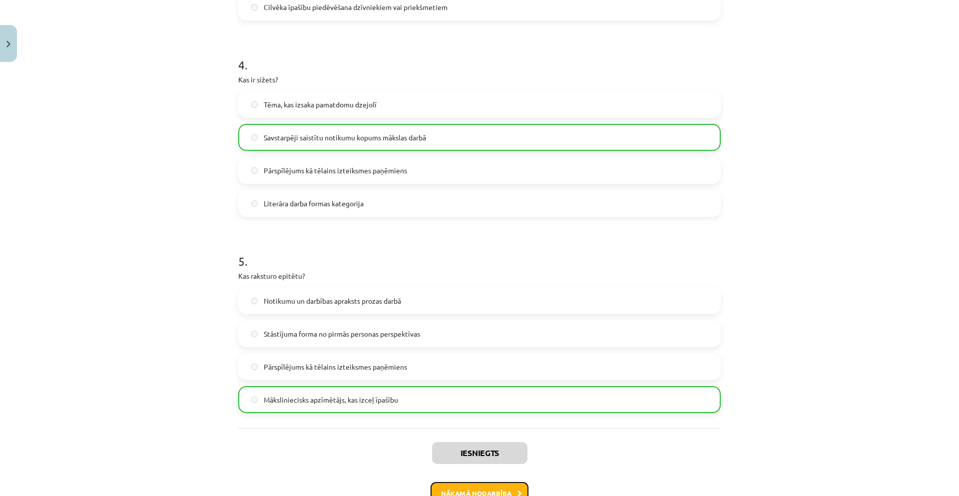
click at [434, 490] on button "Nākamā nodarbība" at bounding box center [479, 493] width 98 height 23
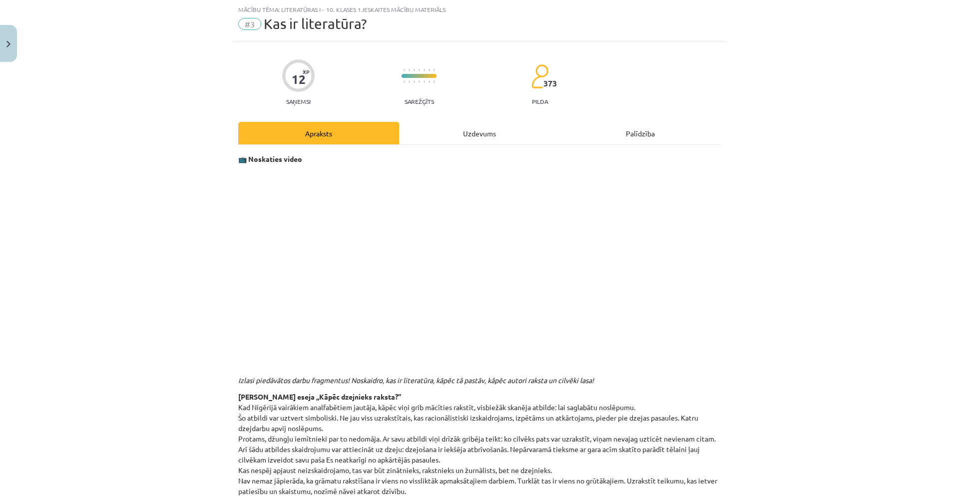
click at [468, 134] on div "Uzdevums" at bounding box center [479, 133] width 161 height 22
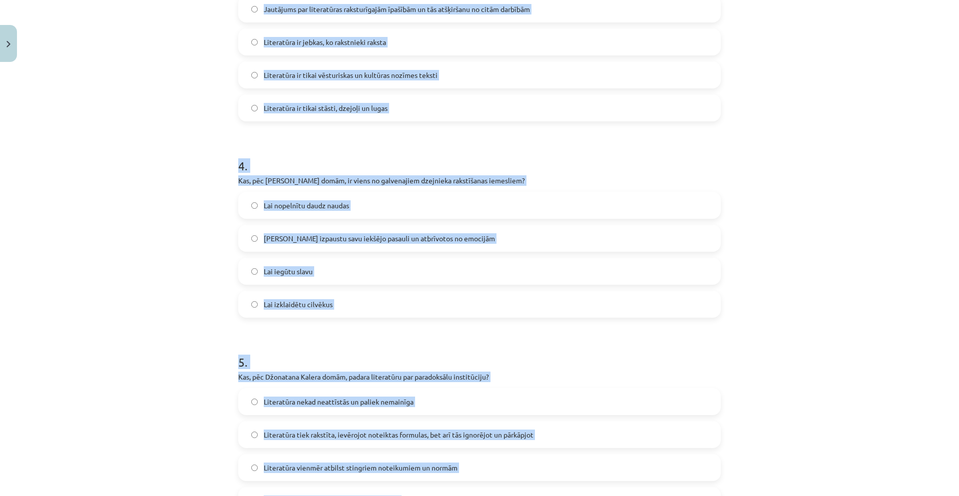
scroll to position [780, 0]
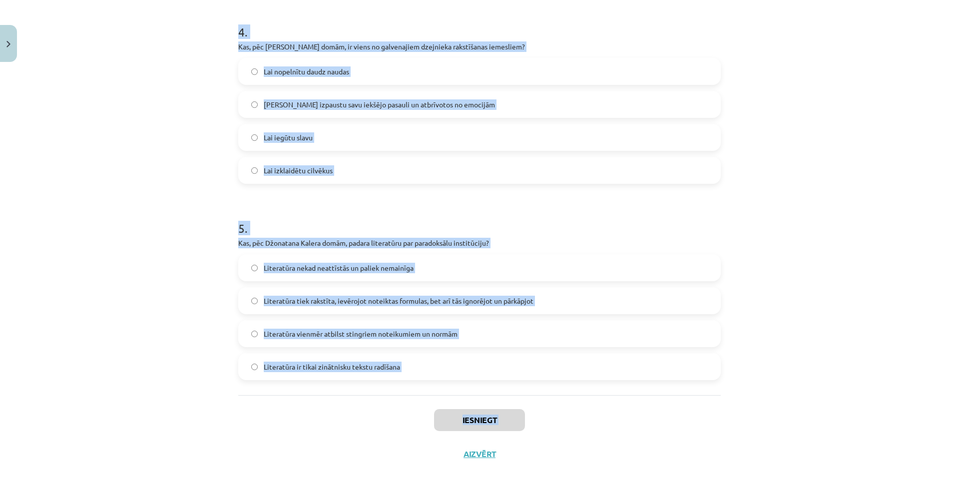
drag, startPoint x: 231, startPoint y: 200, endPoint x: 366, endPoint y: 433, distance: 269.8
click at [358, 480] on div "Mācību tēma: Literatūras i - 10. klases 1.ieskaites mācību materiāls #3 Kas ir …" at bounding box center [479, 248] width 959 height 496
copy div "1 . Kāda ir Zentas Mauriņas nostāja pret cilvēkiem, kuri apgalvo, ka rakstītu g…"
click at [19, 328] on div "Mācību tēma: Literatūras i - 10. klases 1.ieskaites mācību materiāls #3 Kas ir …" at bounding box center [479, 248] width 959 height 496
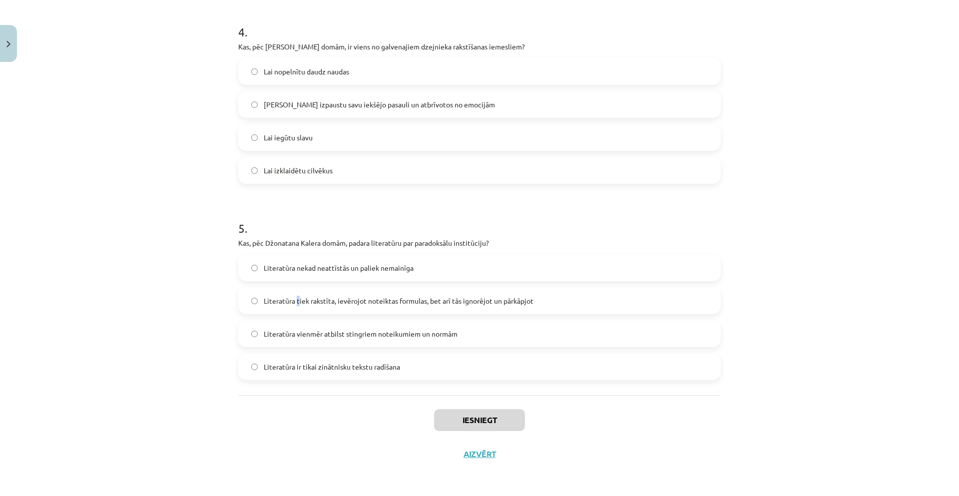
click at [293, 298] on span "Literatūra tiek rakstīta, ievērojot noteiktas formulas, bet arī tās ignorējot u…" at bounding box center [399, 301] width 270 height 10
click at [287, 299] on span "Literatūra tiek rakstīta, ievērojot noteiktas formulas, bet arī tās ignorējot u…" at bounding box center [399, 301] width 270 height 10
drag, startPoint x: 166, startPoint y: 152, endPoint x: 162, endPoint y: 146, distance: 7.9
click at [166, 152] on div "Mācību tēma: Literatūras i - 10. klases 1.ieskaites mācību materiāls #3 Kas ir …" at bounding box center [479, 248] width 959 height 496
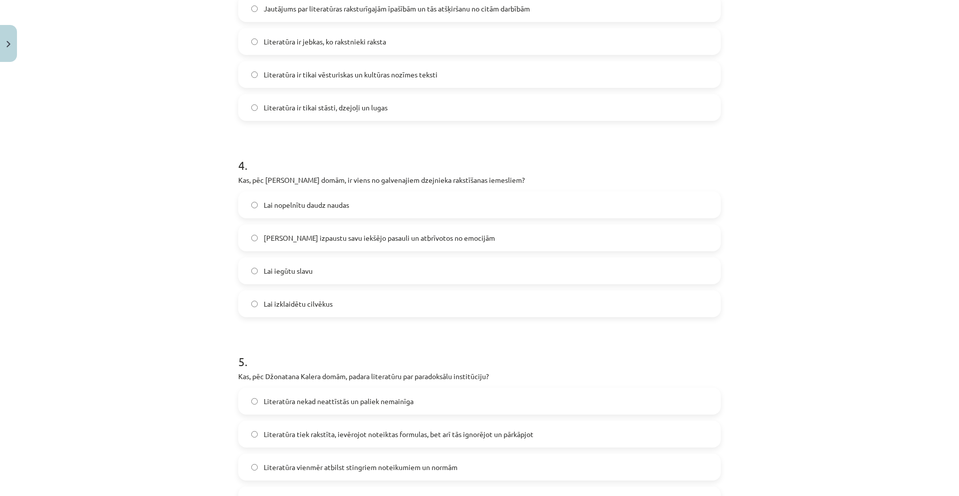
click at [289, 236] on span "Lai izpaustu savu iekšējo pasauli un atbrīvotos no emocijām" at bounding box center [379, 238] width 231 height 10
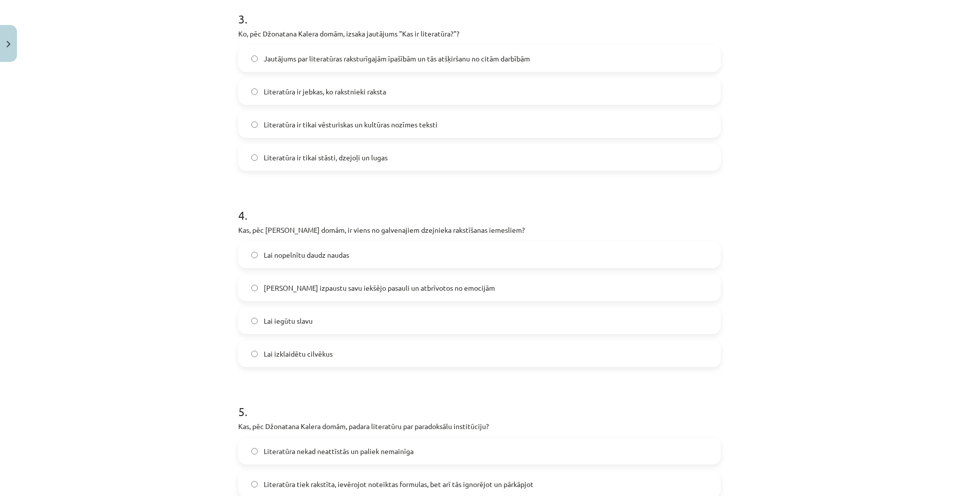
scroll to position [530, 0]
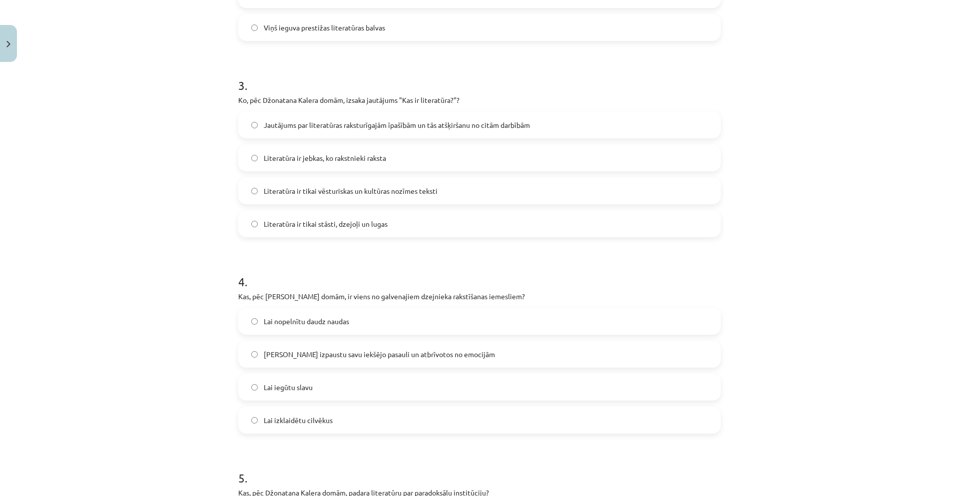
click at [313, 118] on label "Jautājums par literatūras raksturīgajām īpašībām un tās atšķiršanu no citām dar…" at bounding box center [479, 124] width 480 height 25
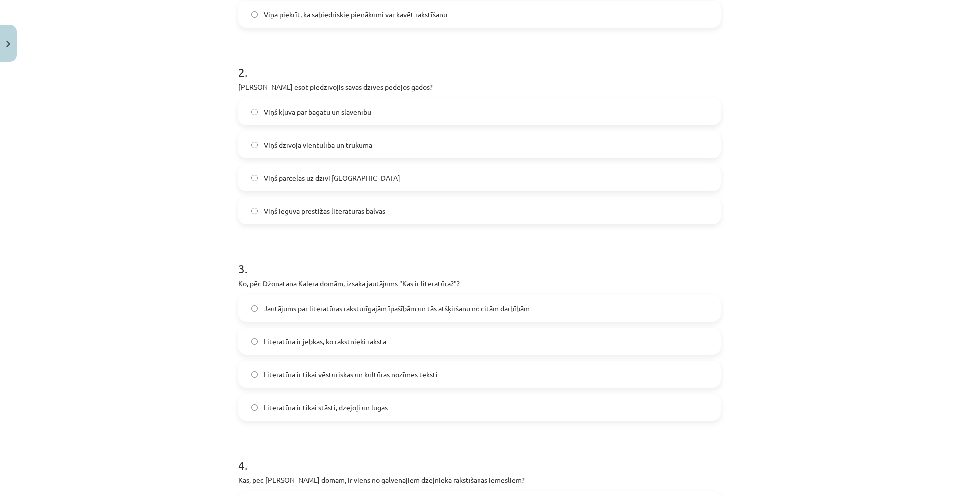
scroll to position [331, 0]
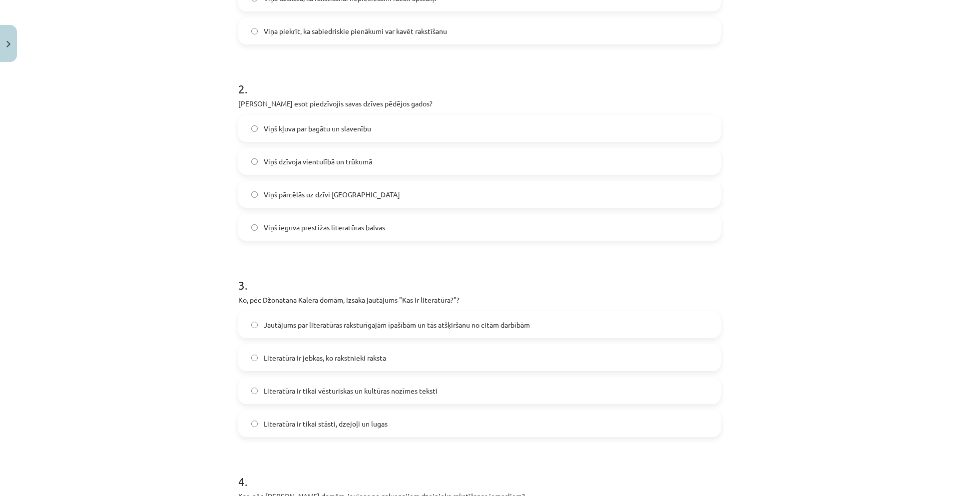
click at [328, 161] on span "Viņš dzīvoja vientulībā un trūkumā" at bounding box center [318, 161] width 108 height 10
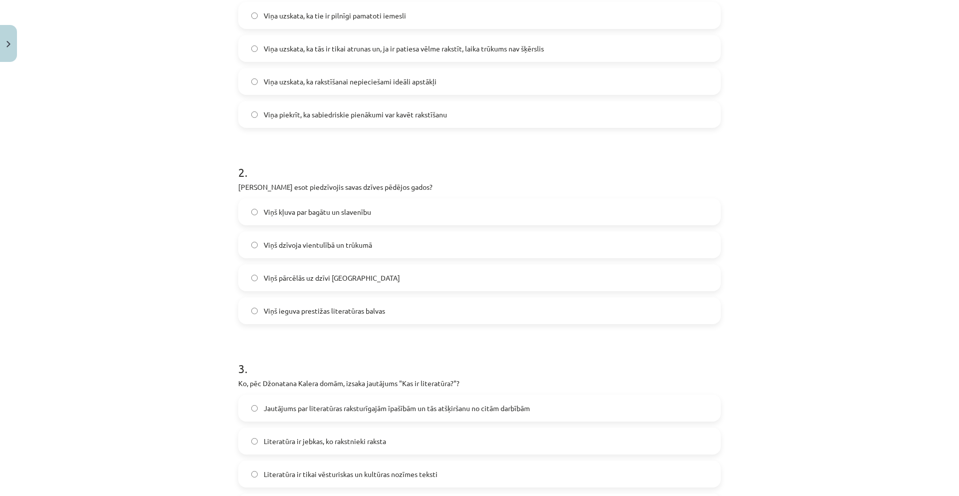
scroll to position [197, 0]
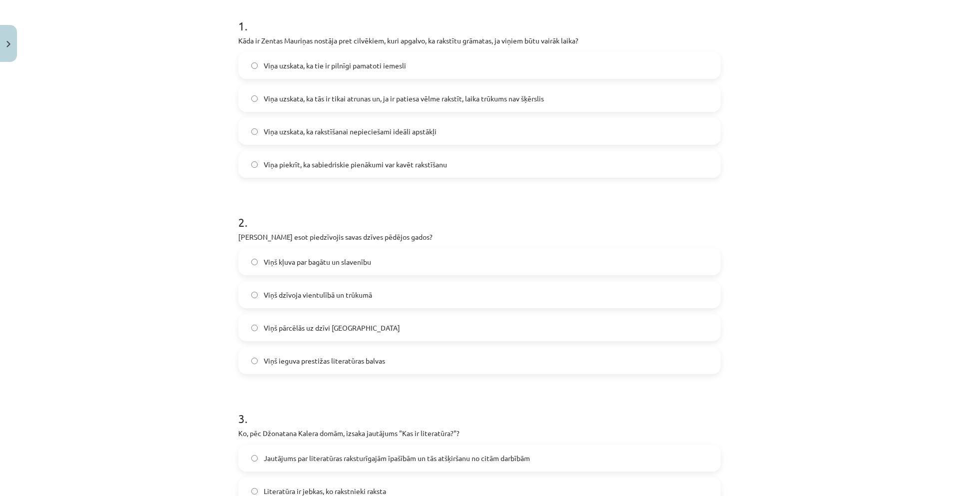
click at [390, 102] on span "Viņa uzskata, ka tās ir tikai atrunas un, ja ir patiesa vēlme rakstīt, laika tr…" at bounding box center [404, 98] width 280 height 10
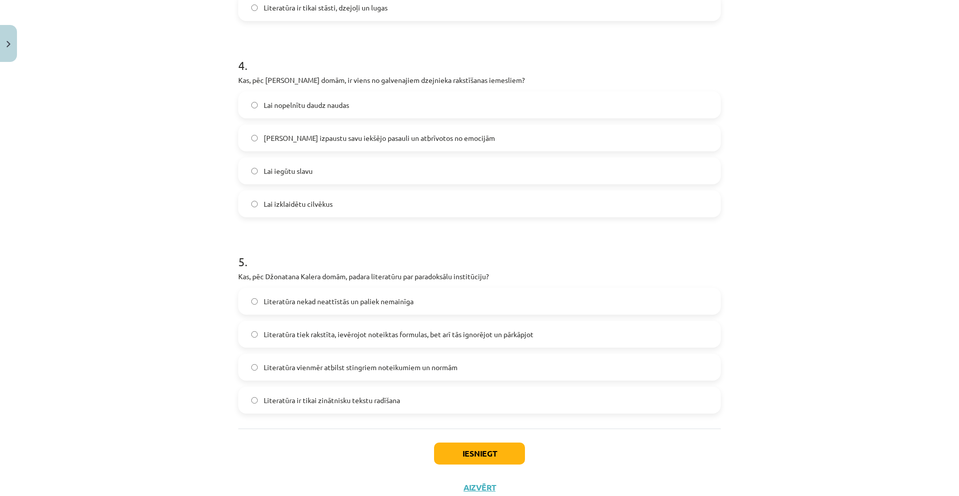
scroll to position [780, 0]
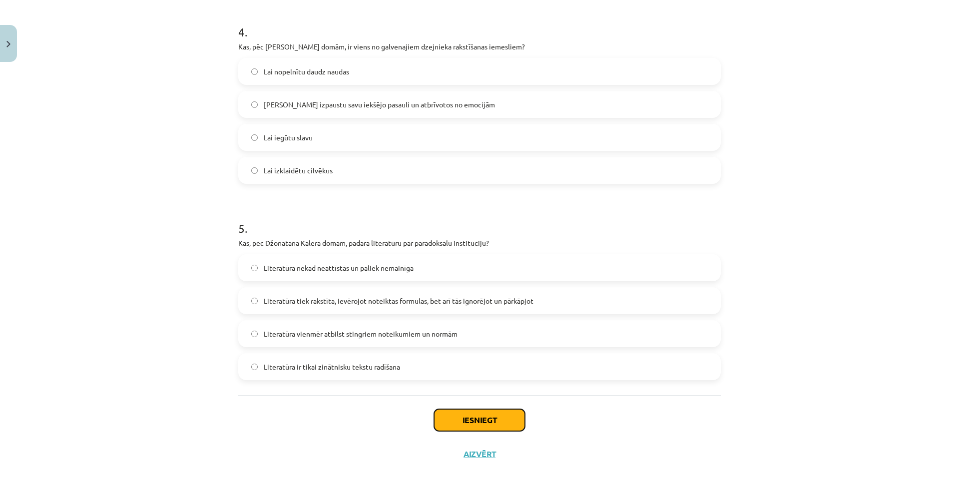
click at [488, 423] on button "Iesniegt" at bounding box center [479, 420] width 91 height 22
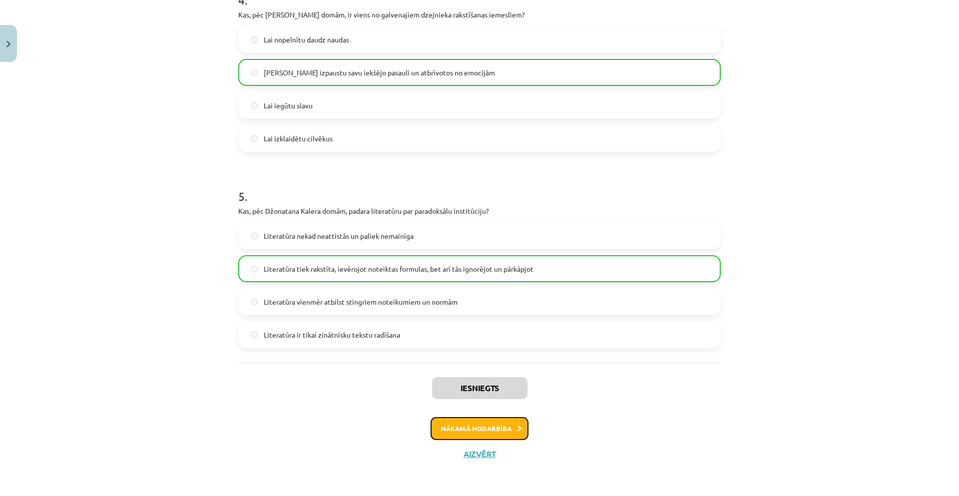
click at [475, 424] on button "Nākamā nodarbība" at bounding box center [479, 428] width 98 height 23
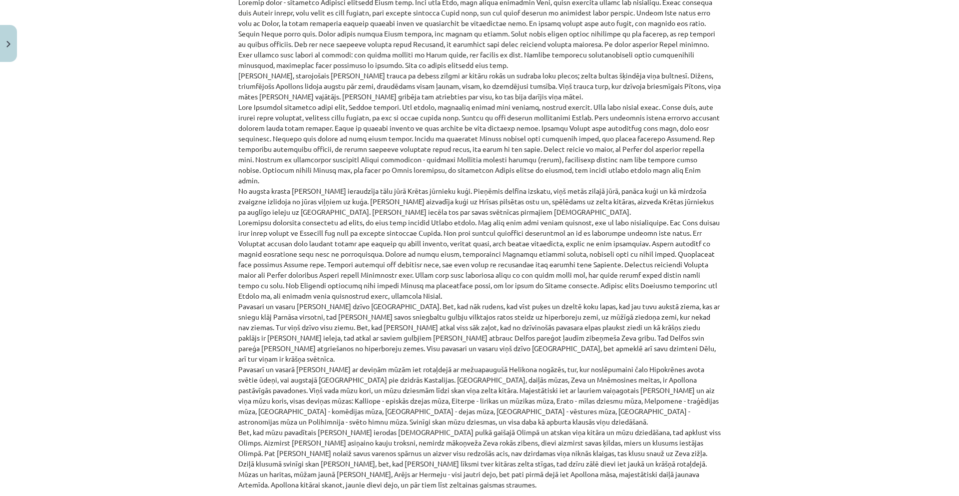
scroll to position [25, 0]
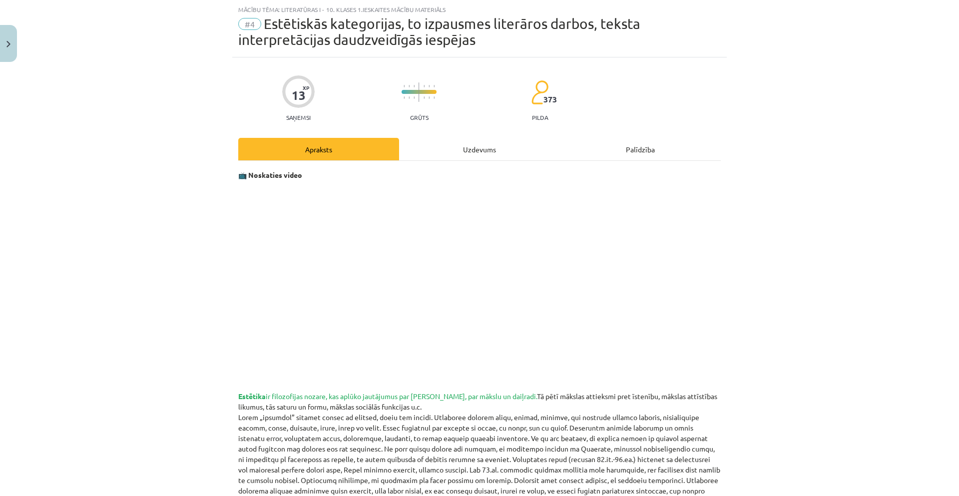
click at [484, 149] on div "Uzdevums" at bounding box center [479, 149] width 161 height 22
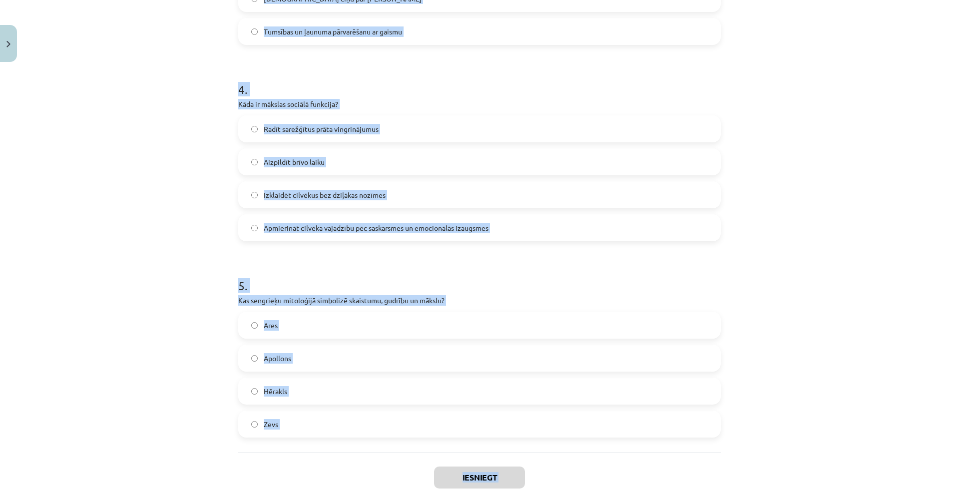
scroll to position [796, 0]
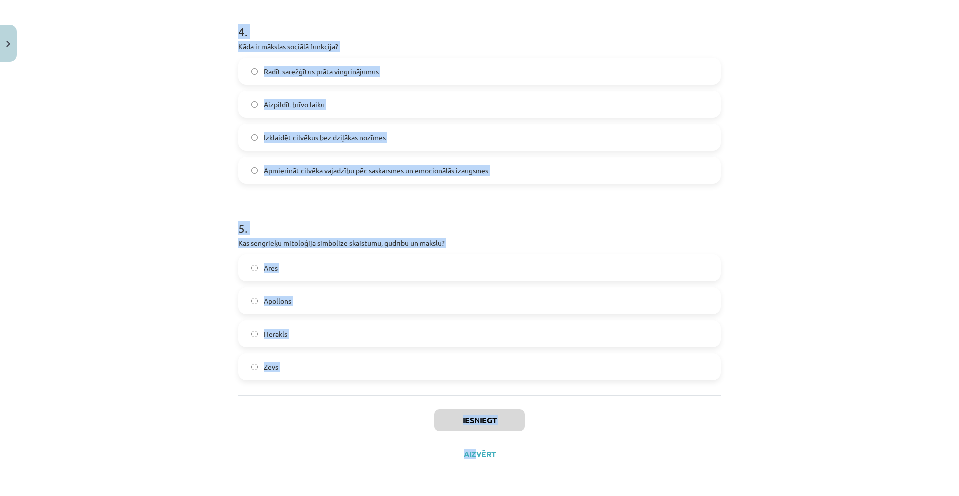
drag, startPoint x: 224, startPoint y: 211, endPoint x: 420, endPoint y: 449, distance: 308.9
click at [468, 489] on div "Mācību tēma: Literatūras i - 10. klases 1.ieskaites mācību materiāls #4 Estētis…" at bounding box center [479, 248] width 959 height 496
copy div "1 . Kāda bija senajiem grieķiem skaistuma ideāla būtiskākā īpašība? Fiziskais s…"
click at [162, 293] on div "Mācību tēma: Literatūras i - 10. klases 1.ieskaites mācību materiāls #4 Estētis…" at bounding box center [479, 248] width 959 height 496
click at [137, 248] on div "Mācību tēma: Literatūras i - 10. klases 1.ieskaites mācību materiāls #4 Estētis…" at bounding box center [479, 248] width 959 height 496
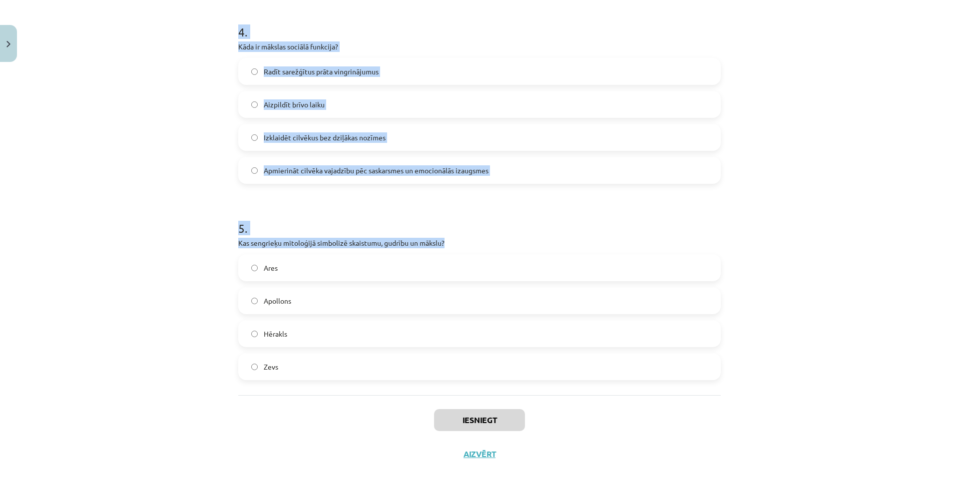
click at [137, 250] on div "Mācību tēma: Literatūras i - 10. klases 1.ieskaites mācību materiāls #4 Estētis…" at bounding box center [479, 248] width 959 height 496
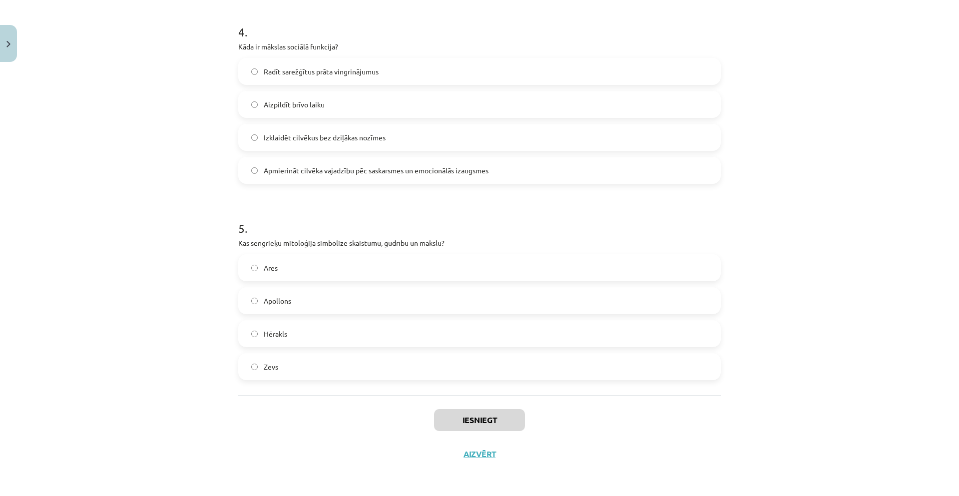
click at [137, 250] on div "Mācību tēma: Literatūras i - 10. klases 1.ieskaites mācību materiāls #4 Estētis…" at bounding box center [479, 248] width 959 height 496
click at [137, 252] on div "Mācību tēma: Literatūras i - 10. klases 1.ieskaites mācību materiāls #4 Estētis…" at bounding box center [479, 248] width 959 height 496
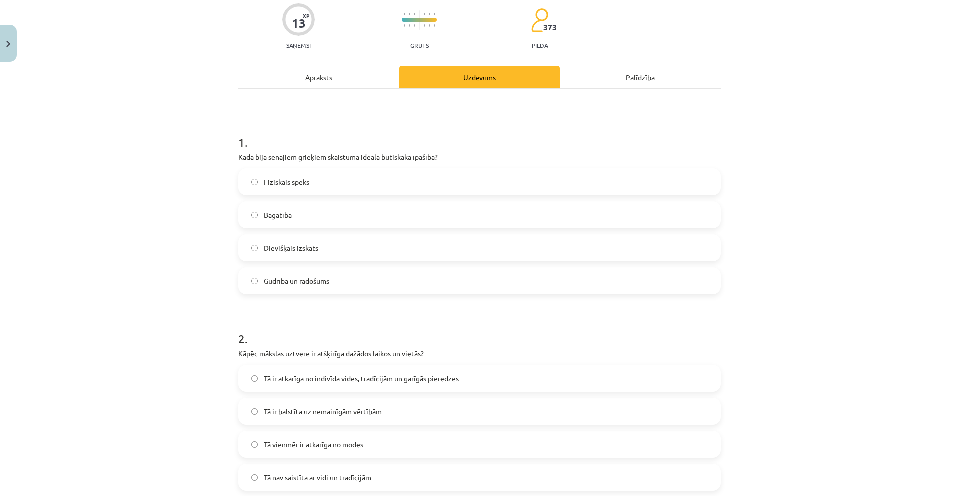
scroll to position [80, 0]
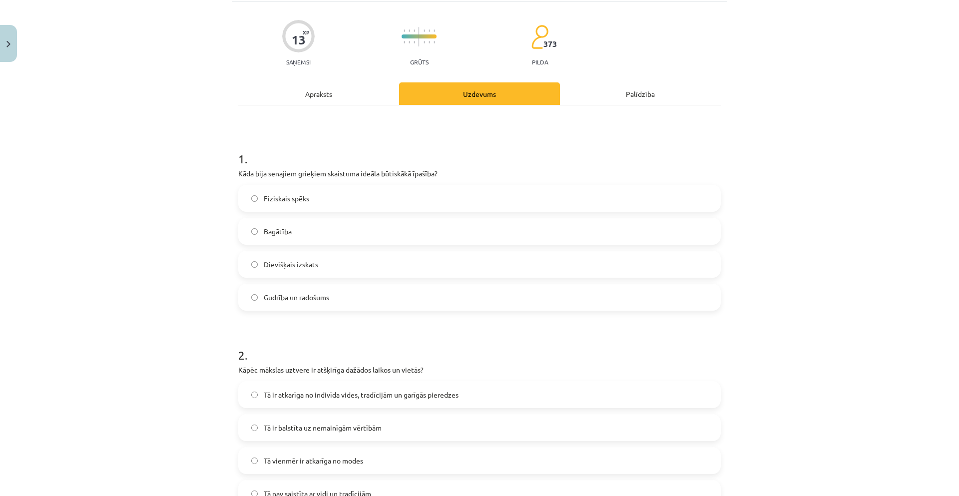
click at [304, 261] on span "Dievišķais izskats" at bounding box center [291, 264] width 54 height 10
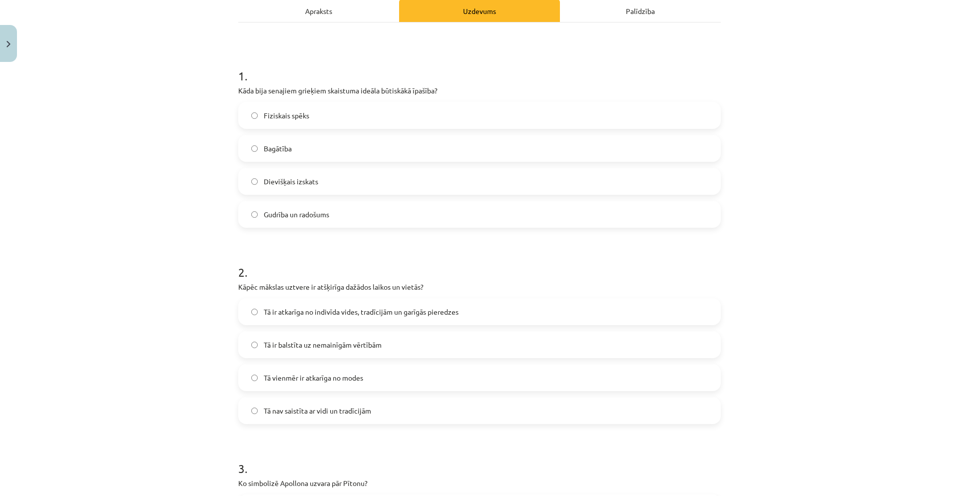
scroll to position [213, 0]
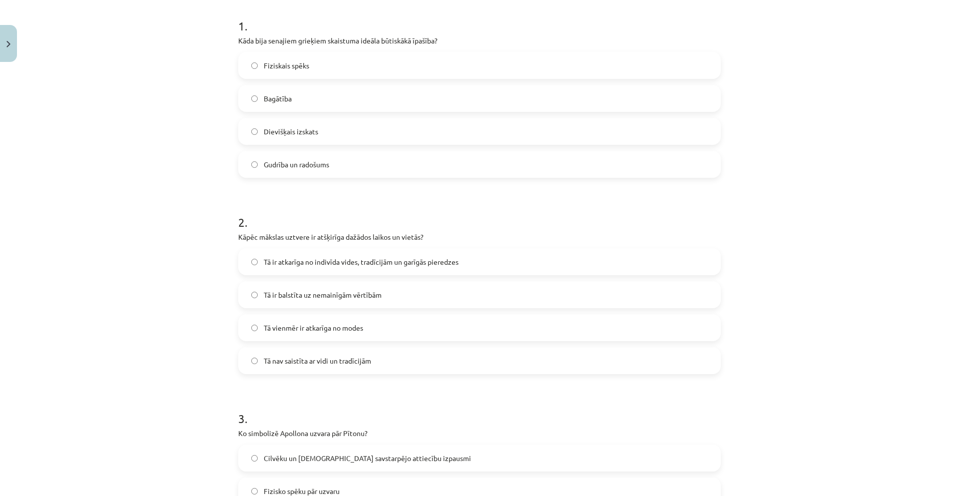
click at [289, 257] on span "Tā ir atkarīga no indivīda vides, tradīcijām un garīgās pieredzes" at bounding box center [361, 262] width 195 height 10
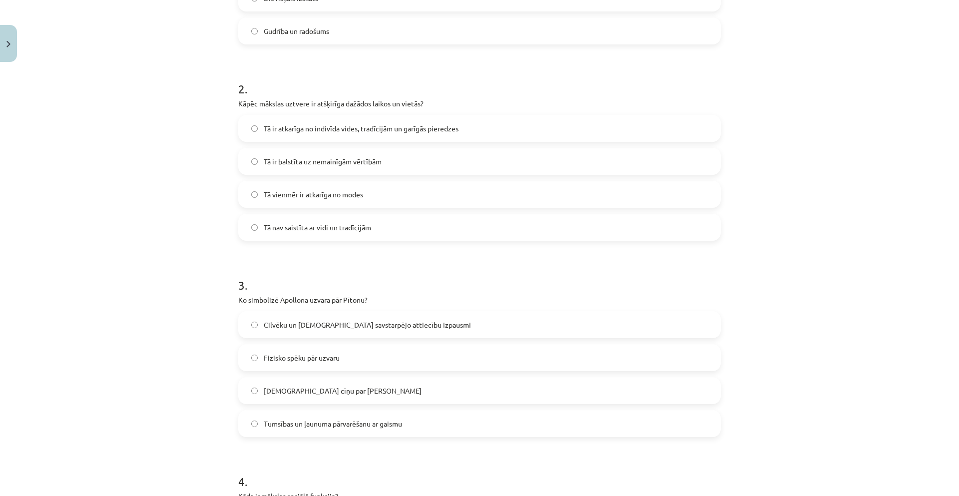
scroll to position [396, 0]
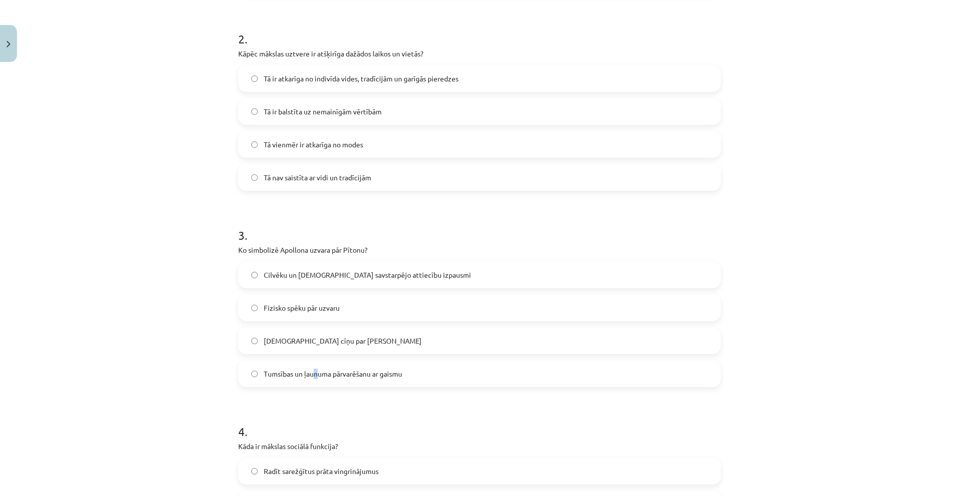
click at [312, 381] on label "Tumsības un ļaunuma pārvarēšanu ar gaismu" at bounding box center [479, 373] width 480 height 25
click at [290, 366] on label "Tumsības un ļaunuma pārvarēšanu ar gaismu" at bounding box center [479, 373] width 480 height 25
drag, startPoint x: 296, startPoint y: 338, endPoint x: 297, endPoint y: 347, distance: 8.5
click at [297, 338] on span "Dievu cīņu par varu" at bounding box center [343, 341] width 158 height 10
click at [165, 166] on div "Mācību tēma: Literatūras i - 10. klases 1.ieskaites mācību materiāls #4 Estētis…" at bounding box center [479, 248] width 959 height 496
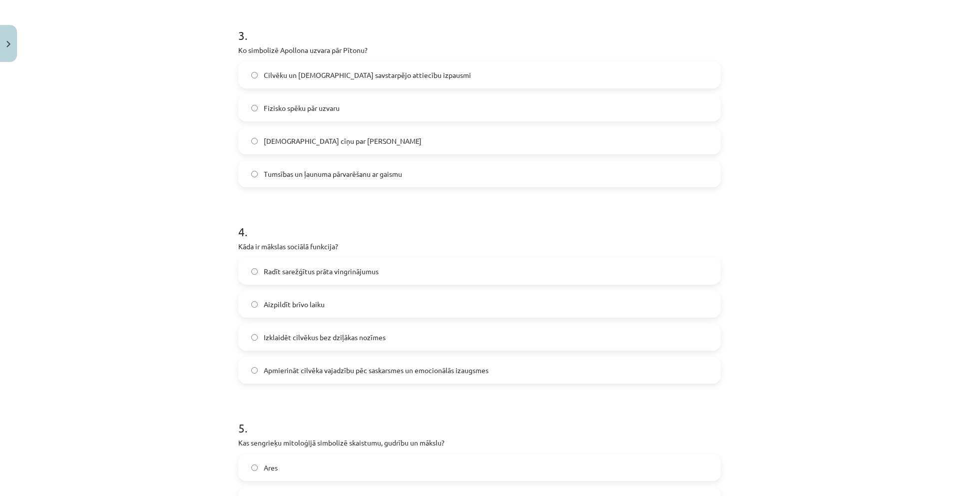
click at [318, 377] on label "Apmierināt cilvēka vajadzību pēc saskarsmes un emocionālās izaugsmes" at bounding box center [479, 369] width 480 height 25
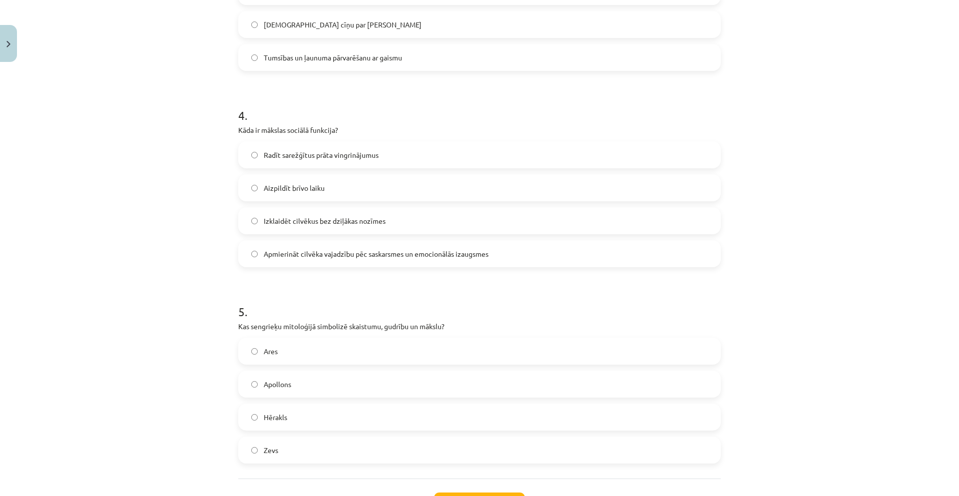
scroll to position [796, 0]
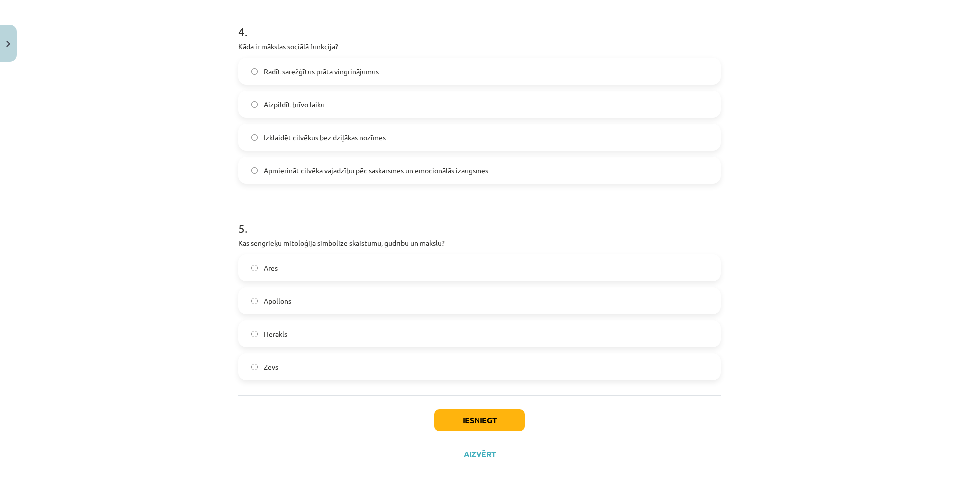
click at [329, 300] on label "Apollons" at bounding box center [479, 300] width 480 height 25
click at [489, 419] on button "Iesniegt" at bounding box center [479, 420] width 91 height 22
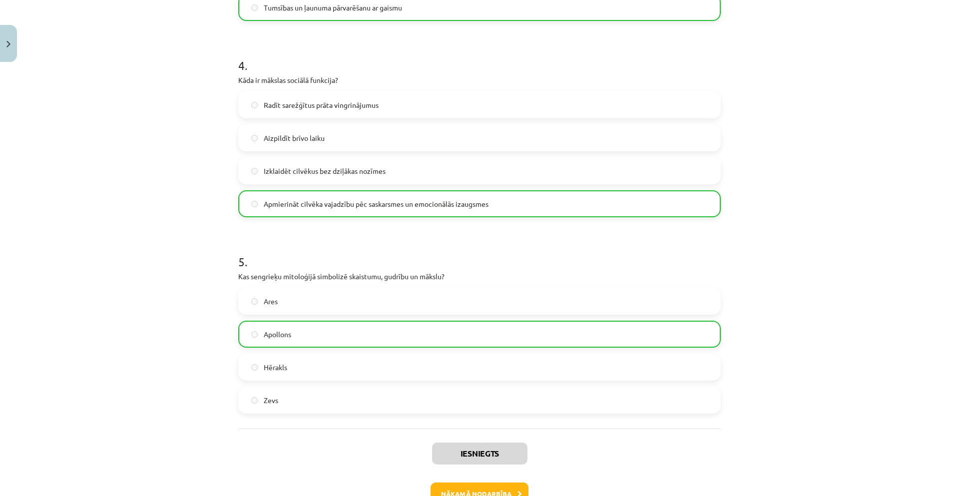
scroll to position [828, 0]
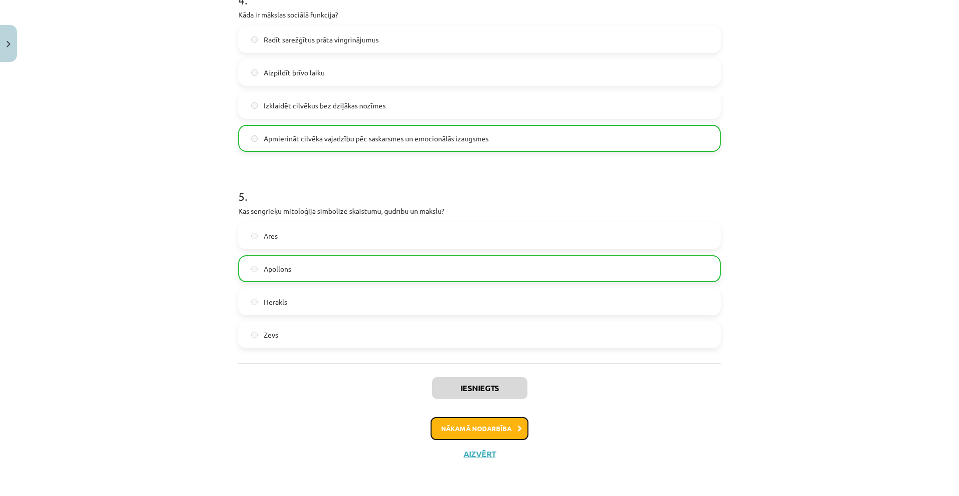
click at [512, 428] on button "Nākamā nodarbība" at bounding box center [479, 428] width 98 height 23
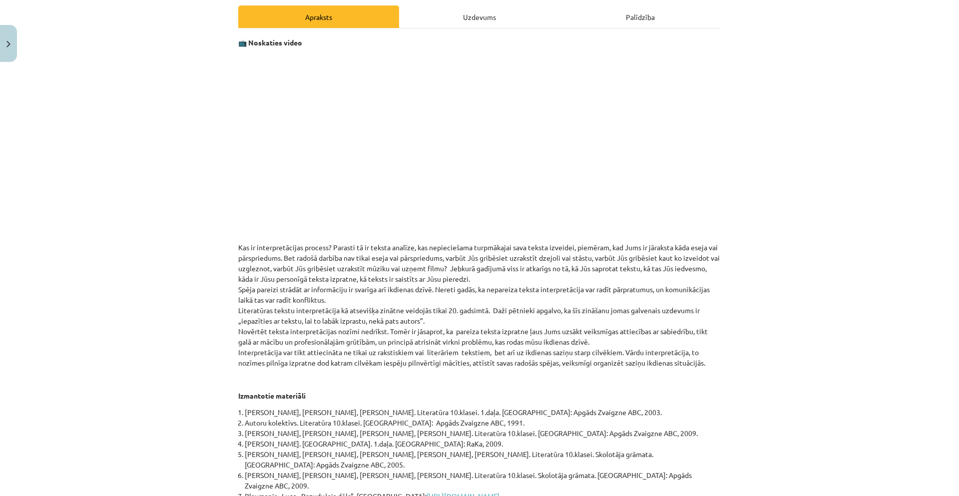
scroll to position [58, 0]
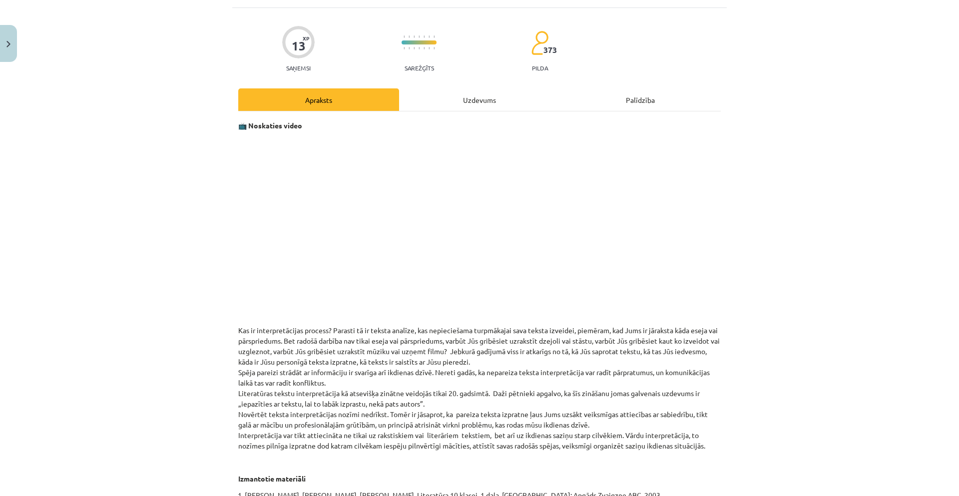
click at [468, 99] on div "Uzdevums" at bounding box center [479, 99] width 161 height 22
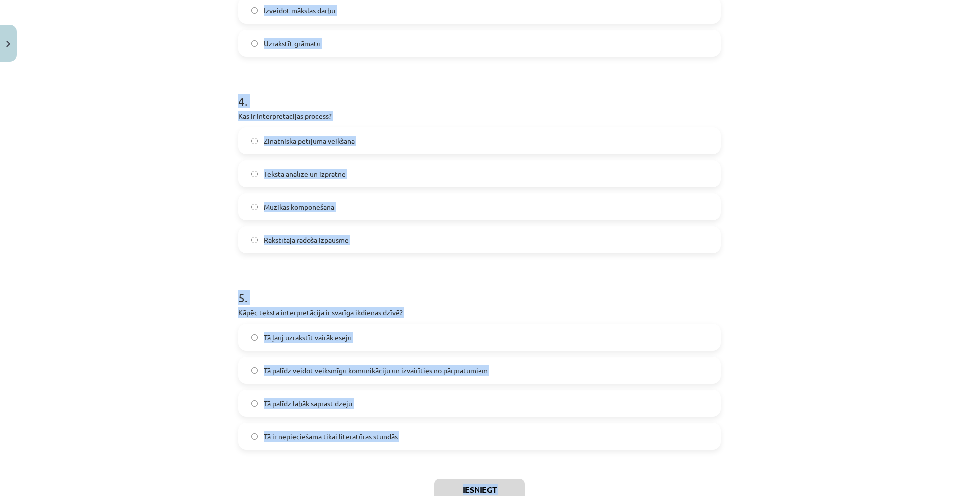
scroll to position [780, 0]
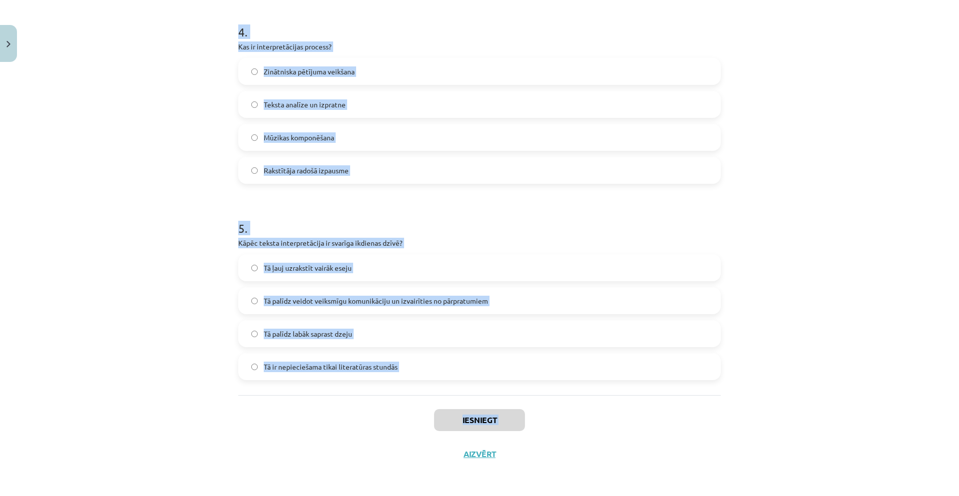
drag, startPoint x: 231, startPoint y: 211, endPoint x: 431, endPoint y: 442, distance: 306.2
click at [430, 495] on div "Mācību tēma: Literatūras i - 10. klases 1.ieskaites mācību materiāls #5 Teksta …" at bounding box center [479, 248] width 959 height 496
copy div "Kā teksta interpretācija var ietekmēt radošo darbību? Tā ir nepieciešama tikai …"
drag, startPoint x: 152, startPoint y: 307, endPoint x: 157, endPoint y: 310, distance: 6.3
click at [152, 306] on div "Mācību tēma: Literatūras i - 10. klases 1.ieskaites mācību materiāls #5 Teksta …" at bounding box center [479, 248] width 959 height 496
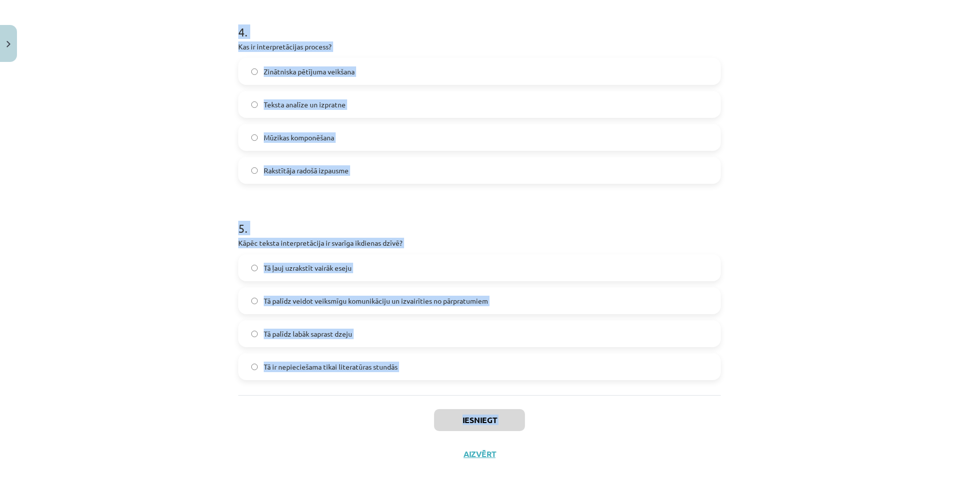
click at [105, 289] on div "Mācību tēma: Literatūras i - 10. klases 1.ieskaites mācību materiāls #5 Teksta …" at bounding box center [479, 248] width 959 height 496
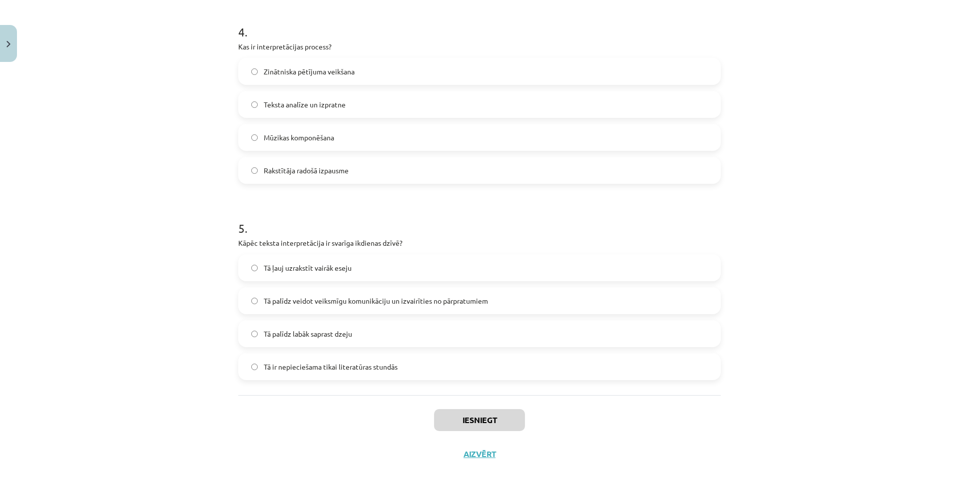
click at [307, 296] on span "Tā palīdz veidot veiksmīgu komunikāciju un izvairīties no pārpratumiem" at bounding box center [376, 301] width 224 height 10
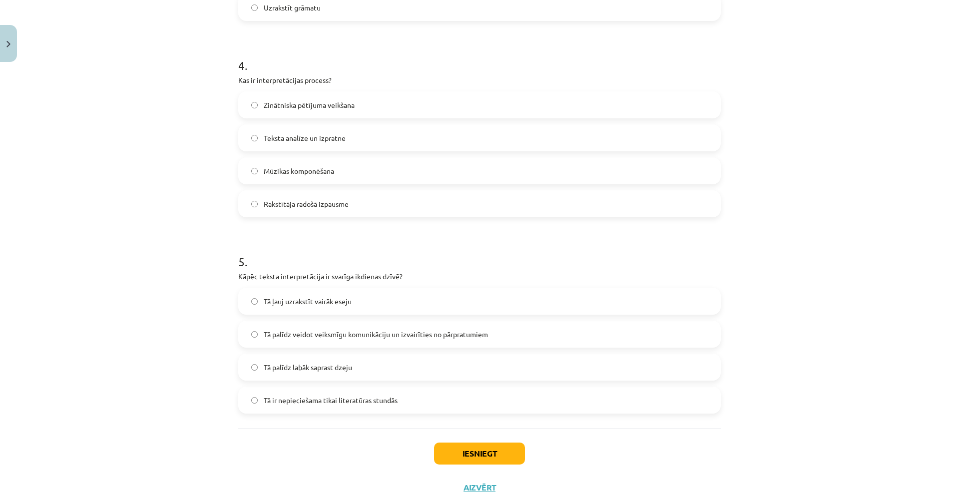
drag, startPoint x: 274, startPoint y: 138, endPoint x: 261, endPoint y: 148, distance: 16.4
click at [273, 138] on span "Teksta analīze un izpratne" at bounding box center [305, 138] width 82 height 10
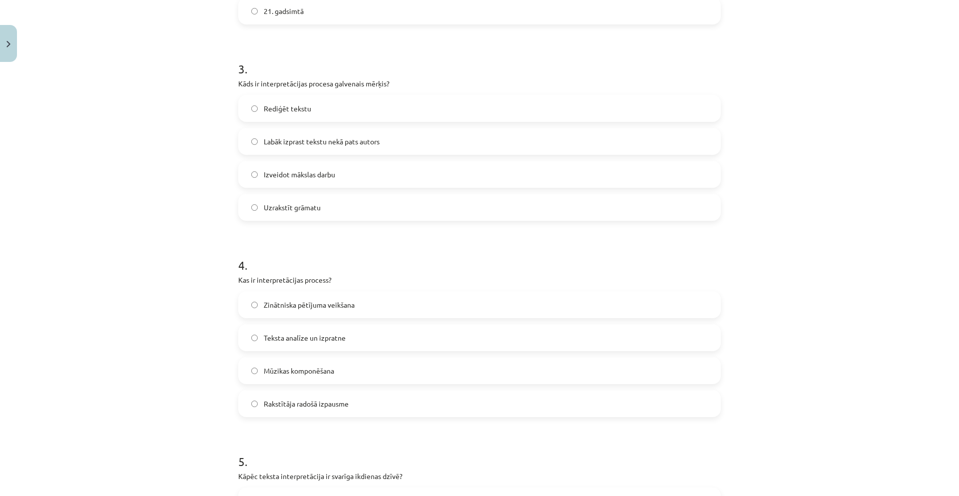
scroll to position [530, 0]
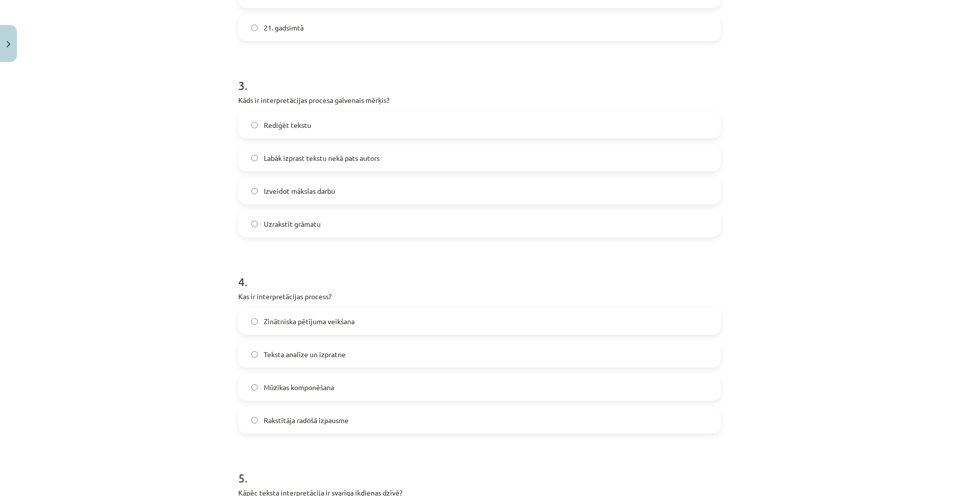
click at [300, 147] on label "Labāk izprast tekstu nekā pats autors" at bounding box center [479, 157] width 480 height 25
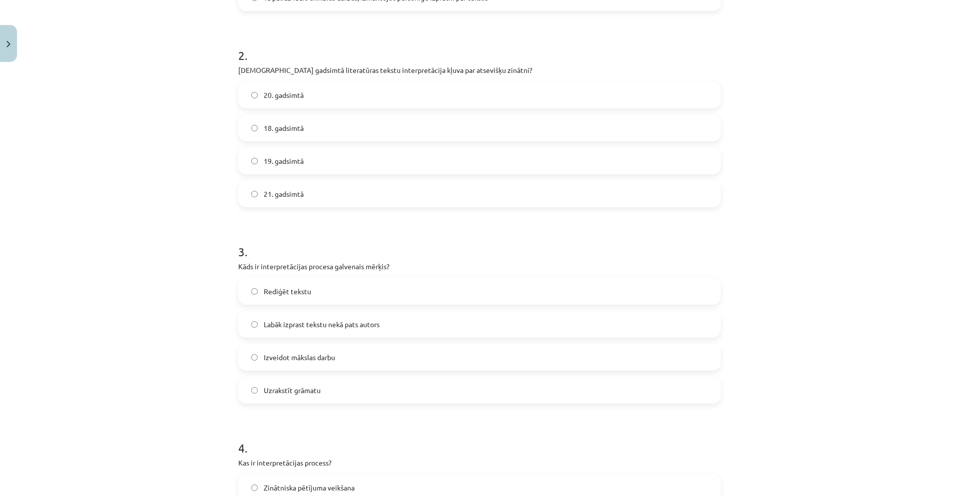
scroll to position [331, 0]
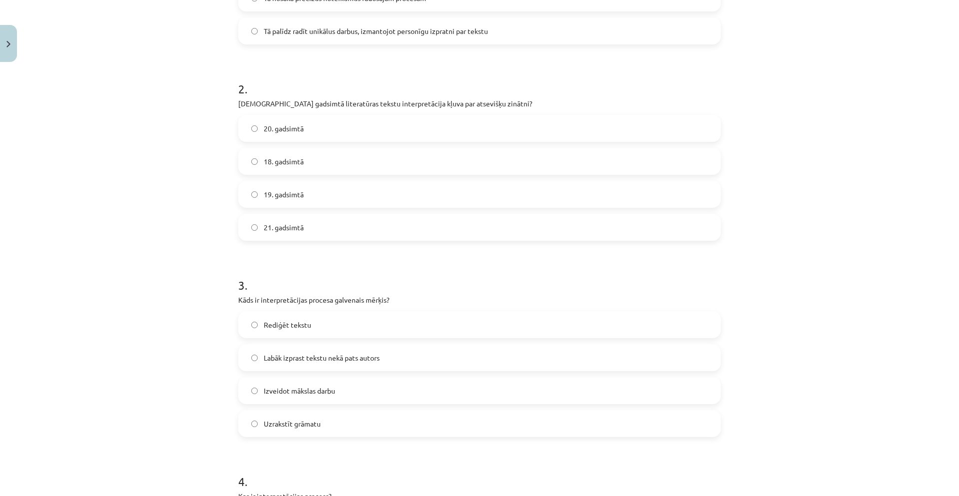
drag, startPoint x: 286, startPoint y: 127, endPoint x: 283, endPoint y: 120, distance: 7.4
click at [285, 124] on span "20. gadsimtā" at bounding box center [284, 128] width 40 height 10
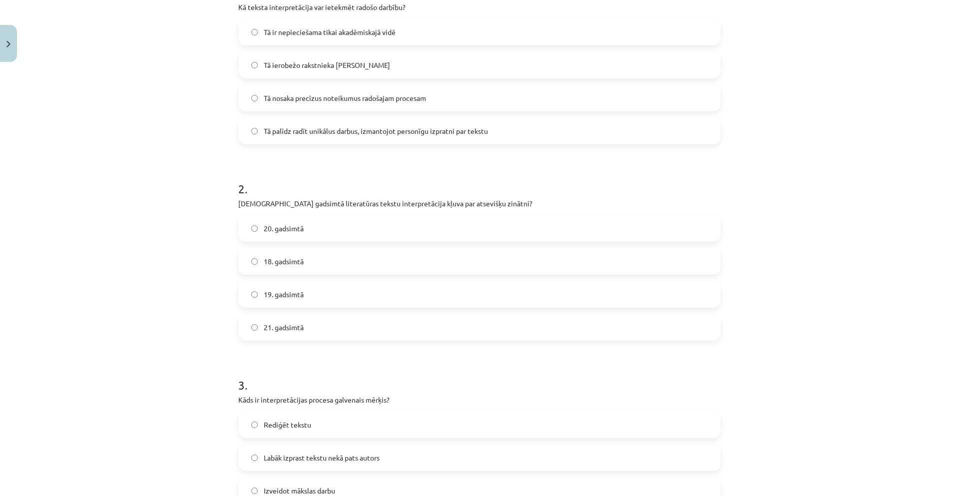
scroll to position [131, 0]
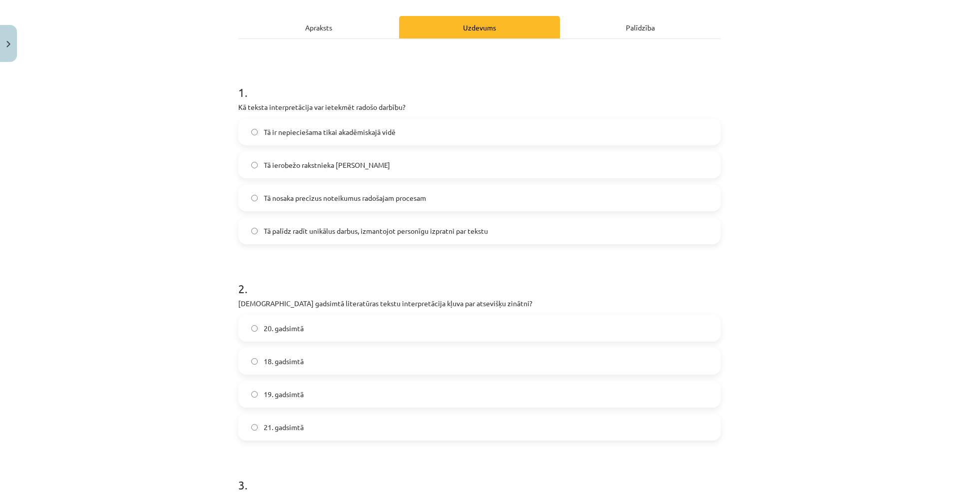
click at [321, 229] on span "Tā palīdz radīt unikālus darbus, izmantojot personīgu izpratni par tekstu" at bounding box center [376, 231] width 224 height 10
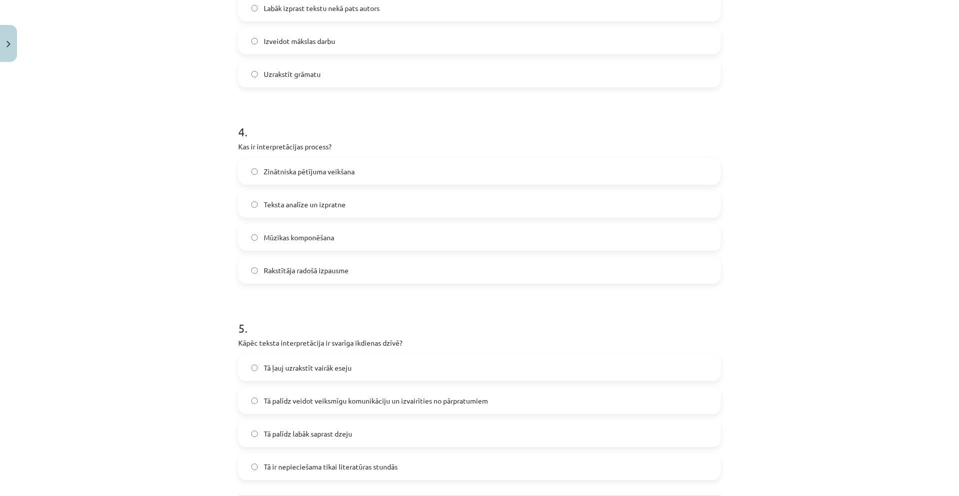
scroll to position [780, 0]
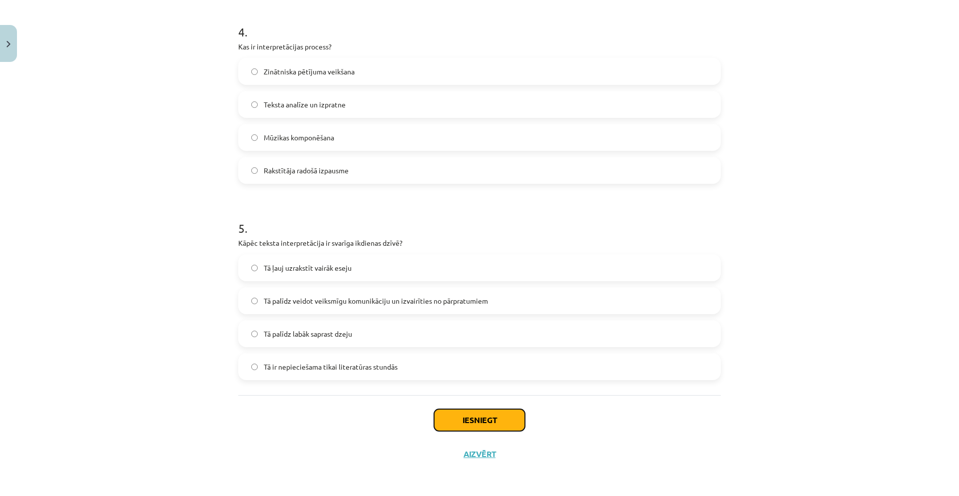
click at [500, 417] on button "Iesniegt" at bounding box center [479, 420] width 91 height 22
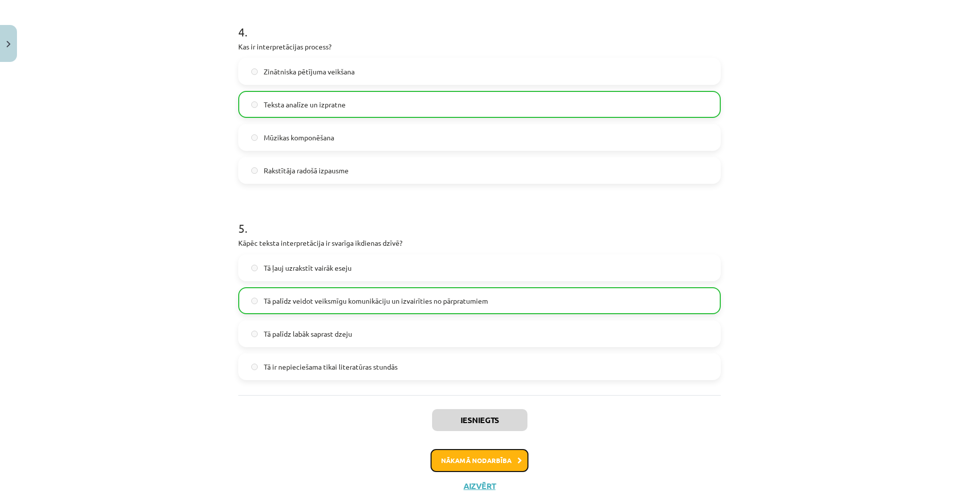
click at [517, 457] on icon at bounding box center [519, 460] width 4 height 6
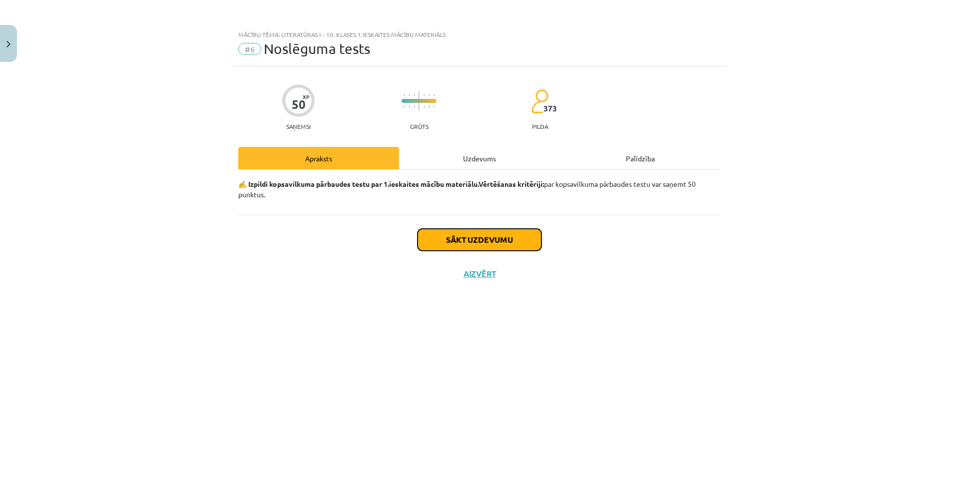
click at [520, 242] on button "Sākt uzdevumu" at bounding box center [479, 240] width 124 height 22
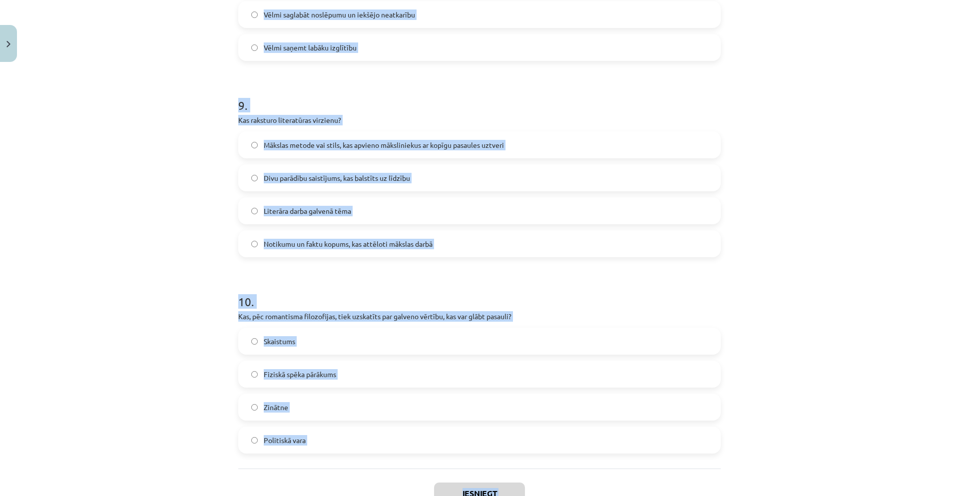
scroll to position [1761, 0]
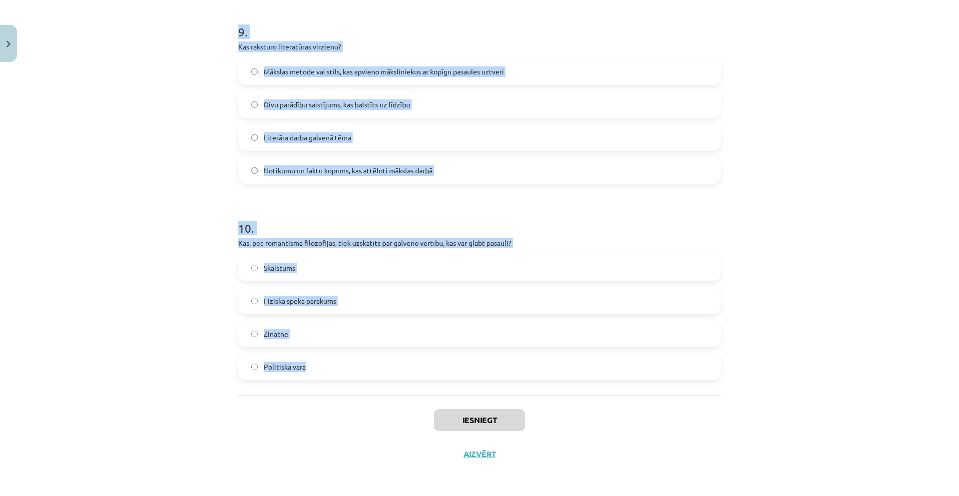
drag, startPoint x: 230, startPoint y: 223, endPoint x: 343, endPoint y: 379, distance: 192.7
copy form "1 . Ko, pēc Džonatana Kalera domām, literatūras teorētiķi bieži mēģina noskaidr…"
click at [121, 193] on div "Mācību tēma: Literatūras i - 10. klases 1.ieskaites mācību materiāls #6 Noslēgu…" at bounding box center [479, 248] width 959 height 496
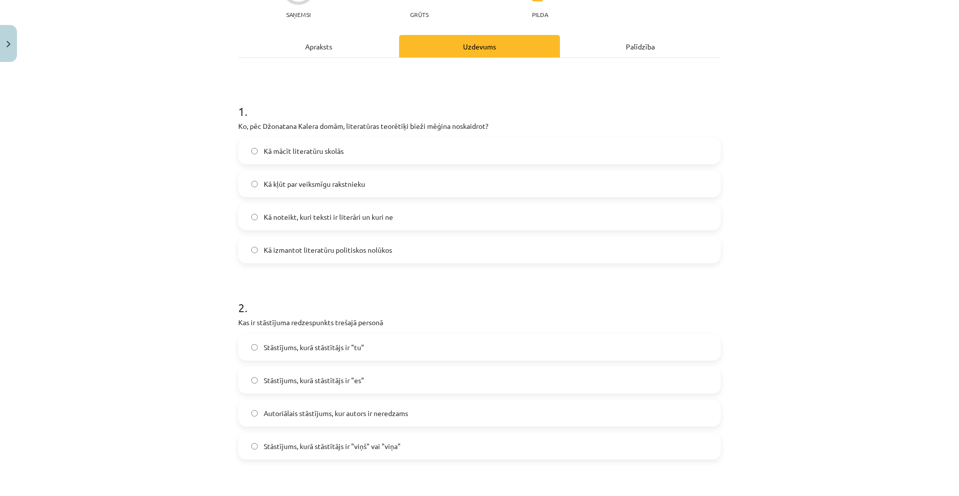
scroll to position [81, 0]
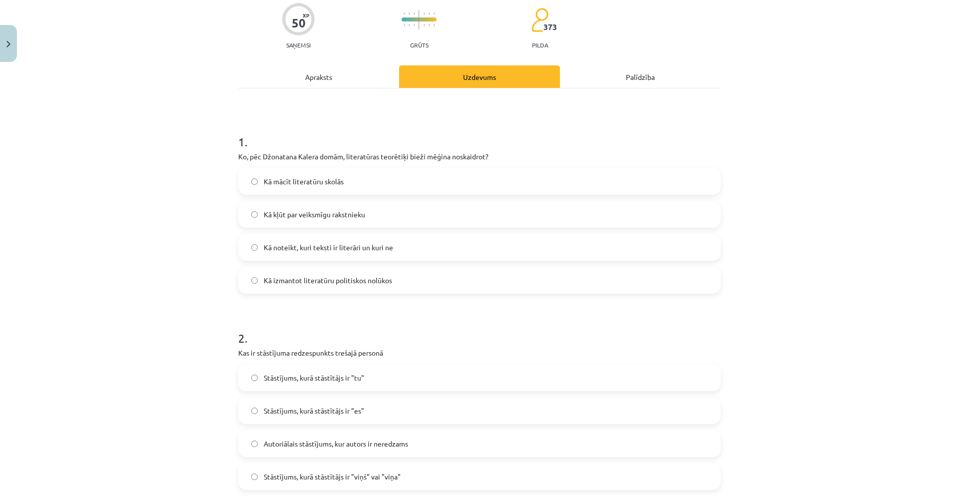
click at [349, 247] on span "Kā noteikt, kuri teksti ir literāri un kuri ne" at bounding box center [328, 247] width 129 height 10
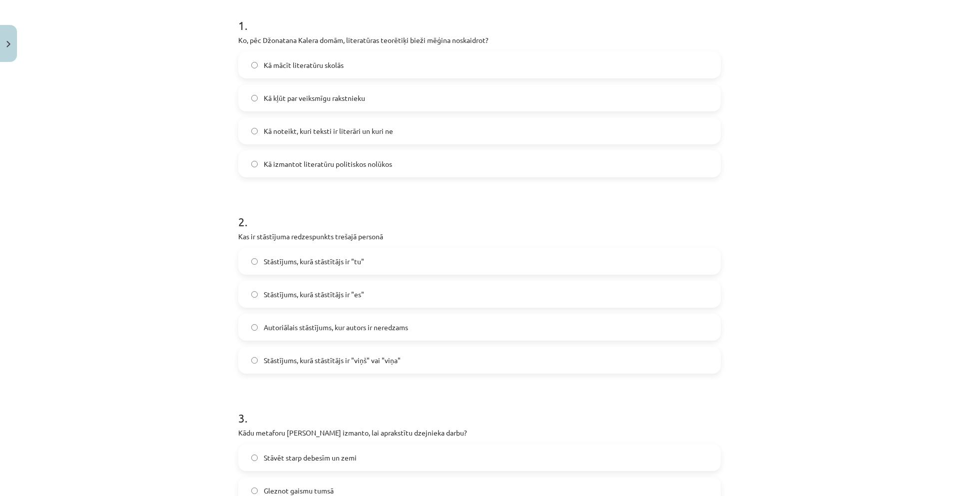
scroll to position [214, 0]
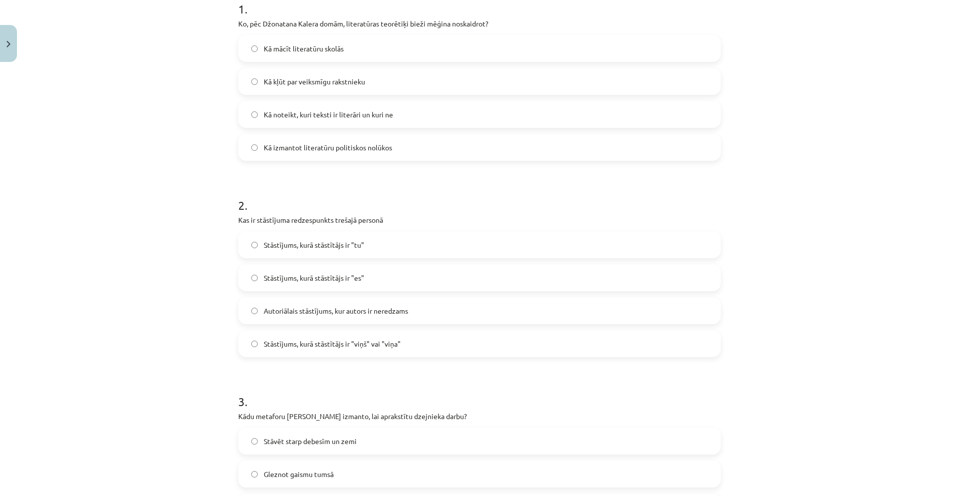
click at [319, 351] on label "Stāstījums, kurā stāstītājs ir "viņš" vai "viņa"" at bounding box center [479, 343] width 480 height 25
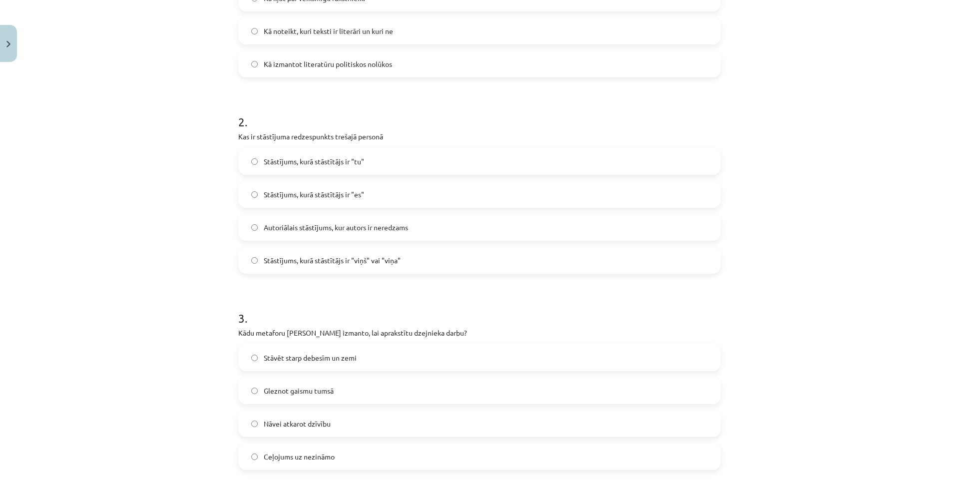
drag, startPoint x: 74, startPoint y: 332, endPoint x: 93, endPoint y: 322, distance: 21.7
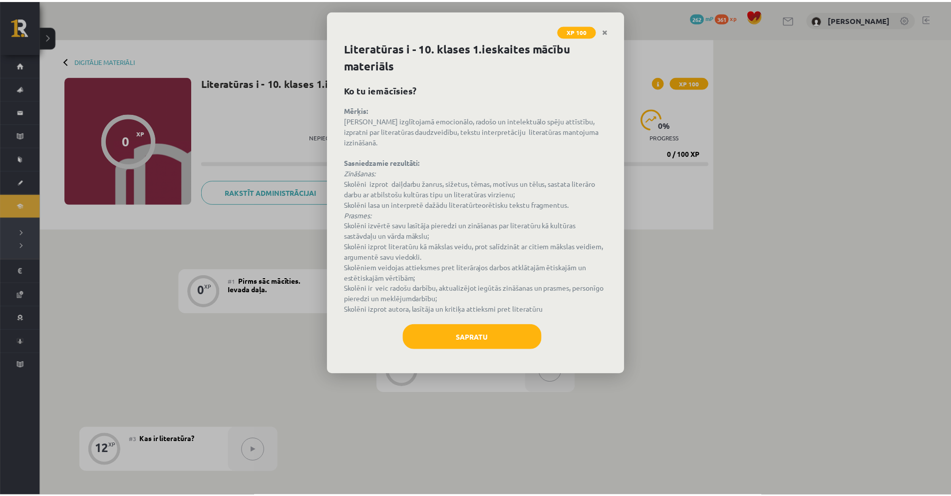
scroll to position [50, 0]
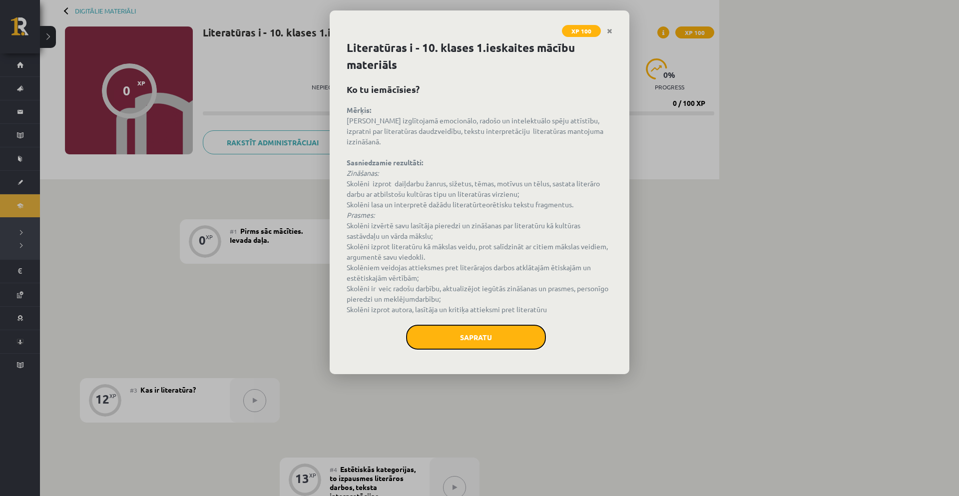
click at [498, 328] on button "Sapratu" at bounding box center [476, 337] width 140 height 25
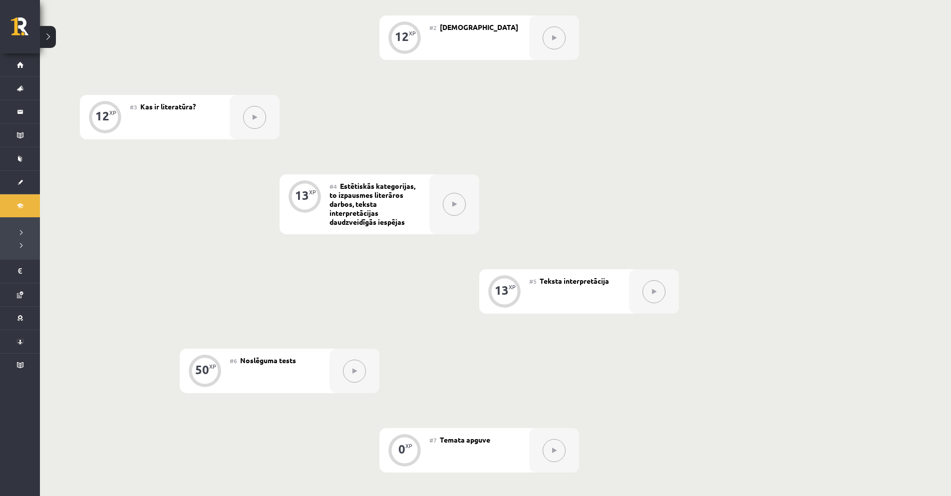
scroll to position [349, 0]
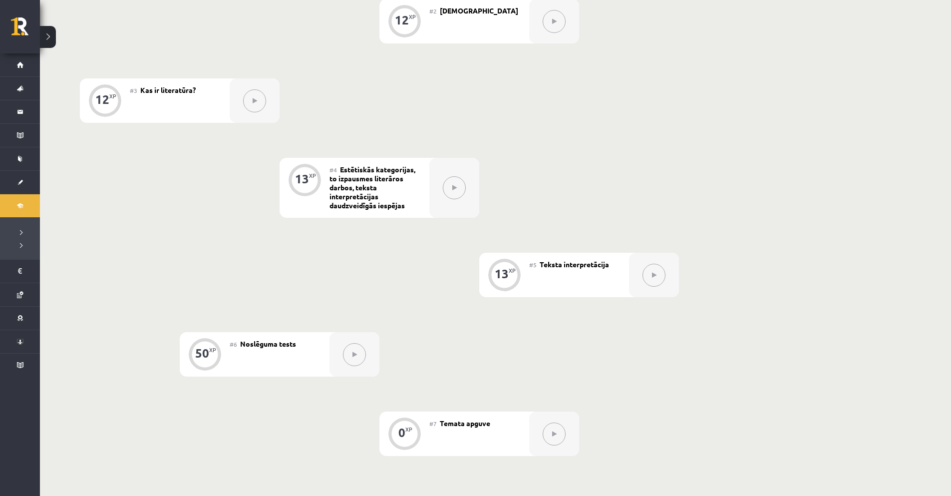
click at [348, 356] on button at bounding box center [354, 354] width 23 height 23
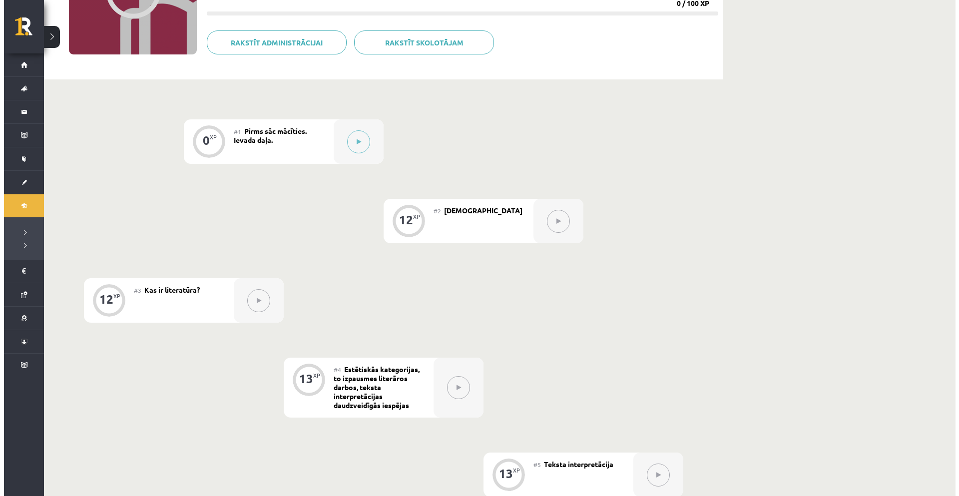
scroll to position [50, 0]
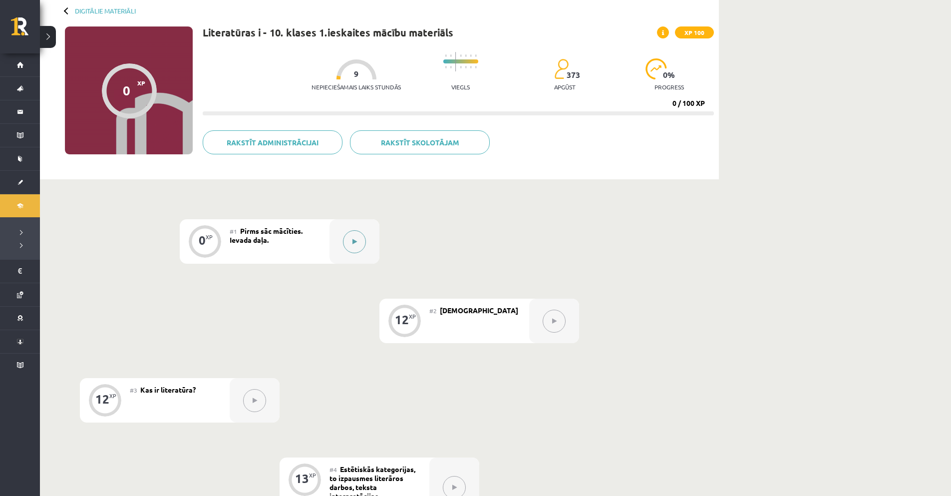
click at [355, 239] on icon at bounding box center [354, 242] width 4 height 6
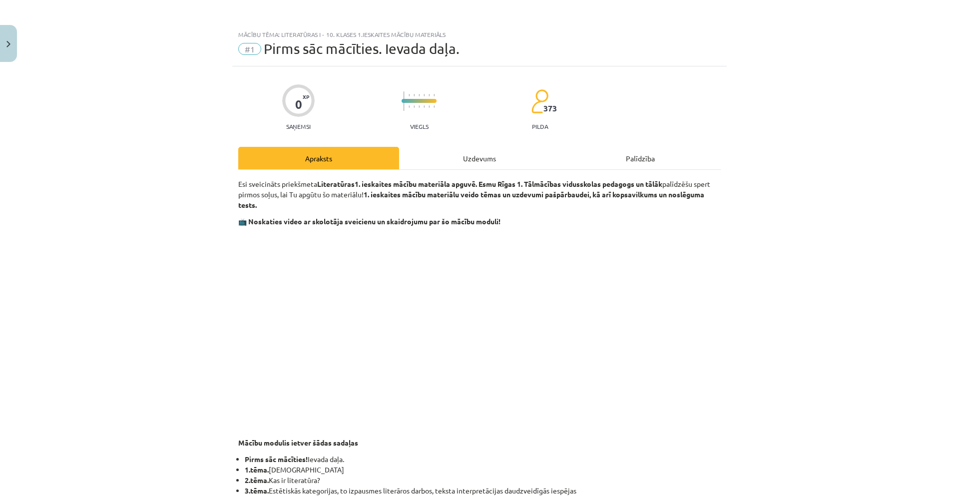
click at [466, 160] on div "Uzdevums" at bounding box center [479, 158] width 161 height 22
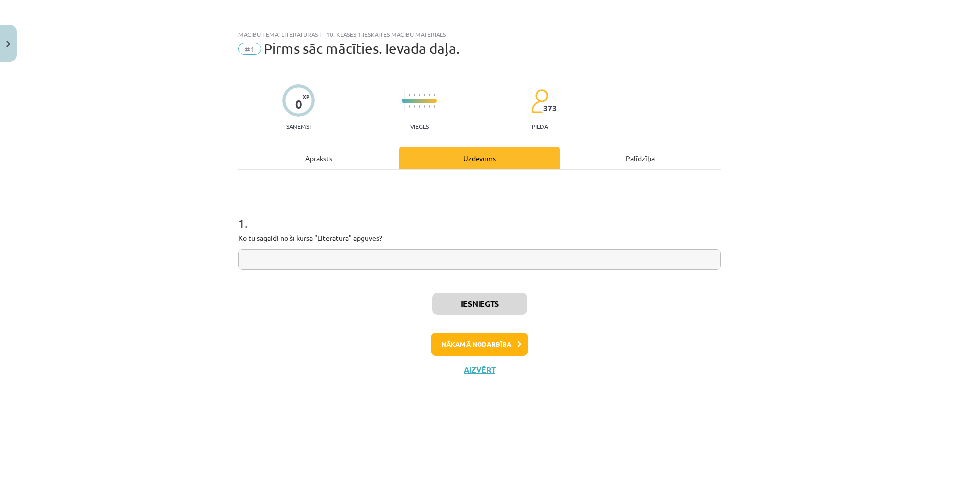
click at [578, 303] on div "Iesniegts Nākamā nodarbība Aizvērt" at bounding box center [479, 330] width 482 height 102
click at [482, 369] on button "Aizvērt" at bounding box center [479, 369] width 38 height 10
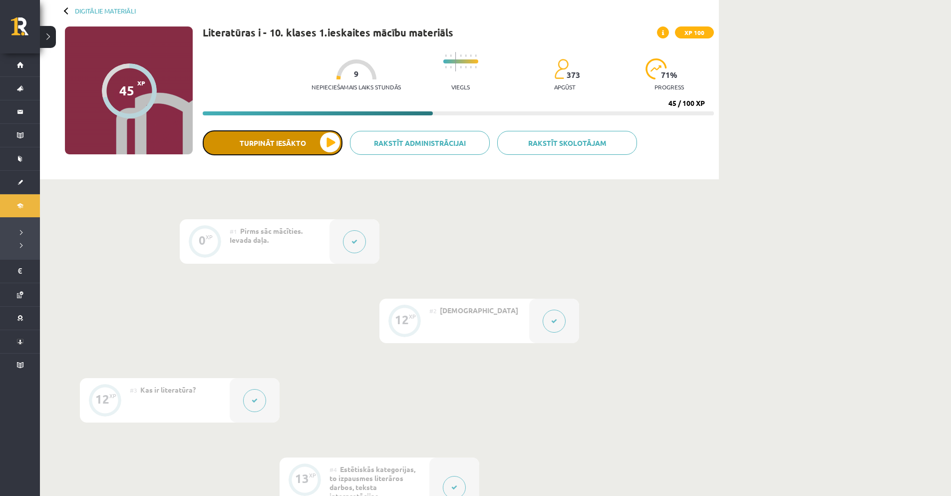
click at [273, 142] on button "Turpināt iesākto" at bounding box center [273, 142] width 140 height 25
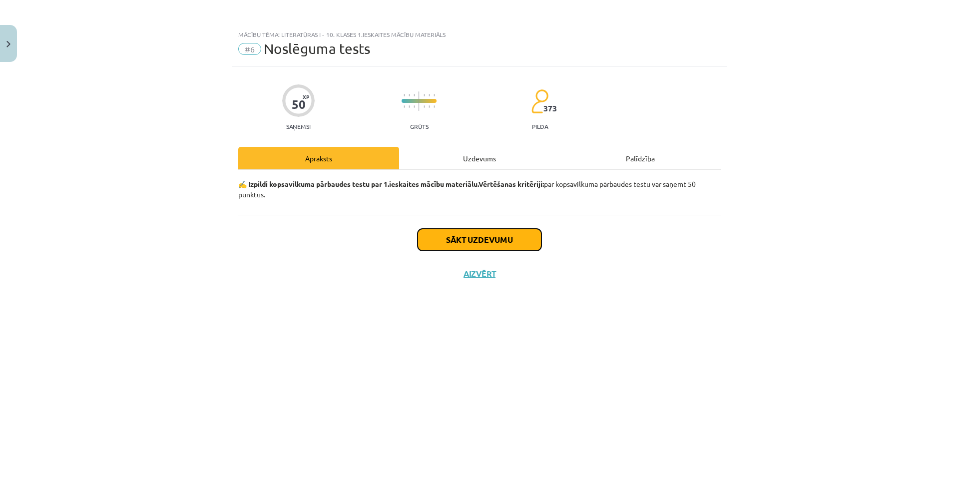
click at [491, 239] on button "Sākt uzdevumu" at bounding box center [479, 240] width 124 height 22
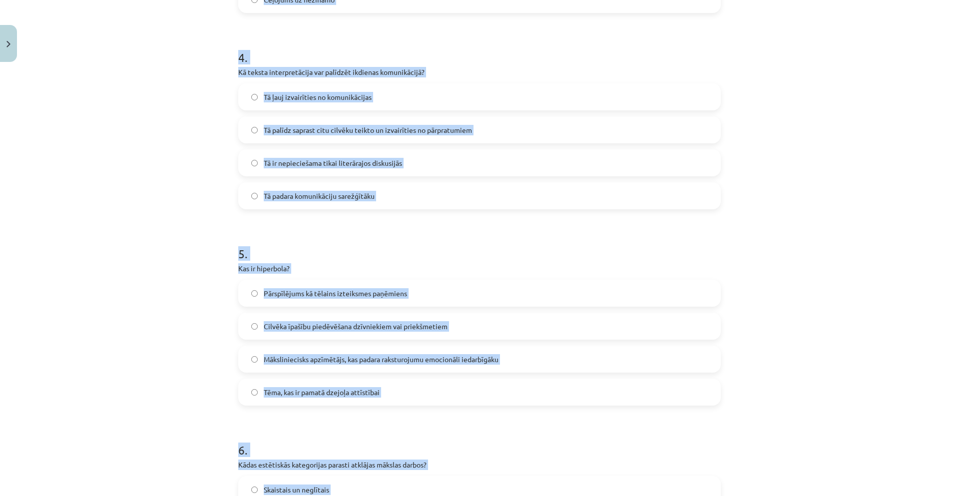
scroll to position [884, 0]
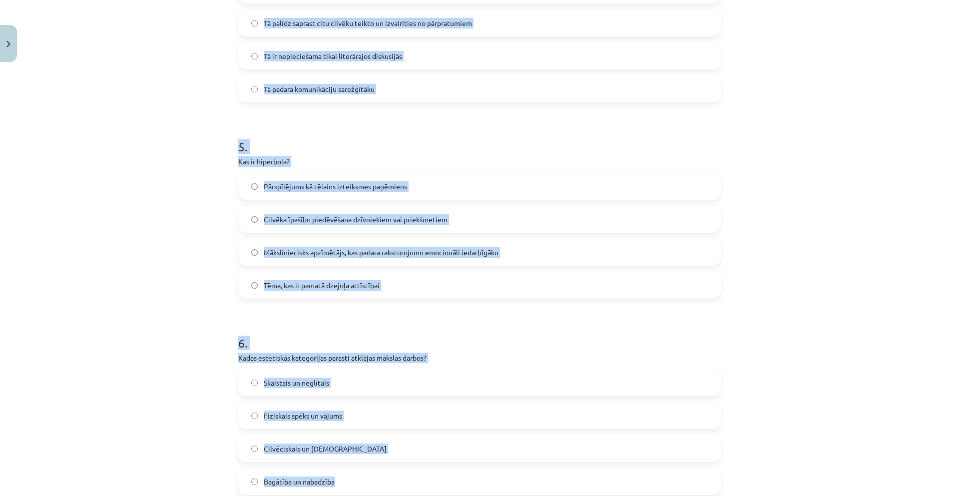
drag, startPoint x: 229, startPoint y: 223, endPoint x: 461, endPoint y: 495, distance: 357.7
click at [461, 495] on div "50 XP Saņemsi Grūts 373 pilda Apraksts Uzdevums Palīdzība 1 . Ko, pēc Džonatana…" at bounding box center [479, 287] width 494 height 2165
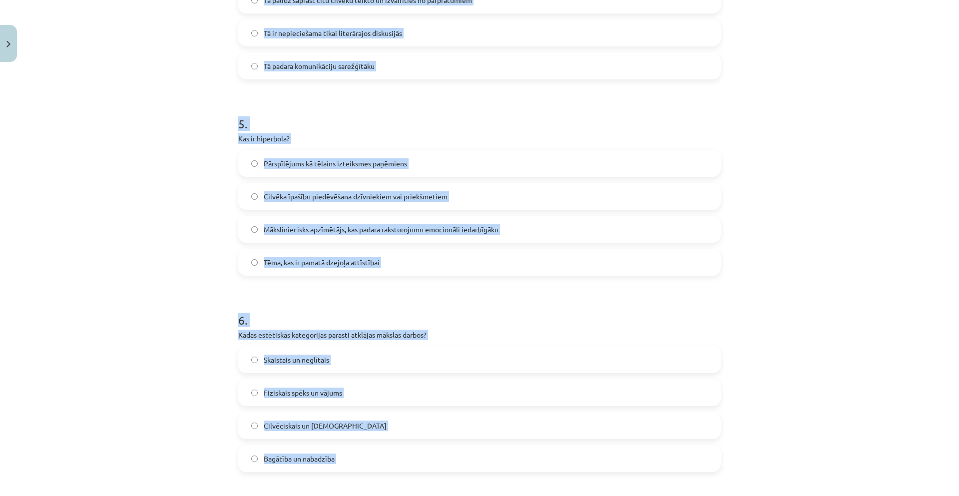
click at [179, 273] on div "Mācību tēma: Literatūras i - 10. klases 1.ieskaites mācību materiāls #6 Noslēgu…" at bounding box center [479, 248] width 959 height 496
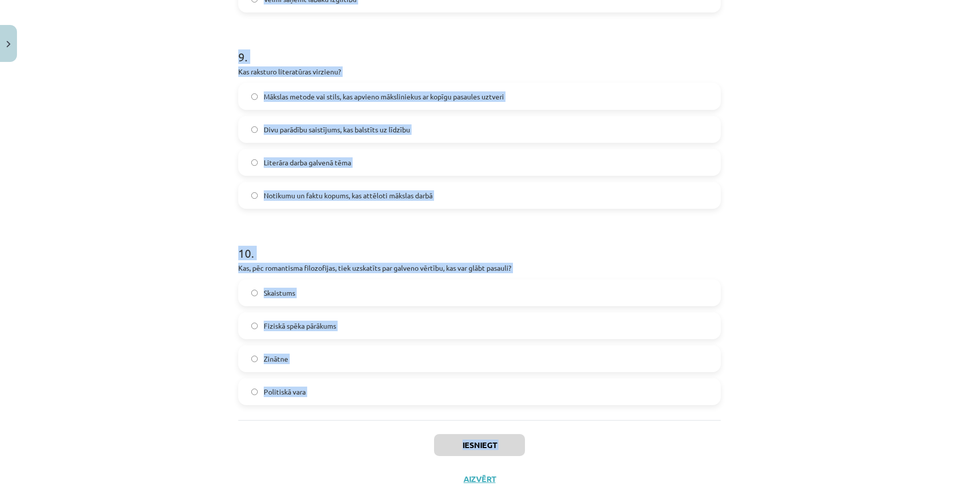
scroll to position [1761, 0]
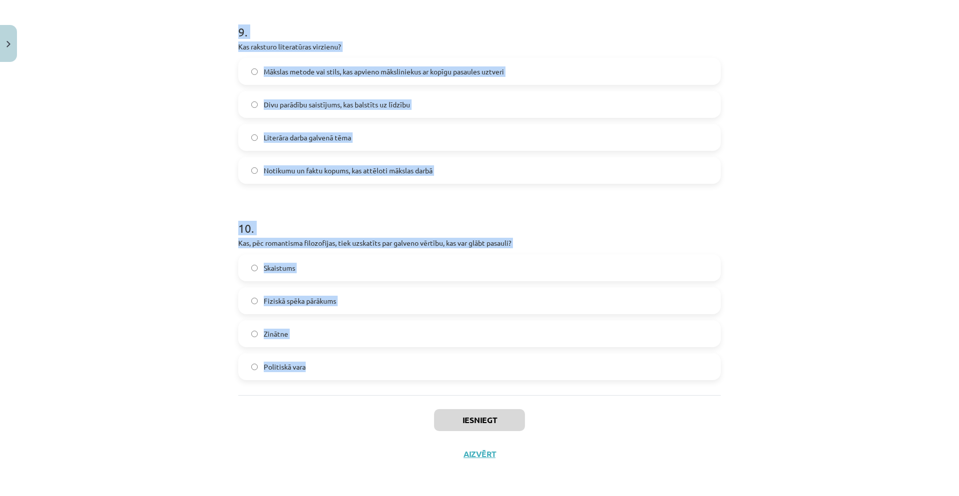
drag, startPoint x: 232, startPoint y: 188, endPoint x: 353, endPoint y: 381, distance: 228.3
copy form "1 . Ko, pēc Džonatana Kalera domām, literatūras teorētiķi bieži mēģina noskaidr…"
click at [194, 313] on div "Mācību tēma: Literatūras i - 10. klases 1.ieskaites mācību materiāls #6 Noslēgu…" at bounding box center [479, 248] width 959 height 496
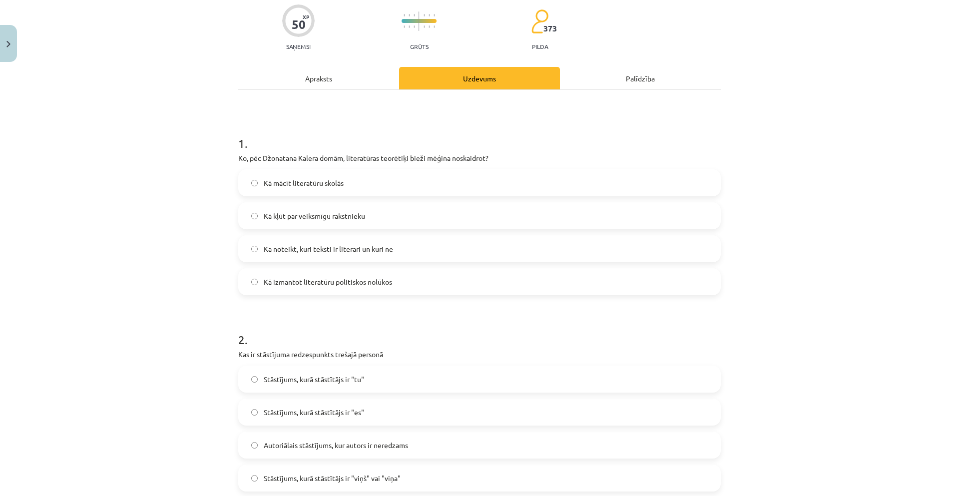
scroll to position [13, 0]
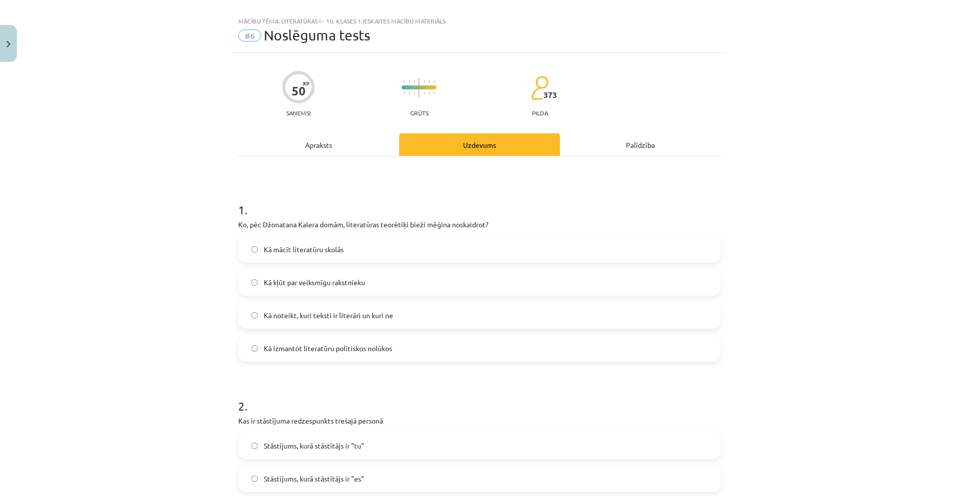
click at [323, 310] on span "Kā noteikt, kuri teksti ir literāri un kuri ne" at bounding box center [328, 315] width 129 height 10
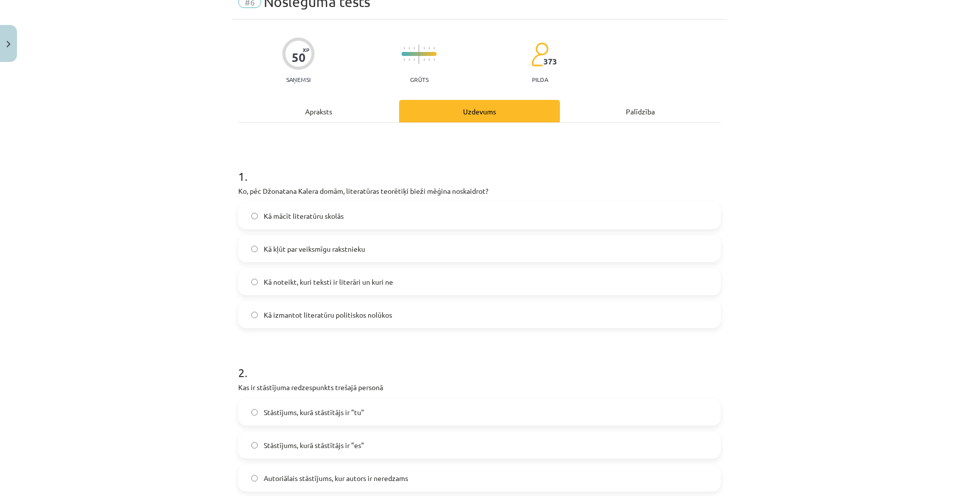
scroll to position [147, 0]
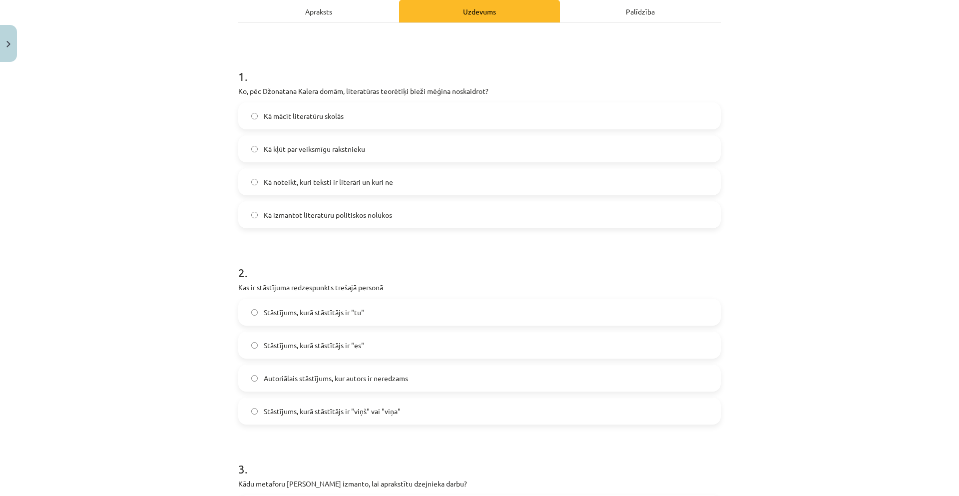
click at [380, 411] on span "Stāstījums, kurā stāstītājs ir "viņš" vai "viņa"" at bounding box center [332, 411] width 137 height 10
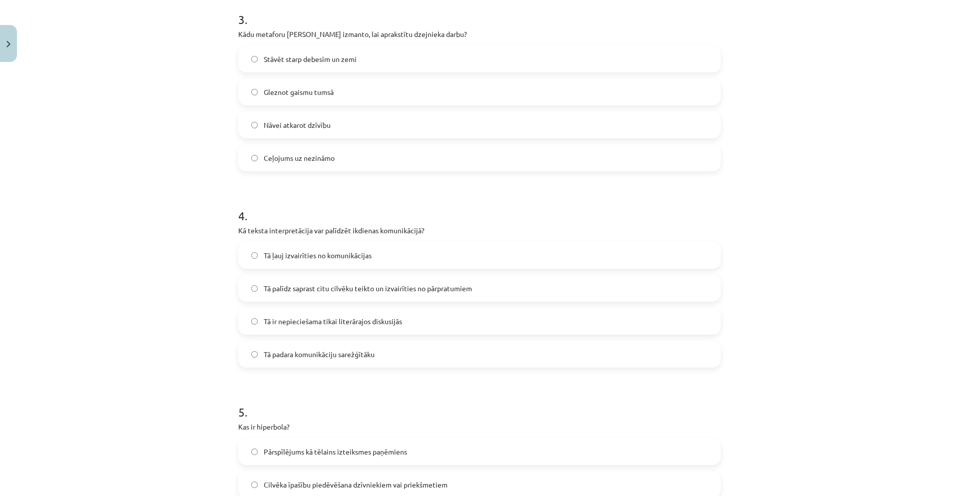
scroll to position [613, 0]
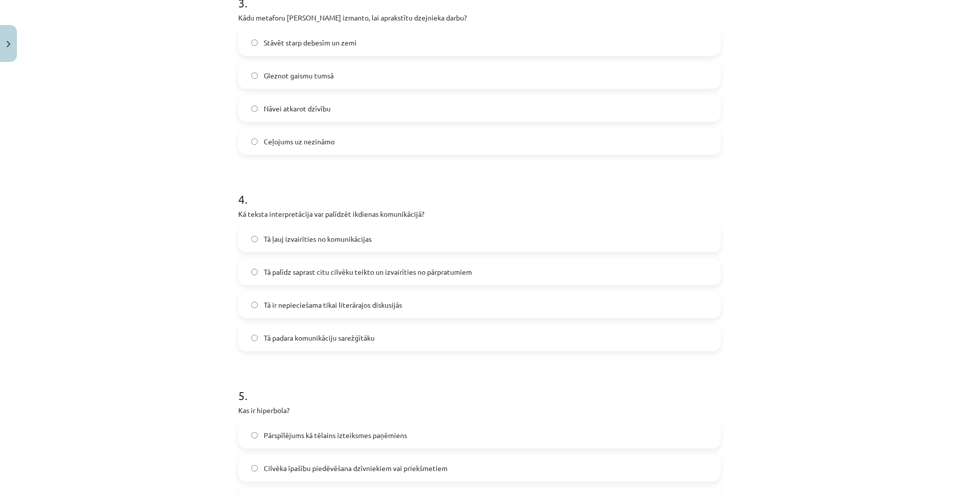
click at [282, 110] on span "Nāvei atkarot dzīvību" at bounding box center [297, 108] width 67 height 10
drag, startPoint x: 319, startPoint y: 271, endPoint x: 317, endPoint y: 265, distance: 5.7
click at [318, 268] on span "Tā palīdz saprast citu cilvēku teikto un izvairīties no pārpratumiem" at bounding box center [368, 272] width 208 height 10
drag, startPoint x: 207, startPoint y: 278, endPoint x: 207, endPoint y: 394, distance: 115.8
drag, startPoint x: 207, startPoint y: 394, endPoint x: 154, endPoint y: 413, distance: 56.2
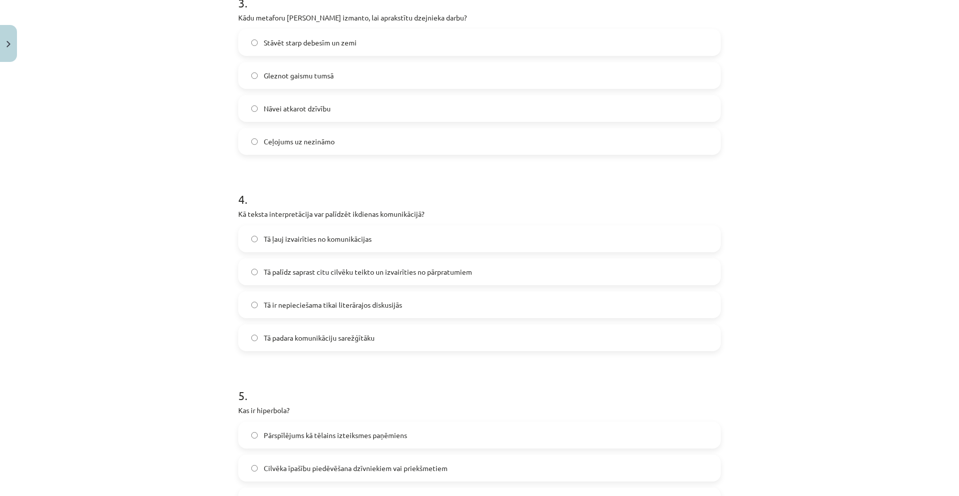
click at [155, 413] on div "Mācību tēma: Literatūras i - 10. klases 1.ieskaites mācību materiāls #6 Noslēgu…" at bounding box center [479, 248] width 959 height 496
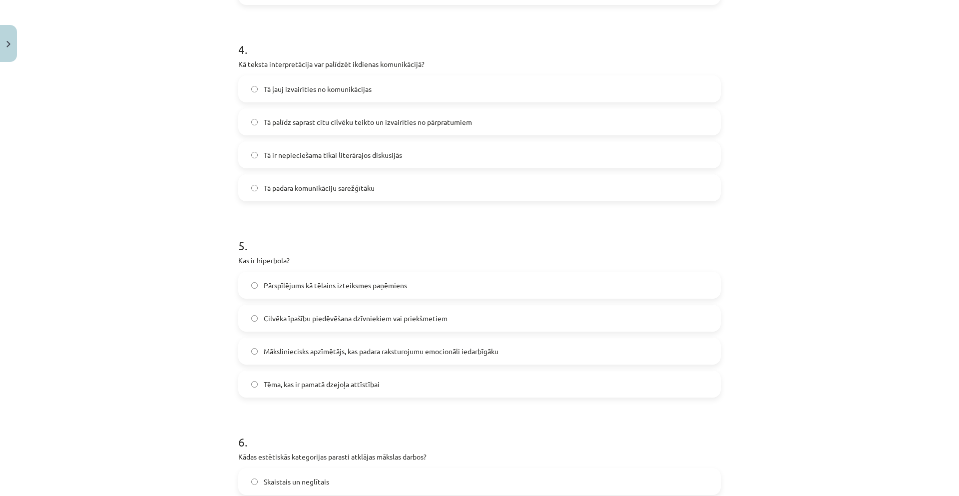
scroll to position [779, 0]
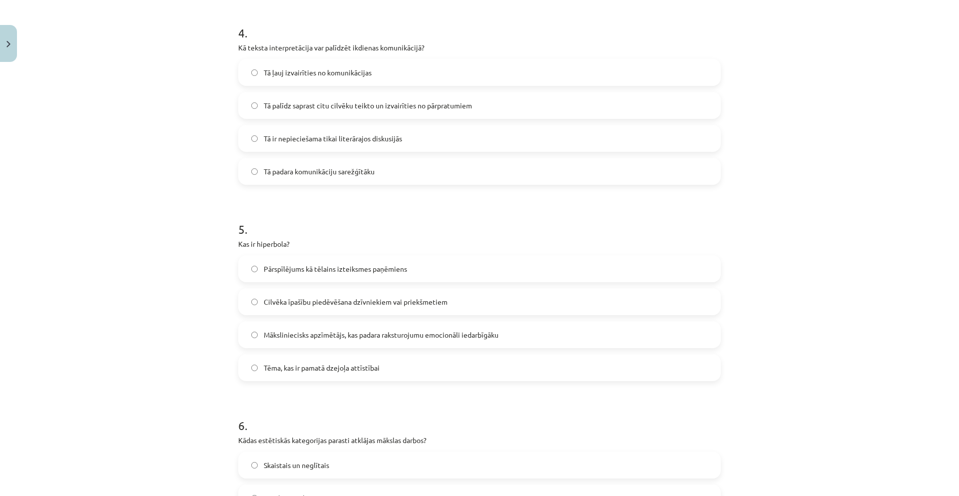
click at [325, 262] on label "Pārspīlējums kā tēlains izteiksmes paņēmiens" at bounding box center [479, 268] width 480 height 25
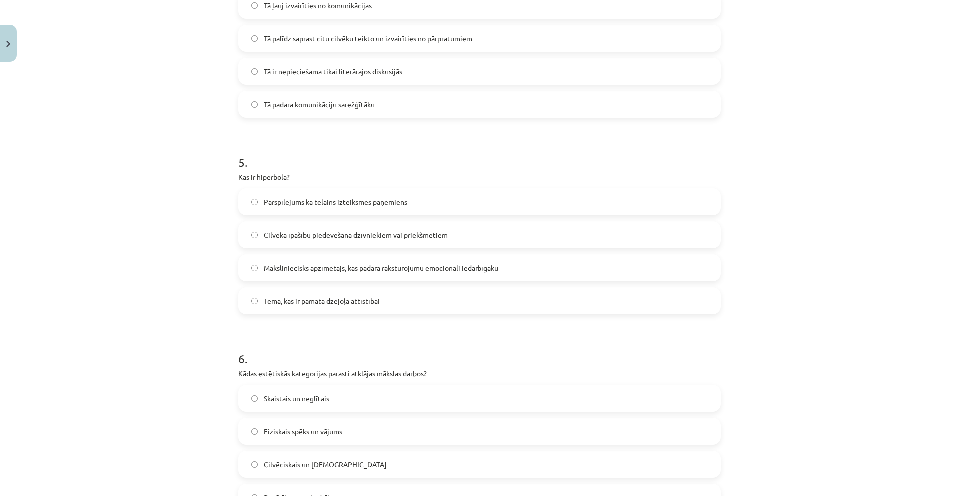
scroll to position [912, 0]
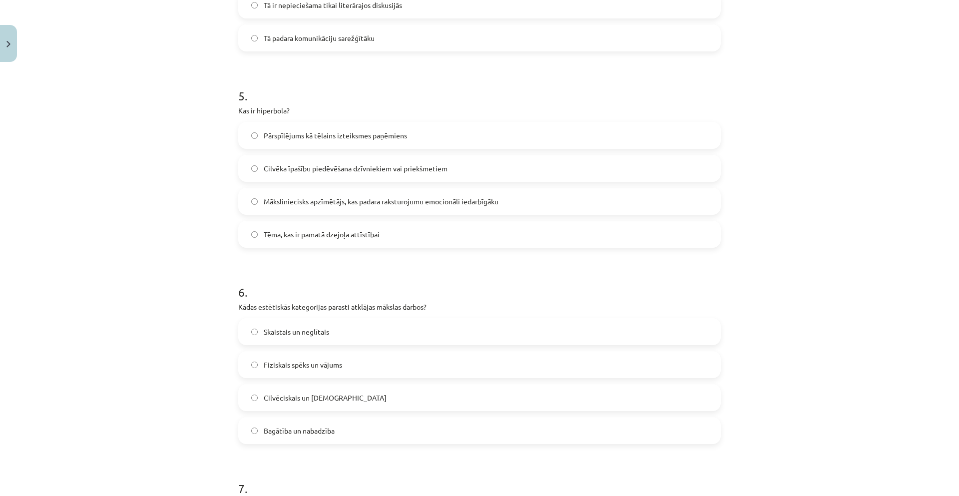
click at [307, 323] on label "Skaistais un neglītais" at bounding box center [479, 331] width 480 height 25
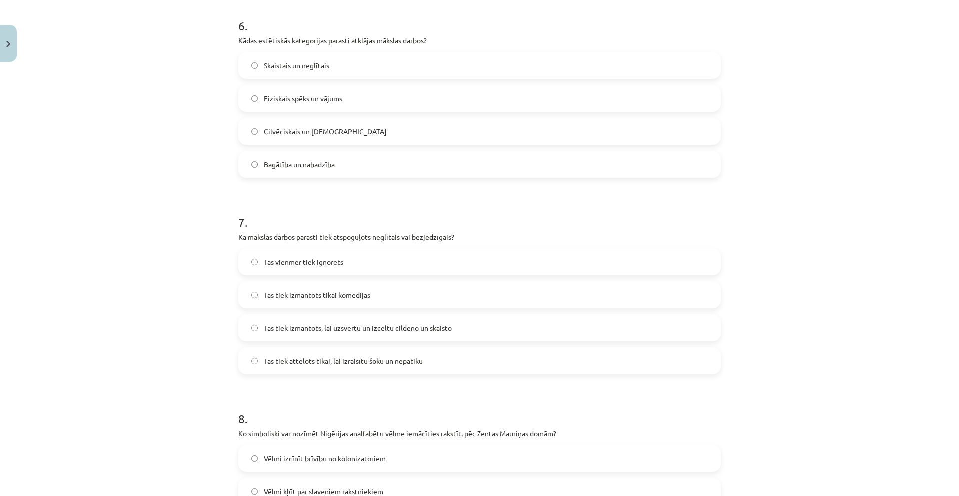
scroll to position [1212, 0]
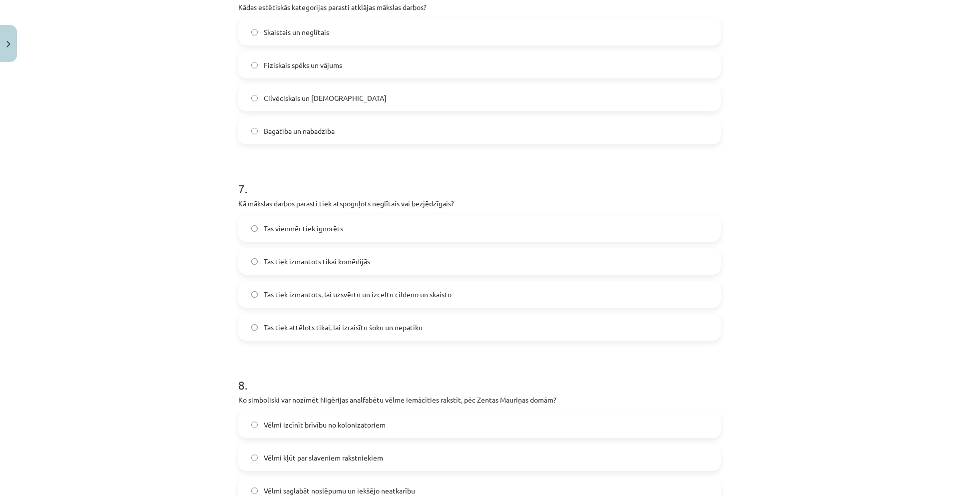
click at [307, 294] on span "Tas tiek izmantots, lai uzsvērtu un izceltu cildeno un skaisto" at bounding box center [358, 294] width 188 height 10
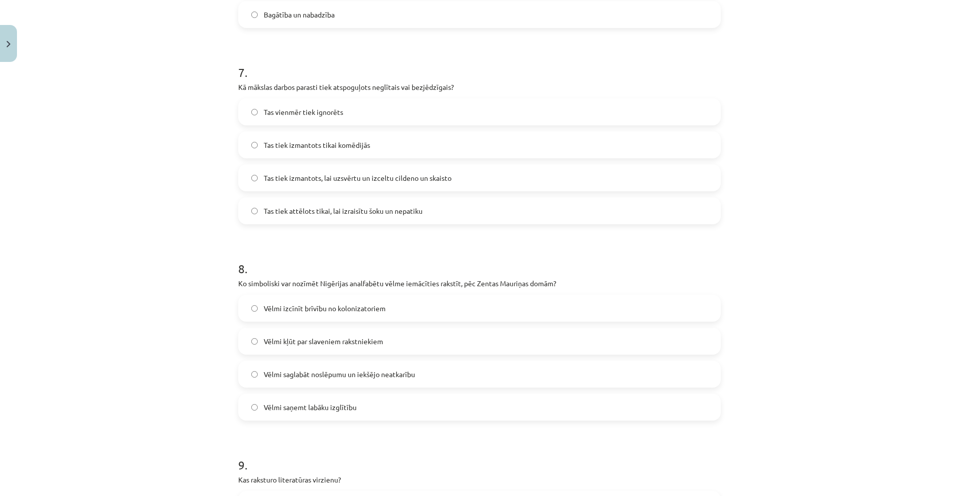
scroll to position [1361, 0]
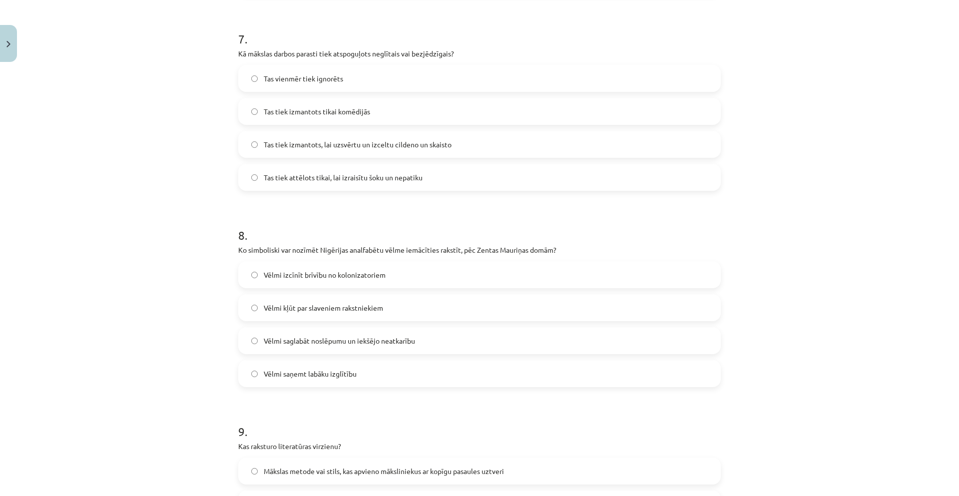
click at [307, 341] on span "Vēlmi saglabāt noslēpumu un iekšējo neatkarību" at bounding box center [339, 341] width 151 height 10
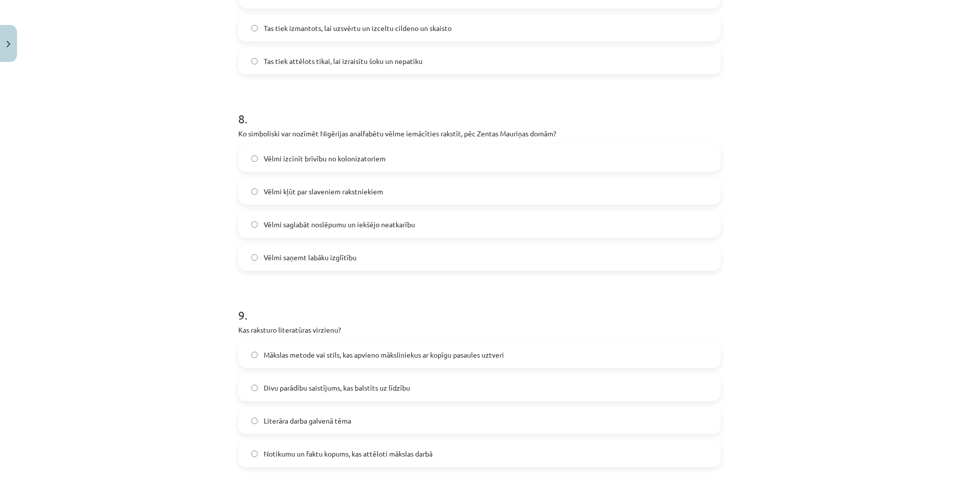
scroll to position [1528, 0]
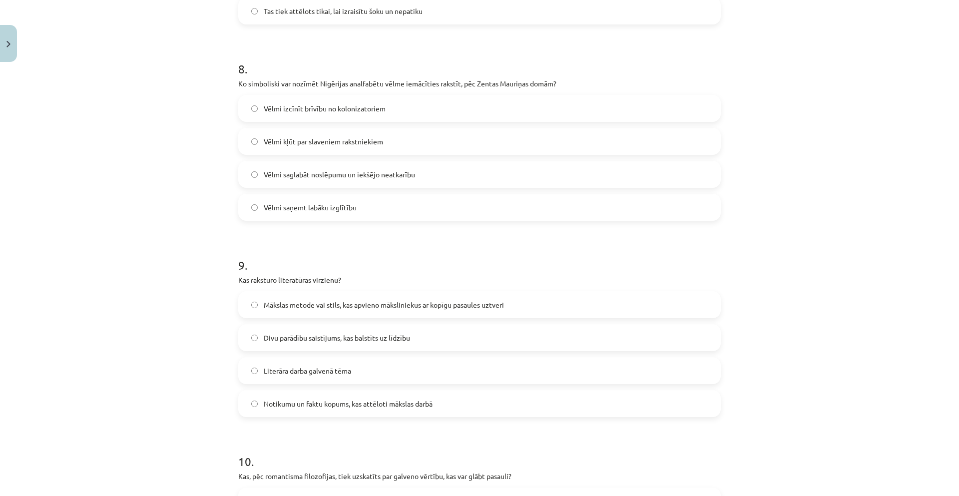
click at [379, 308] on span "Mākslas metode vai stils, kas apvieno māksliniekus ar kopīgu pasaules uztveri" at bounding box center [384, 305] width 240 height 10
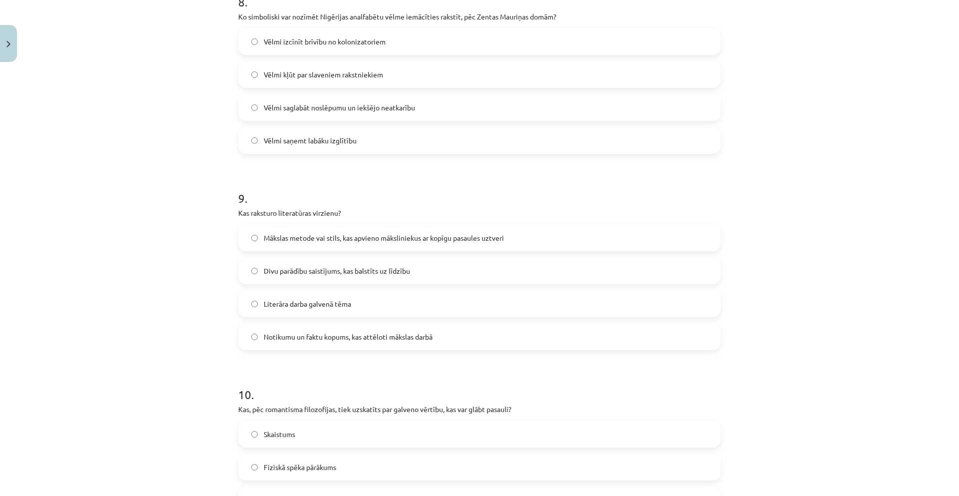
drag, startPoint x: 374, startPoint y: 394, endPoint x: 169, endPoint y: 421, distance: 206.4
click at [169, 421] on div "Mācību tēma: Literatūras i - 10. klases 1.ieskaites mācību materiāls #6 Noslēgu…" at bounding box center [479, 248] width 959 height 496
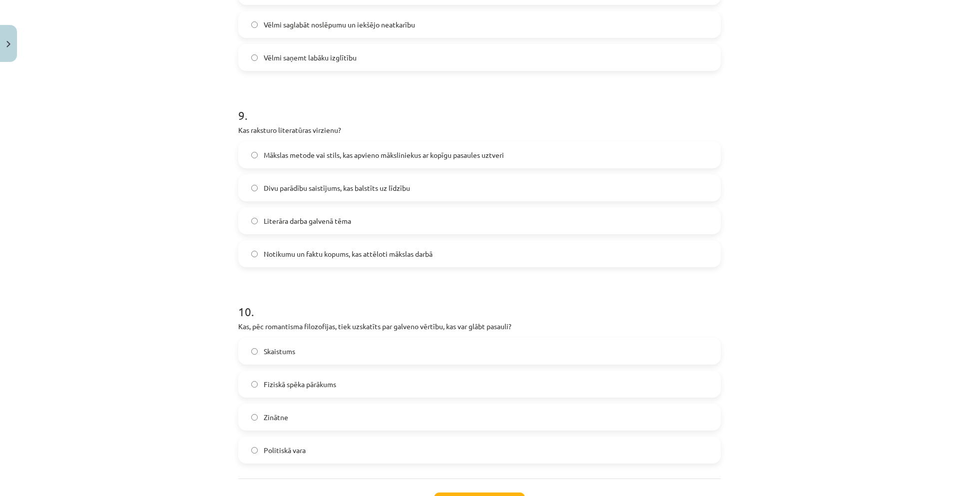
scroll to position [1694, 0]
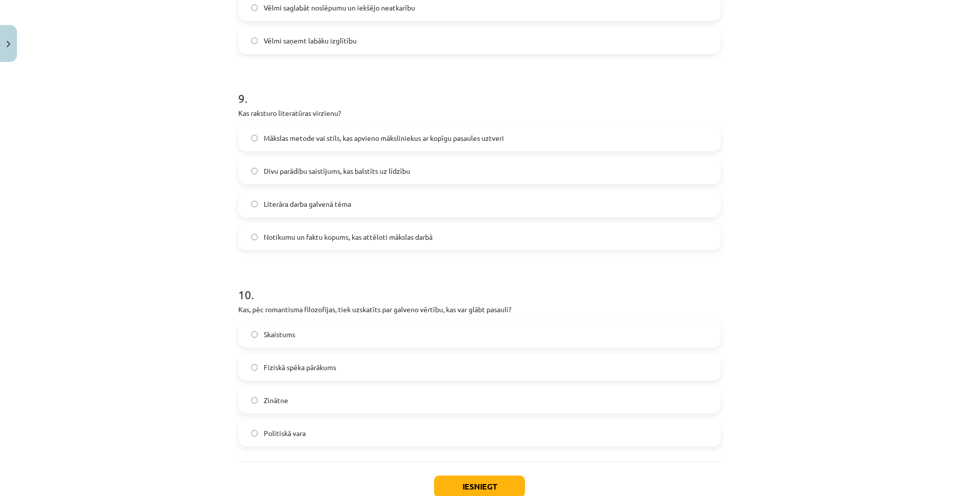
click at [271, 400] on span "Zinātne" at bounding box center [276, 400] width 24 height 10
click at [291, 327] on label "Skaistums" at bounding box center [479, 334] width 480 height 25
click at [295, 163] on label "Divu parādību saistījums, kas balstīts uz līdzību" at bounding box center [479, 170] width 480 height 25
click at [459, 482] on button "Iesniegt" at bounding box center [479, 486] width 91 height 22
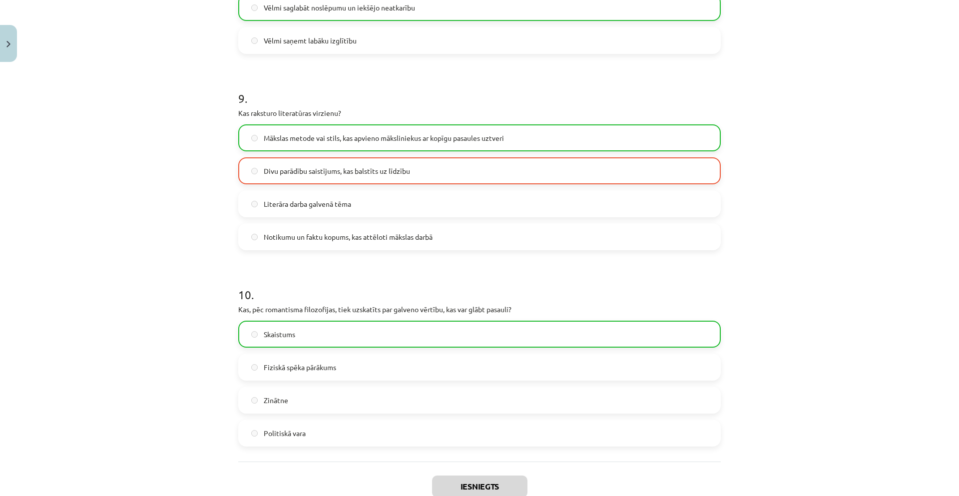
scroll to position [1793, 0]
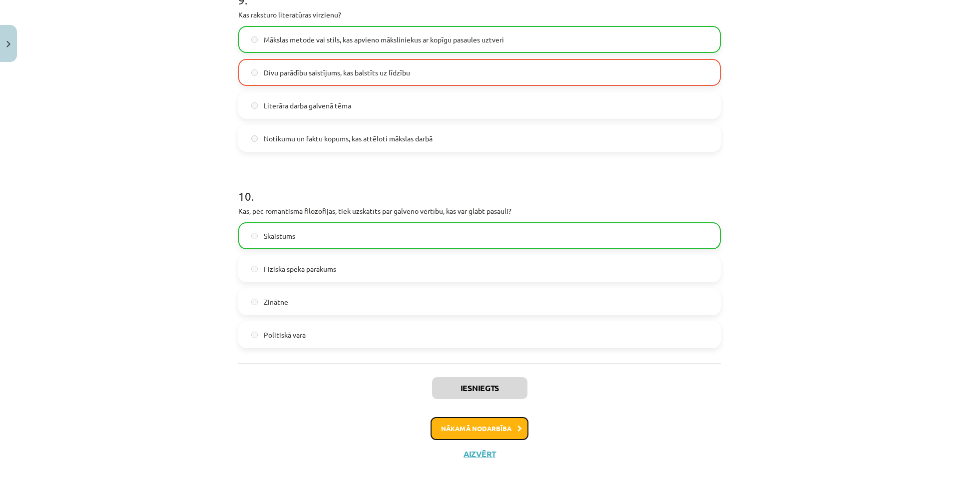
click at [469, 423] on button "Nākamā nodarbība" at bounding box center [479, 428] width 98 height 23
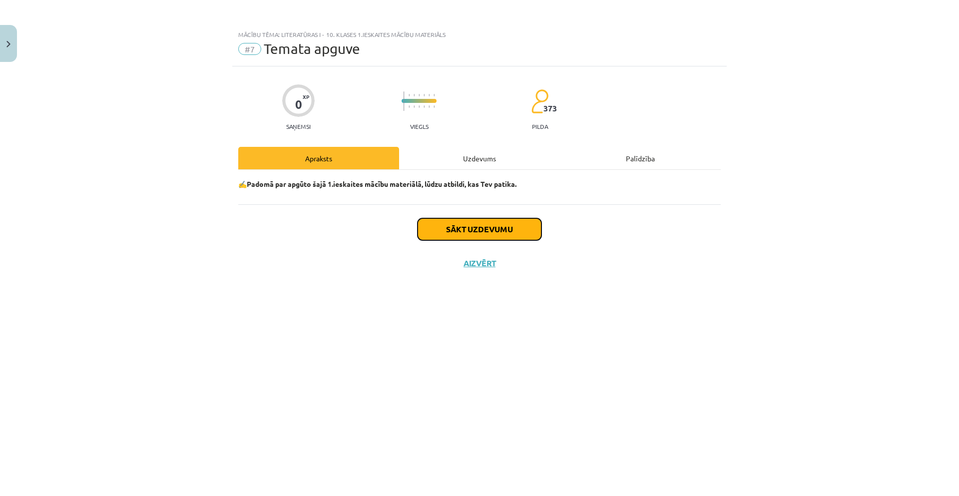
click at [492, 223] on button "Sākt uzdevumu" at bounding box center [479, 229] width 124 height 22
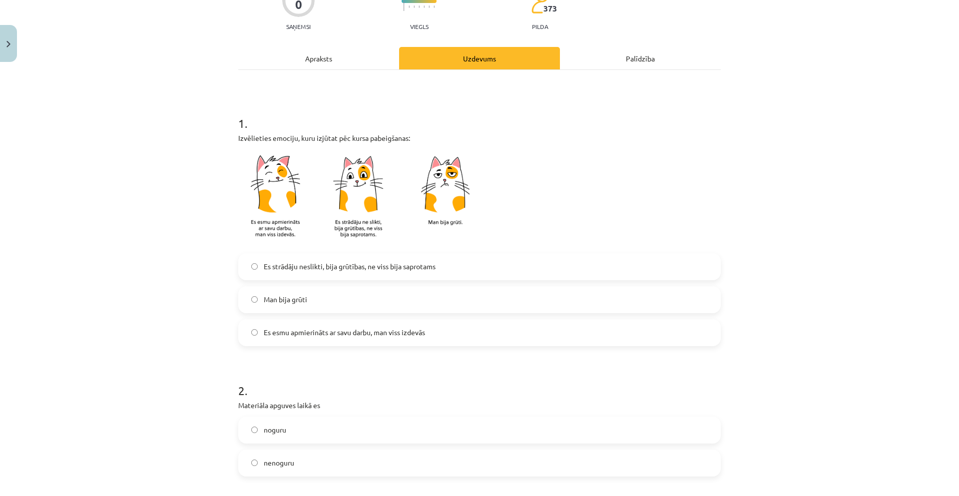
scroll to position [150, 0]
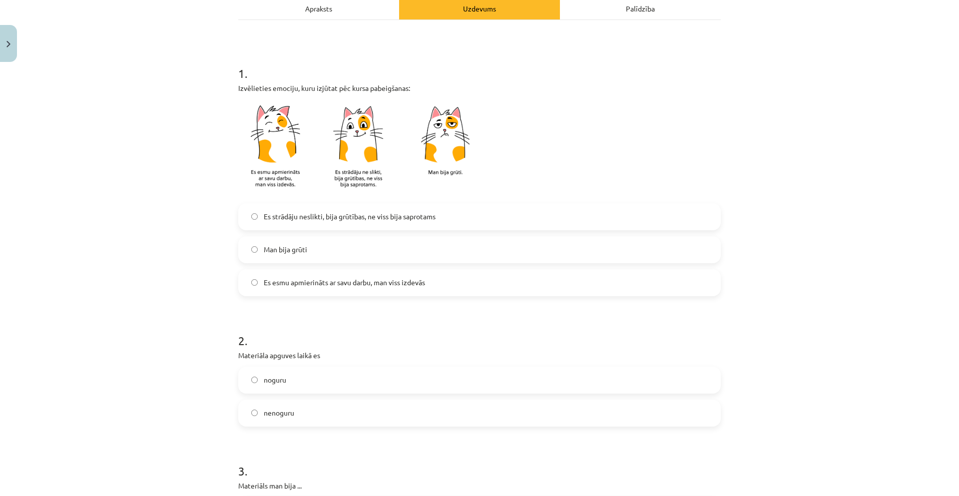
click at [283, 217] on span "Es strādāju neslikti, bija grūtības, ne viss bija saprotams" at bounding box center [350, 216] width 172 height 10
click at [189, 243] on div "Mācību tēma: Literatūras i - 10. klases 1.ieskaites mācību materiāls #7 Temata …" at bounding box center [479, 248] width 959 height 496
click at [306, 213] on span "Es strādāju neslikti, bija grūtības, ne viss bija saprotams" at bounding box center [350, 216] width 172 height 10
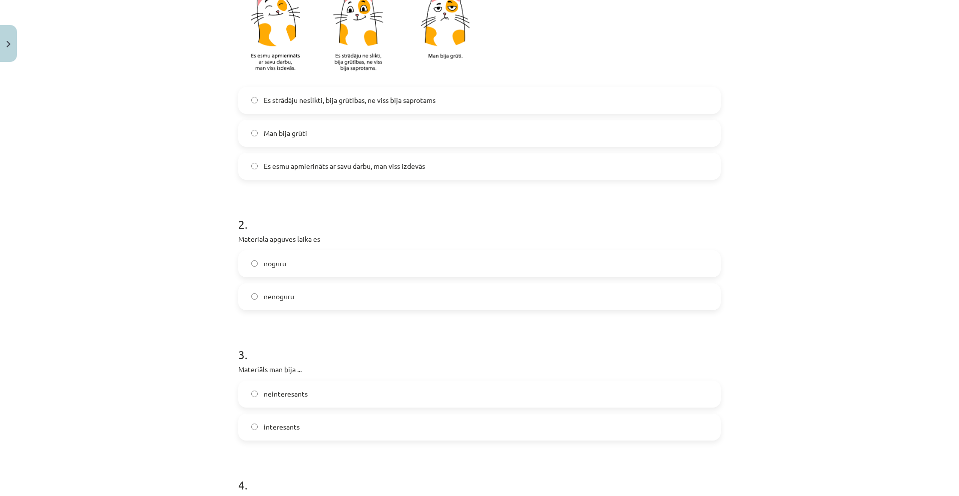
scroll to position [283, 0]
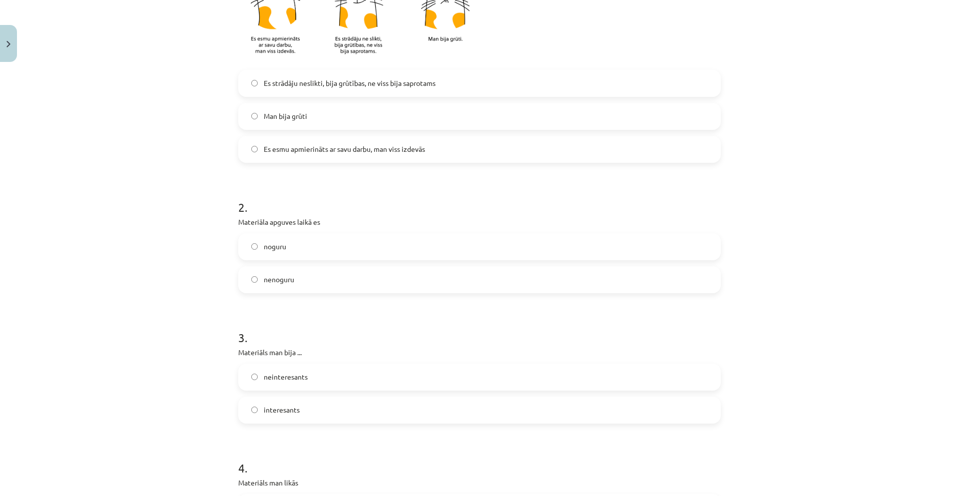
click at [276, 286] on label "nenoguru" at bounding box center [479, 279] width 480 height 25
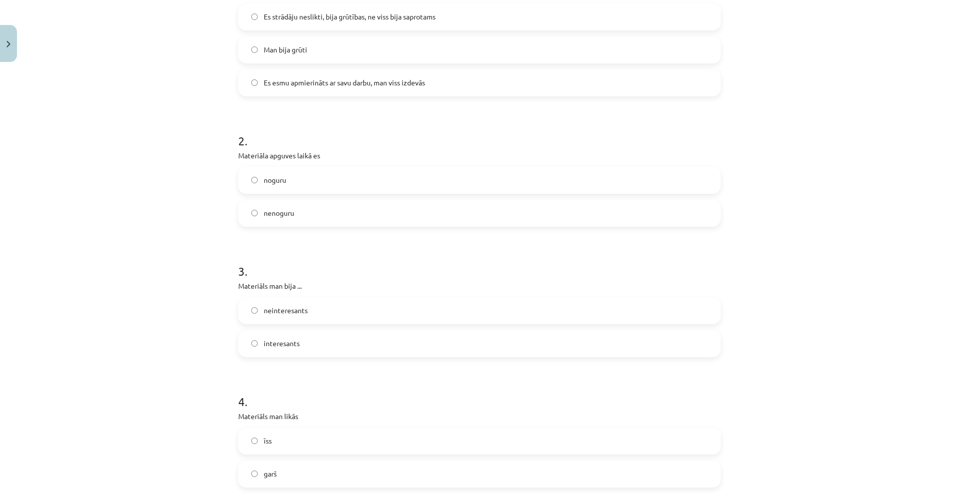
scroll to position [449, 0]
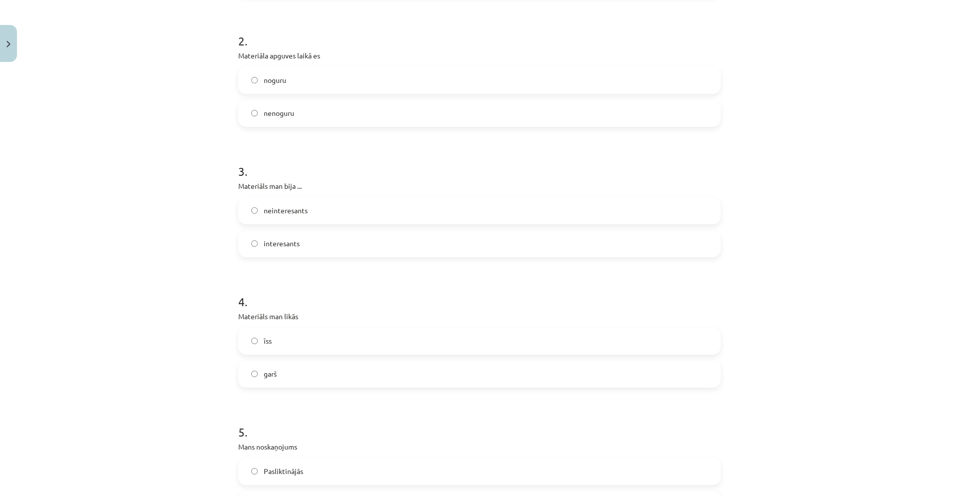
drag, startPoint x: 289, startPoint y: 244, endPoint x: 290, endPoint y: 252, distance: 7.5
click at [289, 246] on span "interesants" at bounding box center [282, 243] width 36 height 10
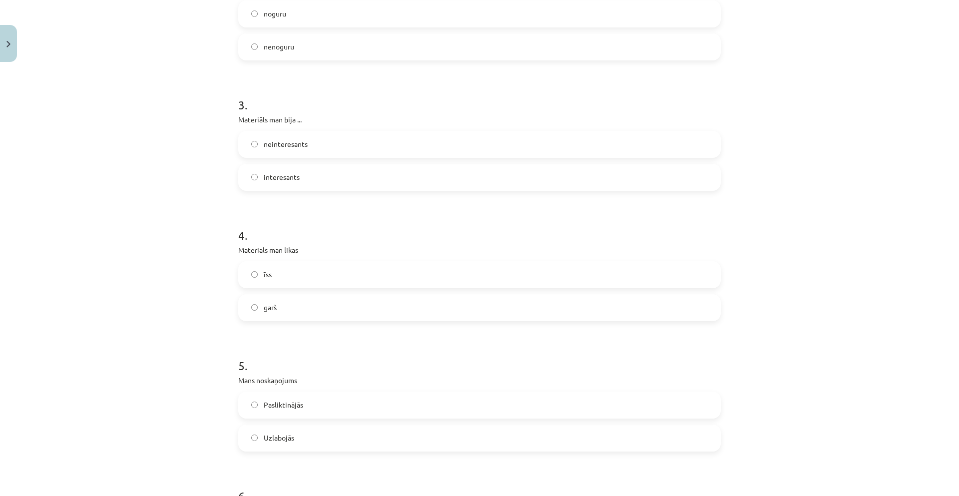
scroll to position [533, 0]
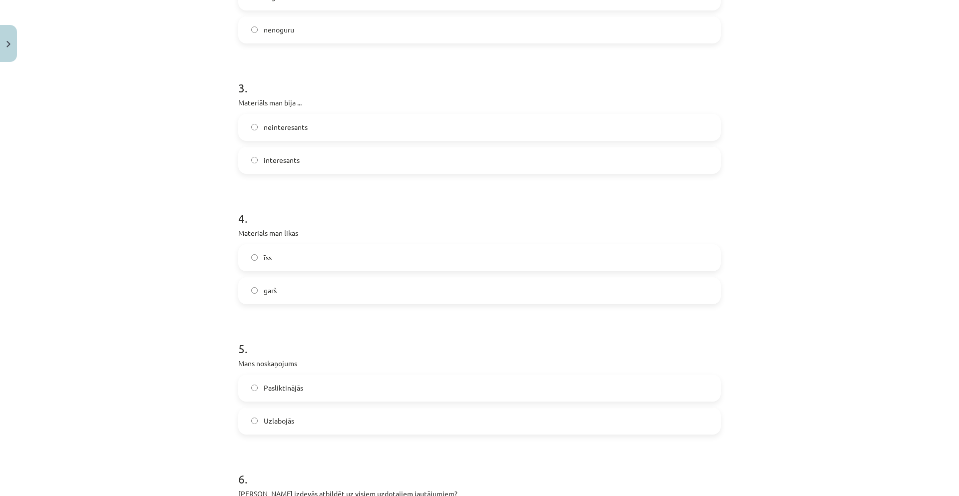
click at [271, 298] on label "garš" at bounding box center [479, 290] width 480 height 25
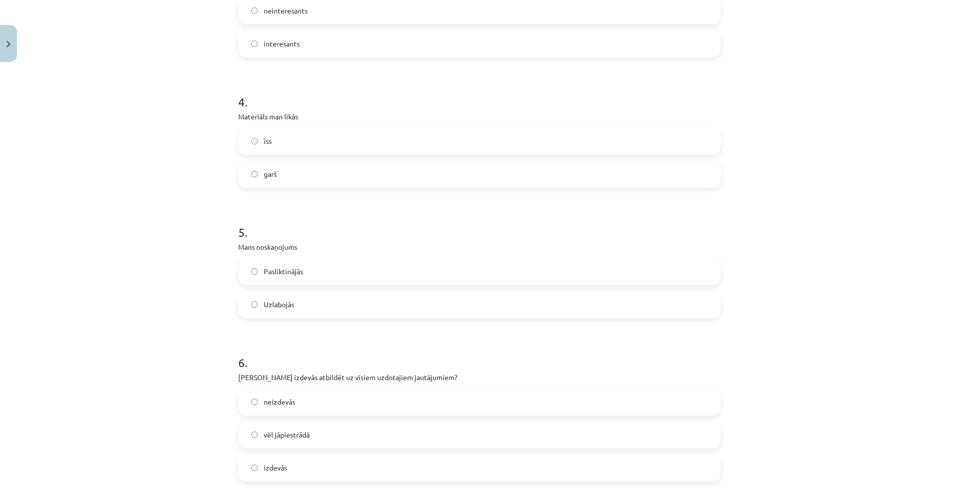
scroll to position [682, 0]
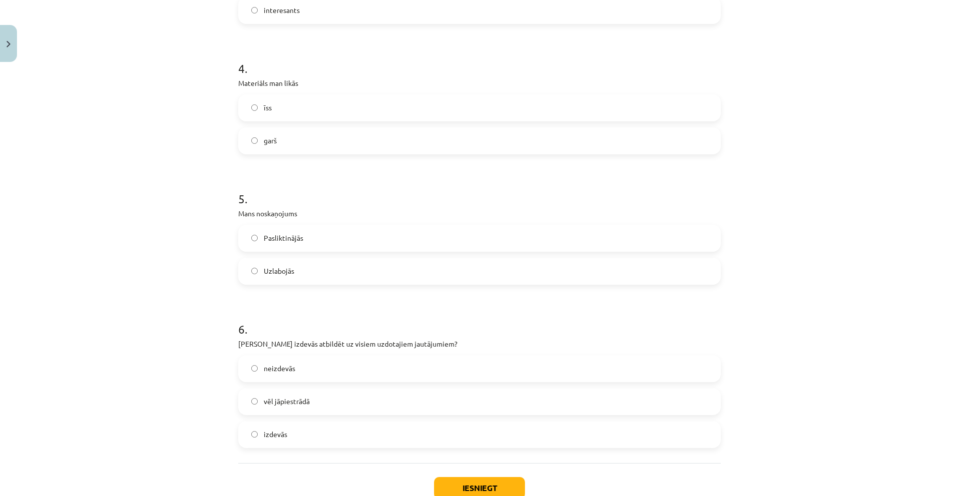
click at [279, 274] on span "Uzlabojās" at bounding box center [279, 271] width 30 height 10
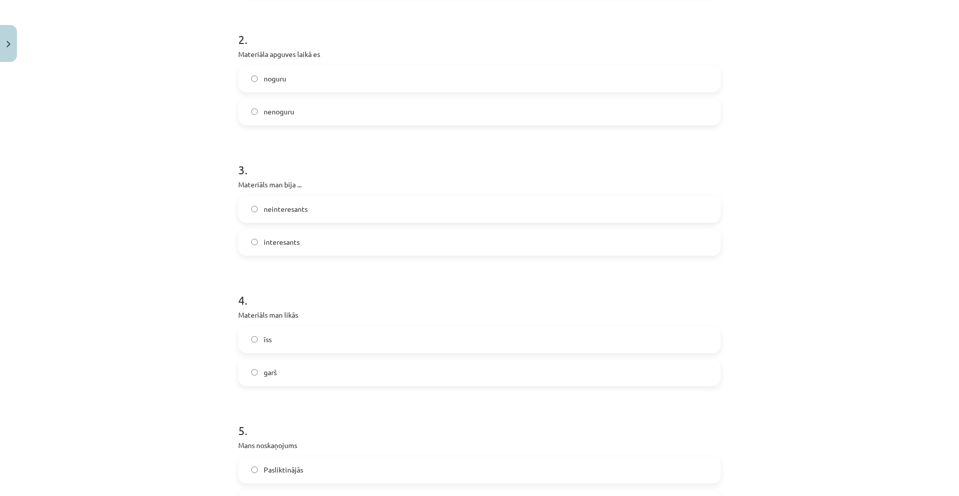
scroll to position [417, 0]
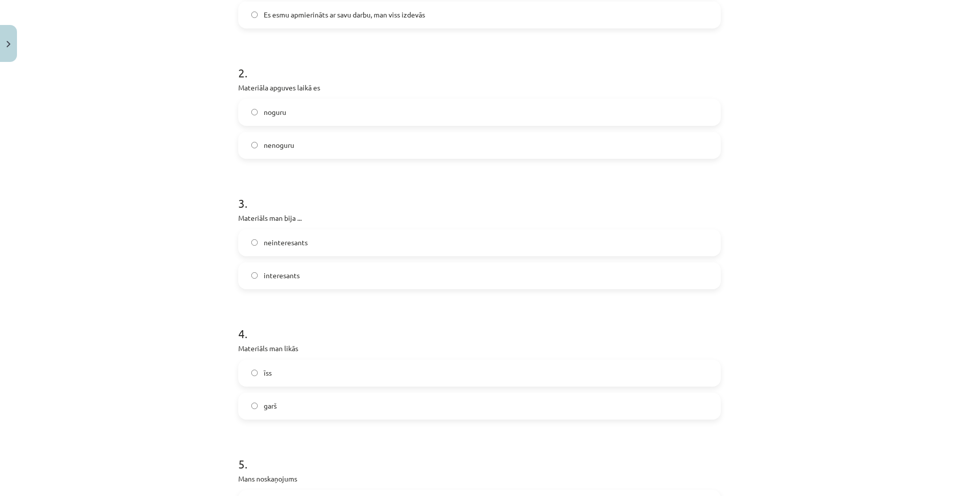
click at [275, 119] on label "noguru" at bounding box center [479, 112] width 480 height 25
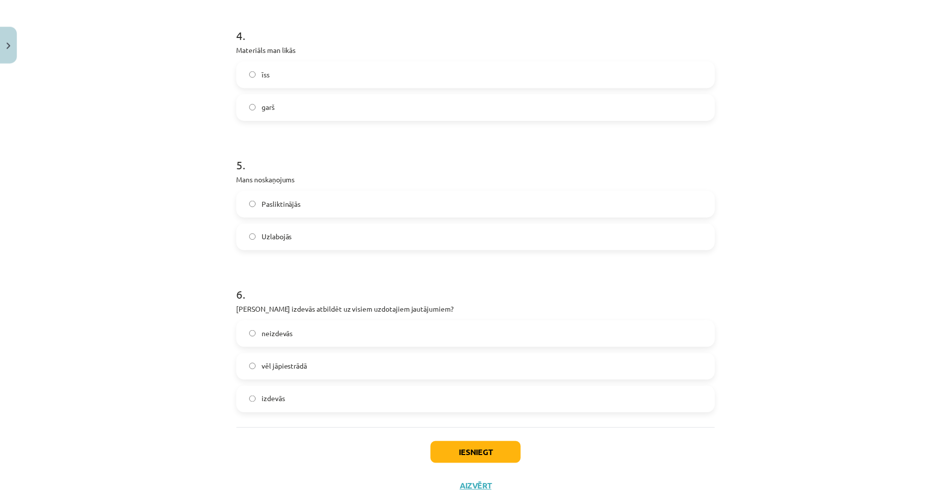
scroll to position [750, 0]
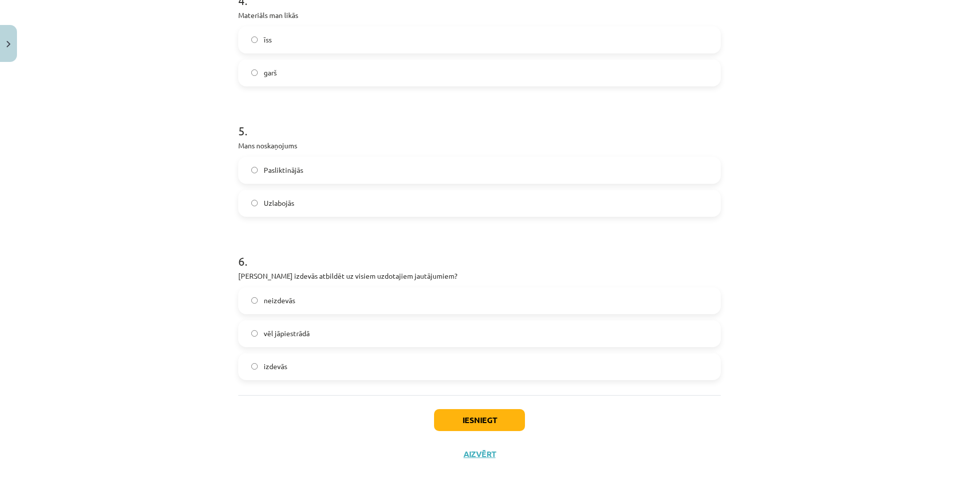
click at [332, 332] on label "vēl jāpiestrādā" at bounding box center [479, 333] width 480 height 25
click at [480, 422] on button "Iesniegt" at bounding box center [479, 420] width 91 height 22
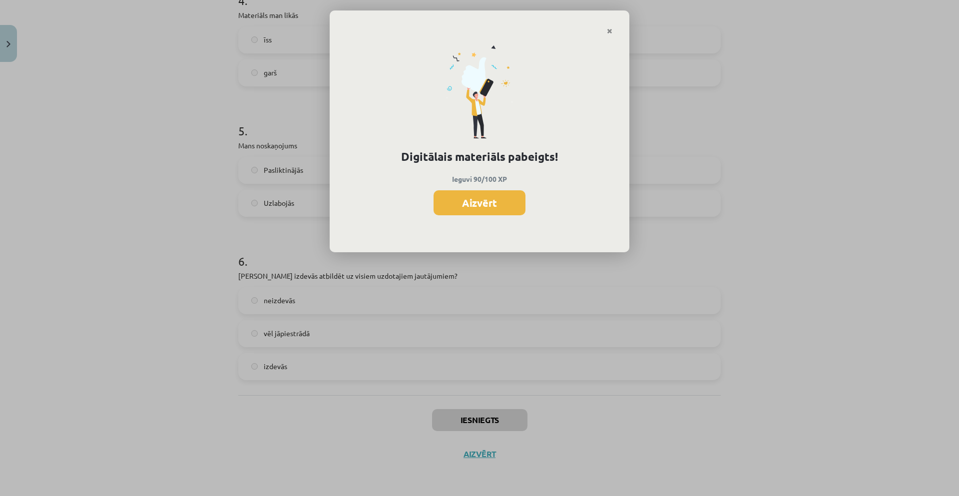
click at [500, 201] on button "Aizvērt" at bounding box center [479, 202] width 92 height 25
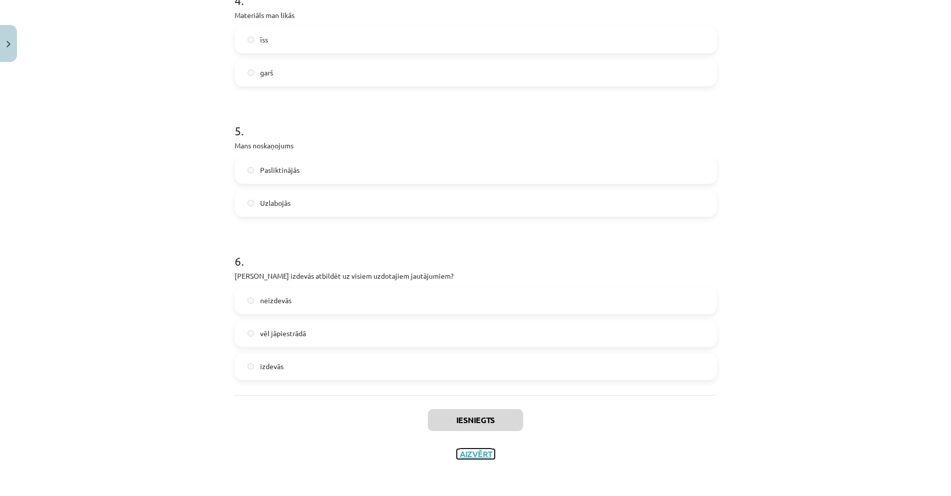
click at [471, 457] on button "Aizvērt" at bounding box center [476, 454] width 38 height 10
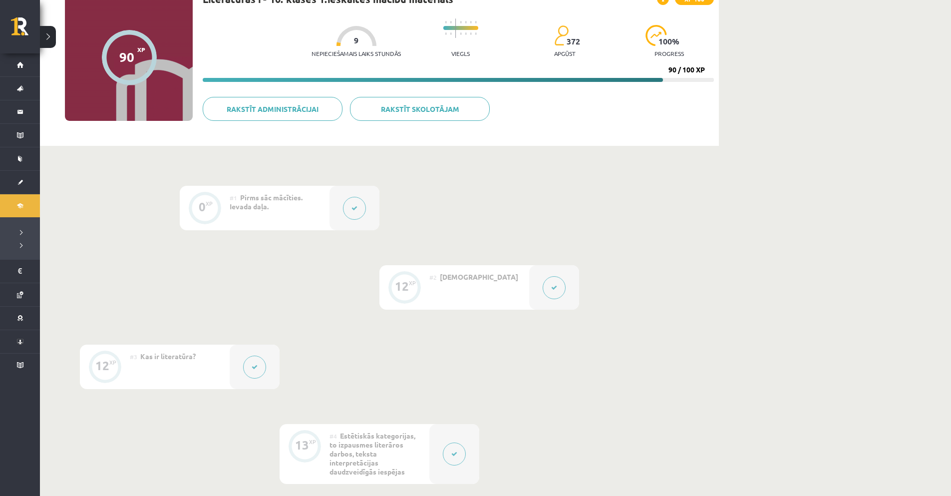
scroll to position [0, 0]
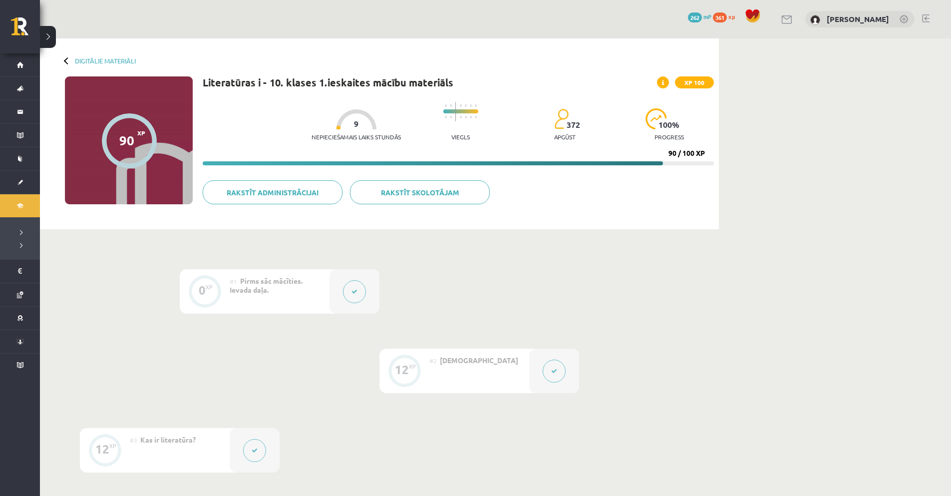
click at [64, 63] on div "Digitālie materiāli 90 XP XP 100 90 / 100 XP Literatūras i - 10. klases 1.ieska…" at bounding box center [379, 133] width 679 height 191
click at [66, 58] on div at bounding box center [67, 60] width 7 height 7
click at [45, 32] on button at bounding box center [48, 37] width 16 height 22
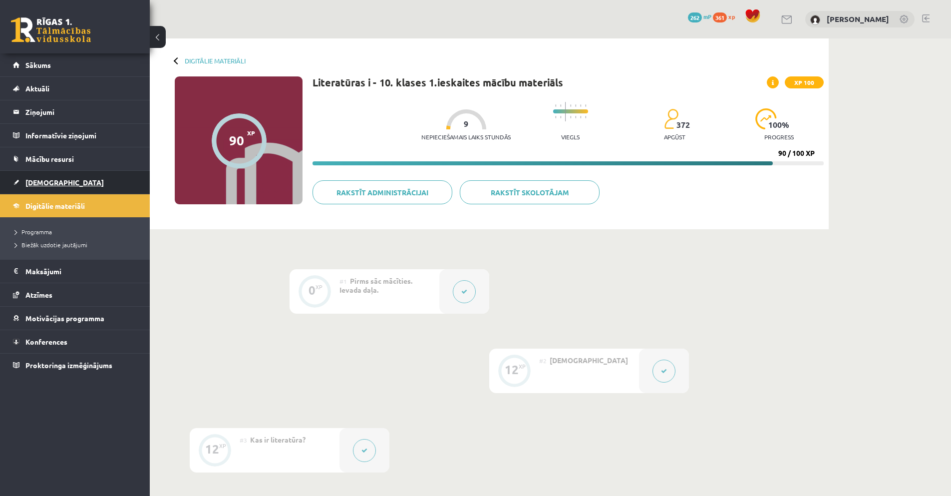
click at [54, 182] on span "[DEMOGRAPHIC_DATA]" at bounding box center [64, 182] width 78 height 9
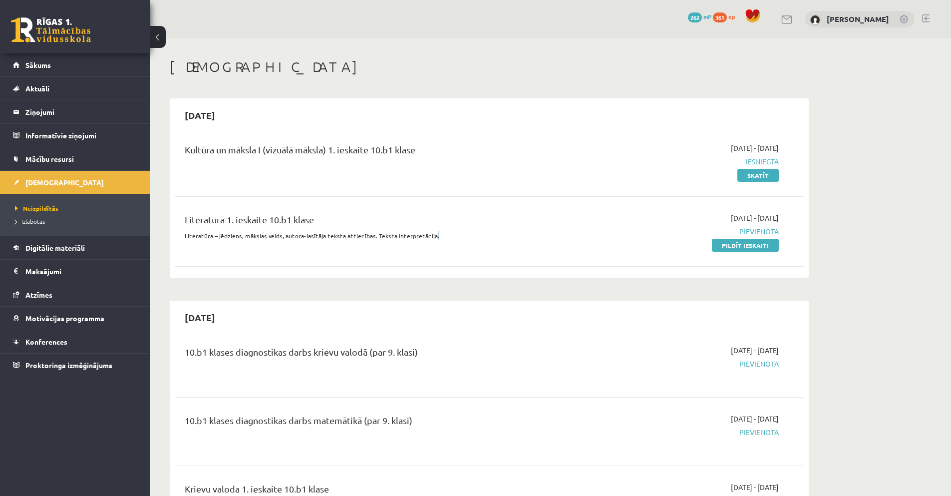
click at [437, 254] on div "Literatūra 1. ieskaite 10.b1 klase Literatūra – jēdziens, mākslas veids, autora…" at bounding box center [489, 231] width 629 height 57
click at [474, 226] on div "Literatūra 1. ieskaite 10.b1 klase" at bounding box center [380, 222] width 391 height 18
drag, startPoint x: 323, startPoint y: 230, endPoint x: 331, endPoint y: 235, distance: 9.2
click at [322, 230] on div "Literatūra 1. ieskaite 10.b1 klase" at bounding box center [380, 222] width 391 height 18
click at [762, 230] on span "Pievienota" at bounding box center [685, 231] width 188 height 10
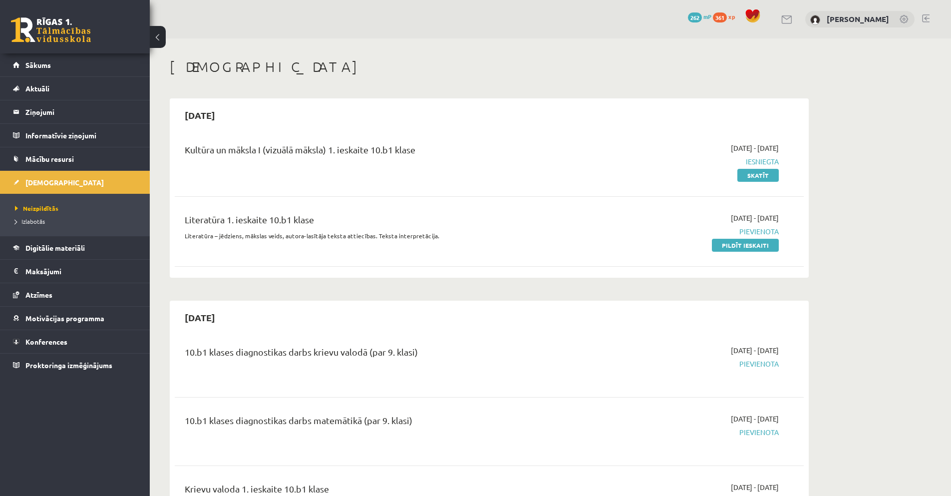
drag, startPoint x: 734, startPoint y: 247, endPoint x: 523, endPoint y: 49, distance: 288.9
click at [734, 246] on link "Pildīt ieskaiti" at bounding box center [745, 245] width 67 height 13
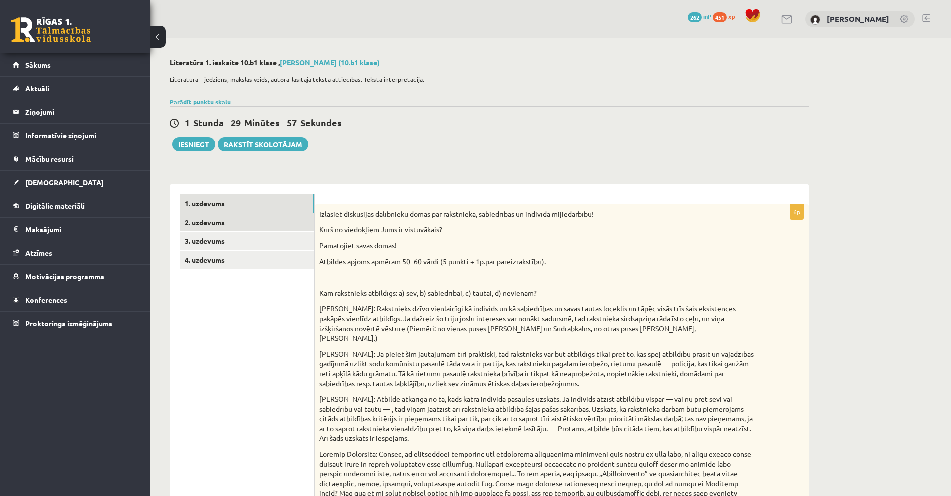
click at [202, 221] on link "2. uzdevums" at bounding box center [247, 222] width 134 height 18
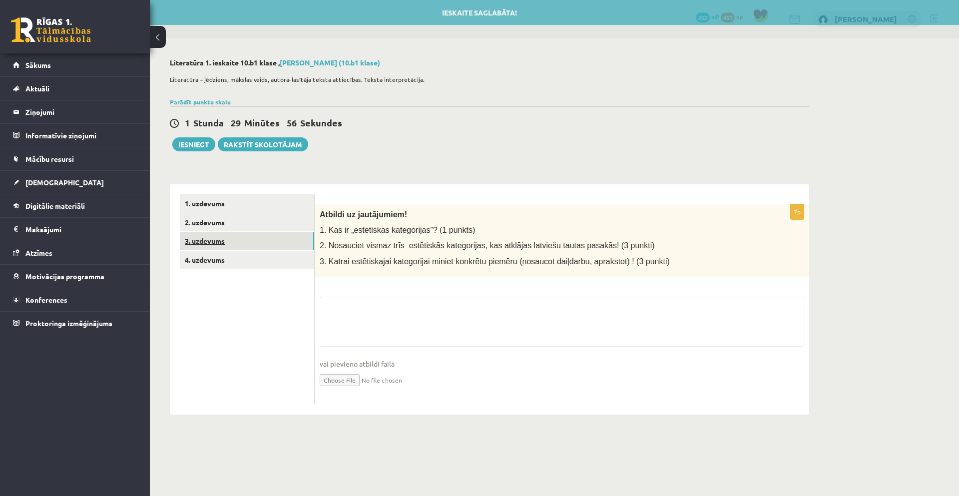
click at [200, 237] on link "3. uzdevums" at bounding box center [247, 241] width 134 height 18
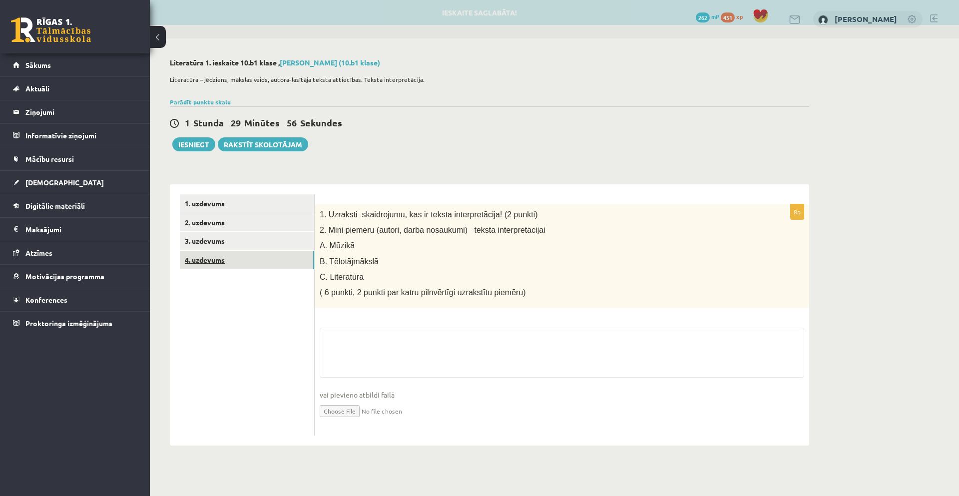
click at [192, 258] on link "4. uzdevums" at bounding box center [247, 260] width 134 height 18
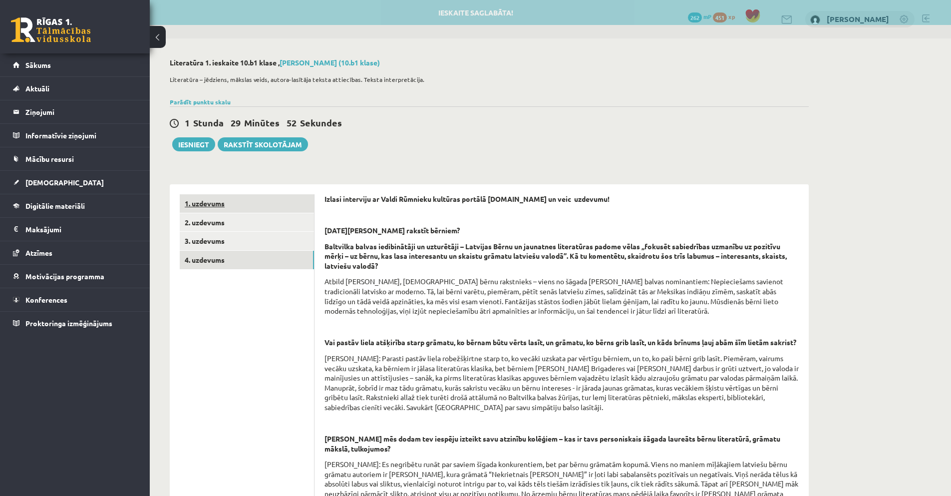
click at [220, 201] on link "1. uzdevums" at bounding box center [247, 203] width 134 height 18
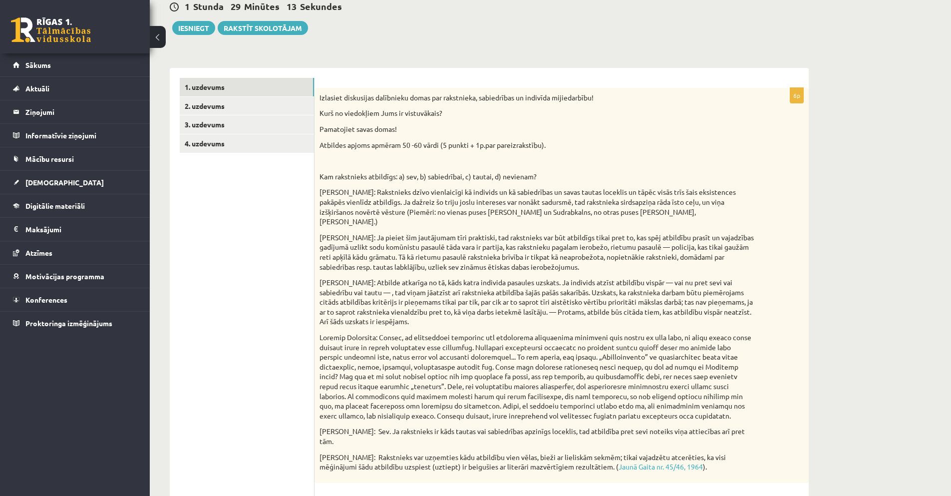
scroll to position [200, 0]
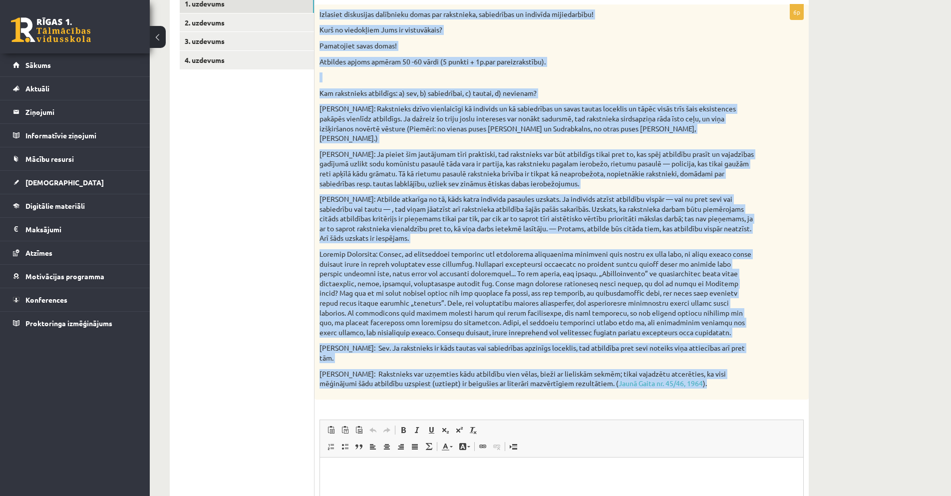
drag, startPoint x: 320, startPoint y: 96, endPoint x: 701, endPoint y: 360, distance: 464.1
click at [701, 362] on div "Izlasiet diskusijas dalībnieku domas par rakstnieka, sabiedrības un indivīda mi…" at bounding box center [562, 201] width 494 height 395
copy div "Loremips dolorsitam consectetu adipi eli seddoeiusm, temporincid ut laboreet do…"
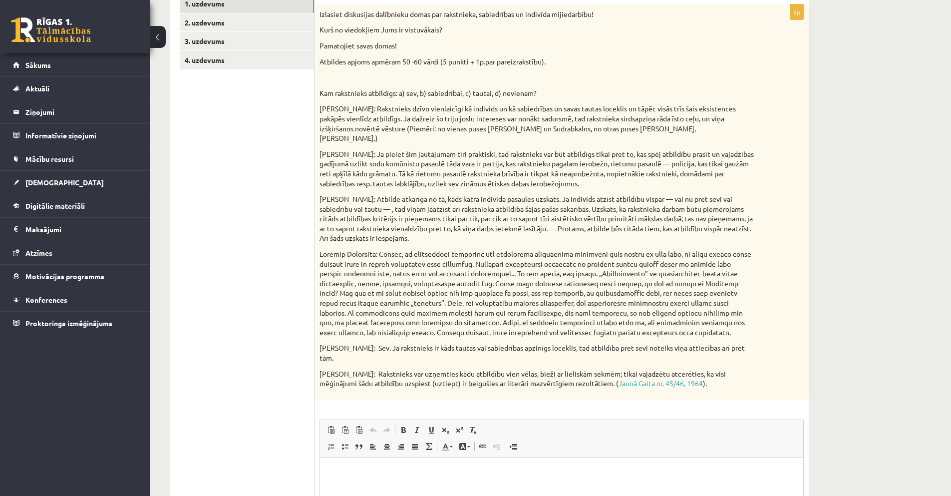
click at [228, 208] on ul "1. uzdevums 2. uzdevums 3. uzdevums 4. uzdevums" at bounding box center [247, 311] width 135 height 633
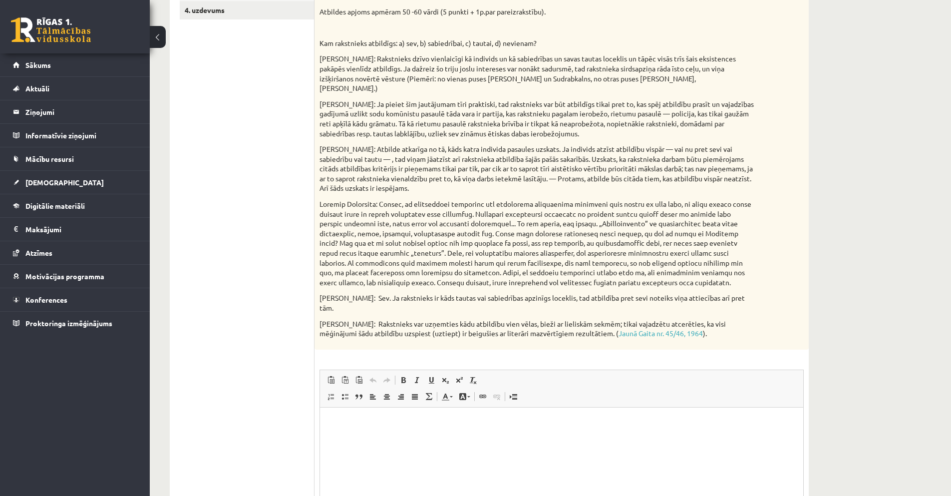
scroll to position [283, 0]
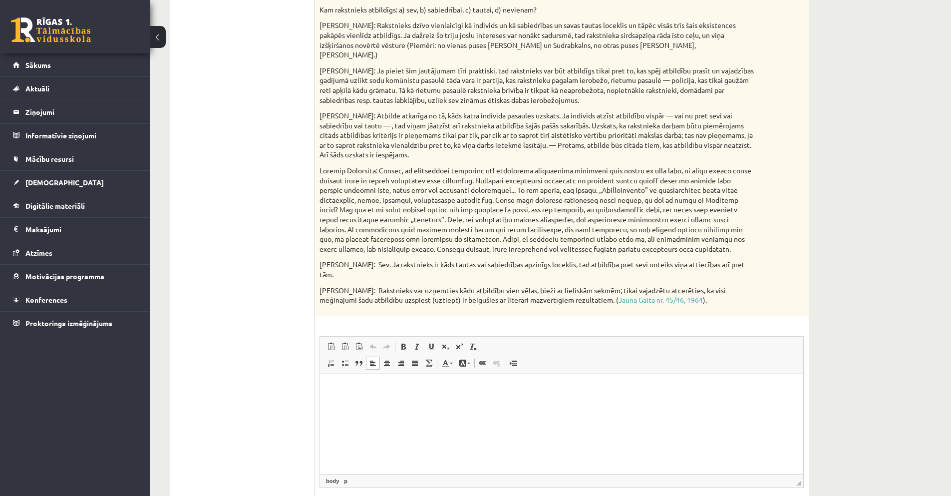
click at [352, 396] on html at bounding box center [561, 388] width 483 height 30
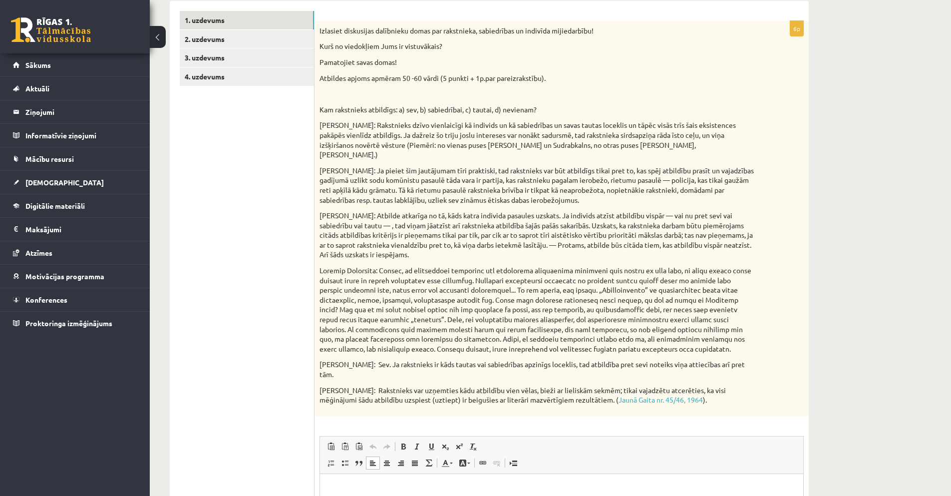
scroll to position [233, 0]
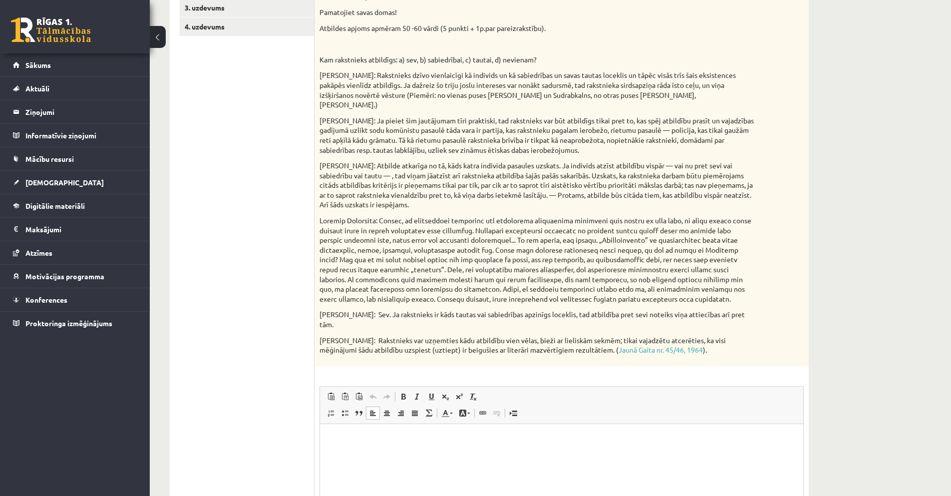
click at [413, 448] on html at bounding box center [561, 438] width 483 height 30
drag, startPoint x: 93, startPoint y: 24, endPoint x: 285, endPoint y: 327, distance: 358.6
click at [285, 327] on ul "1. uzdevums 2. uzdevums 3. uzdevums 4. uzdevums" at bounding box center [247, 277] width 135 height 633
click at [331, 442] on p "Bagātinātā teksta redaktors, wiswyg-editor-user-answer-47024877722060" at bounding box center [561, 438] width 463 height 10
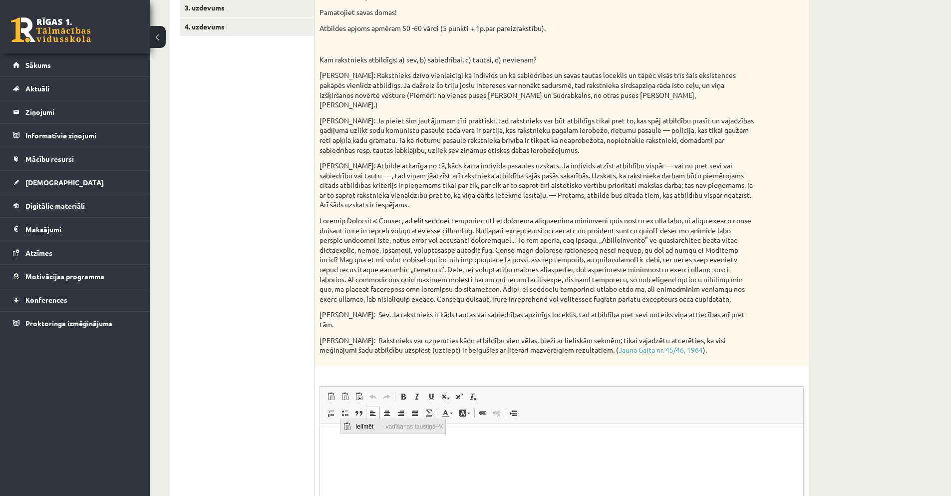
drag, startPoint x: 357, startPoint y: 429, endPoint x: 379, endPoint y: 443, distance: 25.9
click at [357, 429] on span "Ielīmēt" at bounding box center [368, 425] width 30 height 14
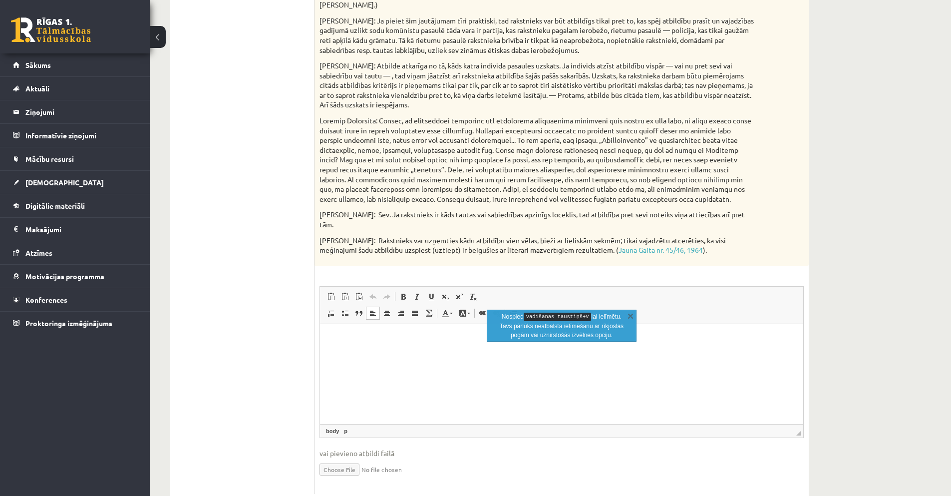
scroll to position [343, 0]
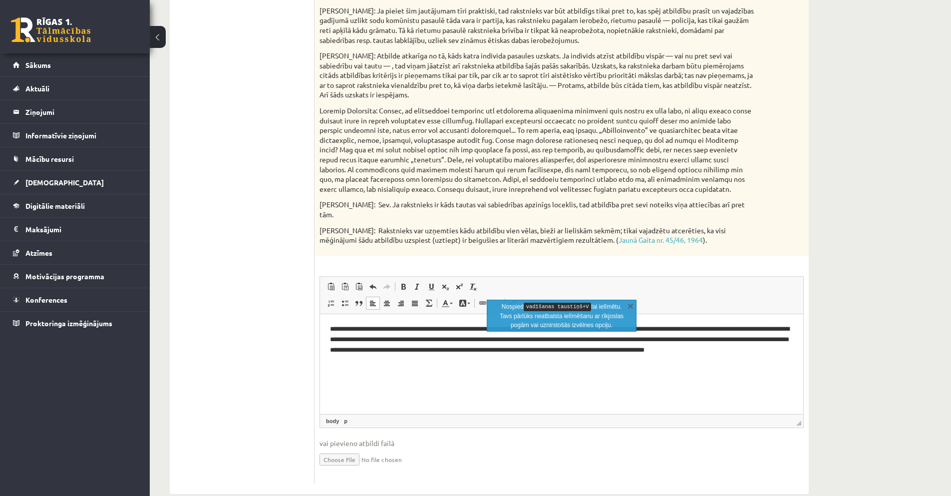
drag, startPoint x: 462, startPoint y: 378, endPoint x: 871, endPoint y: 641, distance: 485.5
click at [462, 375] on html "**********" at bounding box center [561, 344] width 483 height 61
click at [630, 306] on link "X" at bounding box center [631, 306] width 10 height 10
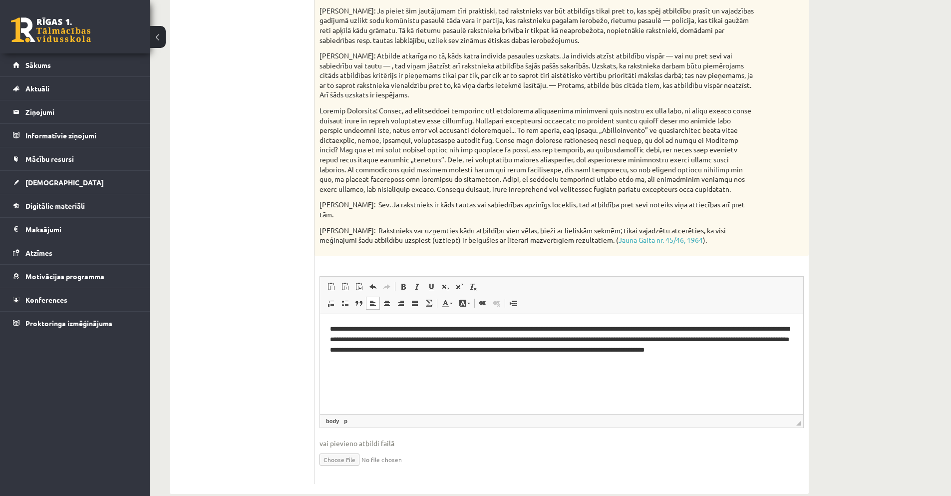
click at [355, 351] on p "**********" at bounding box center [561, 344] width 463 height 41
click at [358, 351] on p "**********" at bounding box center [561, 344] width 463 height 41
click at [620, 374] on html "**********" at bounding box center [561, 344] width 483 height 61
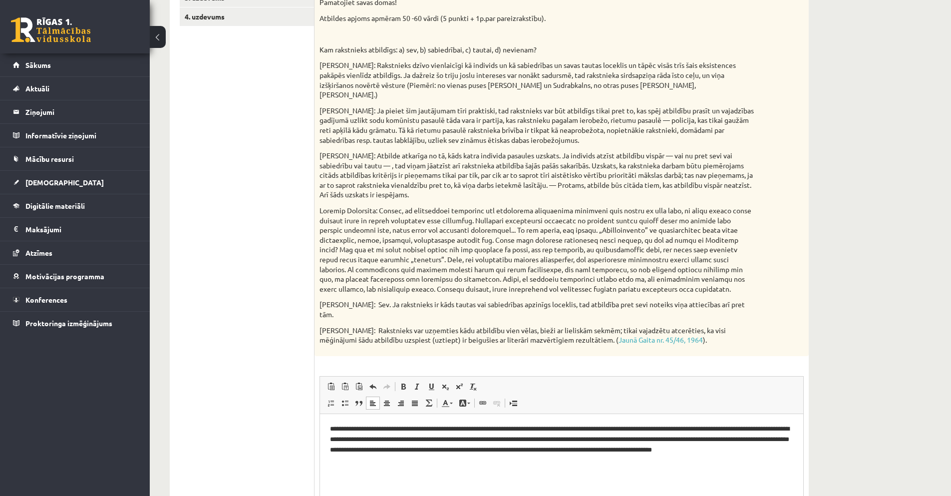
scroll to position [110, 0]
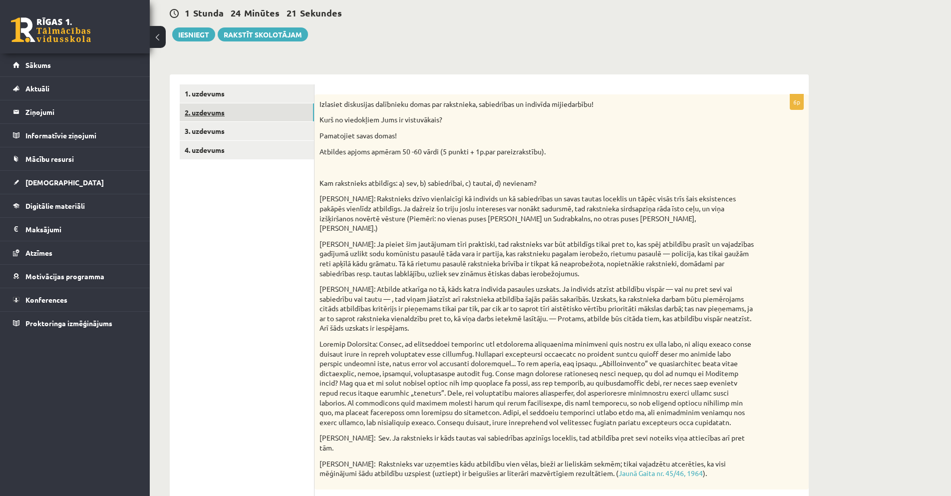
click at [202, 114] on link "2. uzdevums" at bounding box center [247, 112] width 134 height 18
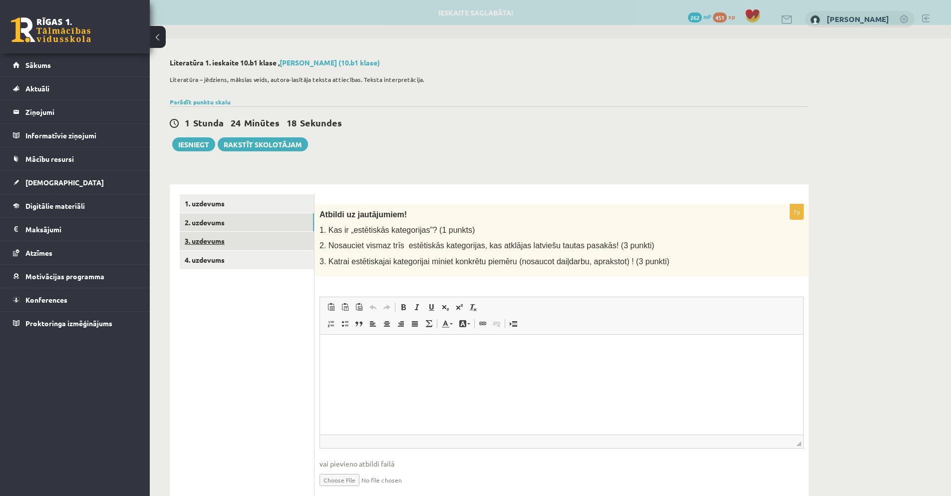
scroll to position [0, 0]
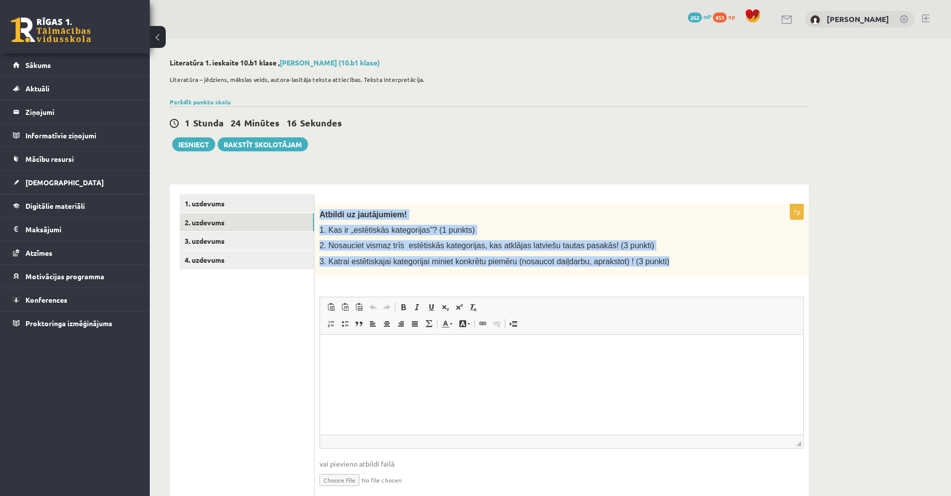
drag, startPoint x: 319, startPoint y: 212, endPoint x: 662, endPoint y: 268, distance: 347.5
click at [669, 273] on div "Atbildi uz jautājumiem! 1. Kas ir „estētiskās kategorijas”? (1 punkts) 2. Nosau…" at bounding box center [562, 240] width 494 height 72
copy div "Atbildi uz jautājumiem! 1. Kas ir „estētiskās kategorijas”? (1 punkts) 2. Nosau…"
click at [595, 225] on p "1. Kas ir „estētiskās kategorijas”? (1 punkts)" at bounding box center [537, 230] width 434 height 10
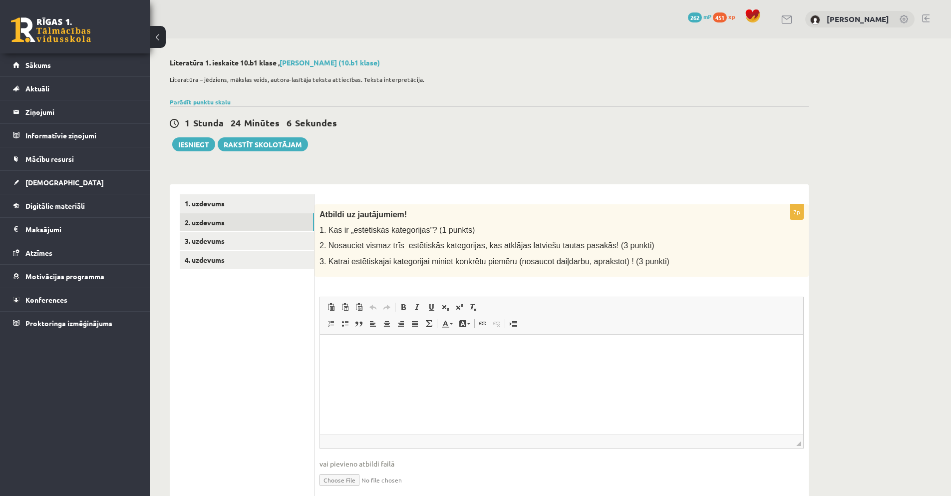
click at [455, 364] on html at bounding box center [561, 349] width 483 height 30
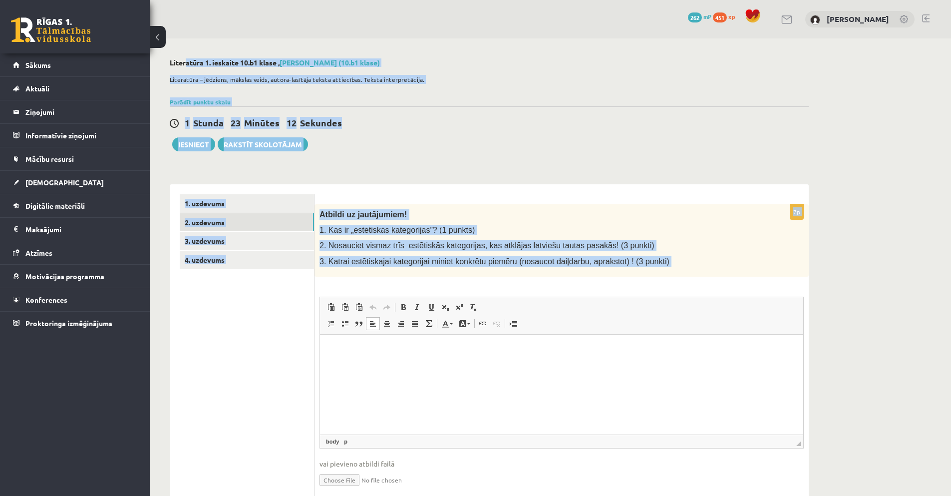
drag, startPoint x: 168, startPoint y: 60, endPoint x: 670, endPoint y: 277, distance: 546.1
click at [670, 277] on div "Literatūra 1. ieskaite 10.b1 klase , [PERSON_NAME] (10.b1 klase) Literatūra – j…" at bounding box center [489, 286] width 679 height 496
copy div "**********"
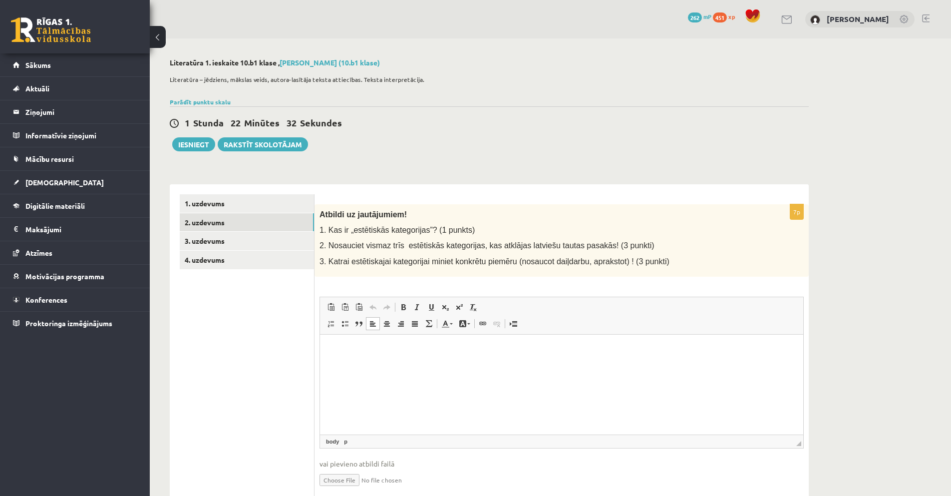
click at [361, 349] on p "Bagātinātā teksta redaktors, wiswyg-editor-user-answer-47025057439200" at bounding box center [561, 349] width 463 height 10
click at [380, 354] on span "Ielīmēt" at bounding box center [387, 353] width 30 height 14
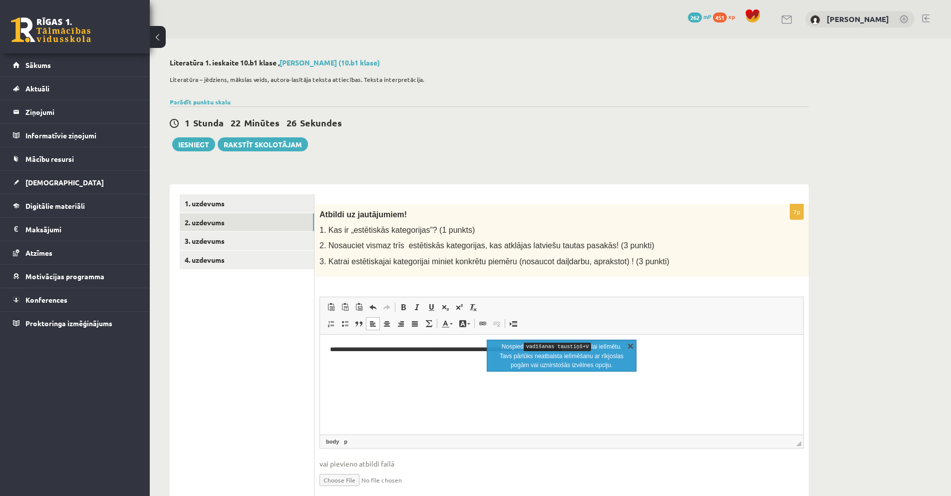
click at [633, 344] on link "X" at bounding box center [631, 345] width 10 height 10
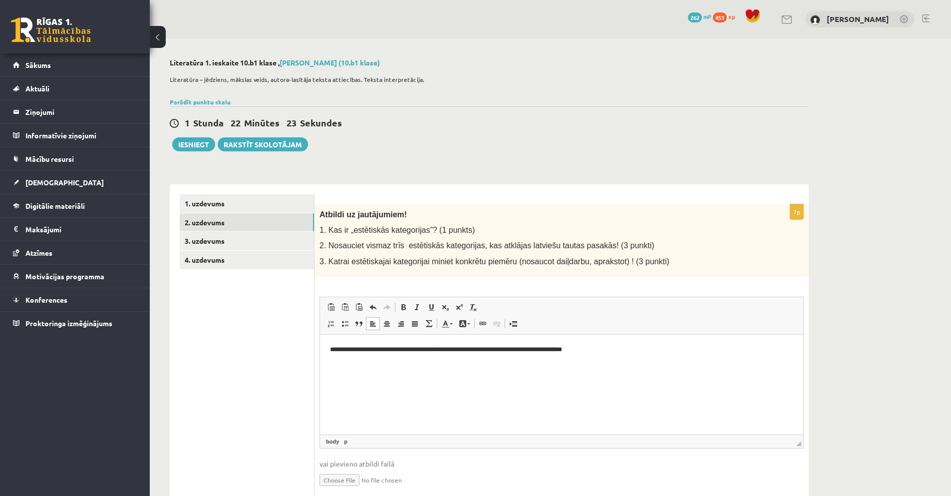
click at [232, 452] on ul "1. uzdevums 2. uzdevums 3. uzdevums 4. uzdevums" at bounding box center [247, 349] width 135 height 310
click at [350, 361] on html "**********" at bounding box center [561, 349] width 483 height 30
click at [623, 355] on html "**********" at bounding box center [561, 349] width 483 height 30
drag, startPoint x: 547, startPoint y: 385, endPoint x: 339, endPoint y: 375, distance: 207.9
click at [339, 375] on html "**********" at bounding box center [561, 357] width 483 height 47
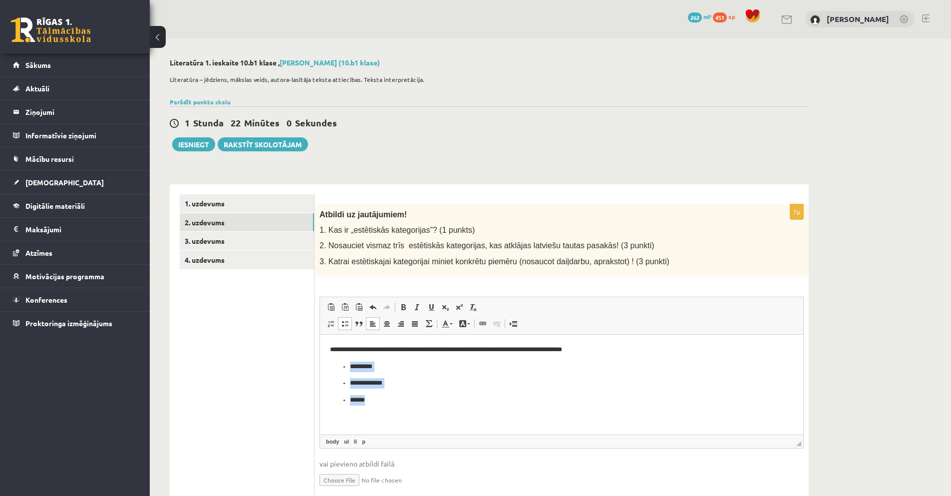
drag, startPoint x: 390, startPoint y: 403, endPoint x: 384, endPoint y: 380, distance: 23.7
click at [332, 363] on html "**********" at bounding box center [561, 374] width 483 height 81
drag, startPoint x: 433, startPoint y: 384, endPoint x: 364, endPoint y: 383, distance: 69.4
click at [432, 384] on p "**********" at bounding box center [561, 382] width 423 height 10
click at [433, 384] on p "**********" at bounding box center [561, 382] width 423 height 10
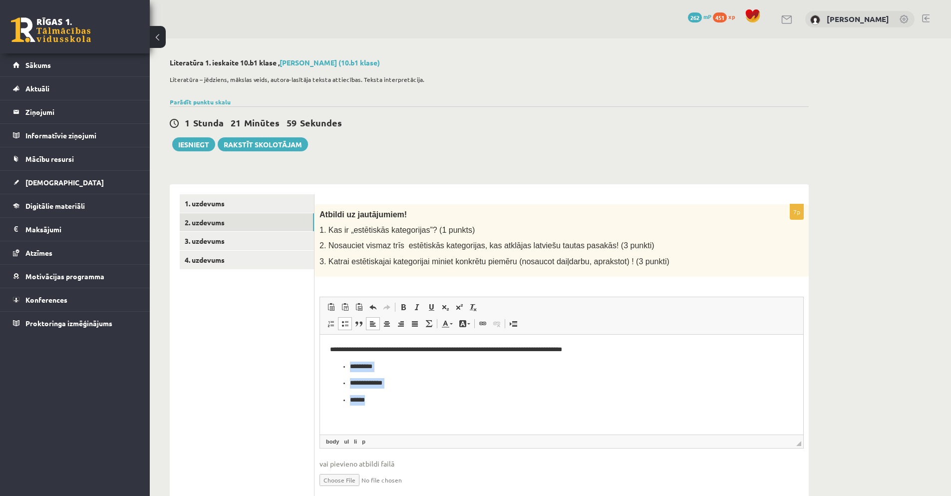
click at [416, 391] on ul "**********" at bounding box center [561, 383] width 463 height 44
click at [394, 394] on ul "**********" at bounding box center [561, 383] width 463 height 44
click at [425, 402] on p "******" at bounding box center [561, 399] width 423 height 10
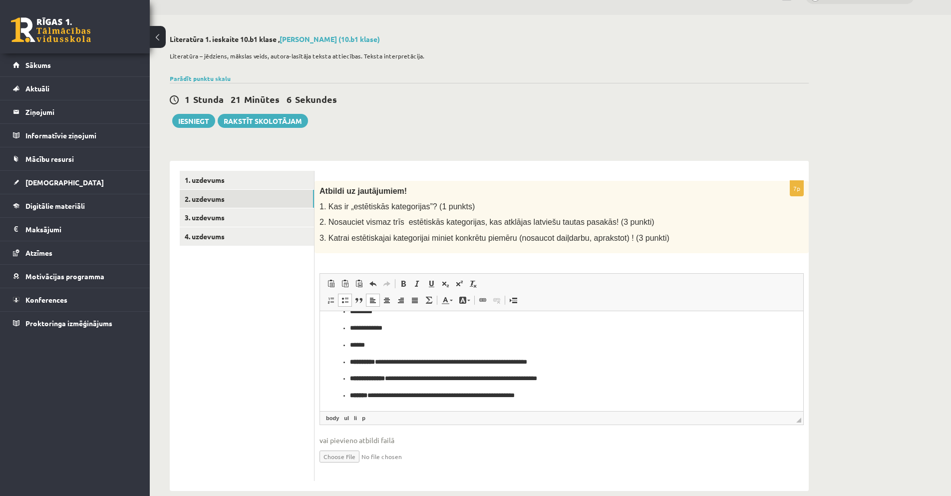
scroll to position [40, 0]
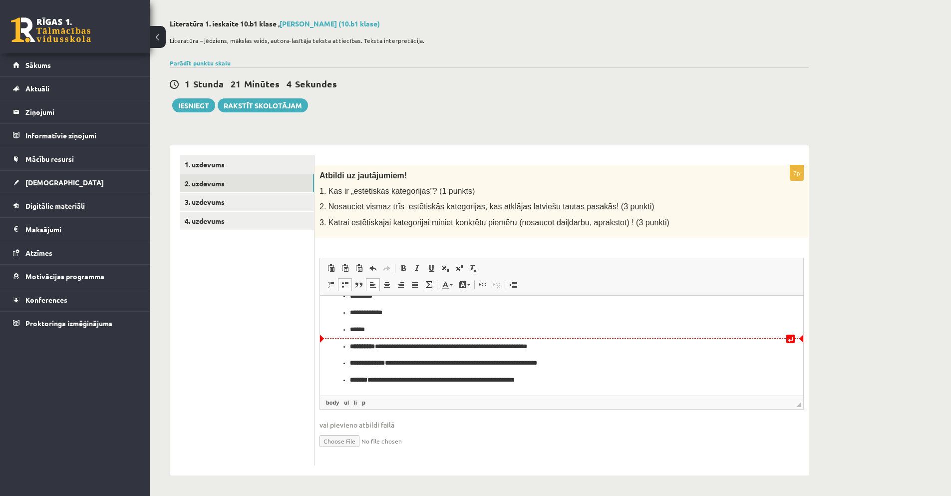
click at [390, 333] on p "******" at bounding box center [558, 329] width 416 height 10
click at [348, 350] on ul "**********" at bounding box center [561, 363] width 463 height 44
click at [332, 341] on ul "**********" at bounding box center [561, 338] width 463 height 94
click at [400, 331] on p "******" at bounding box center [558, 329] width 416 height 10
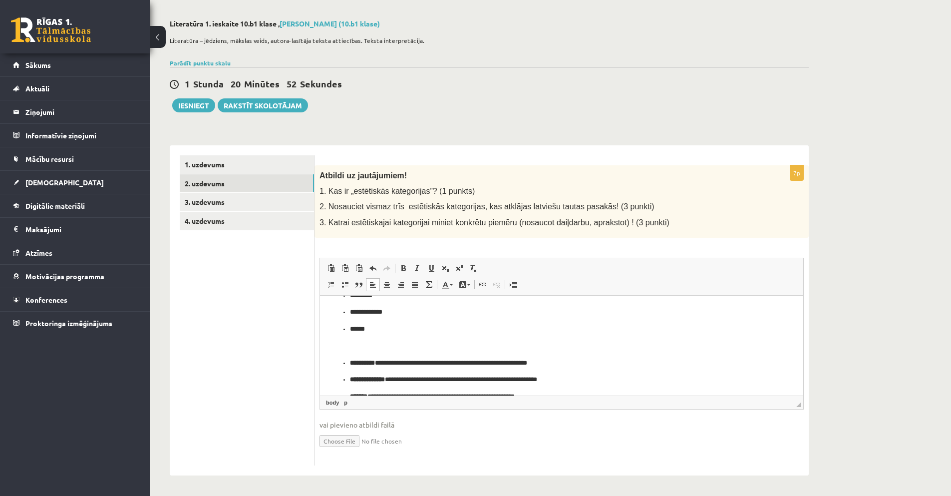
scroll to position [48, 0]
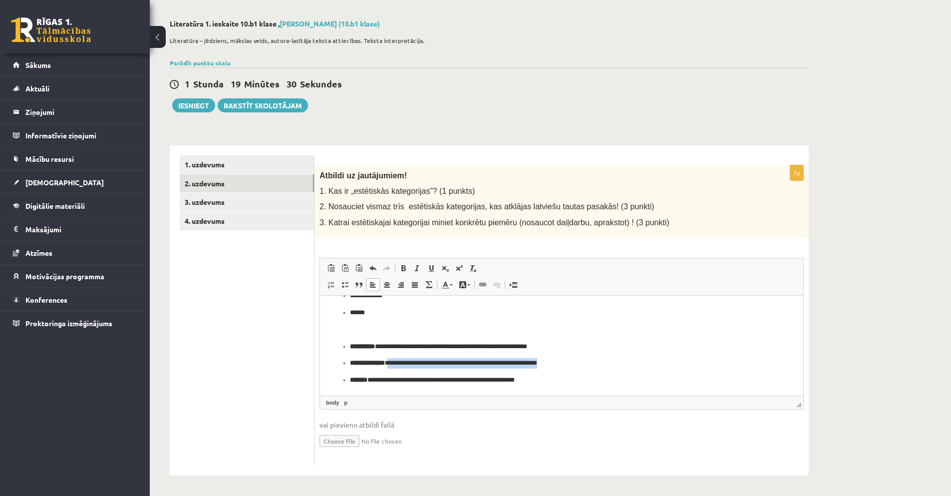
drag, startPoint x: 580, startPoint y: 365, endPoint x: 395, endPoint y: 365, distance: 184.2
click at [395, 365] on p "**********" at bounding box center [558, 362] width 416 height 10
click at [582, 389] on html "**********" at bounding box center [561, 321] width 483 height 148
drag, startPoint x: 571, startPoint y: 378, endPoint x: 377, endPoint y: 397, distance: 194.7
click at [377, 395] on html "**********" at bounding box center [561, 321] width 483 height 148
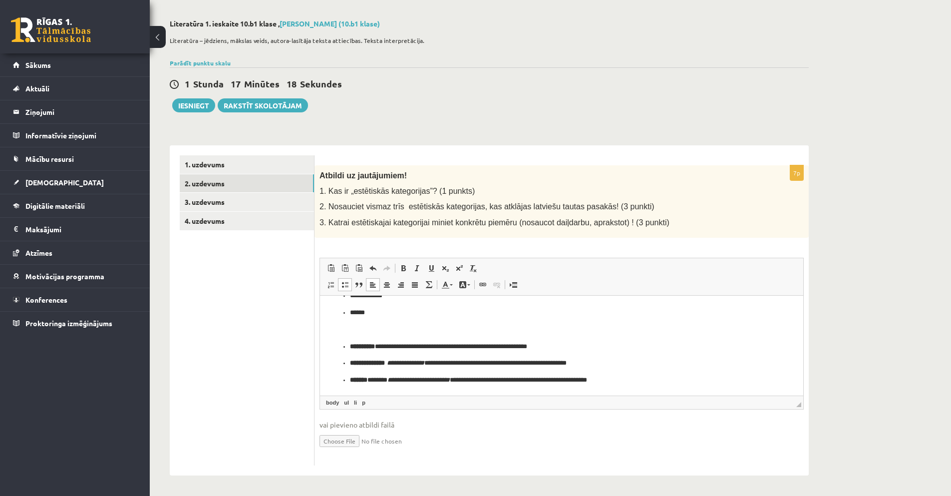
drag, startPoint x: 258, startPoint y: 311, endPoint x: 245, endPoint y: 302, distance: 16.2
click at [258, 311] on ul "1. uzdevums 2. uzdevums 3. uzdevums 4. uzdevums" at bounding box center [247, 310] width 135 height 310
drag, startPoint x: 496, startPoint y: 140, endPoint x: 497, endPoint y: 133, distance: 7.1
click at [496, 139] on div "**********" at bounding box center [489, 305] width 639 height 340
click at [492, 109] on div "1 Stunda 17 Minūtes 16 Sekundes Ieskaite saglabāta! Iesniegt Rakstīt skolotājam" at bounding box center [489, 89] width 639 height 45
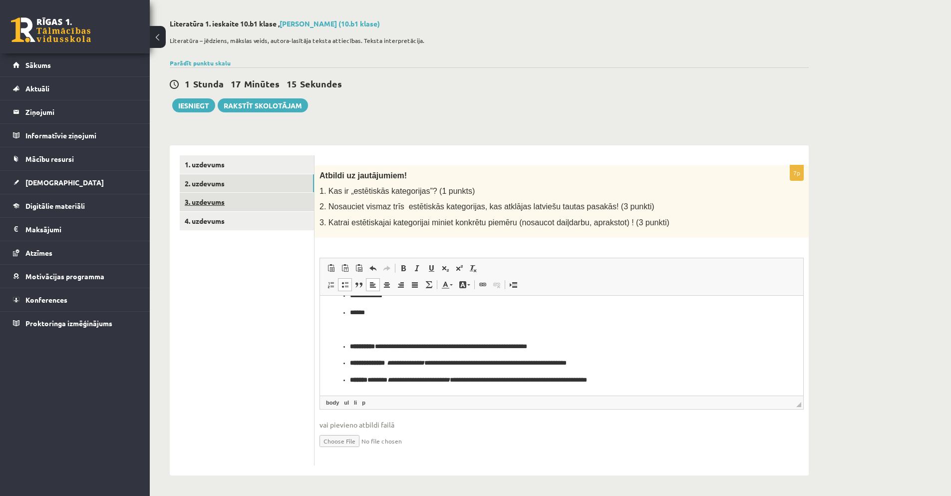
click at [204, 201] on link "3. uzdevums" at bounding box center [247, 202] width 134 height 18
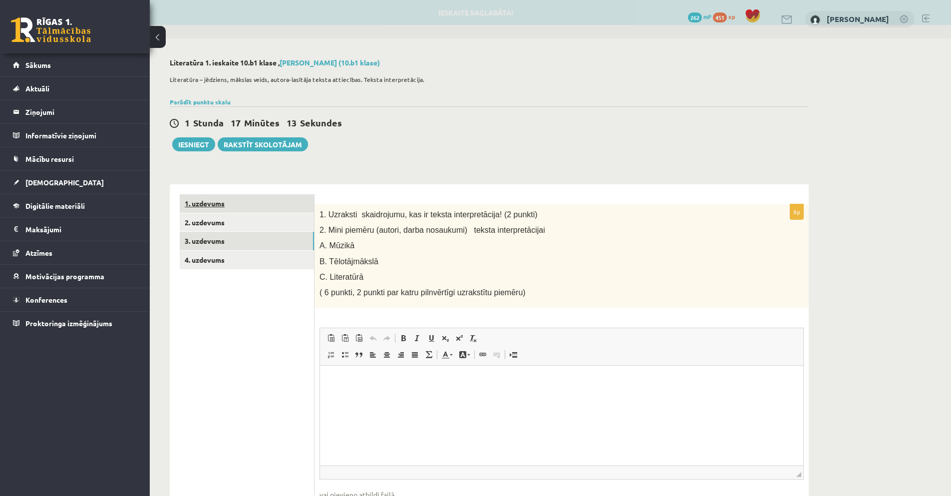
scroll to position [0, 0]
click at [207, 201] on link "1. uzdevums" at bounding box center [247, 203] width 134 height 18
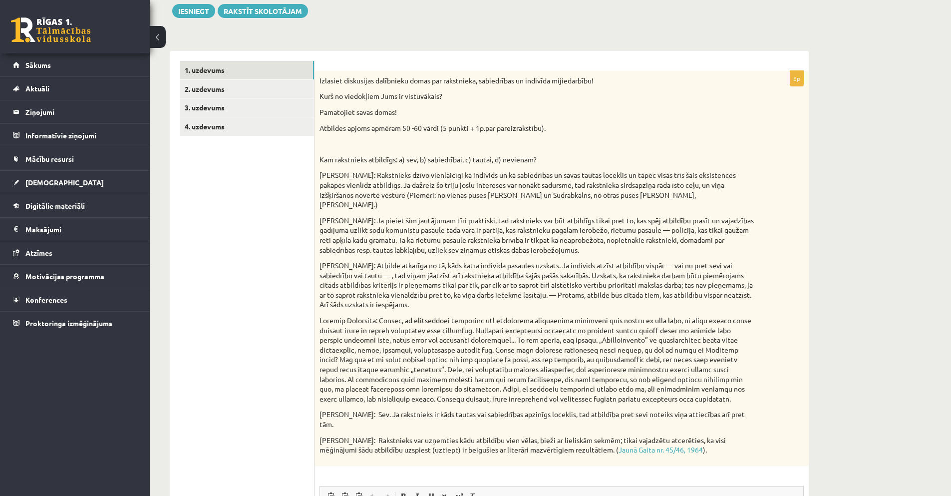
scroll to position [116, 0]
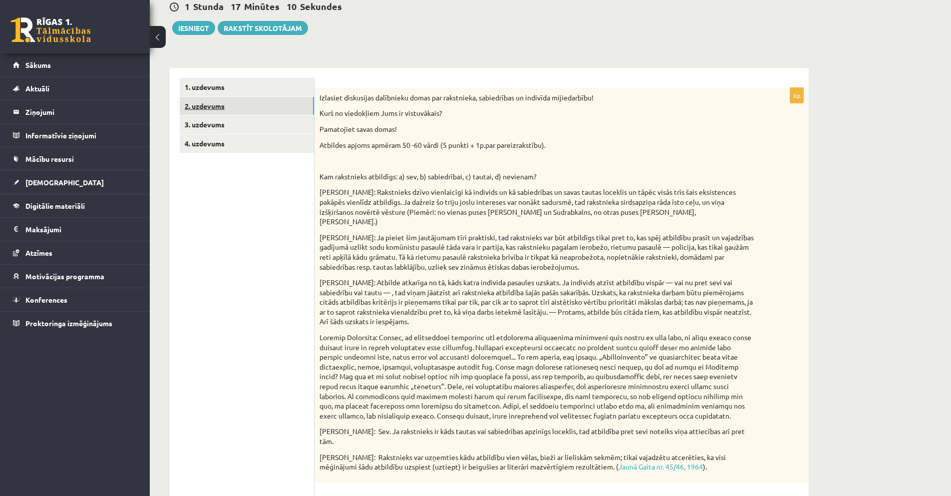
click at [207, 105] on link "2. uzdevums" at bounding box center [247, 106] width 134 height 18
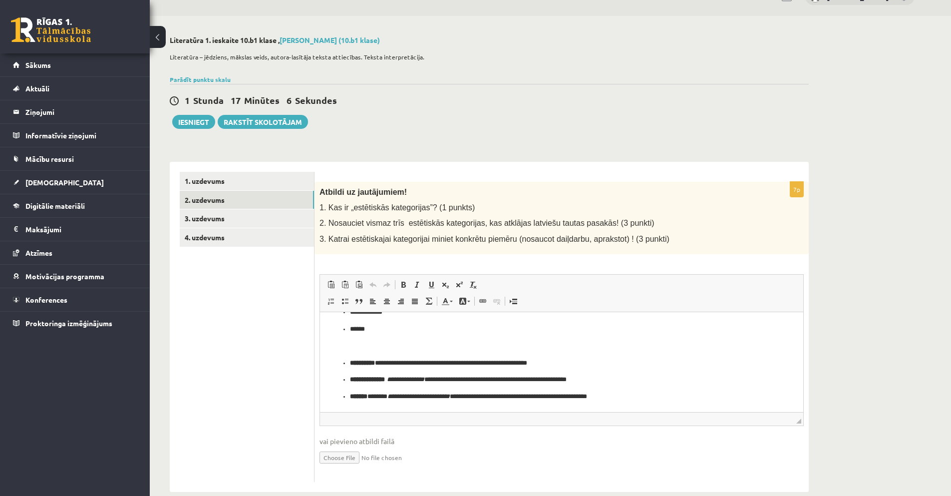
scroll to position [15, 0]
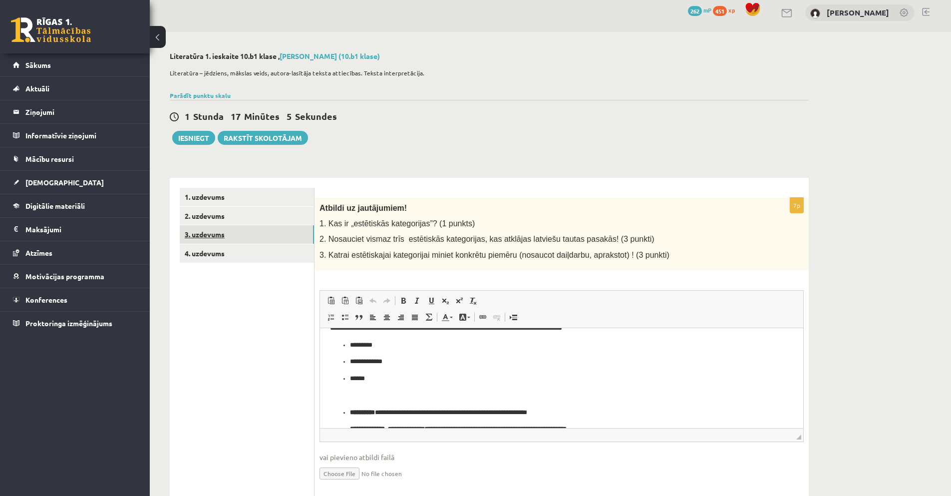
click at [206, 234] on link "3. uzdevums" at bounding box center [247, 234] width 134 height 18
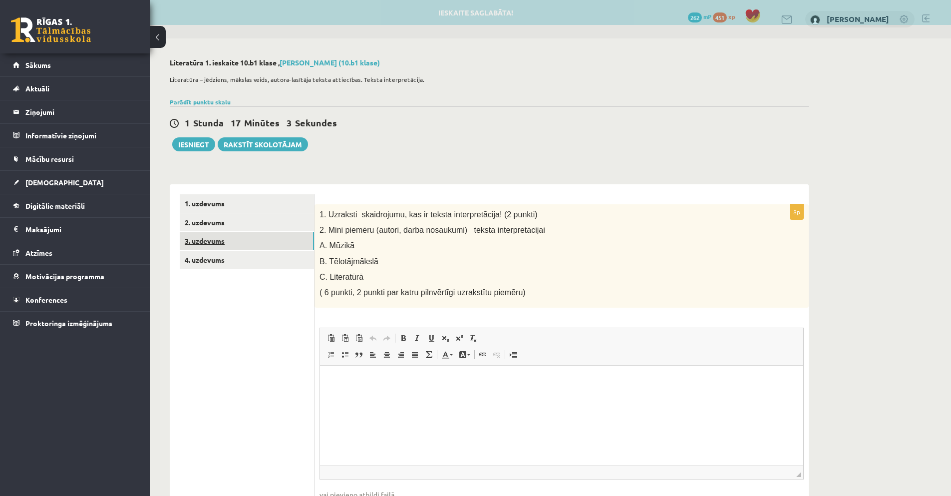
scroll to position [0, 0]
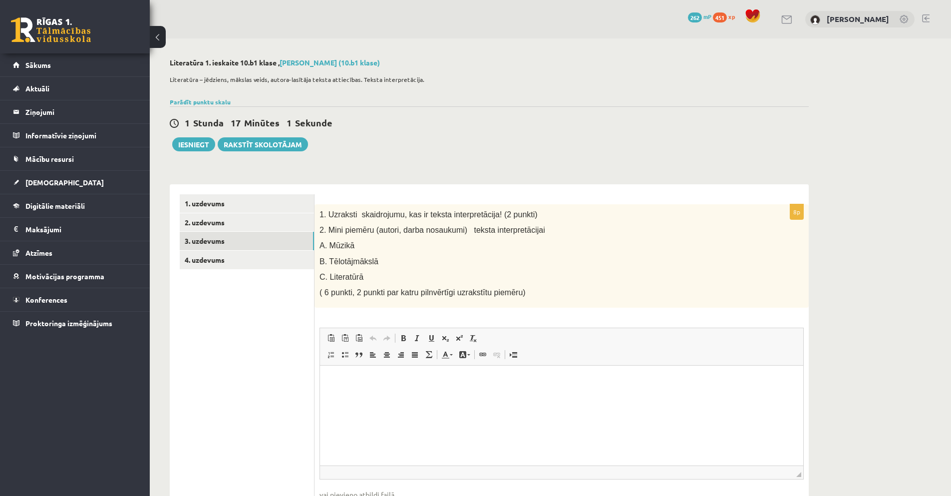
click at [384, 396] on html at bounding box center [561, 380] width 483 height 30
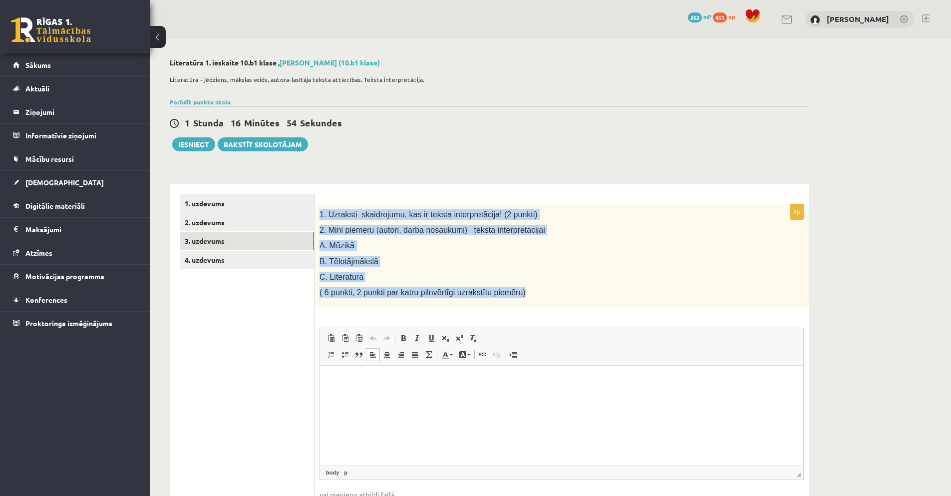
drag, startPoint x: 320, startPoint y: 215, endPoint x: 517, endPoint y: 297, distance: 213.1
click at [517, 297] on div "1. Uzraksti skaidrojumu, kas ir teksta interpretācija! (2 punkti) 2. Mini piemē…" at bounding box center [562, 256] width 494 height 104
copy div "1. Uzraksti skaidrojumu, kas ir teksta interpretācija! (2 punkti) 2. Mini piemē…"
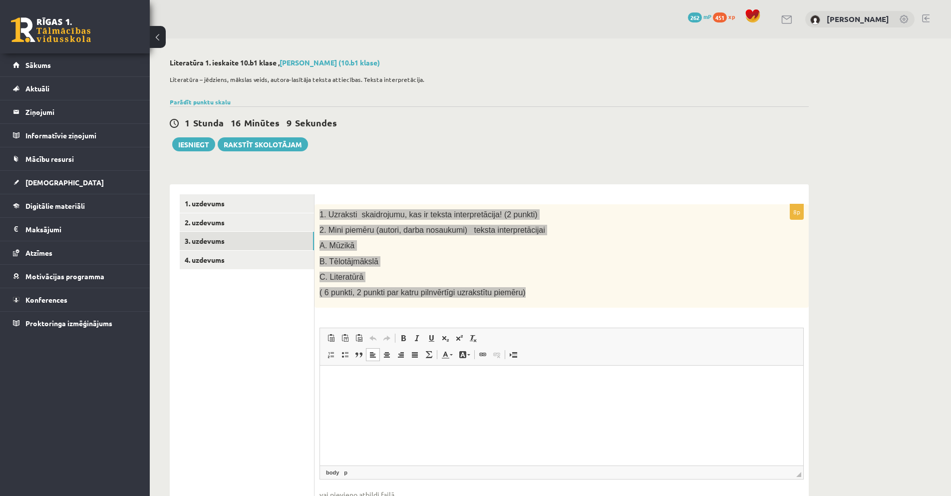
click at [354, 381] on p "Bagātinātā teksta redaktors, wiswyg-editor-user-answer-47024757706300" at bounding box center [561, 380] width 463 height 10
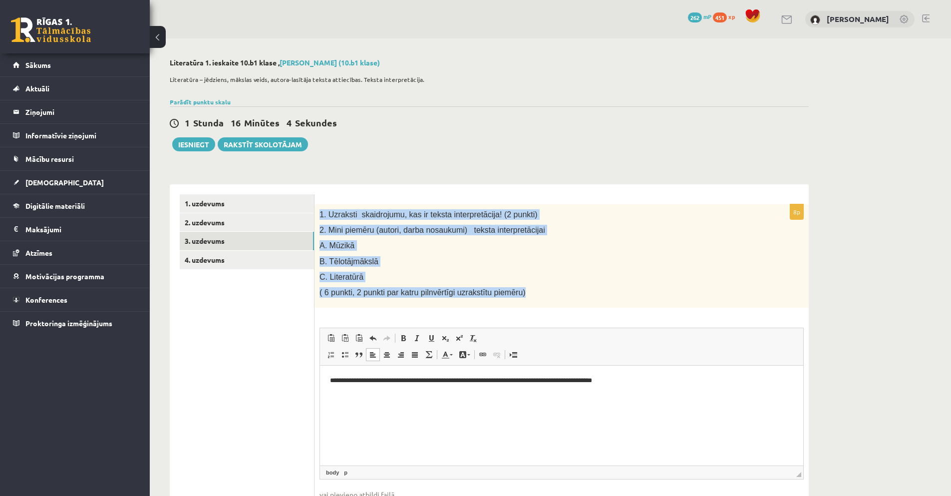
click at [608, 286] on div "1. Uzraksti skaidrojumu, kas ir teksta interpretācija! (2 punkti) 2. Mini piemē…" at bounding box center [562, 256] width 494 height 104
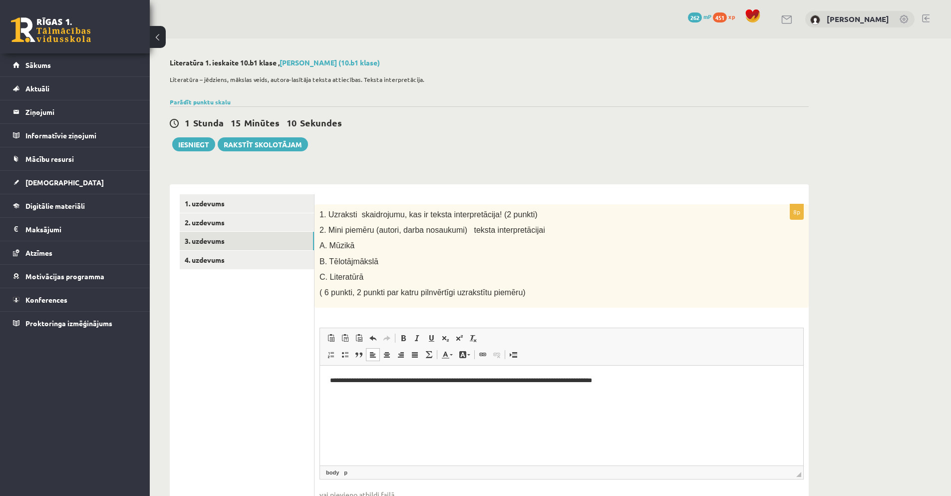
click at [642, 379] on p "**********" at bounding box center [561, 380] width 463 height 10
click at [357, 405] on span "Ielīmēt" at bounding box center [365, 408] width 30 height 14
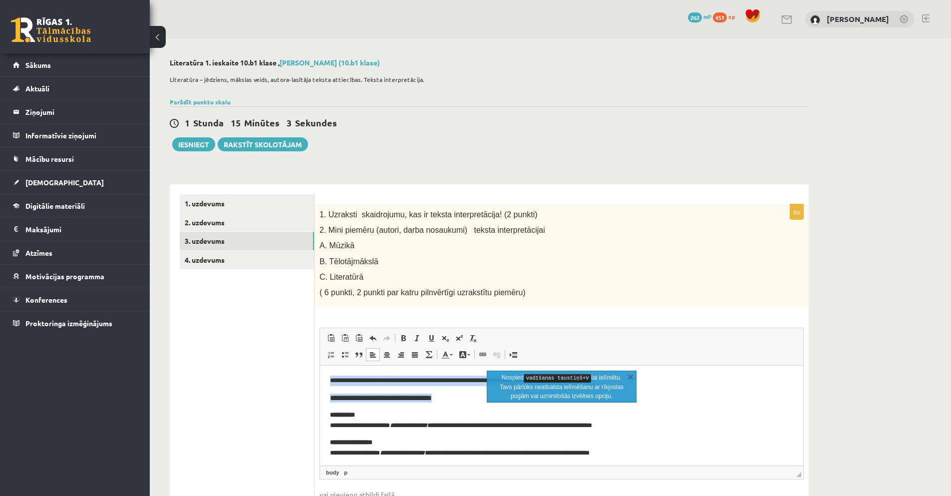
drag, startPoint x: 441, startPoint y: 382, endPoint x: 313, endPoint y: 374, distance: 128.5
click at [320, 374] on html "**********" at bounding box center [561, 438] width 483 height 147
drag, startPoint x: 638, startPoint y: 750, endPoint x: 326, endPoint y: 389, distance: 477.5
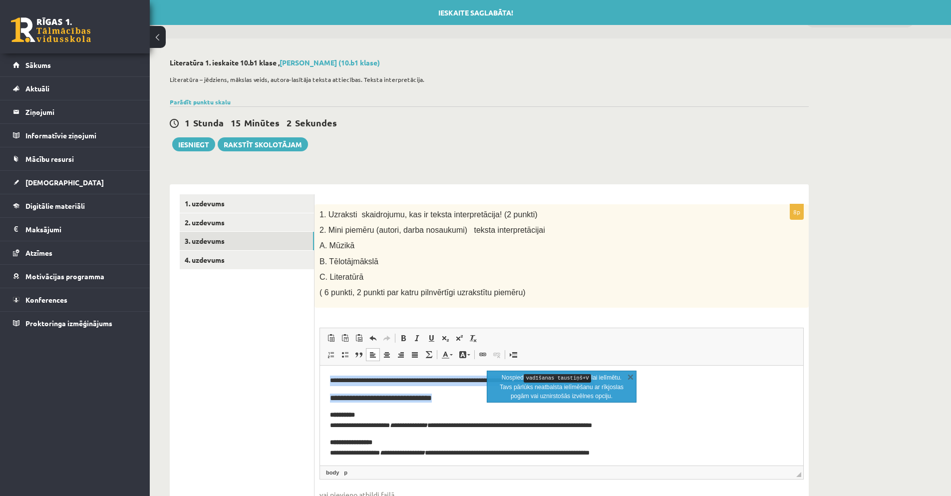
click at [452, 400] on h3 "**********" at bounding box center [558, 397] width 456 height 9
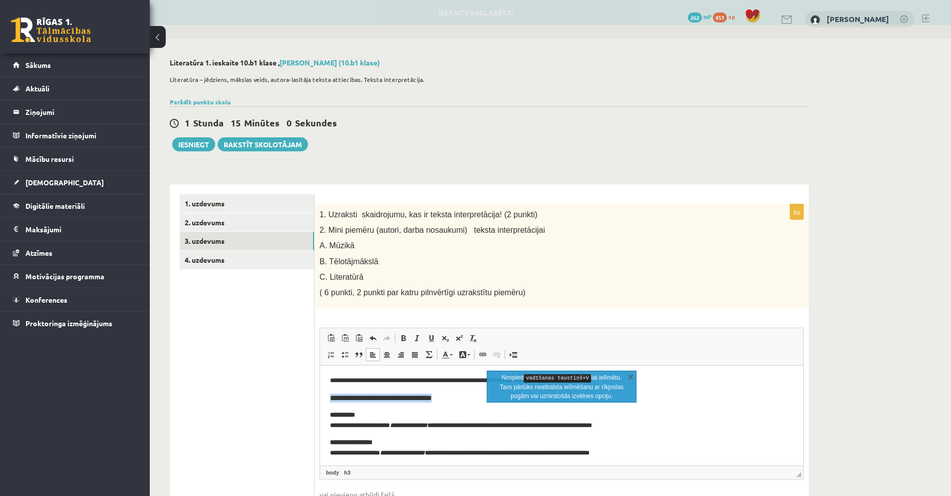
drag, startPoint x: 452, startPoint y: 400, endPoint x: 321, endPoint y: 395, distance: 131.4
click at [321, 395] on html "**********" at bounding box center [561, 438] width 483 height 147
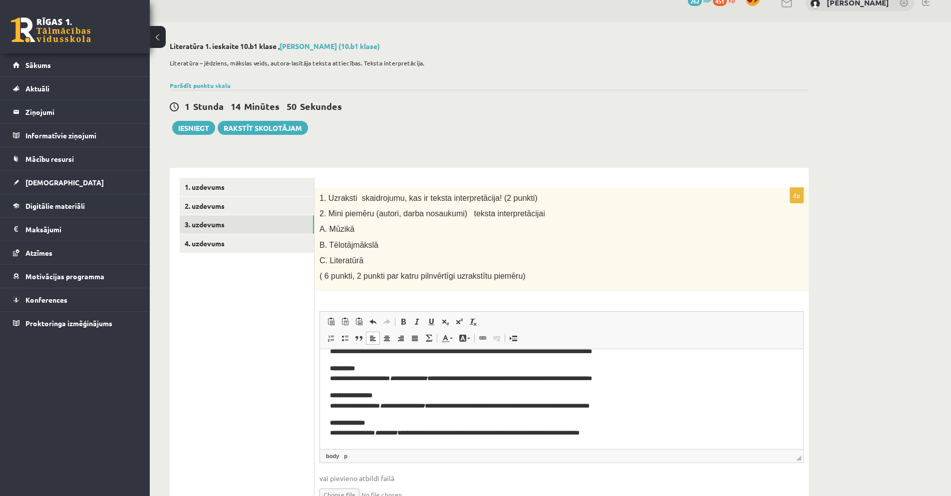
scroll to position [29, 0]
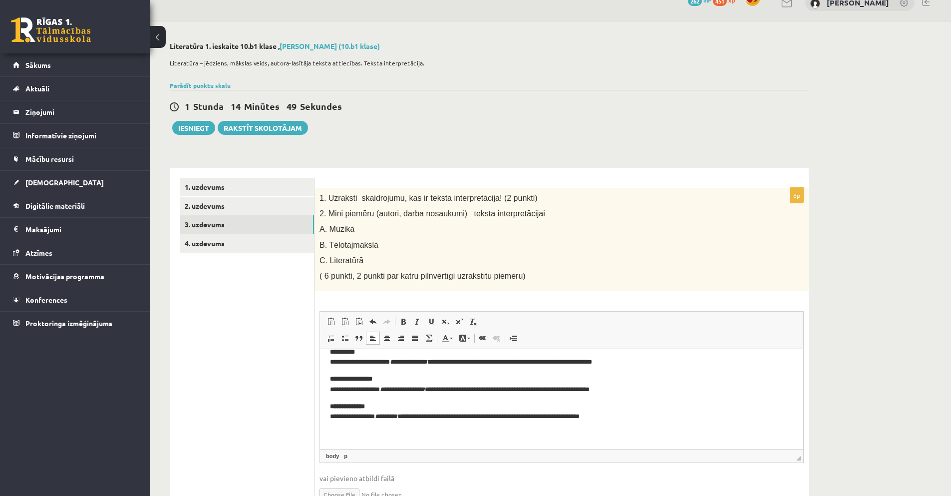
click at [355, 416] on p "**********" at bounding box center [558, 411] width 456 height 21
click at [394, 391] on p "**********" at bounding box center [558, 384] width 456 height 21
click at [406, 361] on em "**********" at bounding box center [408, 361] width 37 height 6
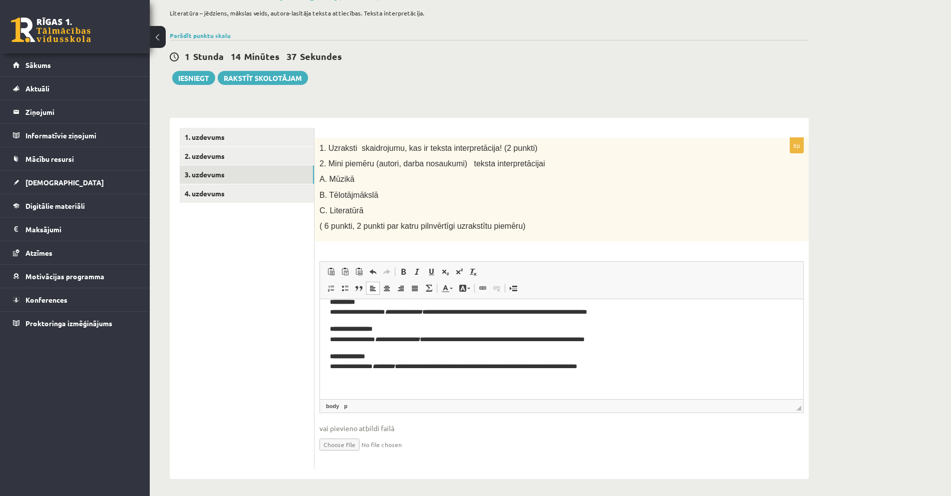
scroll to position [33, 0]
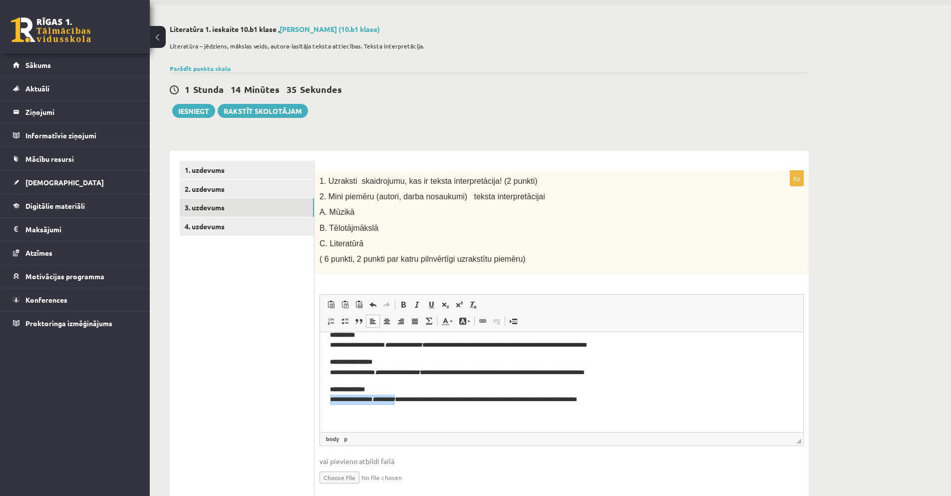
drag, startPoint x: 330, startPoint y: 400, endPoint x: 406, endPoint y: 400, distance: 76.4
click at [406, 400] on html "**********" at bounding box center [561, 367] width 483 height 129
click at [420, 406] on span "Izgriezt" at bounding box center [424, 409] width 30 height 14
click at [332, 400] on p "**********" at bounding box center [558, 394] width 456 height 21
click at [357, 400] on p "**********" at bounding box center [558, 394] width 456 height 21
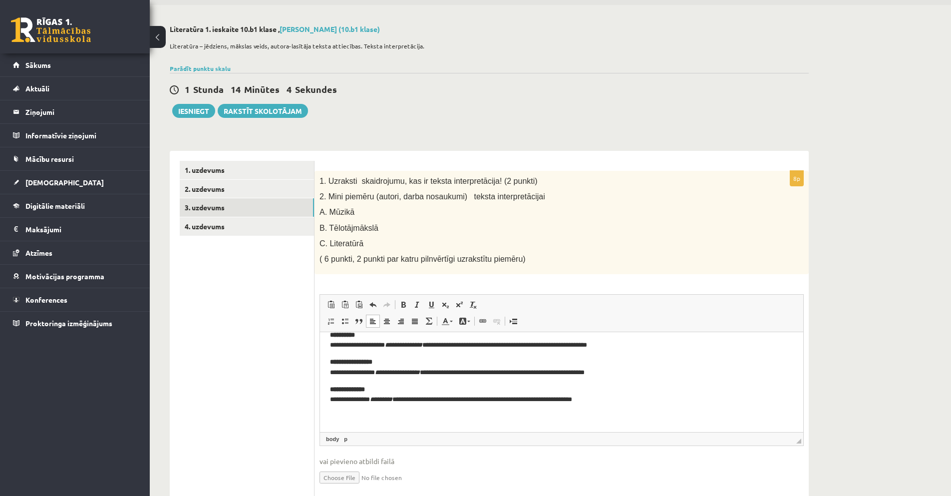
click at [406, 402] on p "**********" at bounding box center [558, 394] width 456 height 21
click at [239, 375] on ul "1. uzdevums 2. uzdevums 3. uzdevums 4. uzdevums" at bounding box center [247, 331] width 135 height 341
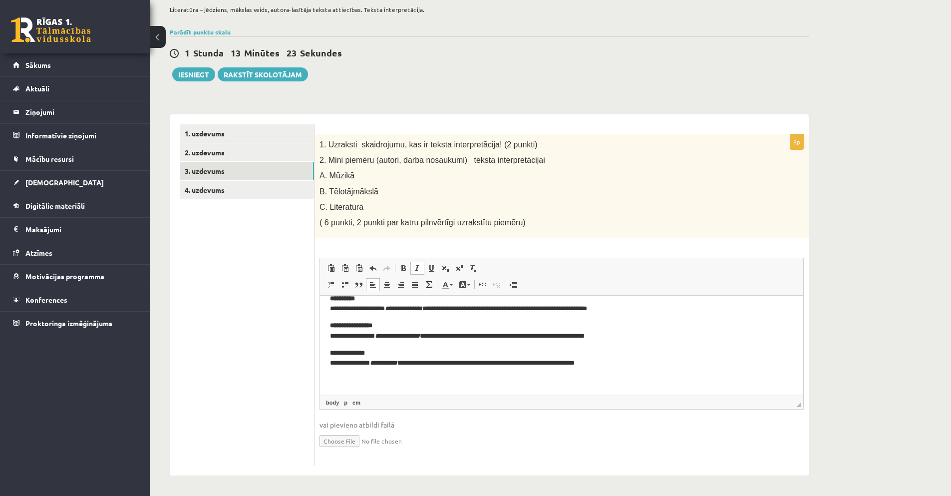
scroll to position [0, 0]
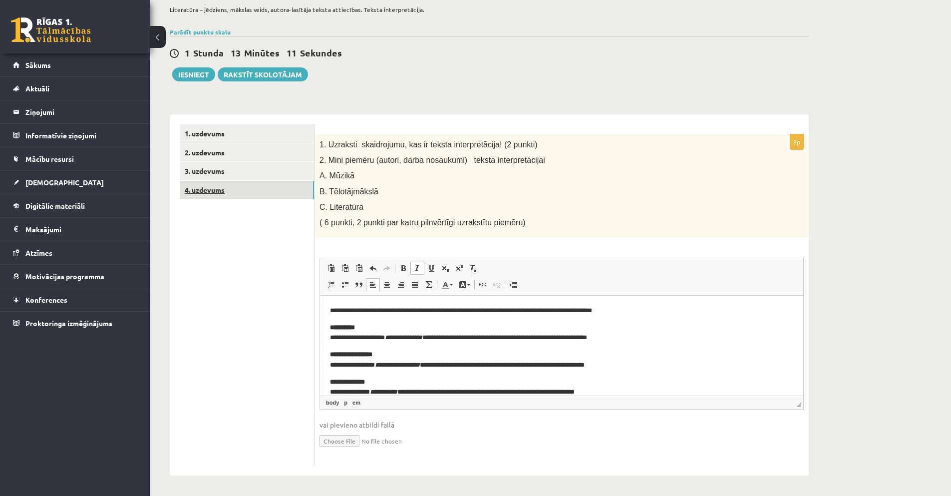
click at [217, 190] on link "4. uzdevums" at bounding box center [247, 190] width 134 height 18
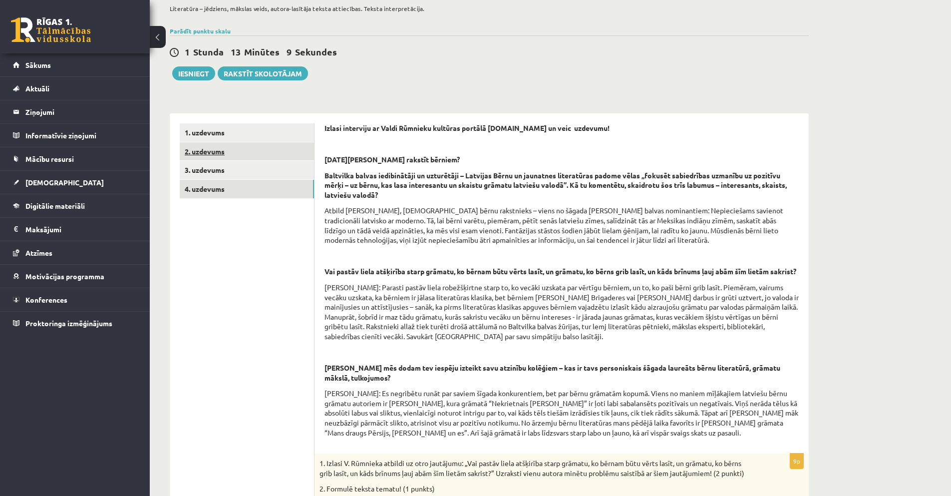
click at [211, 152] on link "2. uzdevums" at bounding box center [247, 151] width 134 height 18
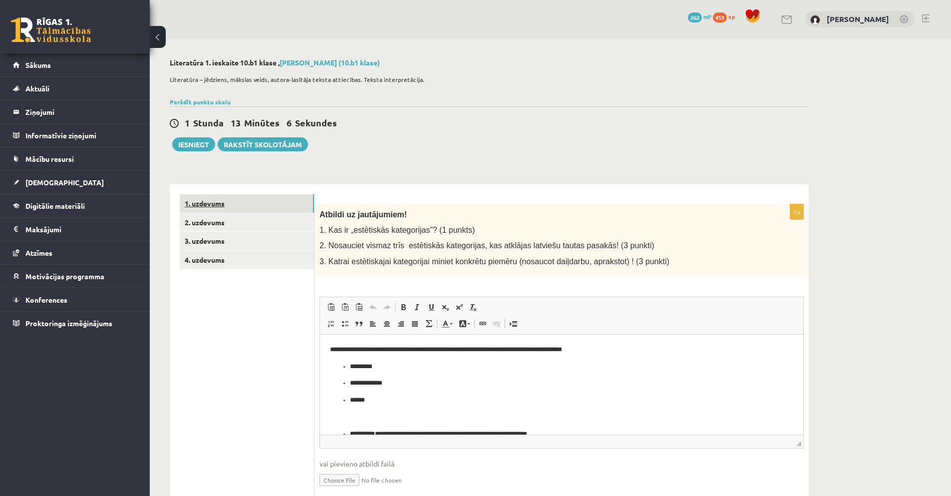
click at [211, 203] on link "1. uzdevums" at bounding box center [247, 203] width 134 height 18
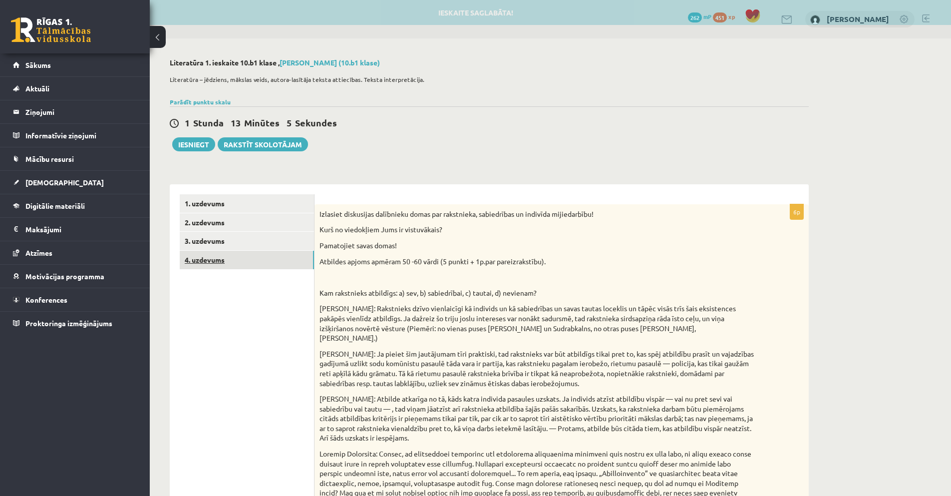
click at [205, 261] on link "4. uzdevums" at bounding box center [247, 260] width 134 height 18
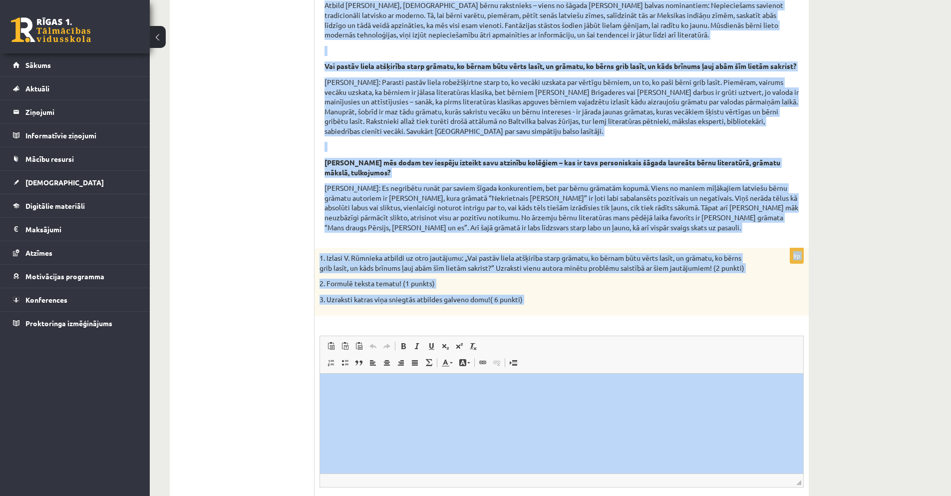
scroll to position [364, 0]
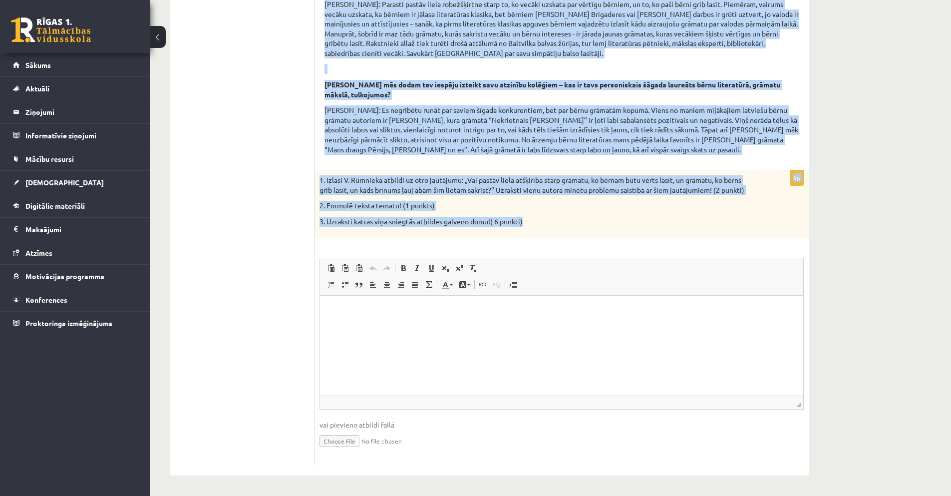
drag, startPoint x: 326, startPoint y: 99, endPoint x: 530, endPoint y: 227, distance: 241.3
click at [530, 227] on form "Izlasi interviju ar Valdi Rūmnieku kultūras portālā www.satori.lv un veic uzdev…" at bounding box center [562, 152] width 474 height 625
copy form "Izlasi interviju ar Valdi Rūmnieku kultūras portālā www.satori.lv un veic uzdev…"
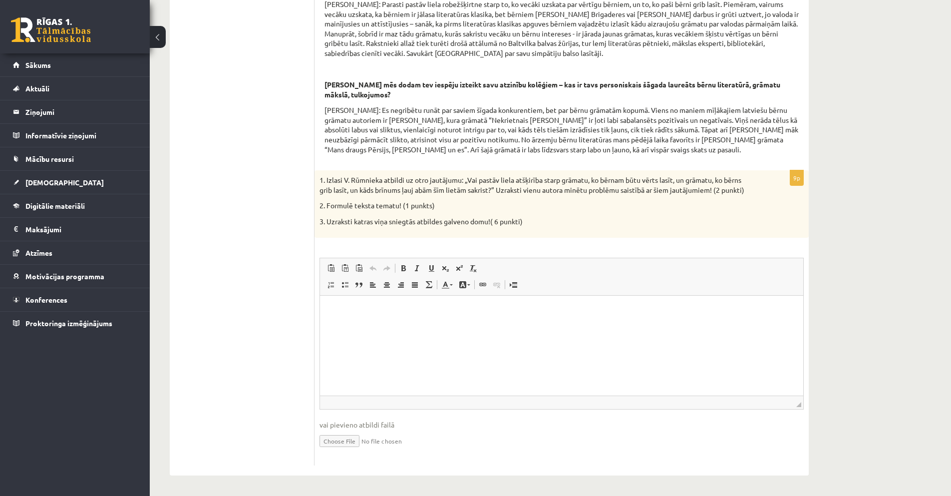
click at [253, 297] on ul "1. uzdevums 2. uzdevums 3. uzdevums 4. uzdevums" at bounding box center [247, 152] width 135 height 625
click at [346, 307] on p "Bagātinātā teksta redaktors, wiswyg-editor-user-answer-47025023452440" at bounding box center [561, 310] width 463 height 10
drag, startPoint x: 346, startPoint y: 303, endPoint x: 344, endPoint y: 312, distance: 8.6
click at [370, 326] on html at bounding box center [561, 310] width 483 height 30
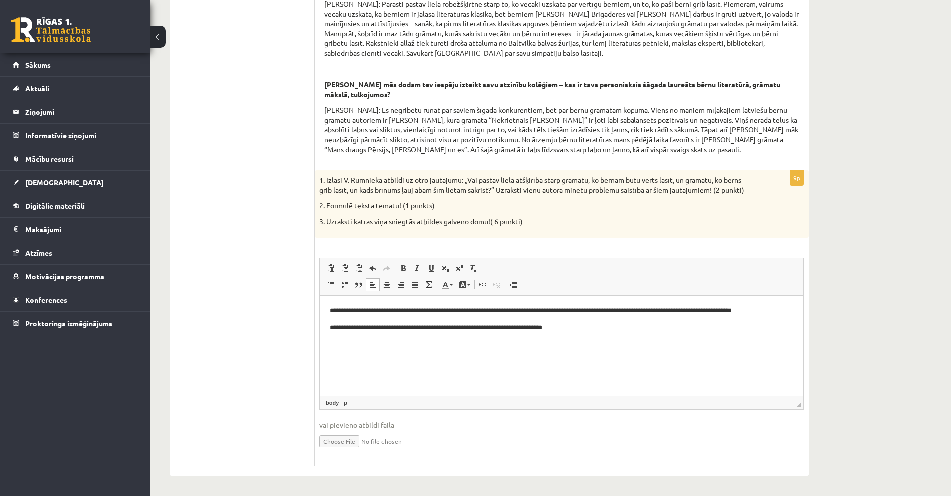
click at [604, 338] on p "Bagātinātā teksta redaktors, wiswyg-editor-user-answer-47025023452440" at bounding box center [561, 343] width 463 height 10
click at [601, 327] on p "**********" at bounding box center [561, 327] width 463 height 10
drag, startPoint x: 364, startPoint y: 360, endPoint x: 684, endPoint y: 656, distance: 435.6
click at [340, 360] on p "Bagātinātā teksta redaktors, wiswyg-editor-user-answer-47025023452440" at bounding box center [561, 360] width 463 height 10
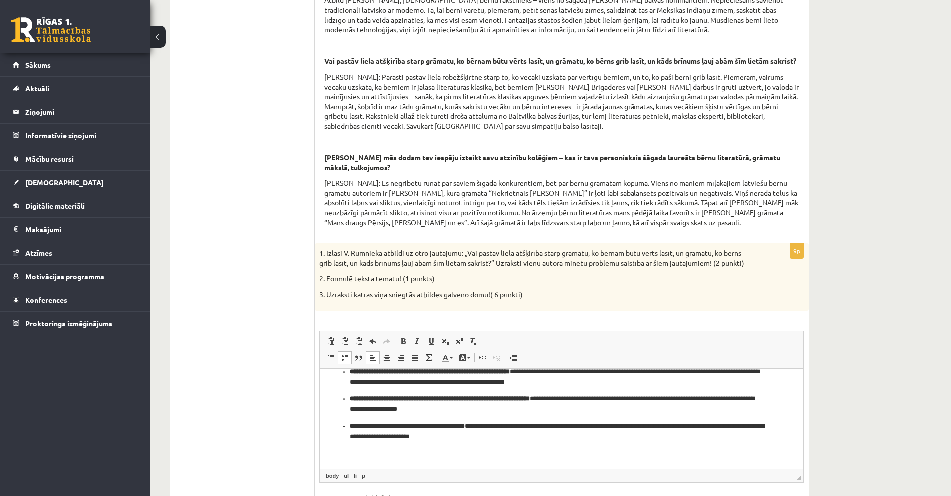
scroll to position [298, 0]
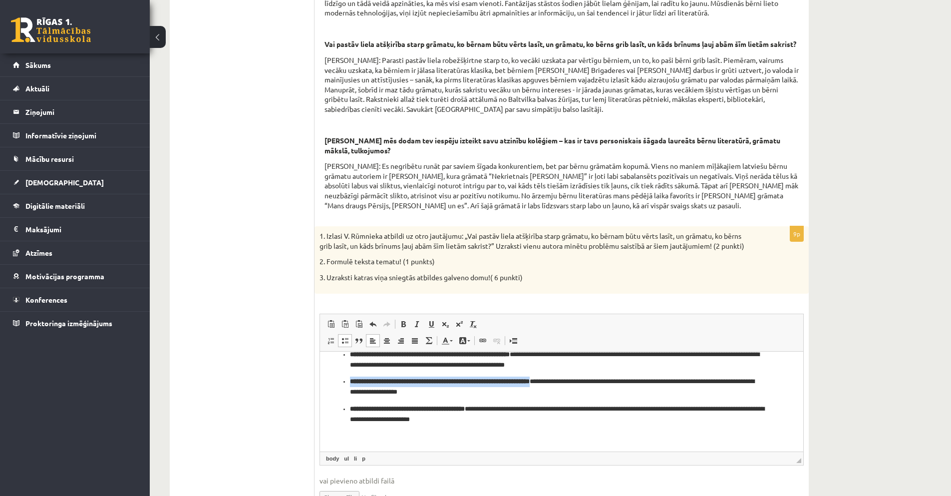
drag, startPoint x: 570, startPoint y: 381, endPoint x: 328, endPoint y: 383, distance: 242.6
click at [328, 383] on html "**********" at bounding box center [561, 364] width 483 height 173
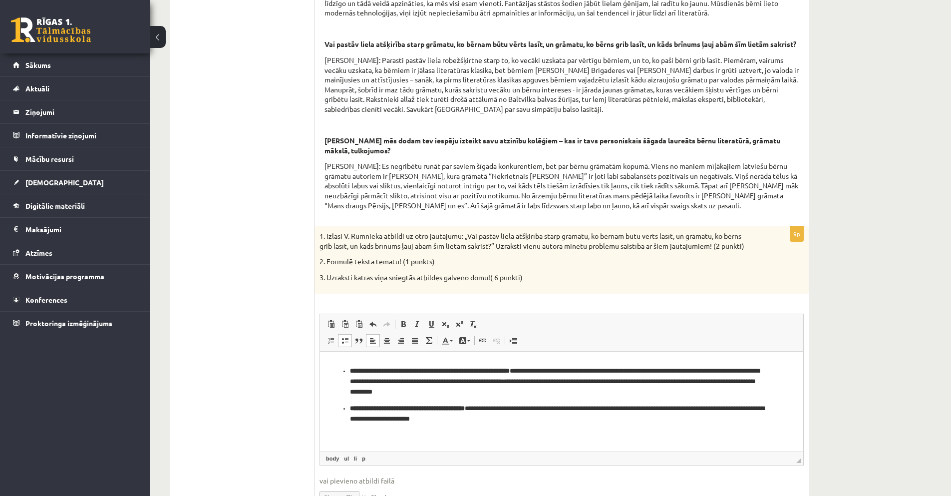
scroll to position [63, 0]
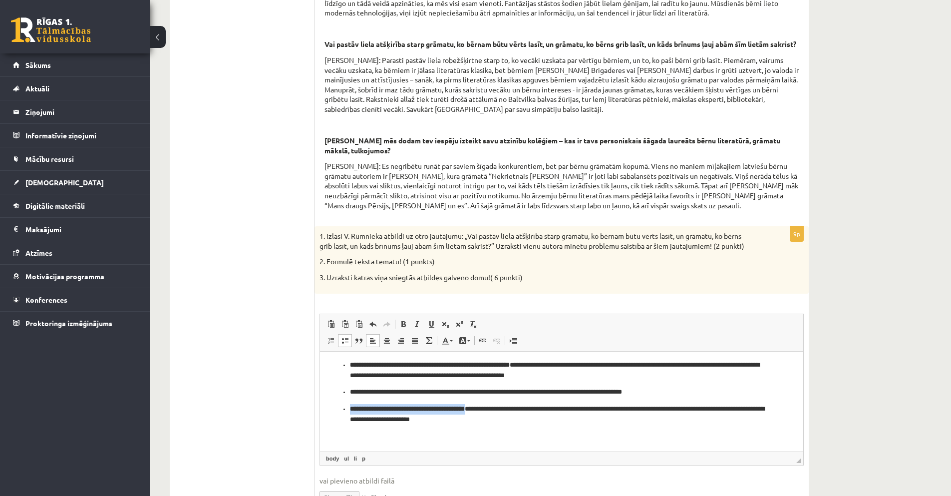
drag, startPoint x: 493, startPoint y: 409, endPoint x: 350, endPoint y: 406, distance: 142.8
click at [350, 406] on strong "**********" at bounding box center [407, 408] width 115 height 6
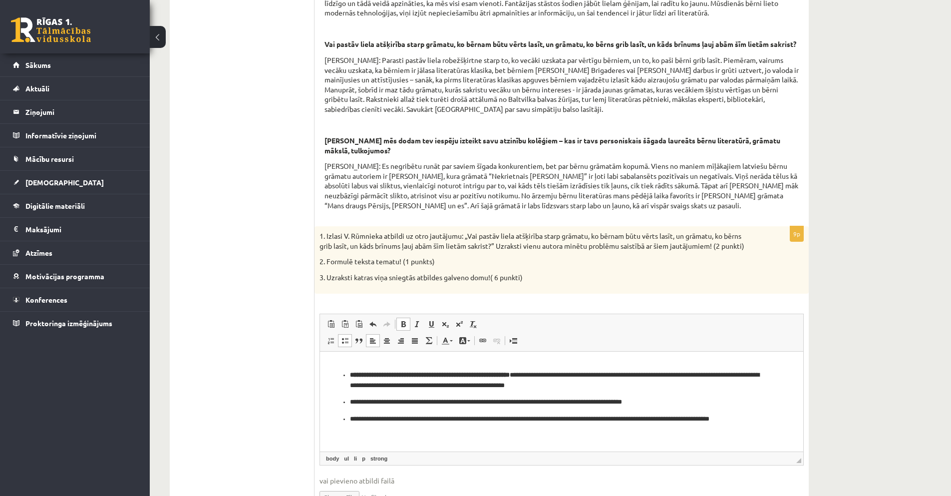
scroll to position [52, 0]
drag, startPoint x: 541, startPoint y: 374, endPoint x: 349, endPoint y: 371, distance: 191.7
click at [349, 371] on ul "**********" at bounding box center [561, 396] width 463 height 54
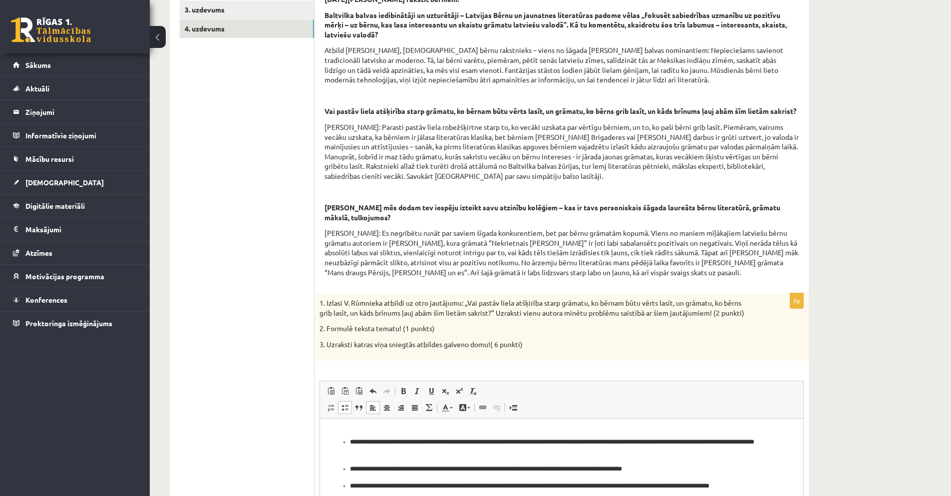
scroll to position [281, 0]
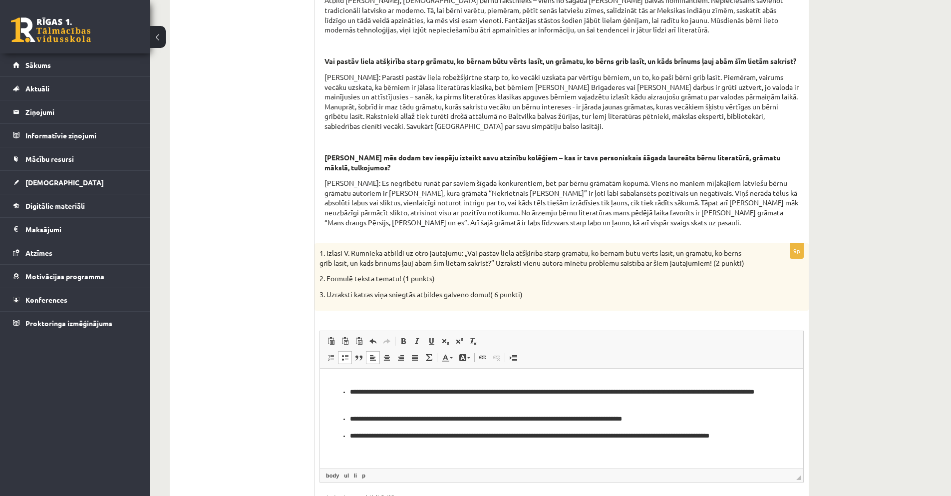
click at [387, 419] on p "**********" at bounding box center [558, 418] width 416 height 10
click at [699, 419] on p "**********" at bounding box center [558, 418] width 416 height 10
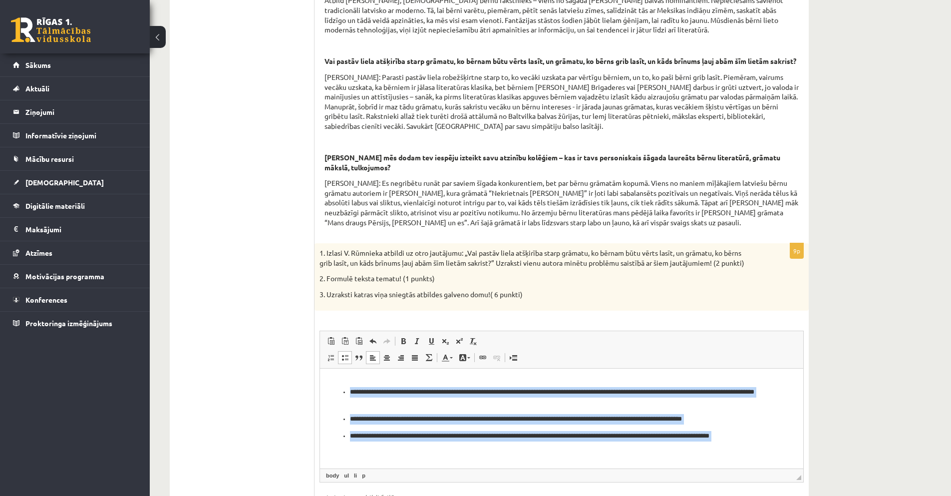
drag, startPoint x: 364, startPoint y: 392, endPoint x: 769, endPoint y: 447, distance: 409.1
click at [769, 447] on body "**********" at bounding box center [561, 392] width 463 height 132
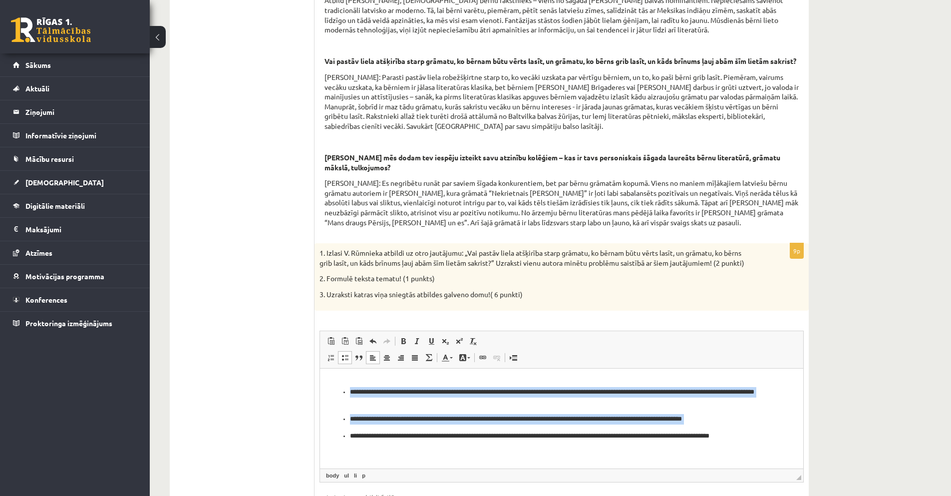
copy ul "**********"
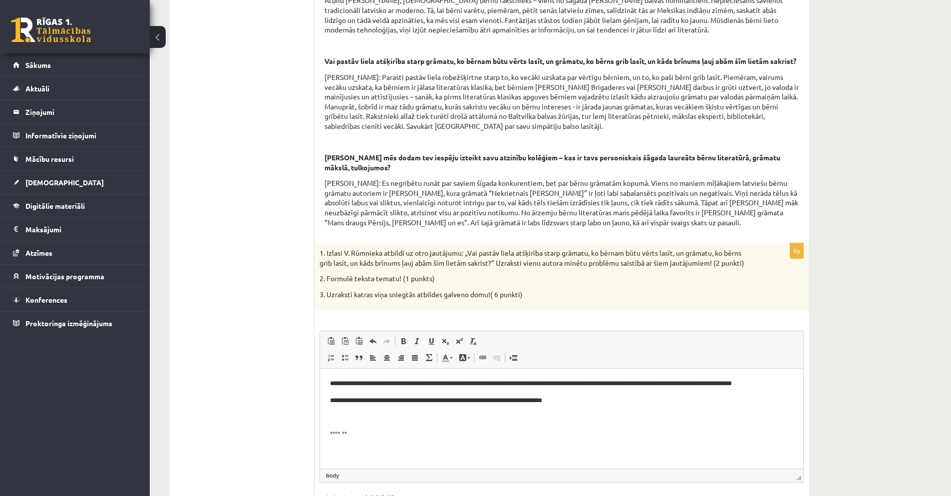
scroll to position [0, 0]
drag, startPoint x: 342, startPoint y: 439, endPoint x: 338, endPoint y: 434, distance: 6.7
click at [342, 439] on html "**********" at bounding box center [561, 408] width 483 height 81
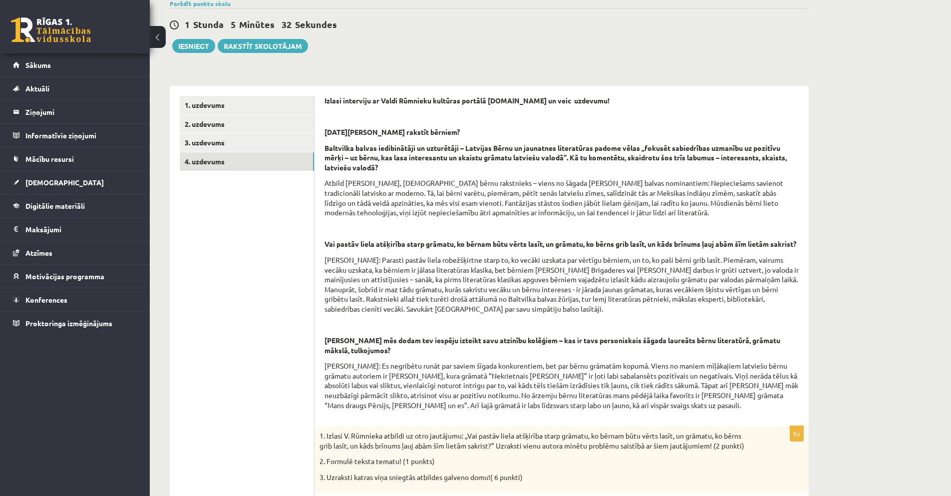
scroll to position [15, 0]
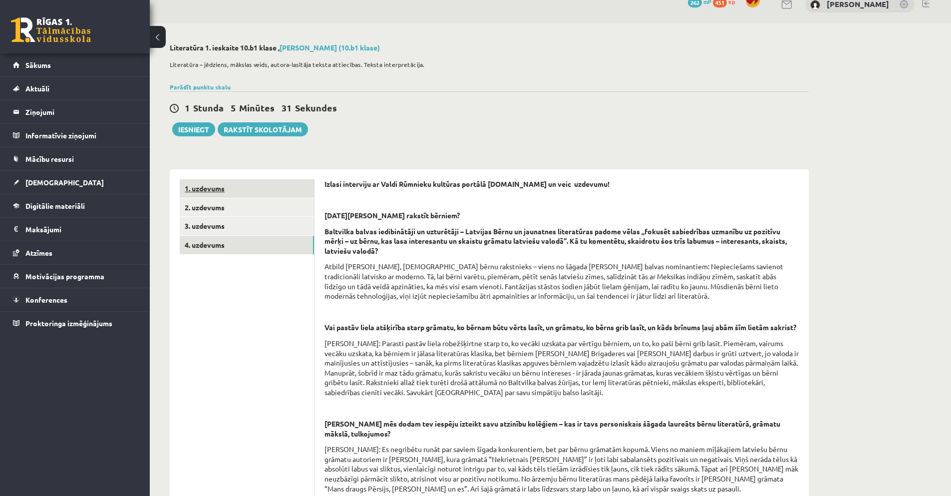
click at [207, 186] on link "1. uzdevums" at bounding box center [247, 188] width 134 height 18
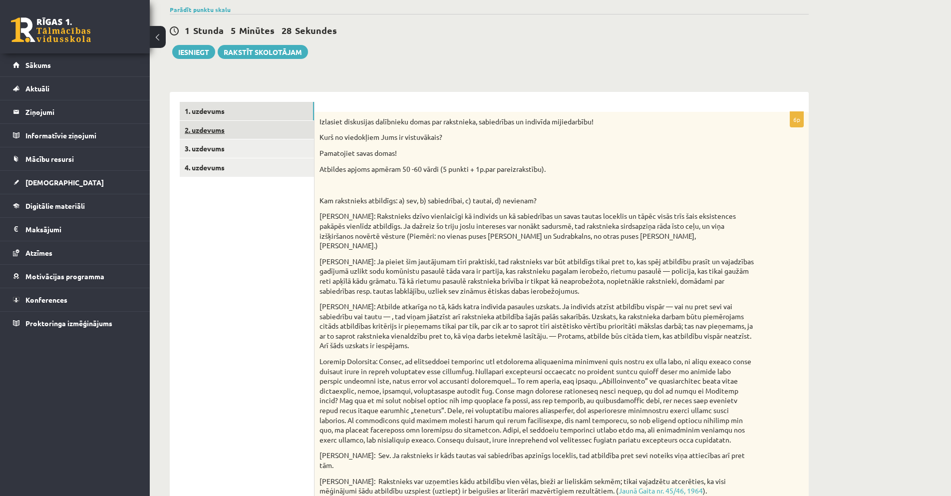
scroll to position [76, 0]
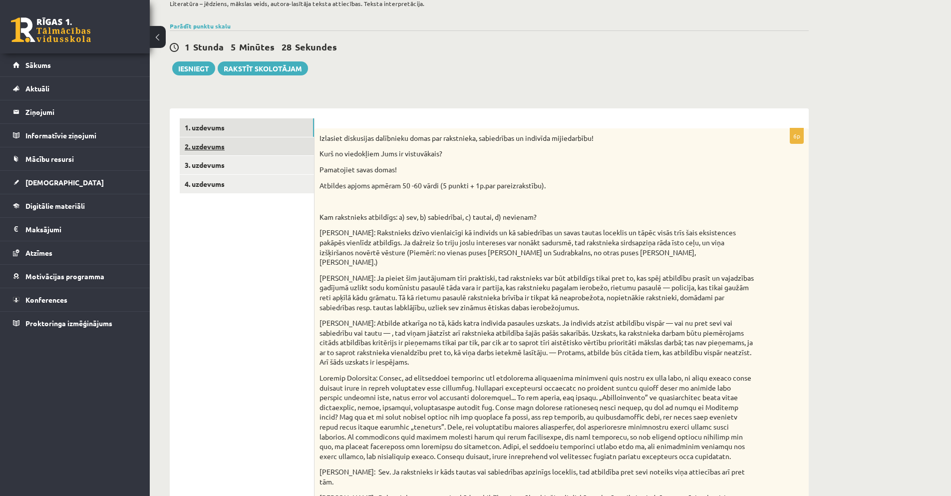
click at [210, 144] on link "2. uzdevums" at bounding box center [247, 146] width 134 height 18
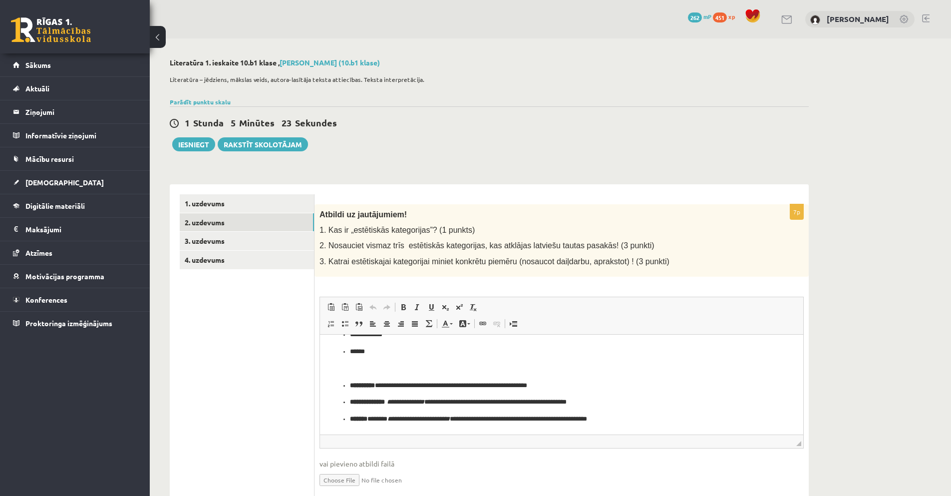
scroll to position [40, 0]
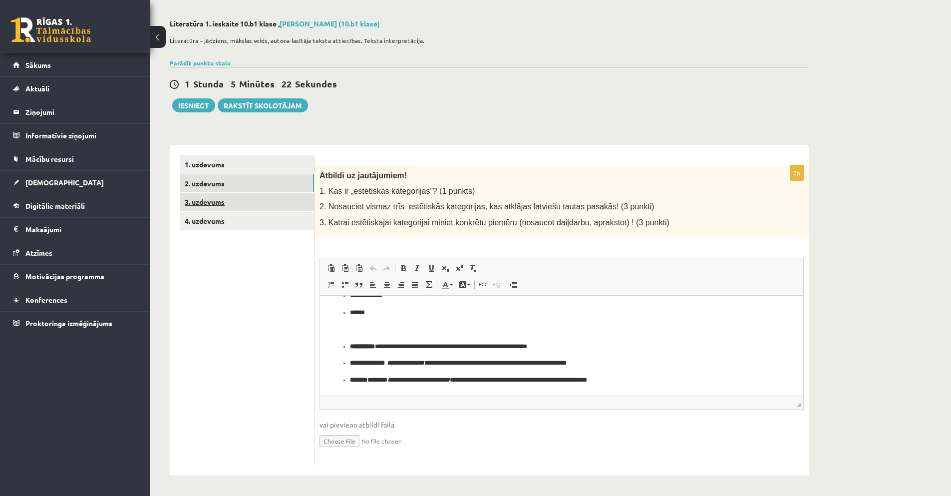
click at [221, 201] on link "3. uzdevums" at bounding box center [247, 202] width 134 height 18
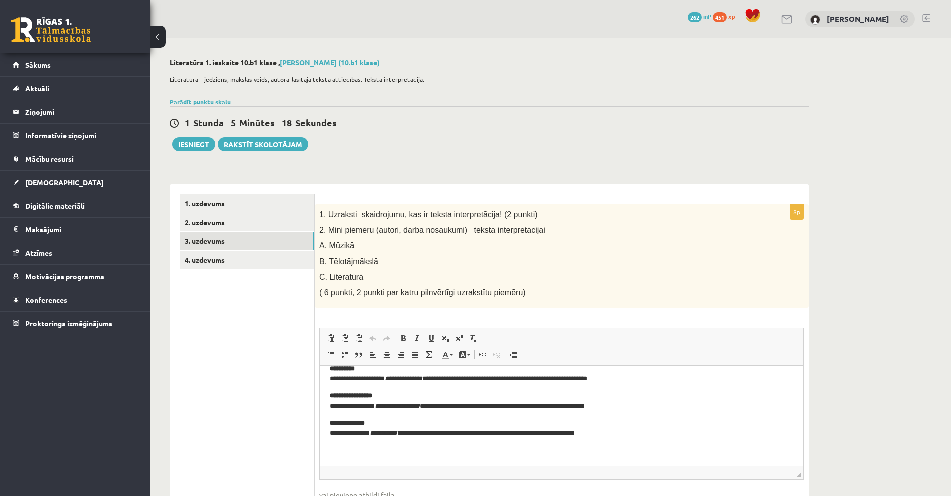
scroll to position [0, 0]
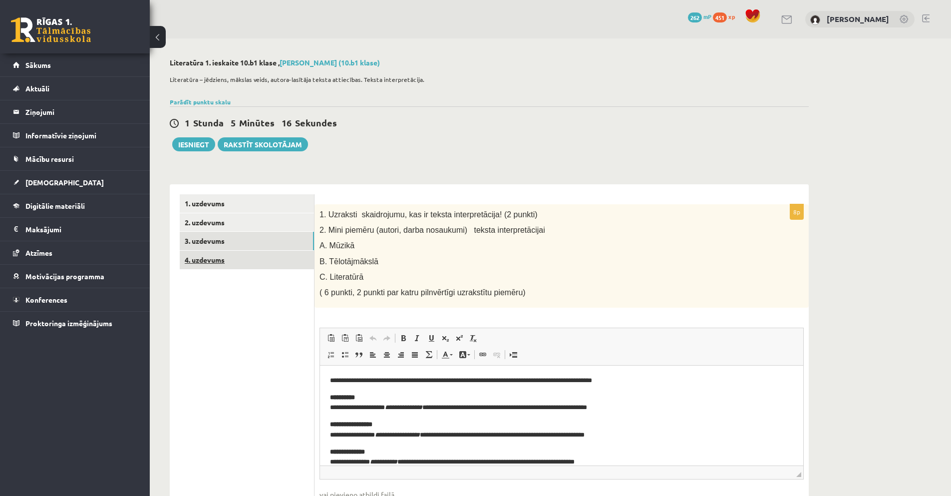
click at [215, 258] on link "4. uzdevums" at bounding box center [247, 260] width 134 height 18
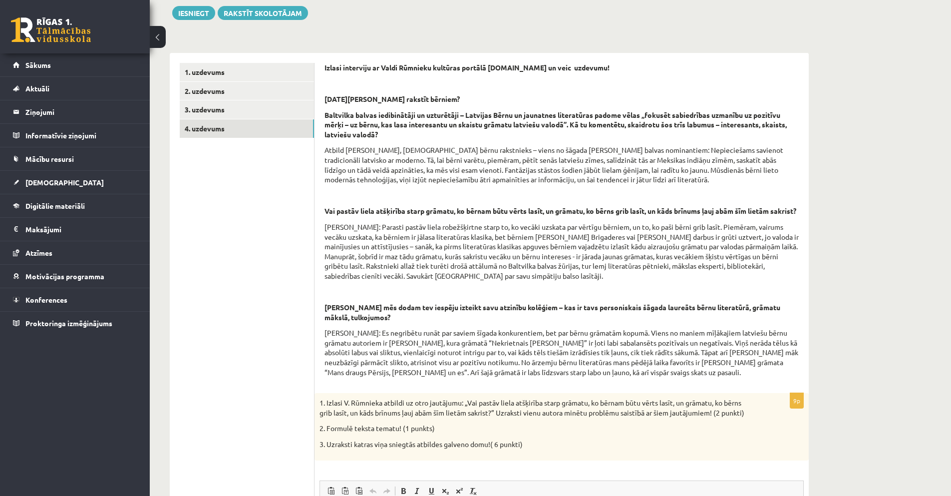
scroll to position [15, 0]
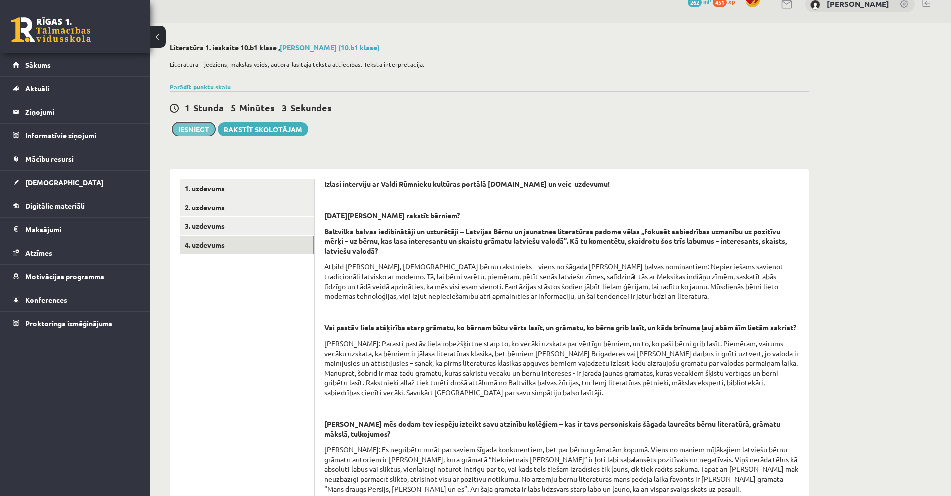
click at [196, 132] on button "Iesniegt" at bounding box center [193, 129] width 43 height 14
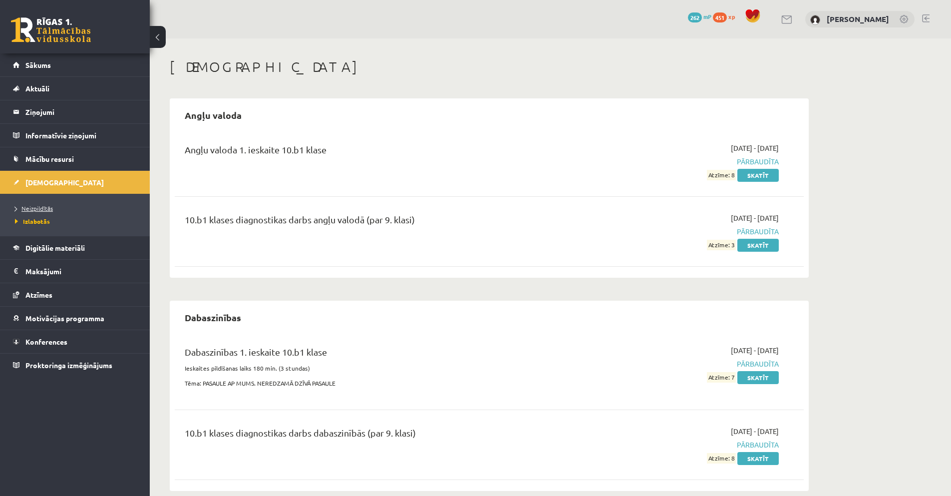
click at [35, 210] on span "Neizpildītās" at bounding box center [34, 208] width 38 height 8
